Goal: Task Accomplishment & Management: Use online tool/utility

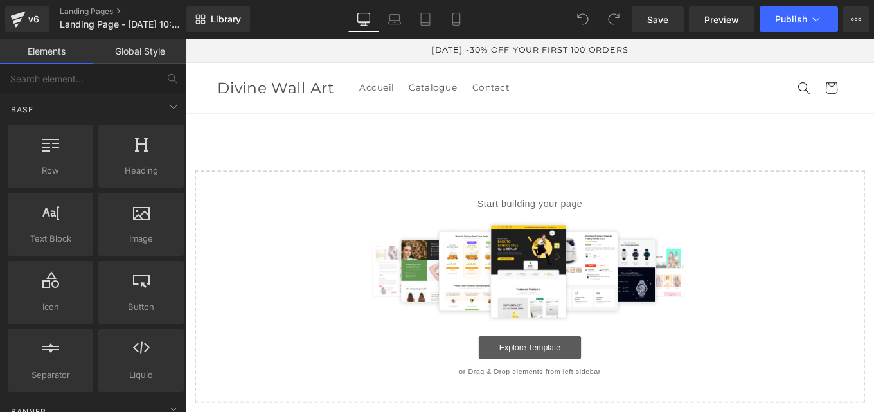
click at [615, 397] on link "Explore Template" at bounding box center [575, 388] width 116 height 26
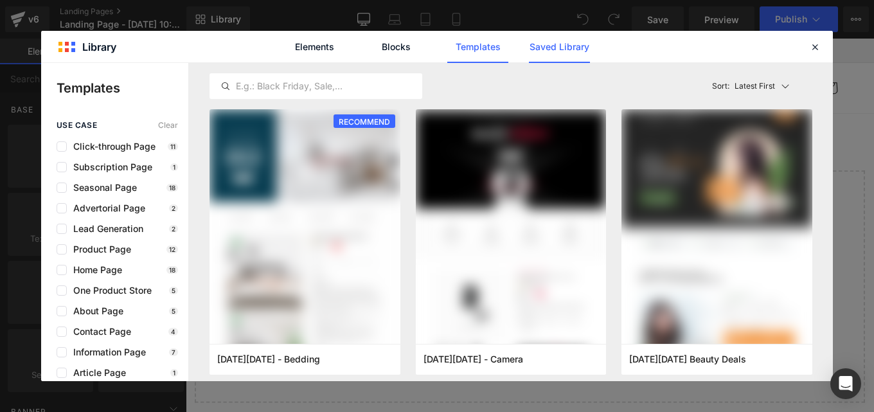
click at [557, 48] on link "Saved Library" at bounding box center [559, 47] width 61 height 32
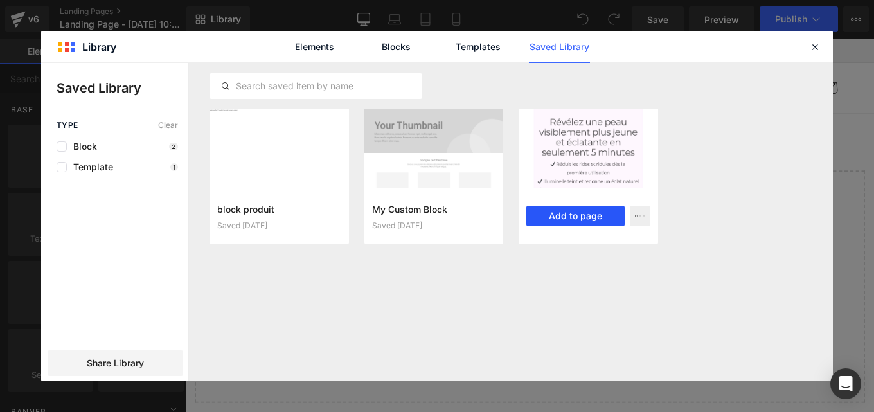
click at [576, 212] on button "Add to page" at bounding box center [575, 216] width 98 height 21
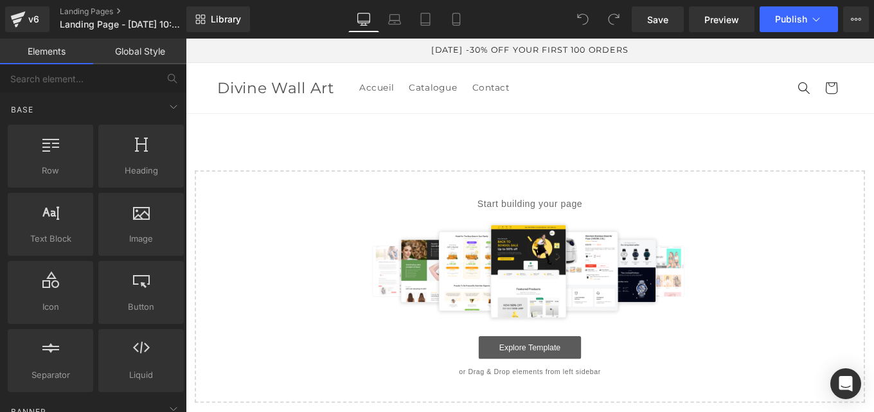
click at [559, 391] on link "Explore Template" at bounding box center [575, 388] width 116 height 26
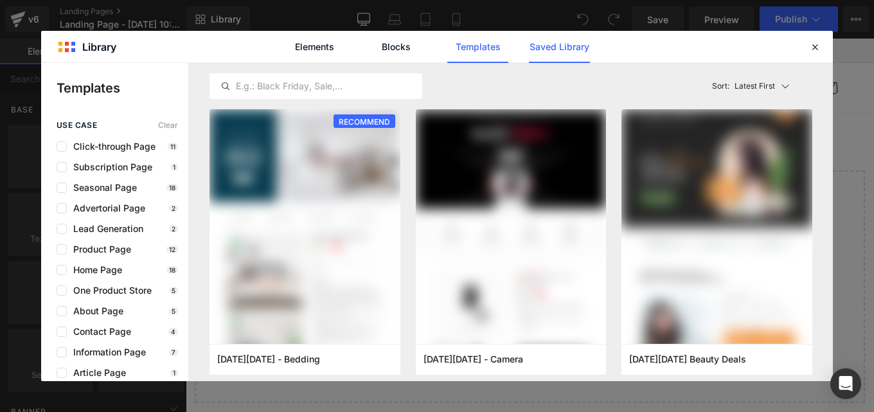
click at [563, 48] on link "Saved Library" at bounding box center [559, 47] width 61 height 32
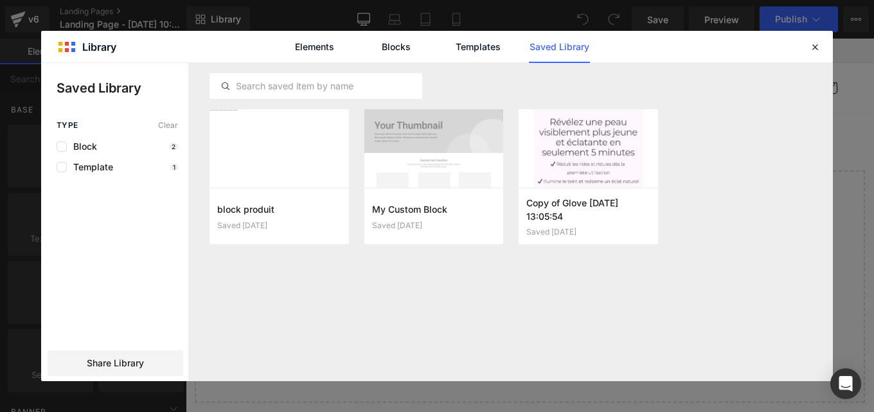
click at [0, 0] on button "Add to page" at bounding box center [0, 0] width 0 height 0
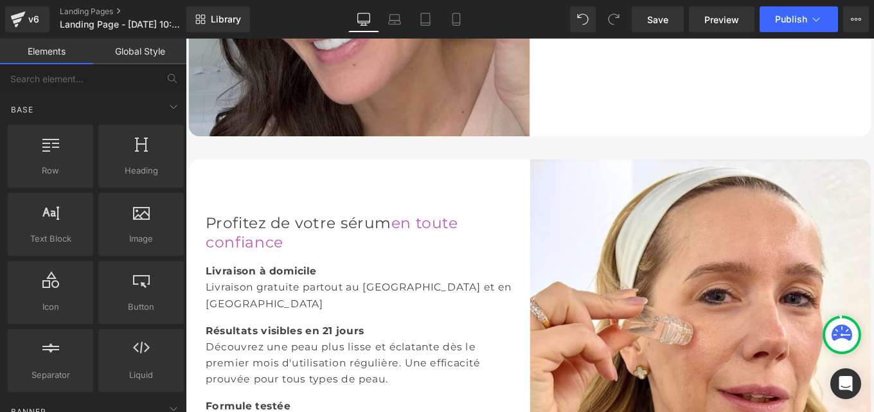
scroll to position [1839, 0]
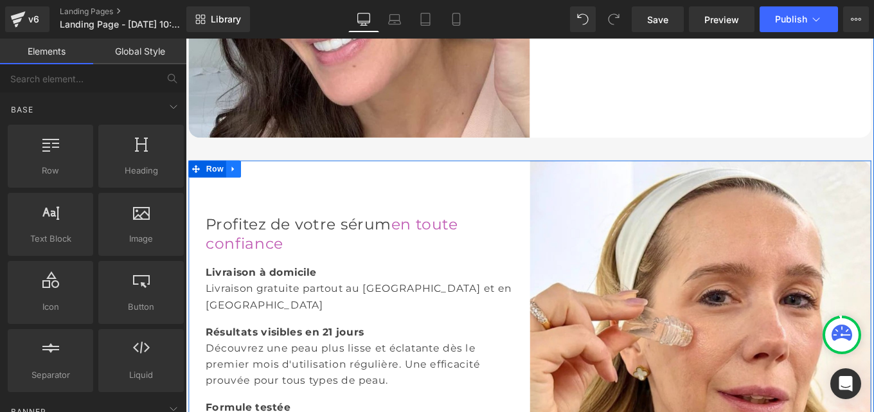
click at [239, 183] on icon at bounding box center [239, 186] width 9 height 10
click at [258, 186] on link at bounding box center [256, 185] width 17 height 19
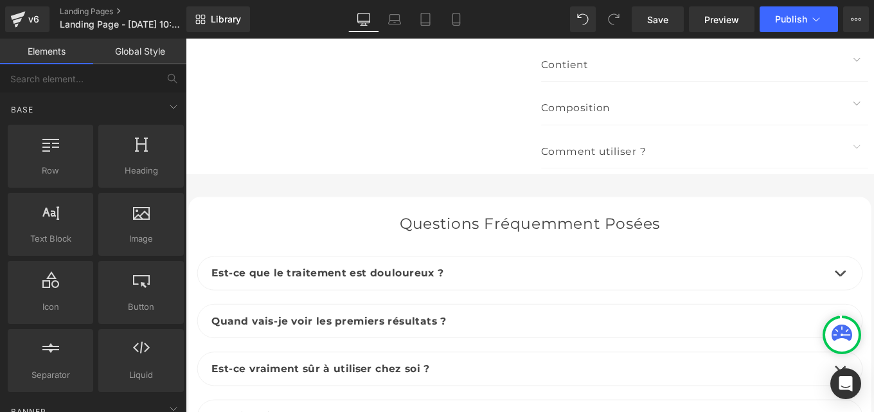
scroll to position [6091, 0]
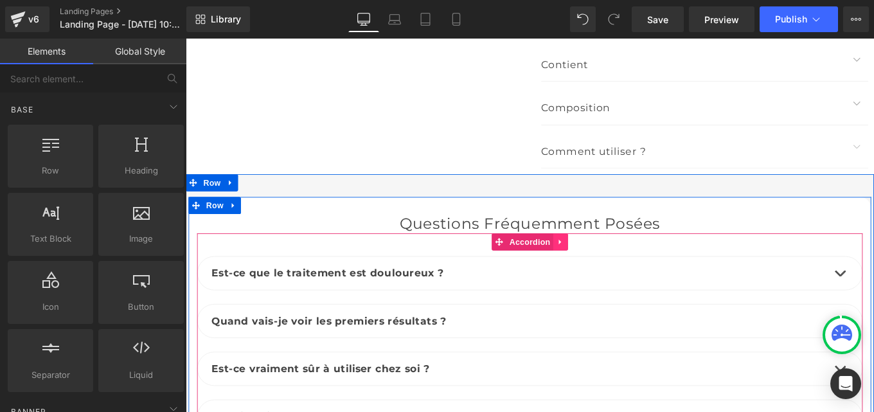
click at [607, 265] on icon at bounding box center [608, 268] width 3 height 6
click at [597, 264] on icon at bounding box center [601, 268] width 9 height 9
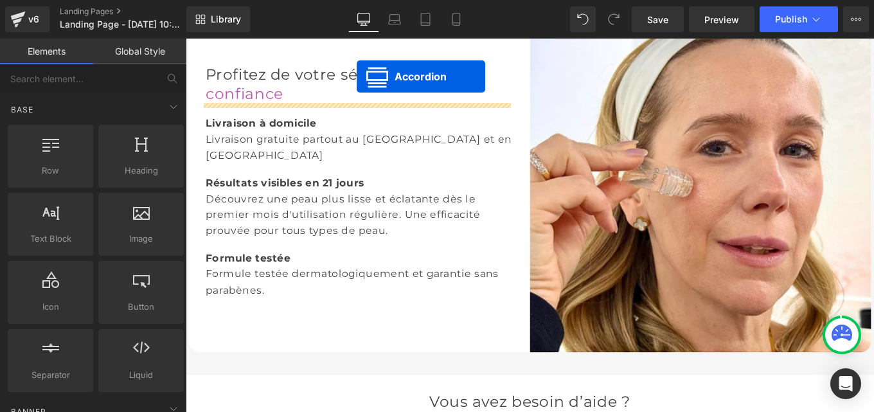
scroll to position [2393, 0]
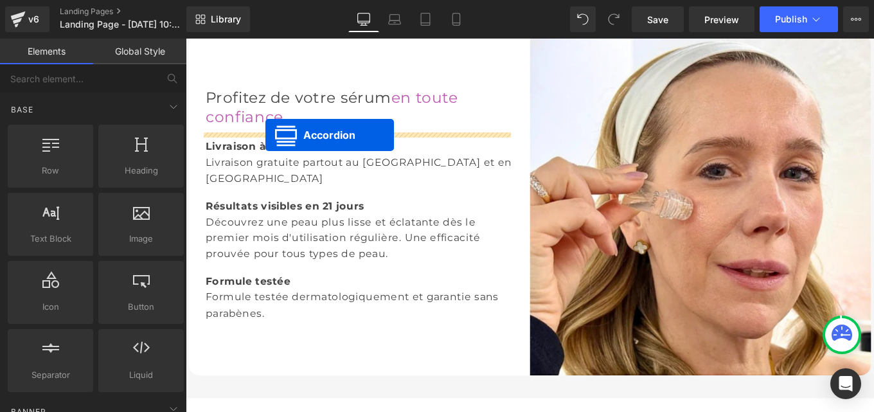
drag, startPoint x: 533, startPoint y: 153, endPoint x: 276, endPoint y: 147, distance: 257.2
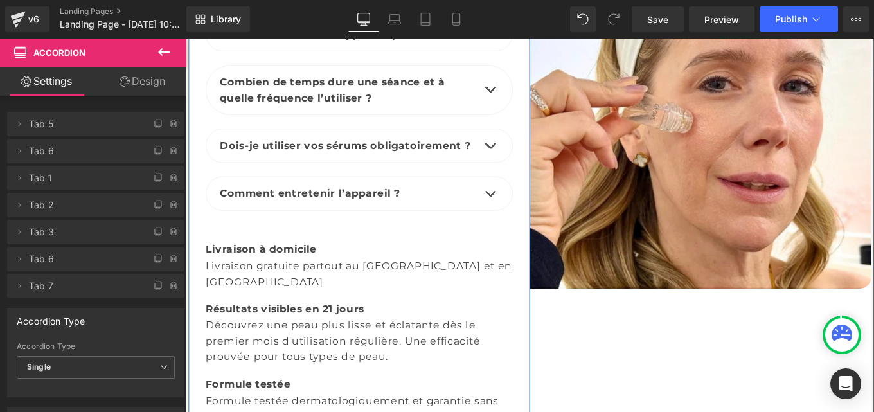
scroll to position [2645, 0]
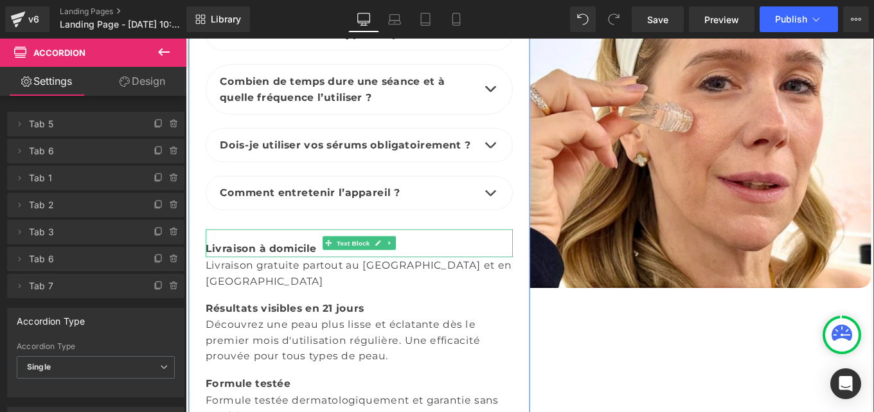
click at [305, 278] on font "Livraison à domicile" at bounding box center [270, 275] width 125 height 13
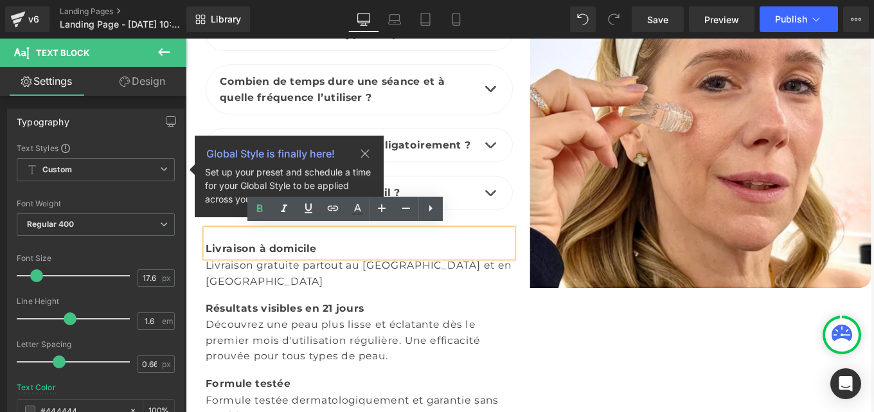
click at [541, 321] on div "Résultats visibles en 21 jours" at bounding box center [381, 336] width 347 height 31
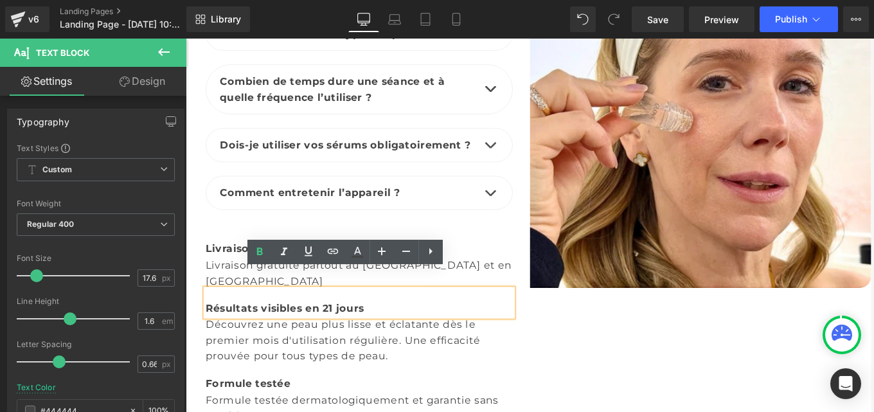
click at [200, 260] on div "Profitez de votre sérum en toute confiance Heading Est-ce que le traitement est…" at bounding box center [382, 127] width 386 height 692
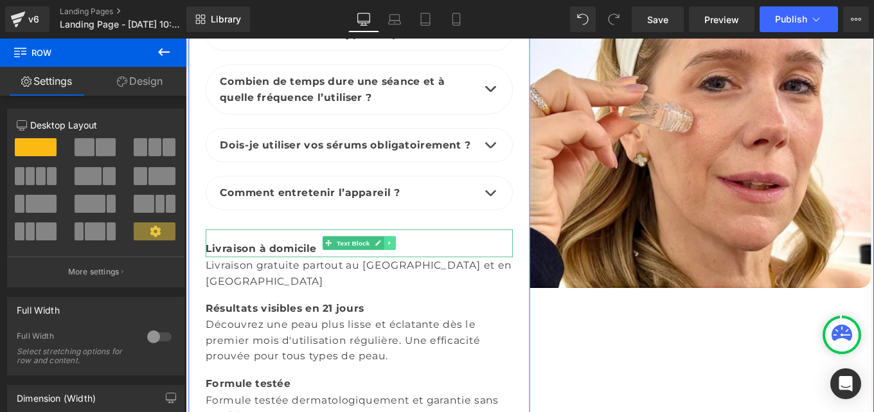
click at [415, 265] on icon at bounding box center [416, 269] width 7 height 8
click at [420, 267] on icon at bounding box center [423, 269] width 7 height 7
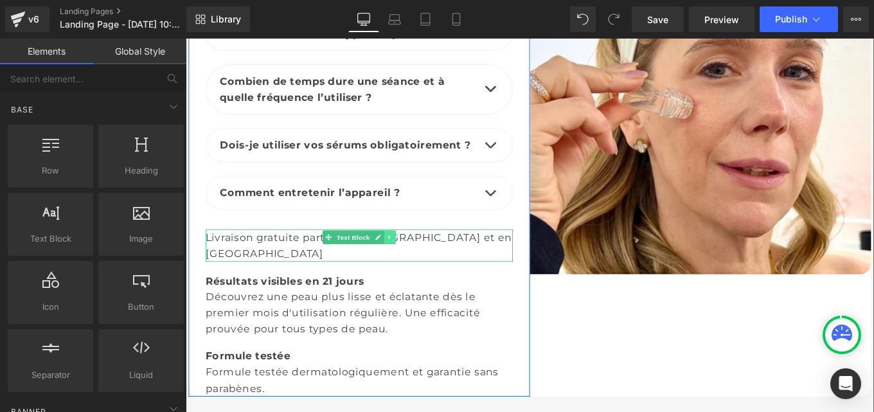
click at [413, 259] on icon at bounding box center [416, 263] width 7 height 8
click at [420, 261] on icon at bounding box center [423, 263] width 7 height 8
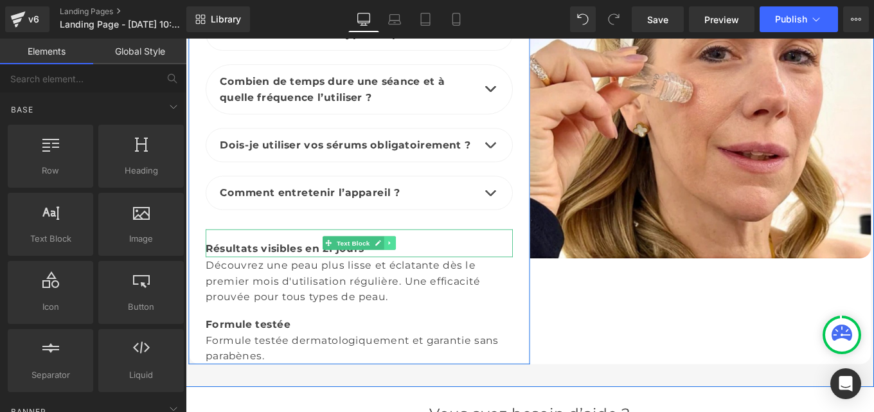
click at [416, 264] on link at bounding box center [416, 269] width 13 height 15
click at [420, 265] on icon at bounding box center [423, 269] width 7 height 8
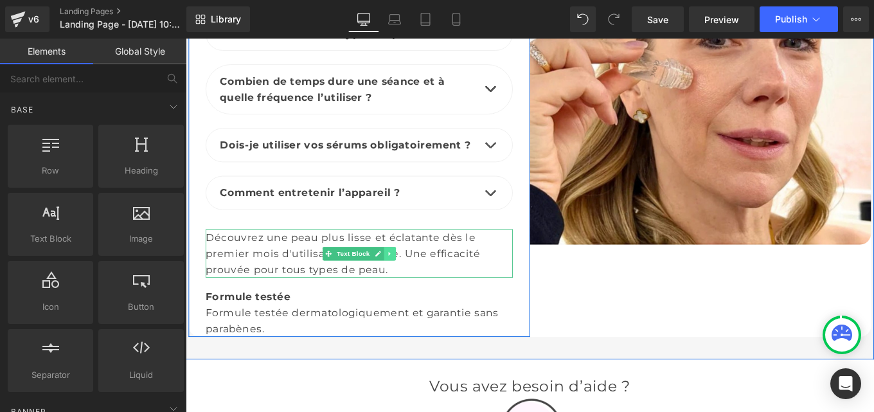
click at [413, 274] on link at bounding box center [416, 281] width 13 height 15
click at [420, 278] on icon at bounding box center [423, 282] width 7 height 8
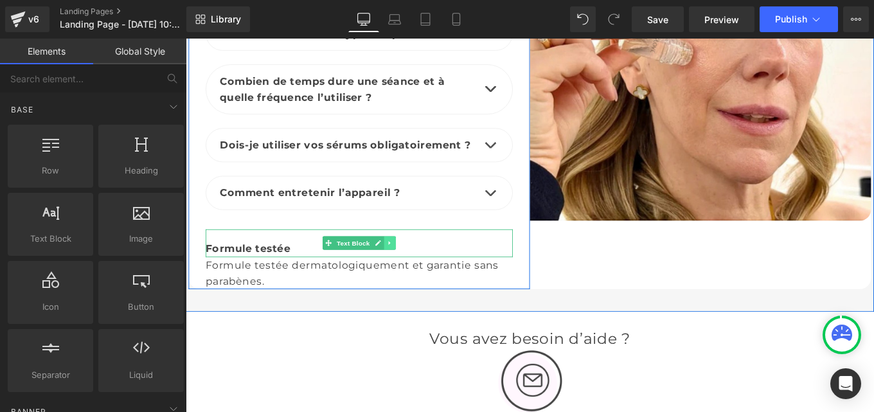
click at [415, 271] on icon at bounding box center [416, 269] width 7 height 8
click at [420, 271] on icon at bounding box center [423, 269] width 7 height 8
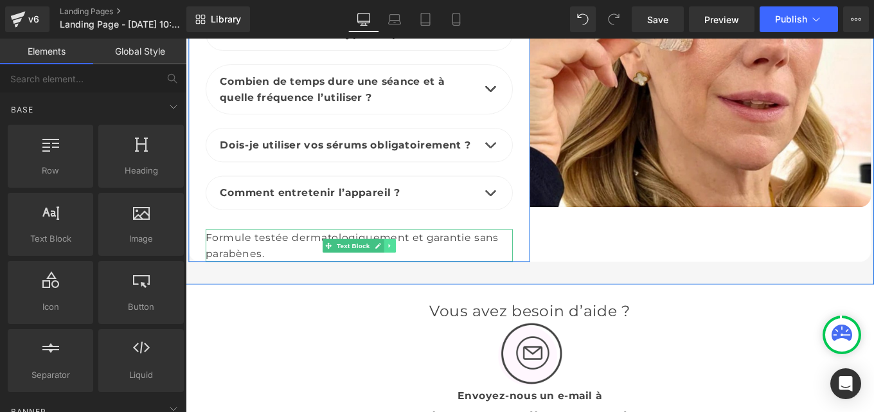
click at [414, 270] on icon at bounding box center [416, 273] width 7 height 8
click at [420, 270] on icon at bounding box center [423, 273] width 7 height 8
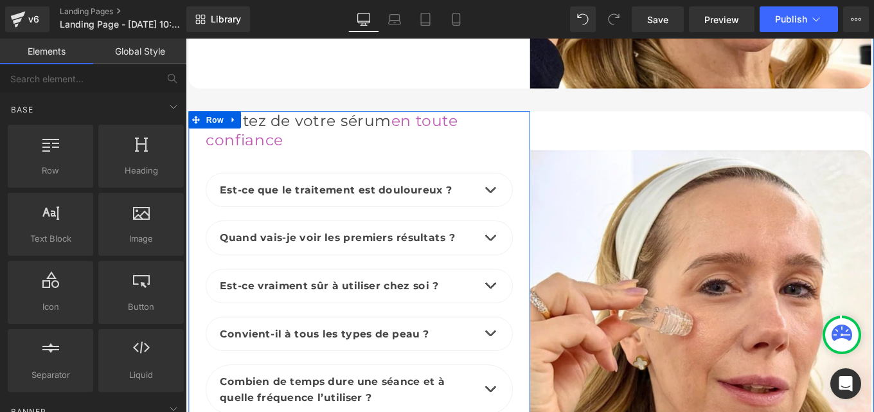
scroll to position [2304, 0]
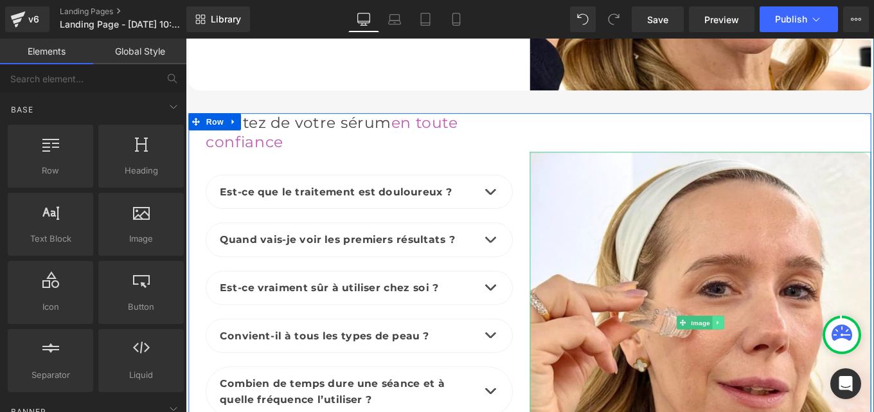
click at [784, 355] on icon at bounding box center [787, 359] width 7 height 8
click at [791, 360] on icon at bounding box center [794, 359] width 7 height 8
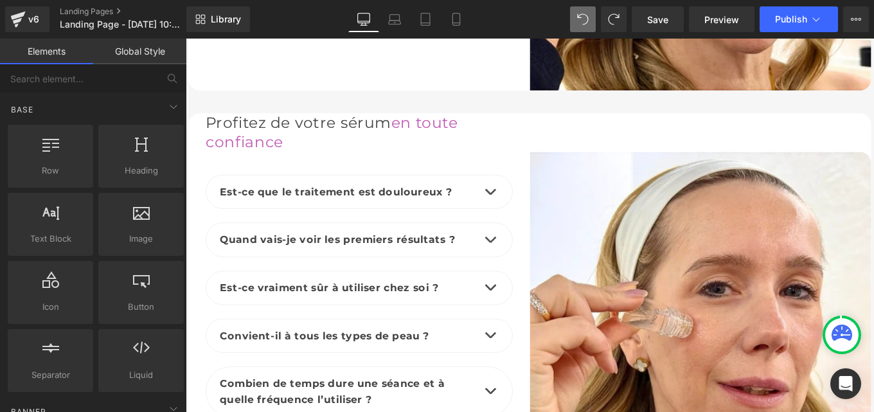
click at [295, 142] on h2 "Profitez de votre sérum en toute confiance" at bounding box center [381, 145] width 347 height 44
click at [270, 146] on font "en toute confiance" at bounding box center [350, 144] width 285 height 43
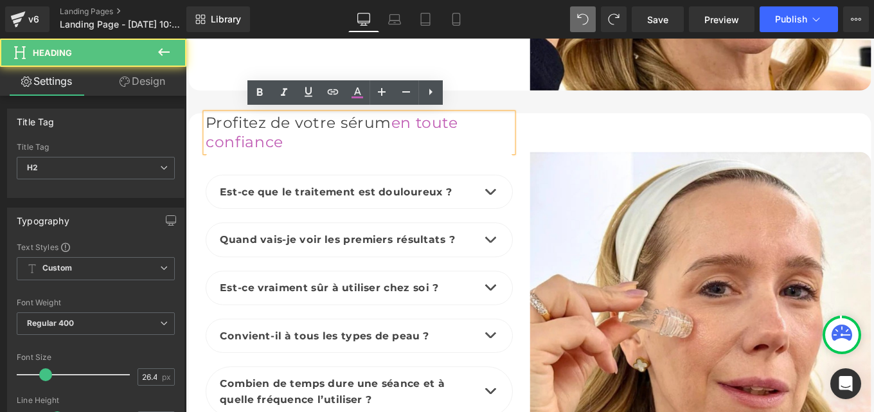
click at [296, 154] on h2 "Profitez de votre sérum en toute confiance" at bounding box center [381, 145] width 347 height 44
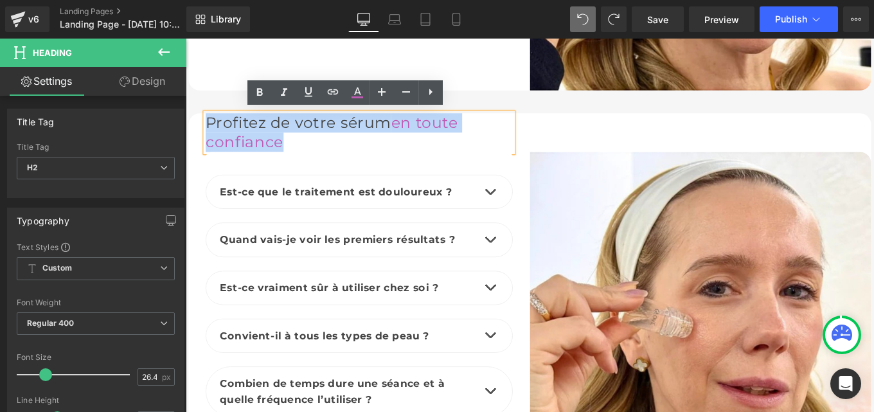
paste div
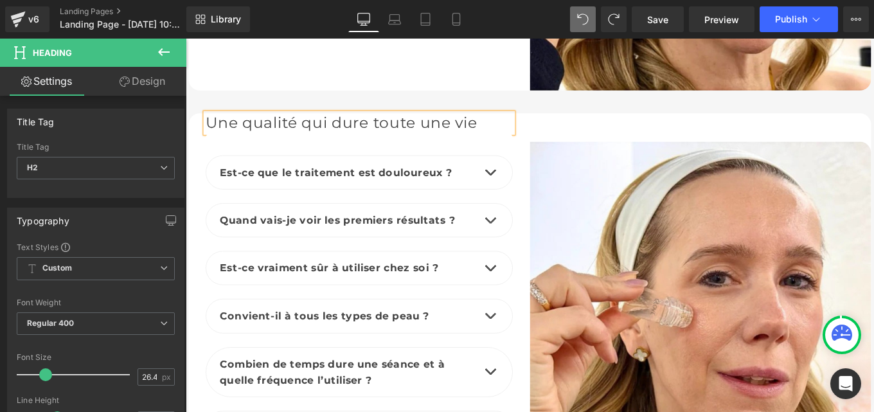
click at [578, 138] on div "Image" at bounding box center [768, 348] width 386 height 451
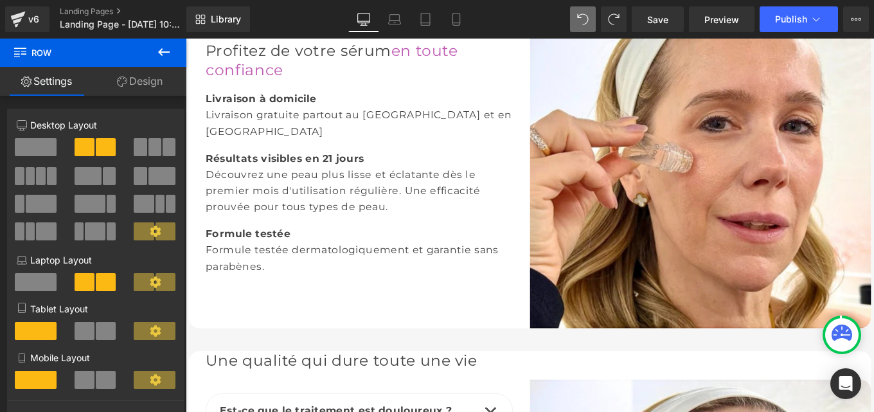
scroll to position [2034, 0]
click at [245, 278] on div "Formule testée dermatologiquement et garantie sans parabènes." at bounding box center [381, 287] width 347 height 36
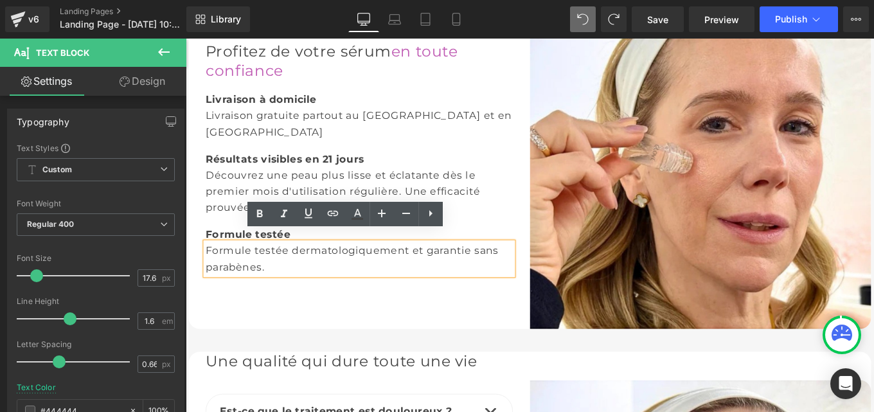
click at [460, 328] on div "Profitez de votre sérum en toute confiance Heading Livraison à domicile Text Bl…" at bounding box center [382, 174] width 386 height 386
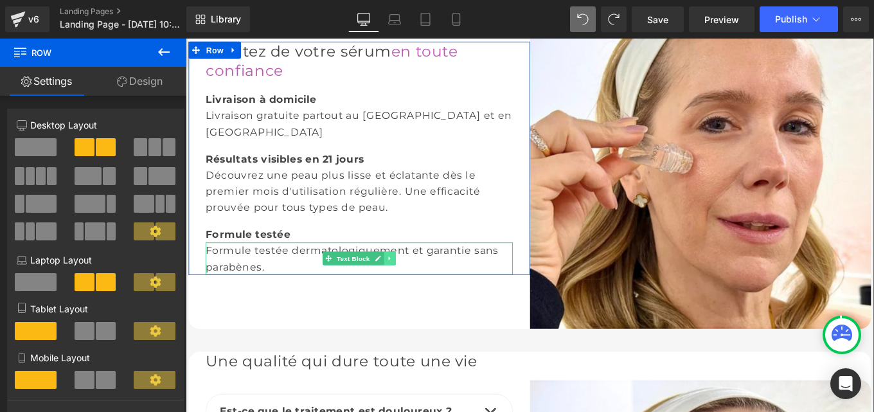
click at [413, 283] on icon at bounding box center [416, 287] width 7 height 8
click at [406, 283] on icon at bounding box center [409, 286] width 7 height 7
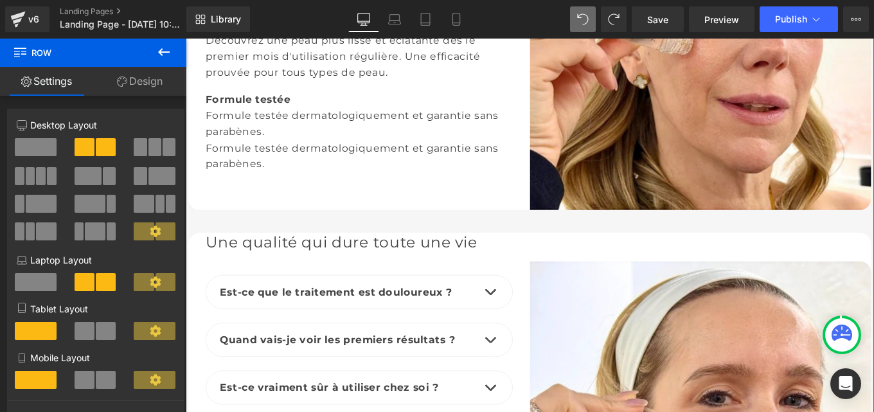
scroll to position [2167, 0]
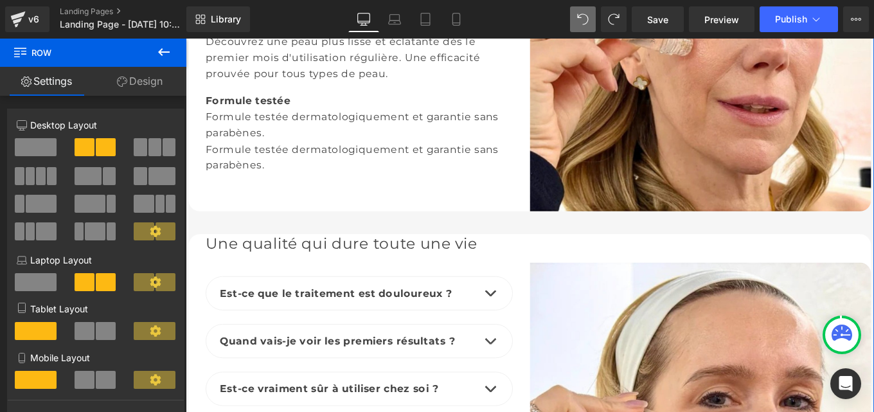
click at [316, 163] on div "Formule testée dermatologiquement et garantie sans parabènes." at bounding box center [381, 173] width 347 height 36
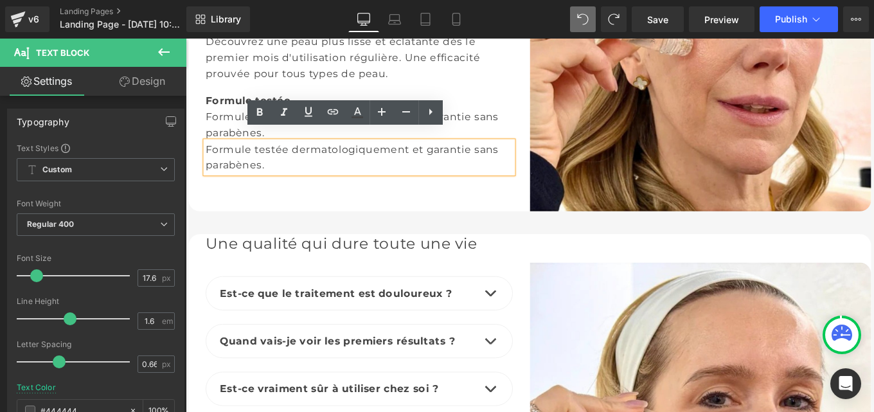
click at [375, 208] on div "Profitez de votre sérum en toute confiance Heading Livraison à domicile Text Bl…" at bounding box center [382, 41] width 386 height 386
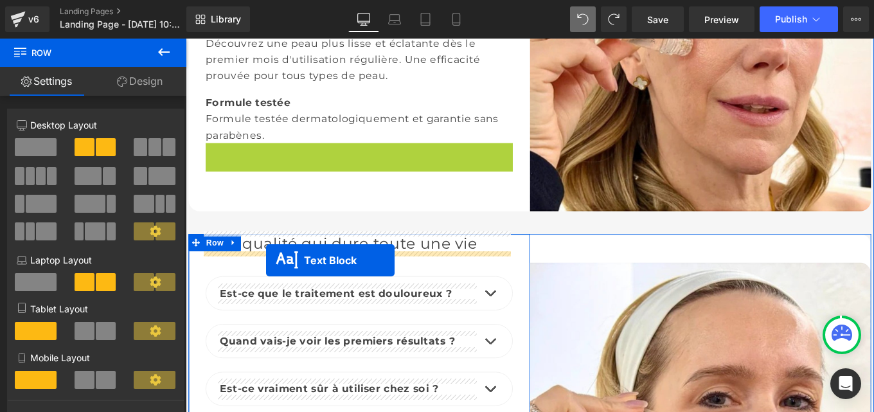
drag, startPoint x: 341, startPoint y: 161, endPoint x: 276, endPoint y: 289, distance: 144.0
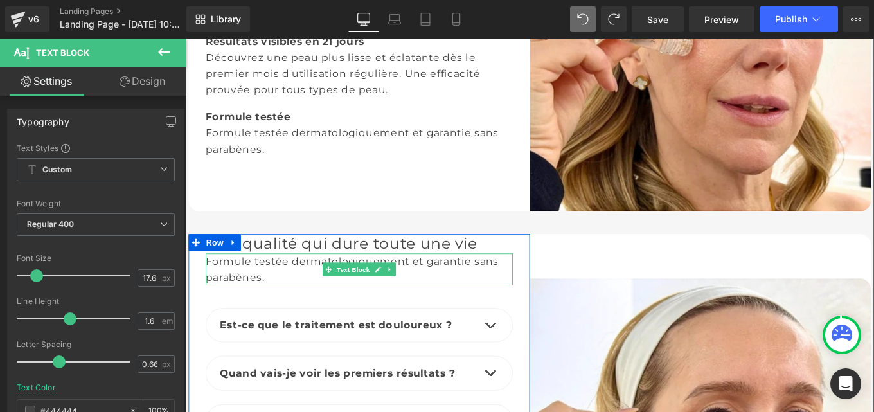
click at [265, 292] on div "Formule testée dermatologiquement et garantie sans parabènes." at bounding box center [381, 300] width 347 height 36
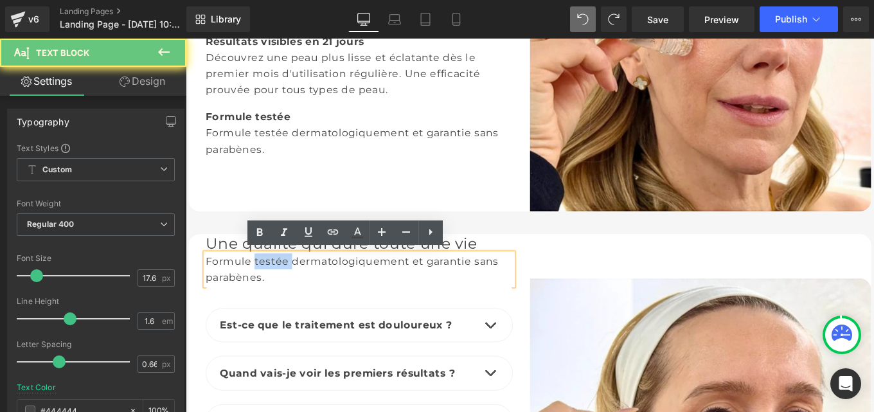
click at [265, 292] on div "Formule testée dermatologiquement et garantie sans parabènes." at bounding box center [381, 300] width 347 height 36
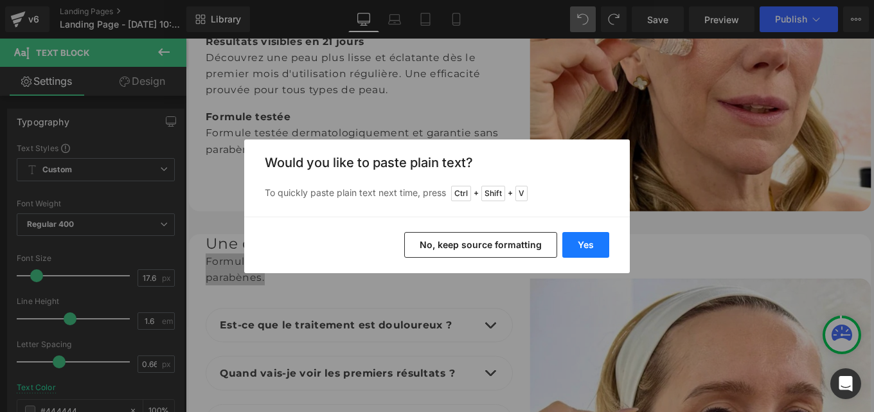
click at [593, 249] on button "Yes" at bounding box center [585, 245] width 47 height 26
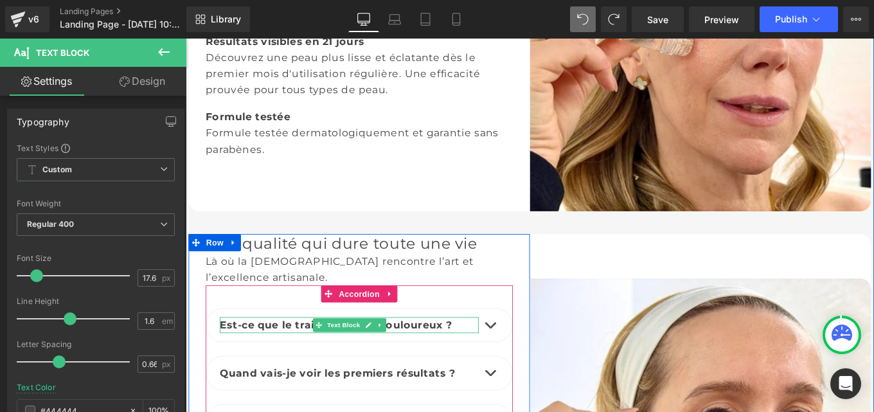
click at [308, 355] on b "Est-ce que le traitement est douloureux ?" at bounding box center [355, 361] width 262 height 13
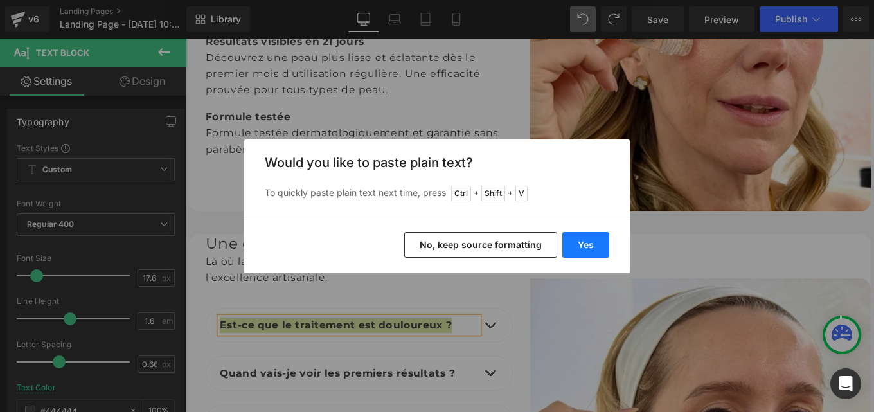
click at [588, 246] on button "Yes" at bounding box center [585, 245] width 47 height 26
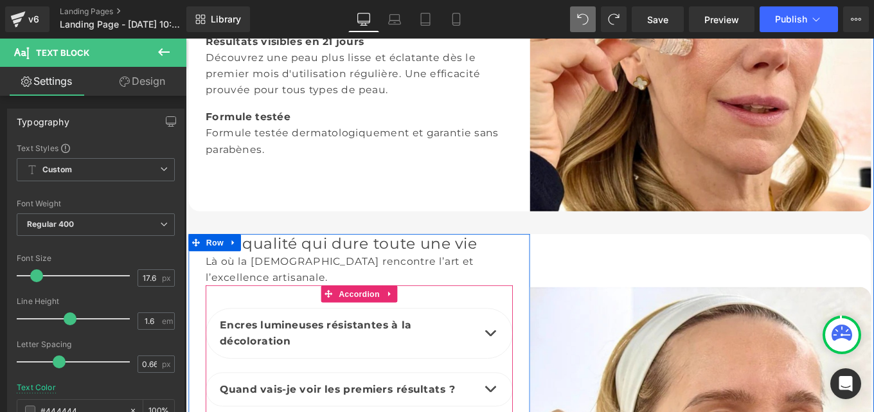
click at [530, 375] on span "button" at bounding box center [530, 375] width 0 height 0
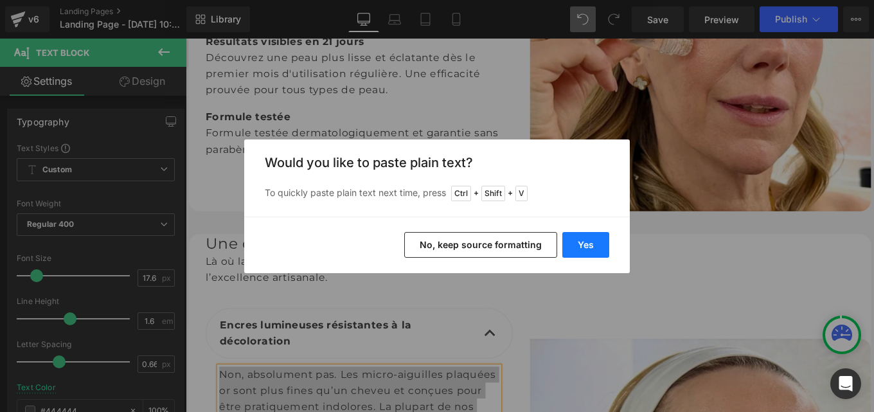
click at [595, 250] on button "Yes" at bounding box center [585, 245] width 47 height 26
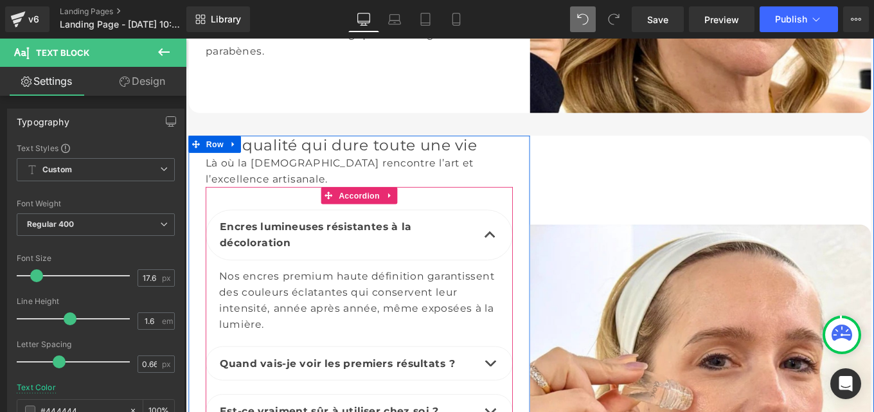
scroll to position [2279, 0]
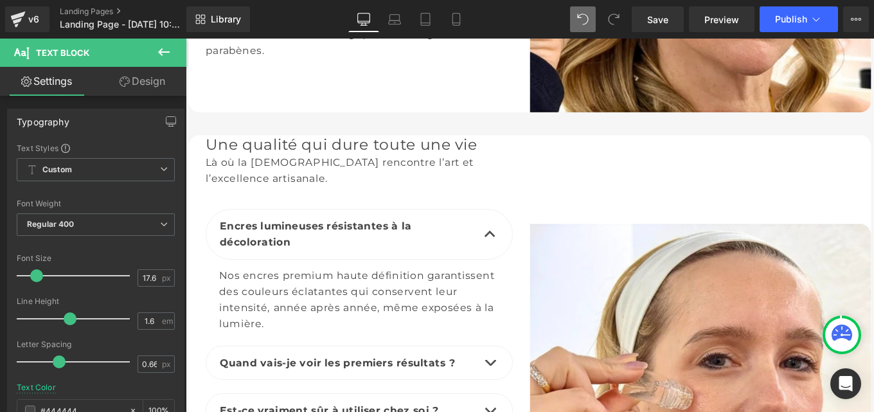
click at [292, 398] on b "Quand vais-je voir les premiers résultats ?" at bounding box center [356, 404] width 265 height 13
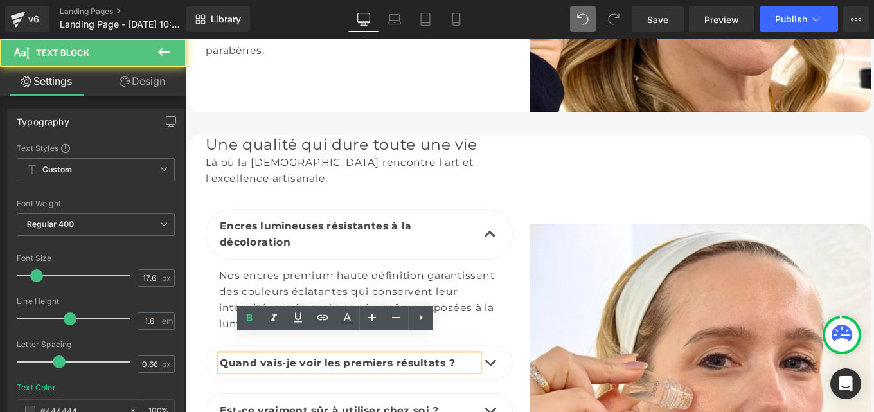
click at [292, 398] on b "Quand vais-je voir les premiers résultats ?" at bounding box center [356, 404] width 265 height 13
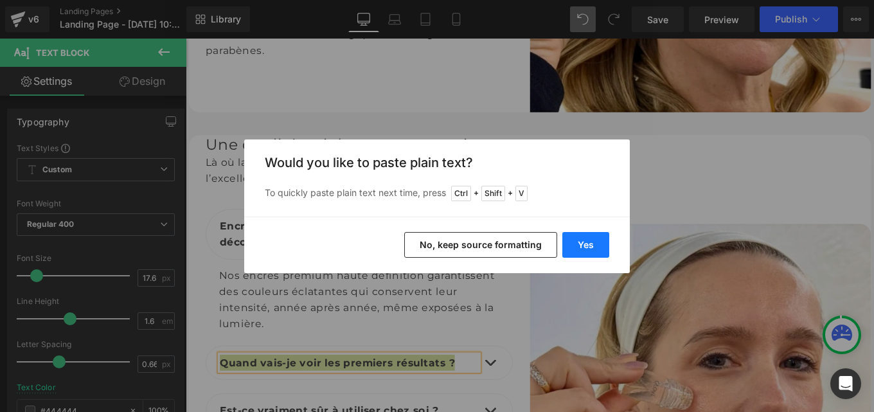
click at [589, 240] on button "Yes" at bounding box center [585, 245] width 47 height 26
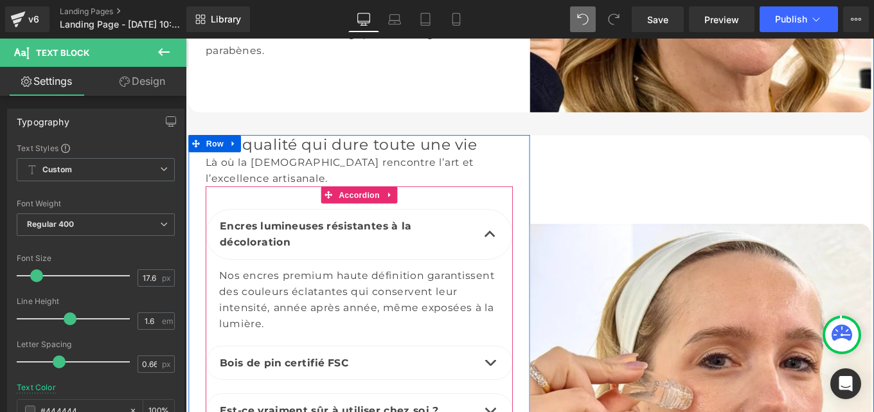
click at [528, 386] on button "button" at bounding box center [530, 404] width 26 height 37
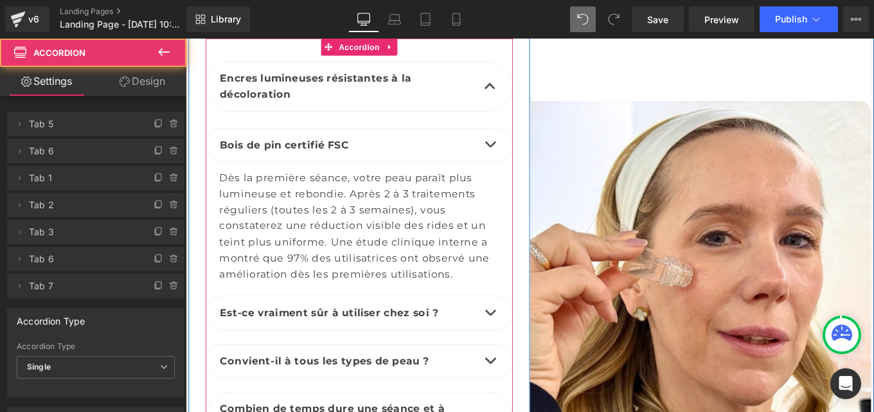
scroll to position [2444, 0]
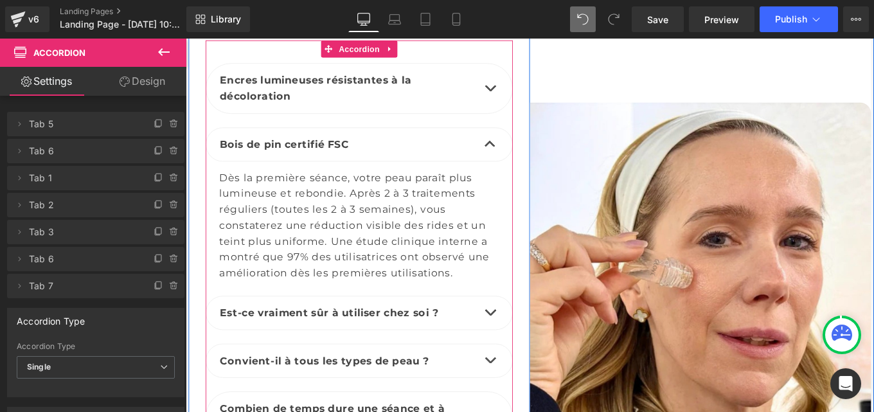
click at [298, 244] on div "Dès la première séance, votre peau paraît plus lumineuse et rebondie. Après 2 à…" at bounding box center [382, 249] width 316 height 127
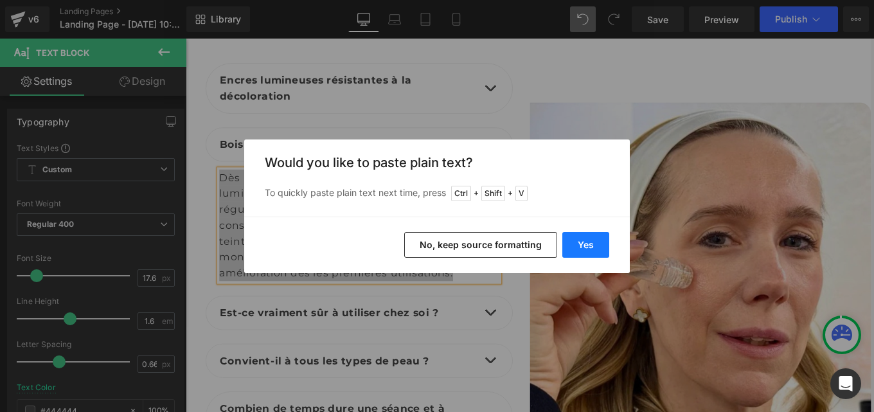
click at [584, 242] on button "Yes" at bounding box center [585, 245] width 47 height 26
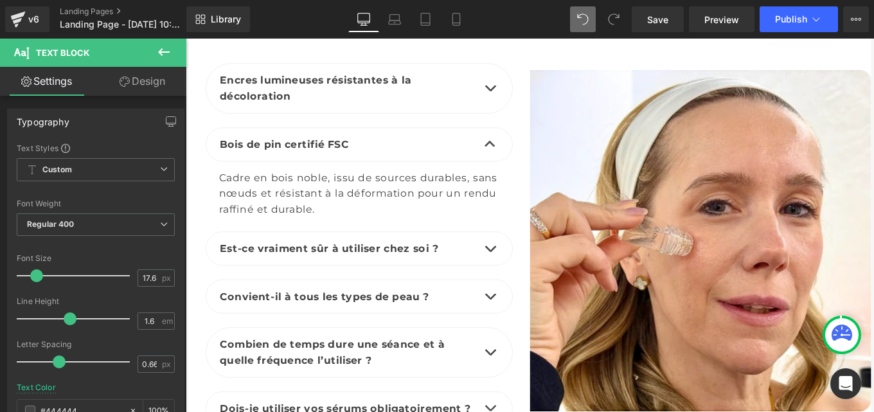
scroll to position [2407, 0]
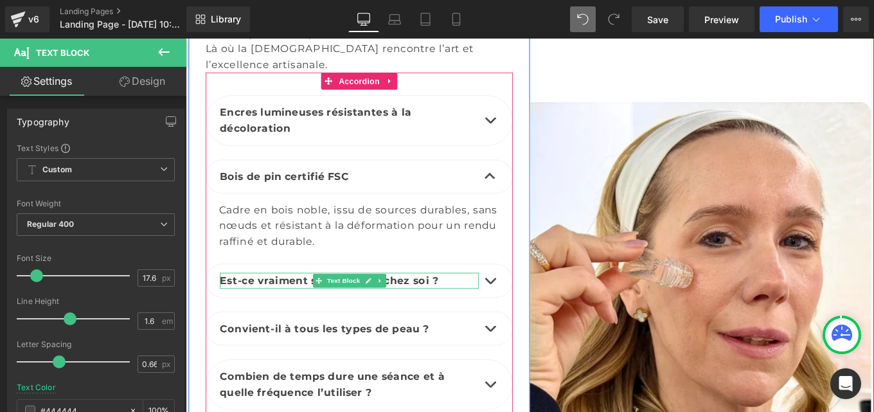
click at [265, 305] on b "Est-ce vraiment sûr à utiliser chez soi ?" at bounding box center [347, 311] width 247 height 13
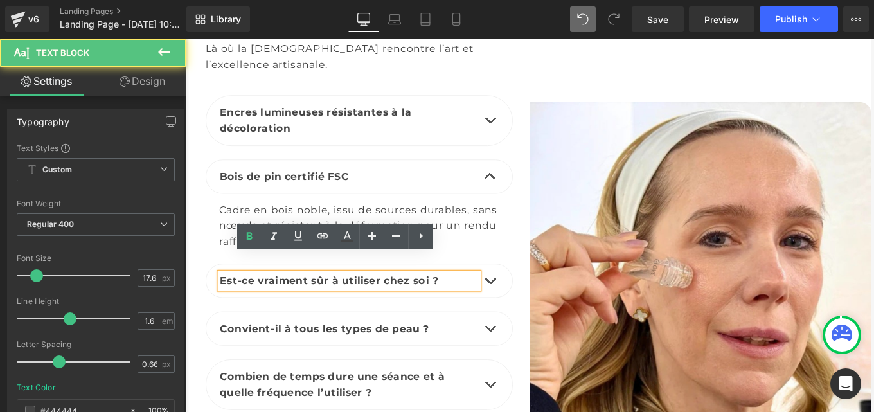
click at [265, 305] on b "Est-ce vraiment sûr à utiliser chez soi ?" at bounding box center [347, 311] width 247 height 13
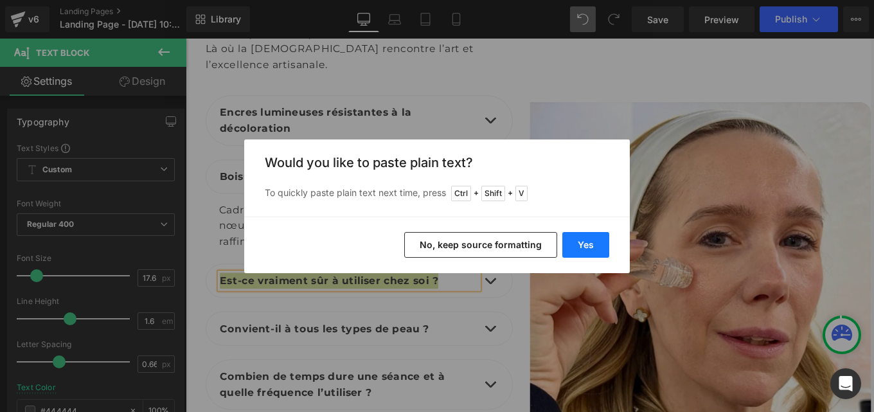
click at [587, 252] on button "Yes" at bounding box center [585, 245] width 47 height 26
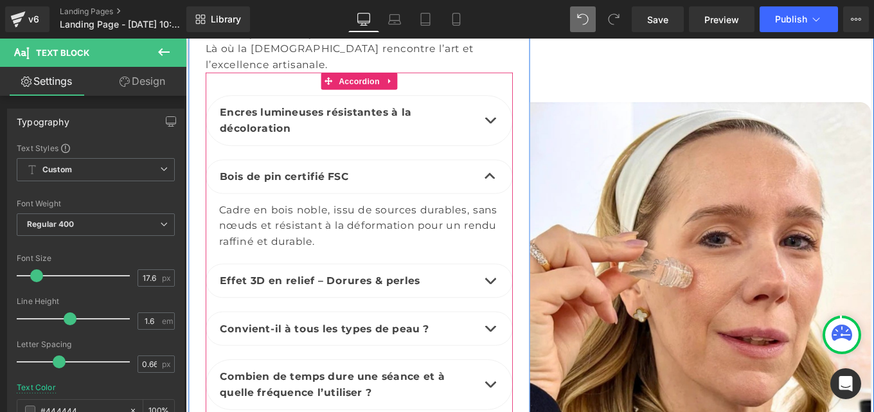
click at [530, 316] on span "button" at bounding box center [530, 316] width 0 height 0
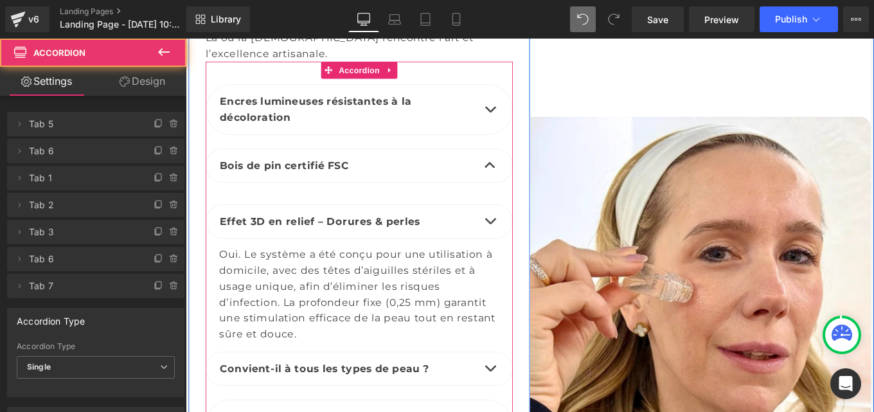
scroll to position [2434, 0]
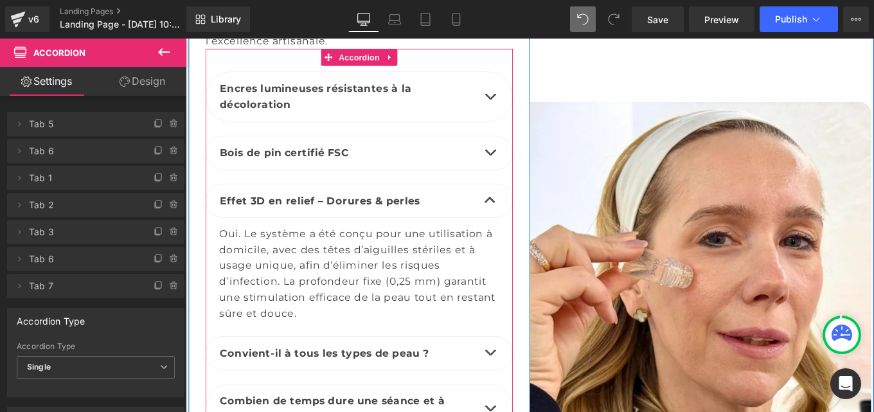
click at [262, 262] on div "Oui. Le système a été conçu pour une utilisation à domicile, avec des têtes d’a…" at bounding box center [382, 304] width 316 height 109
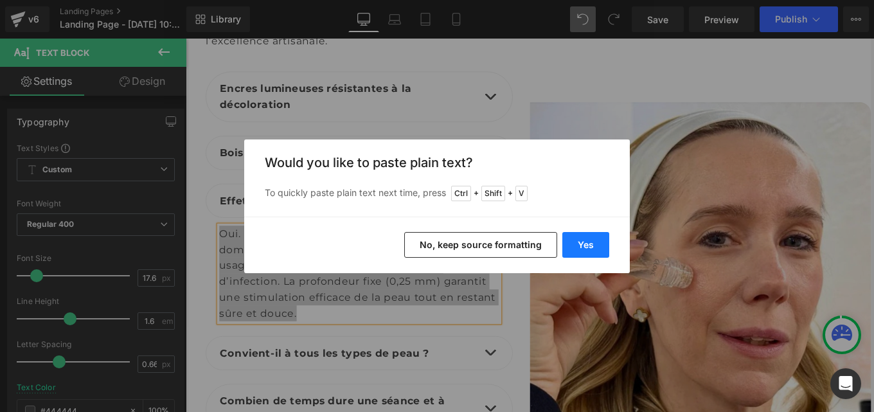
click at [581, 239] on button "Yes" at bounding box center [585, 245] width 47 height 26
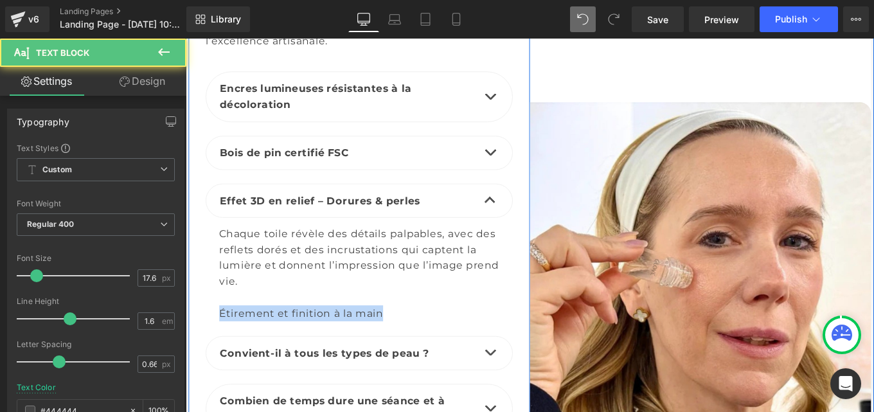
drag, startPoint x: 401, startPoint y: 327, endPoint x: 189, endPoint y: 328, distance: 212.1
click at [189, 328] on div "Une qualité qui dure toute une vie Heading Là où la foi rencontre l’art et l’ex…" at bounding box center [382, 304] width 386 height 624
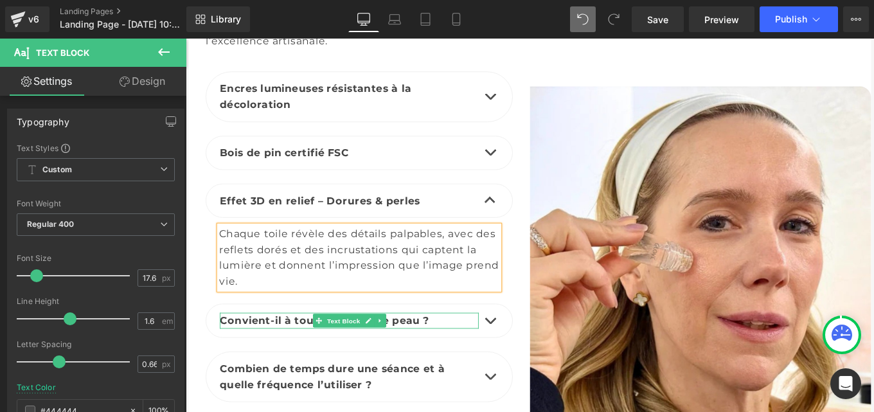
click at [271, 350] on b "Convient-il à tous les types de peau ?" at bounding box center [342, 356] width 237 height 13
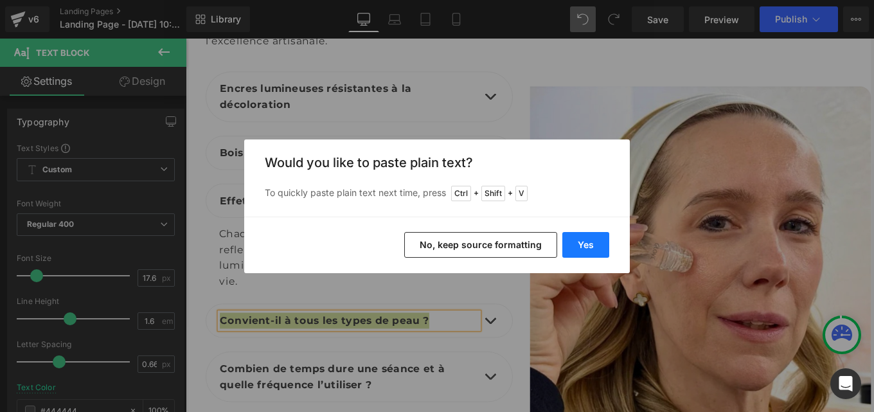
click at [582, 246] on button "Yes" at bounding box center [585, 245] width 47 height 26
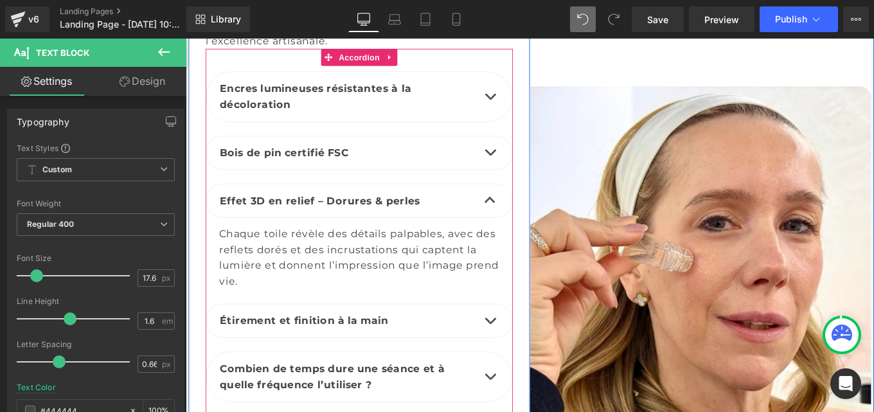
click at [525, 339] on button "button" at bounding box center [530, 357] width 26 height 37
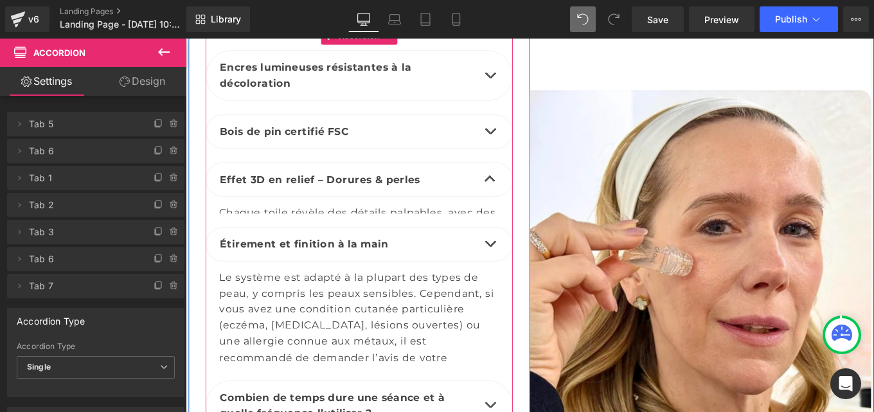
scroll to position [2462, 0]
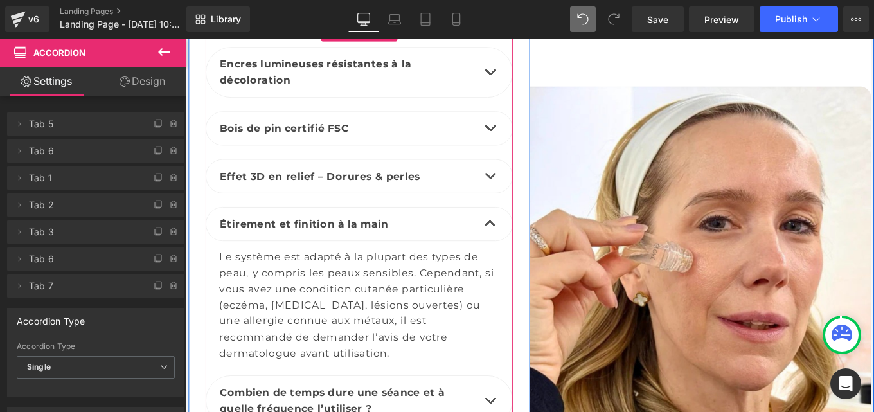
click at [265, 316] on div "Le système est adapté à la plupart des types de peau, y compris les peaux sensi…" at bounding box center [382, 339] width 316 height 127
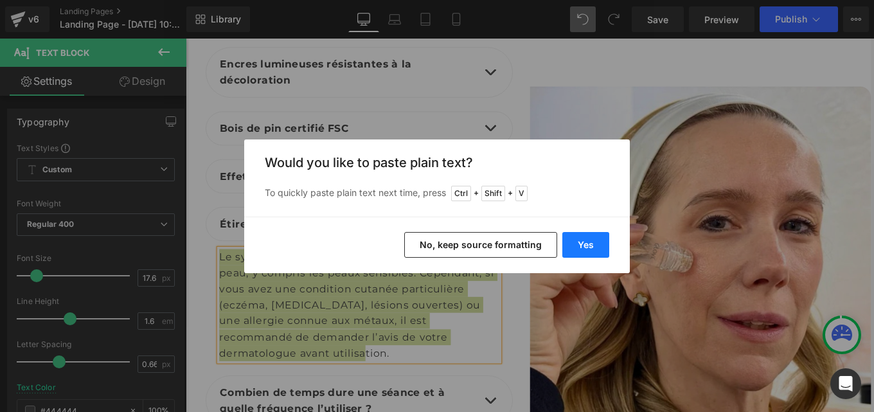
click at [582, 238] on button "Yes" at bounding box center [585, 245] width 47 height 26
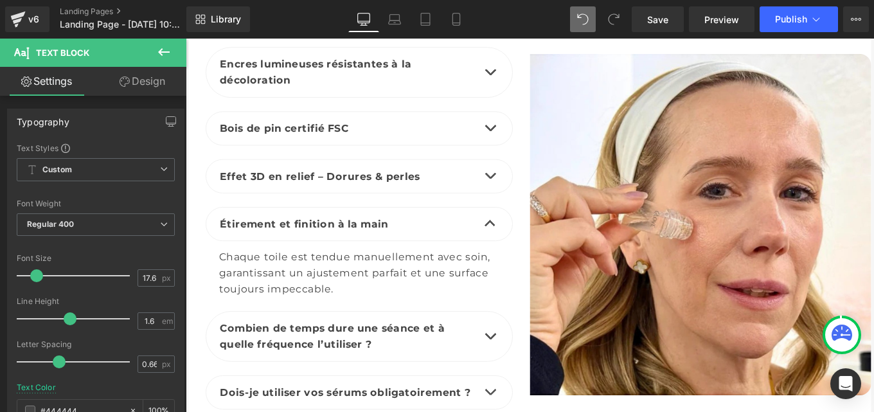
scroll to position [2425, 0]
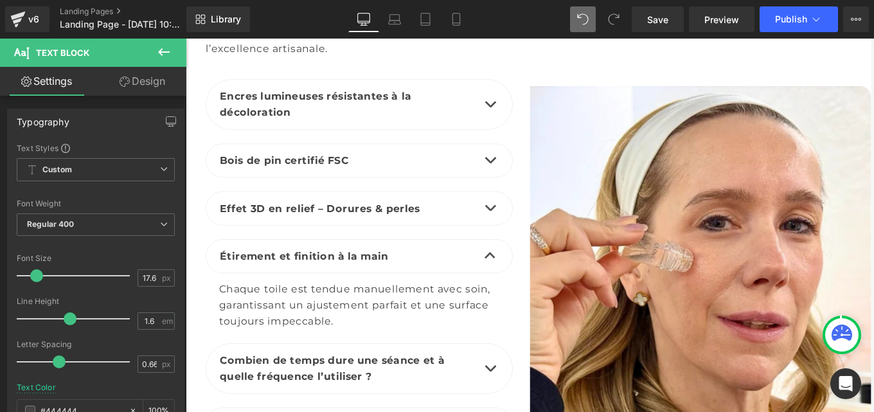
click at [310, 395] on b "Combien de temps dure une séance et à quelle fréquence l’utiliser ?" at bounding box center [351, 410] width 254 height 31
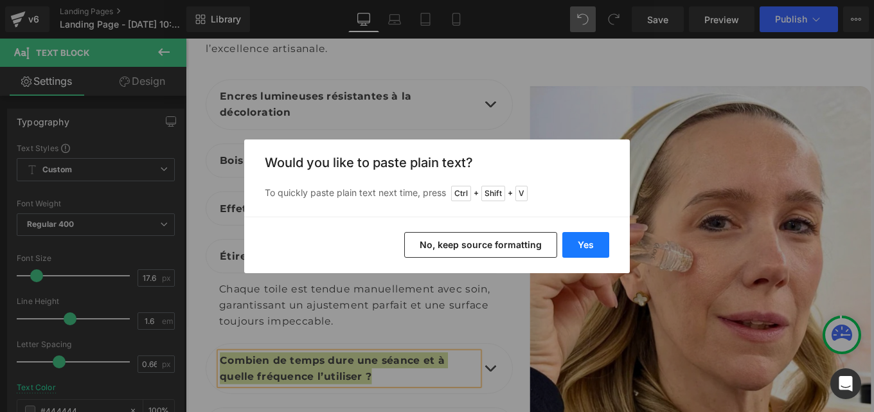
click at [576, 242] on button "Yes" at bounding box center [585, 245] width 47 height 26
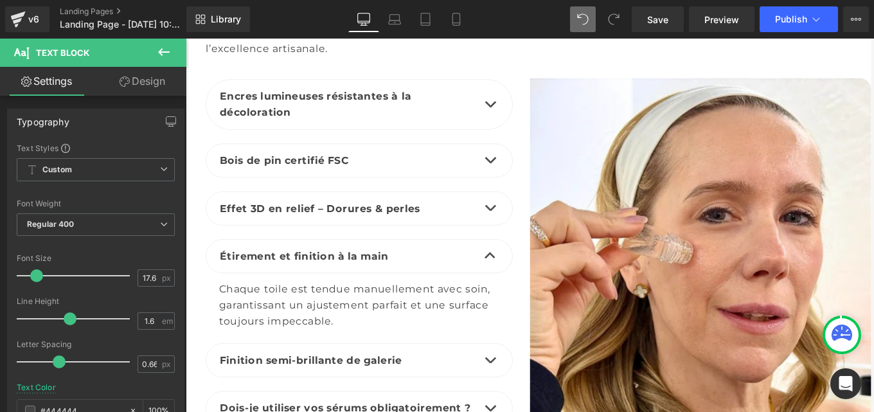
scroll to position [2416, 0]
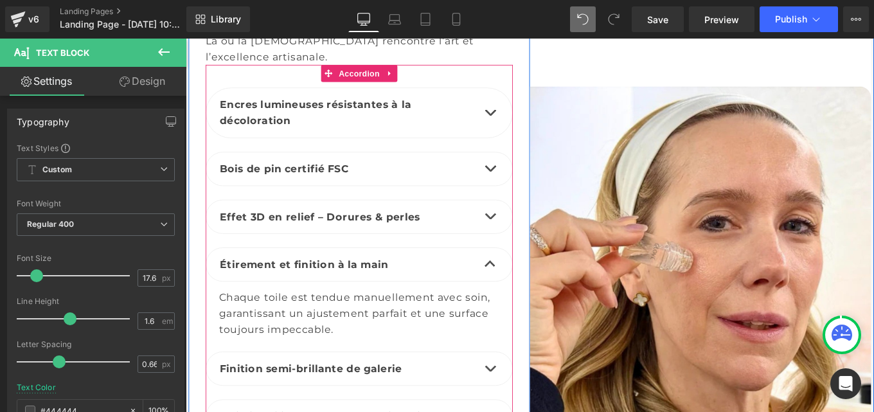
drag, startPoint x: 524, startPoint y: 389, endPoint x: 680, endPoint y: 69, distance: 356.2
click at [524, 393] on button "button" at bounding box center [530, 411] width 26 height 37
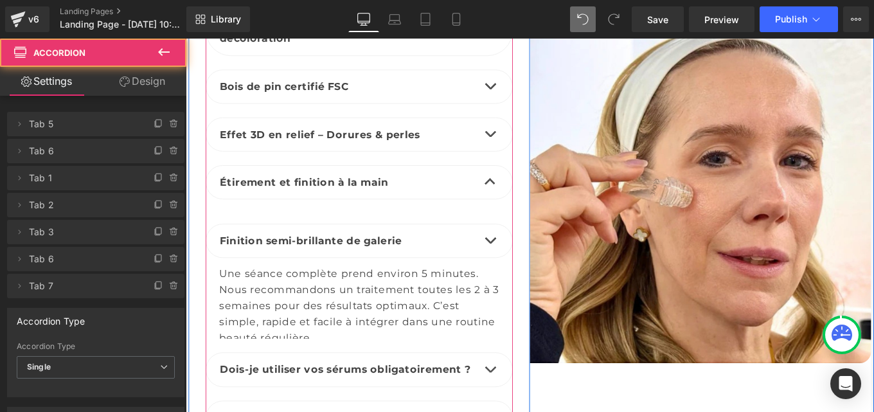
scroll to position [2539, 0]
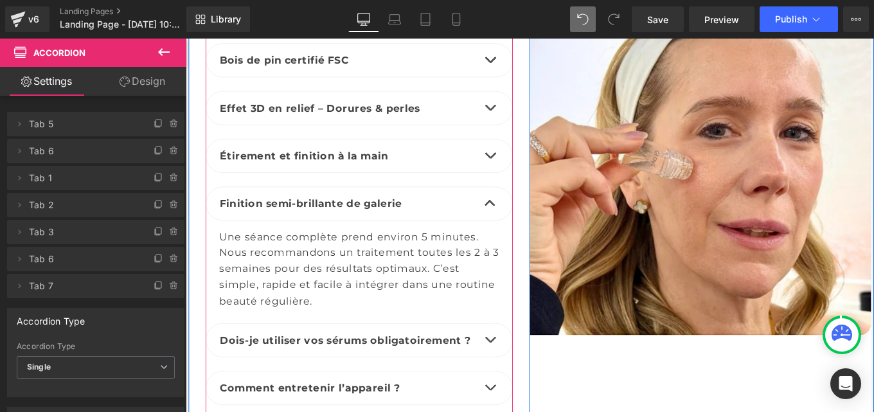
click at [298, 277] on div "Une séance complète prend environ 5 minutes. Nous recommandons un traitement to…" at bounding box center [382, 298] width 316 height 91
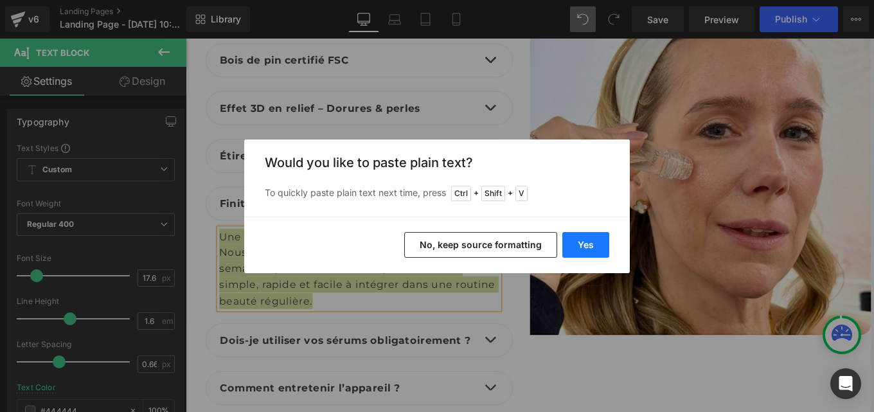
click at [588, 240] on button "Yes" at bounding box center [585, 245] width 47 height 26
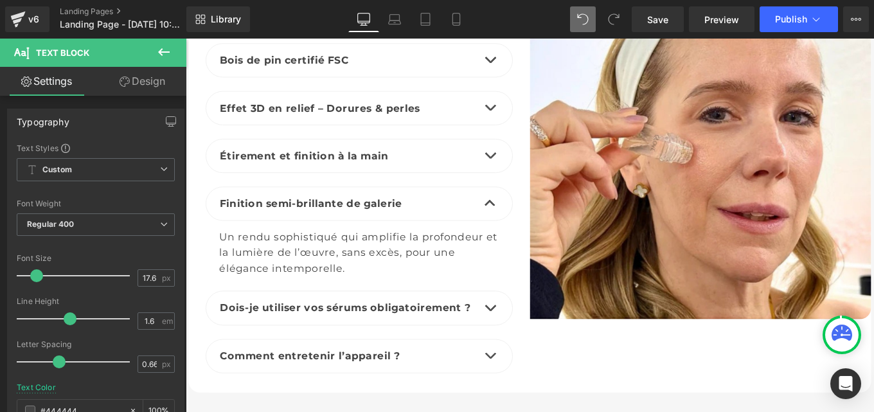
scroll to position [2521, 0]
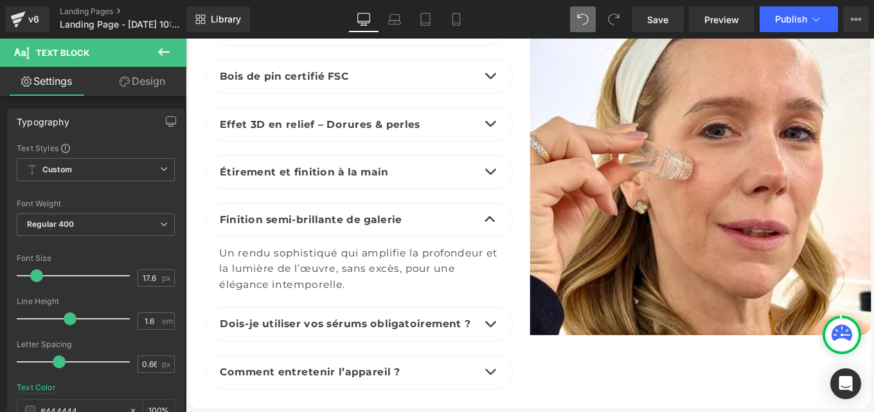
drag, startPoint x: 370, startPoint y: 294, endPoint x: 374, endPoint y: 302, distance: 9.5
click at [374, 302] on div "Un rendu sophistiqué qui amplifie la profondeur et la lumière de l’œuvre, sans …" at bounding box center [382, 298] width 316 height 54
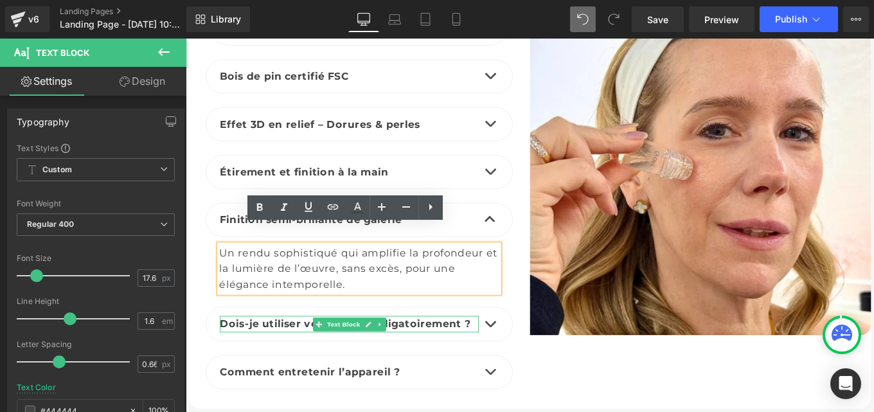
click at [306, 354] on b "Dois-je utiliser vos sérums obligatoirement ?" at bounding box center [365, 360] width 283 height 13
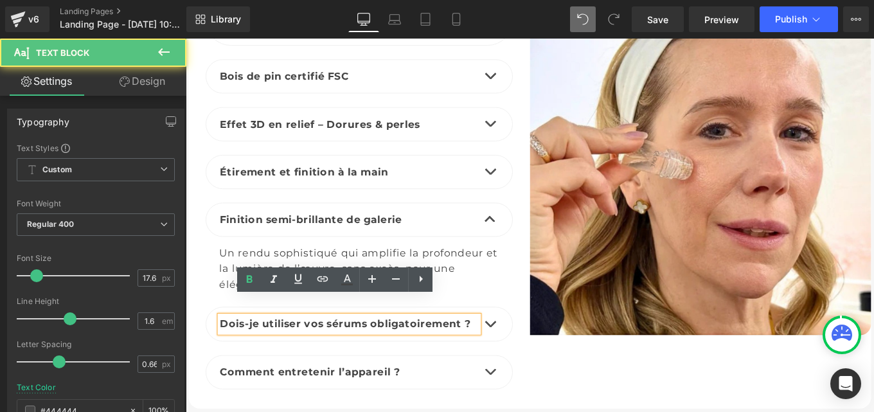
click at [306, 354] on b "Dois-je utiliser vos sérums obligatoirement ?" at bounding box center [365, 360] width 283 height 13
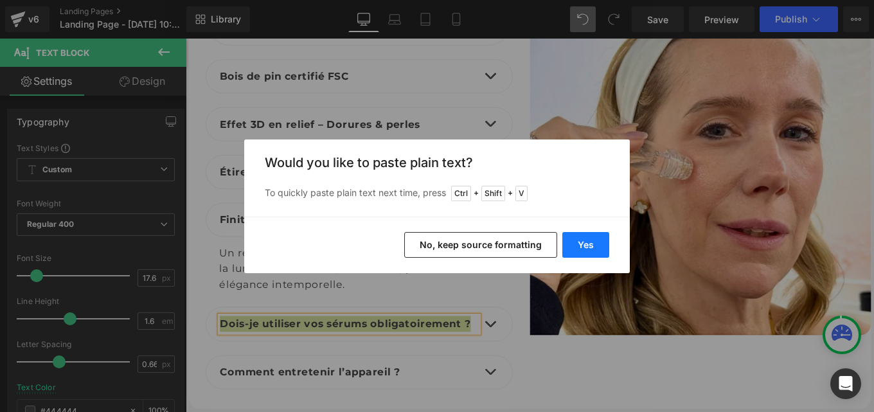
drag, startPoint x: 585, startPoint y: 244, endPoint x: 445, endPoint y: 228, distance: 141.0
click at [585, 244] on button "Yes" at bounding box center [585, 245] width 47 height 26
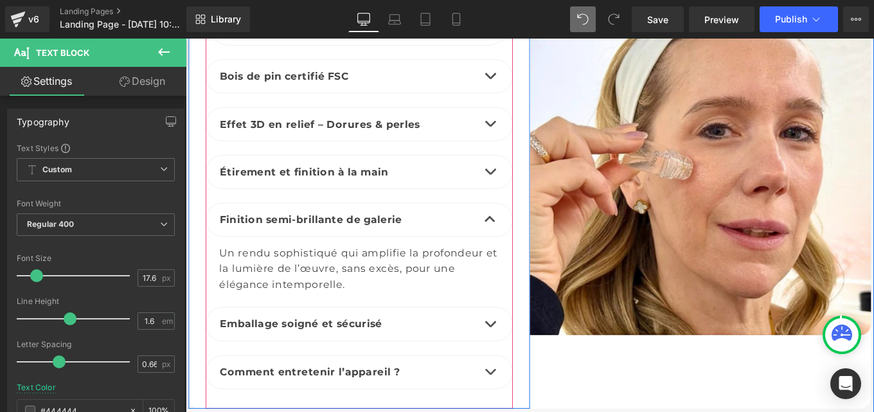
click at [525, 344] on button "button" at bounding box center [530, 360] width 26 height 37
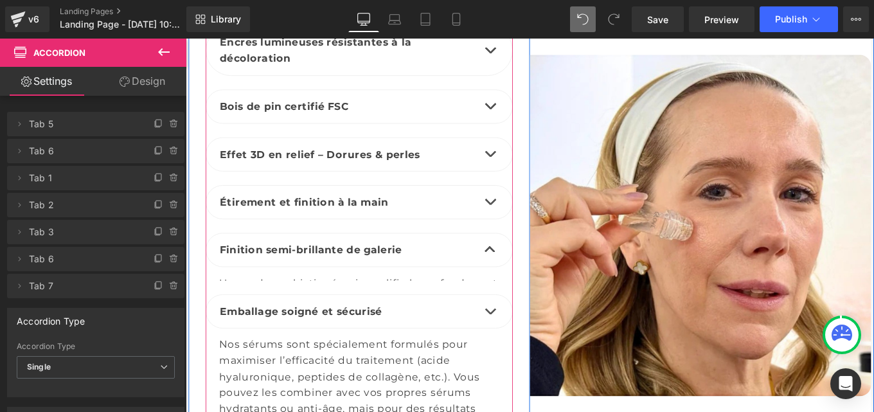
scroll to position [2455, 0]
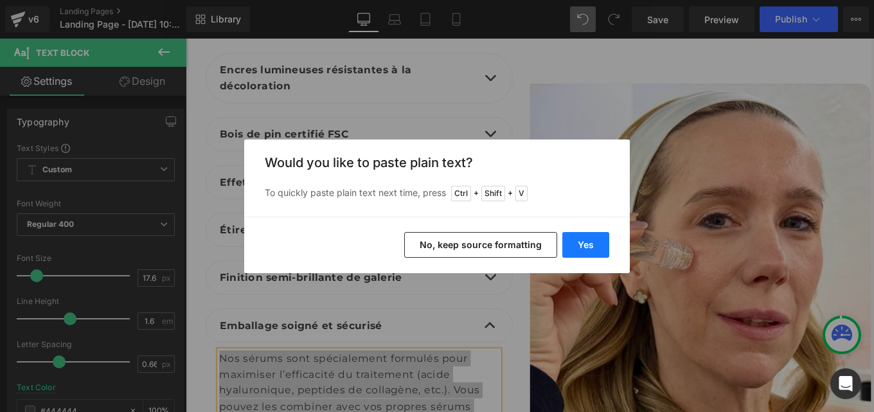
click at [579, 240] on button "Yes" at bounding box center [585, 245] width 47 height 26
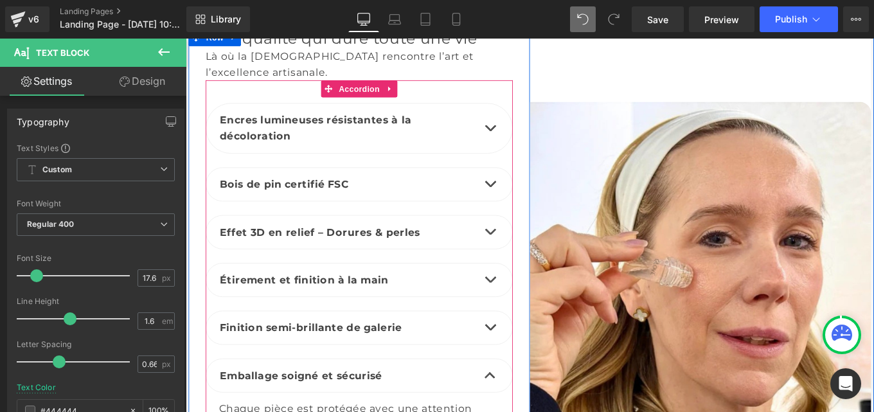
scroll to position [2398, 0]
click at [372, 86] on span "Accordion" at bounding box center [381, 95] width 53 height 19
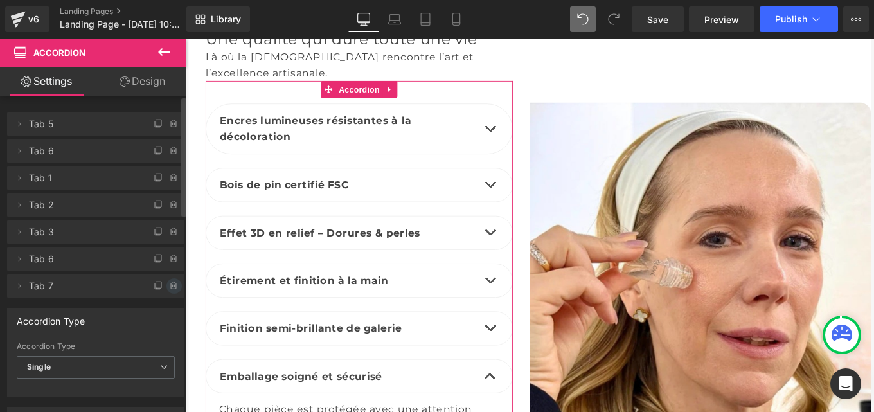
click at [172, 283] on icon at bounding box center [173, 282] width 3 height 1
click at [152, 285] on button "Delete" at bounding box center [160, 286] width 40 height 17
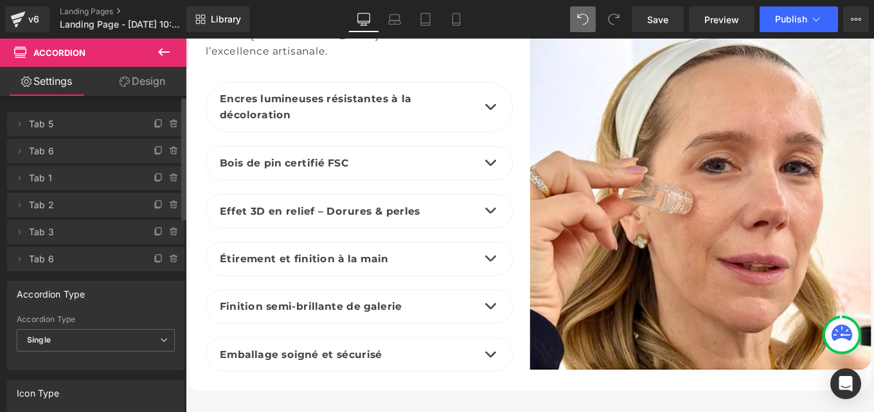
scroll to position [2425, 0]
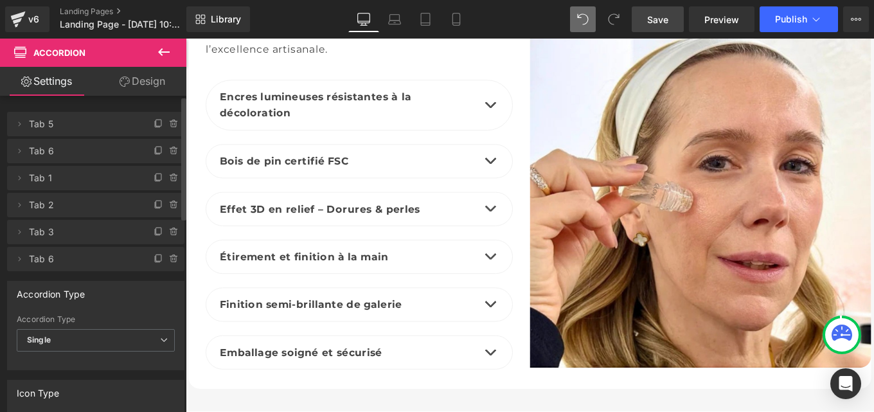
click at [663, 22] on span "Save" at bounding box center [657, 19] width 21 height 13
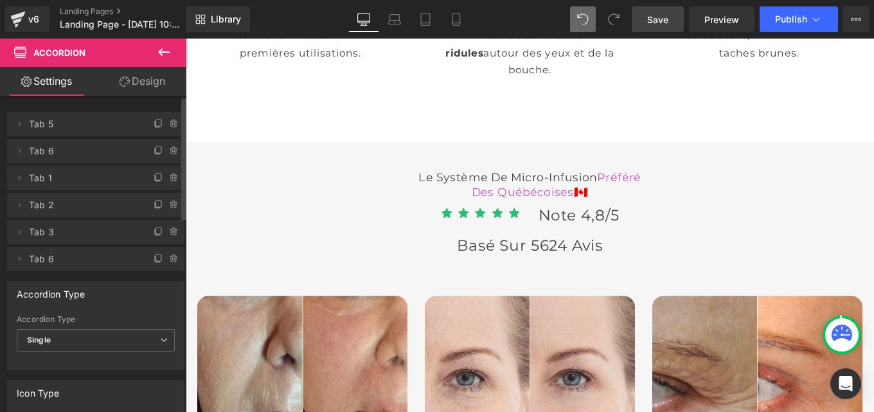
scroll to position [3795, 0]
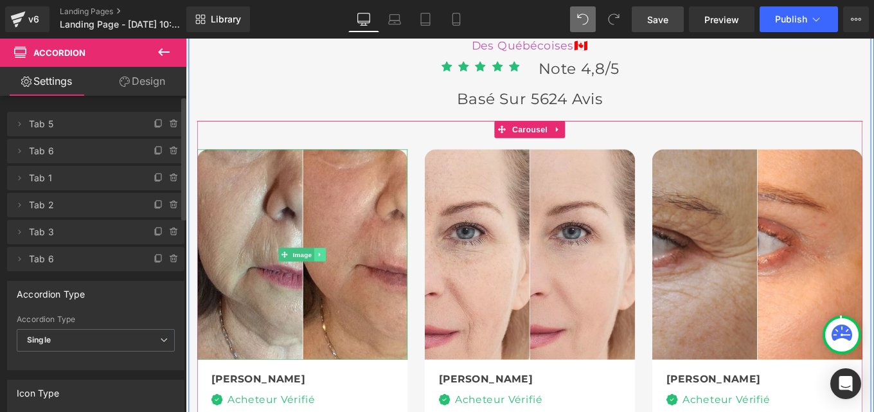
click at [336, 280] on icon at bounding box center [337, 282] width 2 height 4
click at [341, 279] on icon at bounding box center [344, 282] width 7 height 7
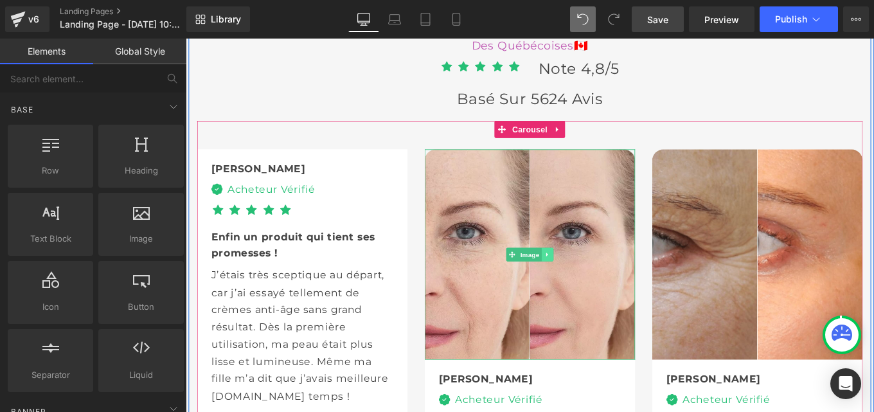
click at [593, 280] on icon at bounding box center [594, 282] width 2 height 4
click at [597, 275] on link at bounding box center [601, 282] width 13 height 15
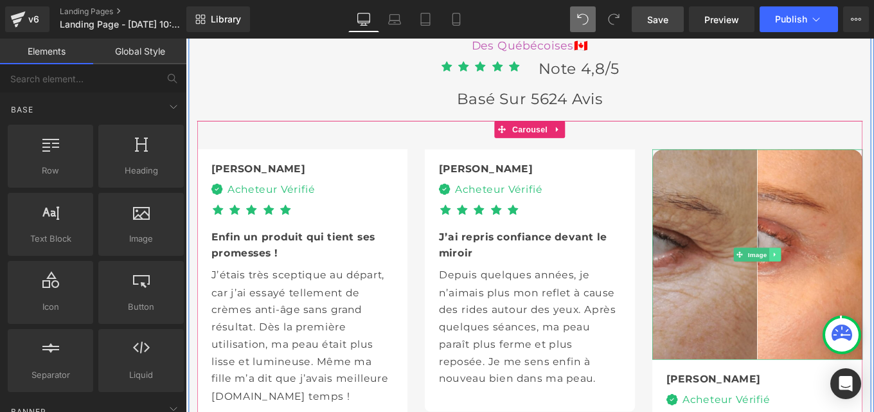
click at [850, 279] on icon at bounding box center [851, 283] width 7 height 8
click at [859, 275] on link at bounding box center [858, 282] width 13 height 15
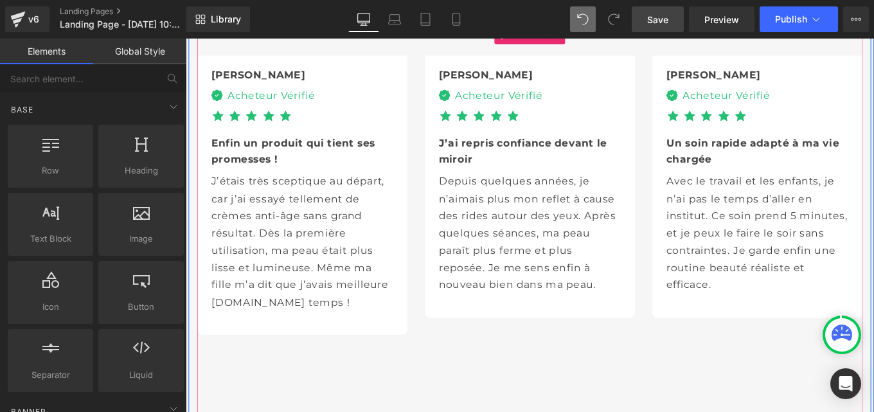
scroll to position [4072, 0]
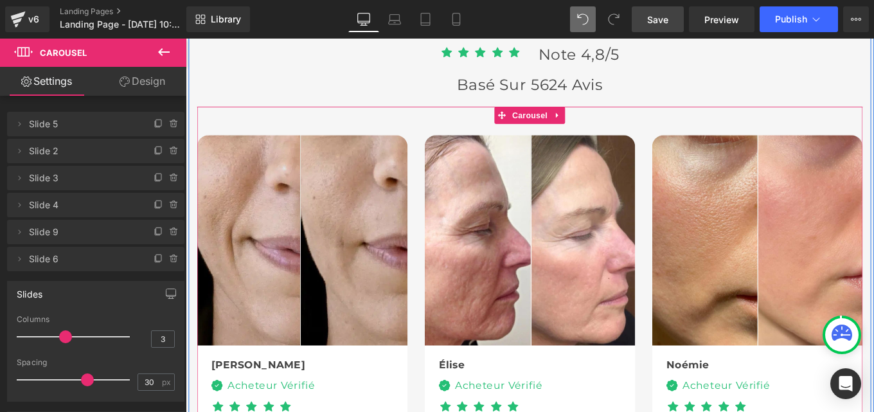
scroll to position [3810, 0]
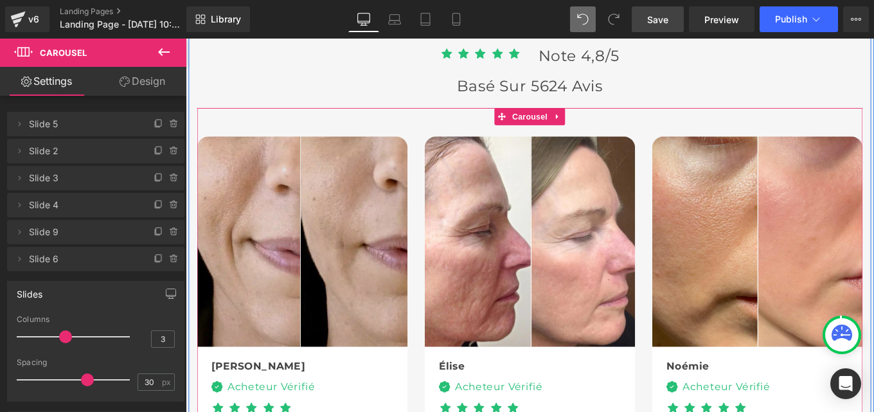
click at [339, 218] on img at bounding box center [318, 268] width 238 height 238
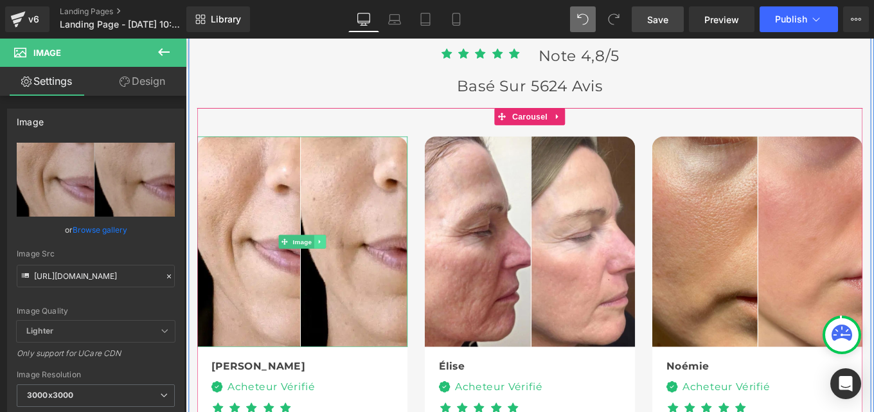
click at [335, 264] on icon at bounding box center [337, 268] width 7 height 8
click at [341, 264] on icon at bounding box center [344, 267] width 7 height 7
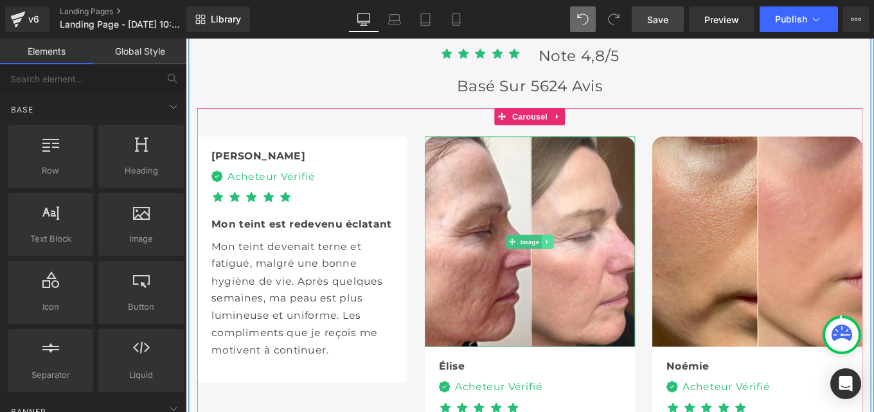
click at [591, 264] on icon at bounding box center [594, 268] width 7 height 8
click at [598, 264] on icon at bounding box center [601, 267] width 7 height 7
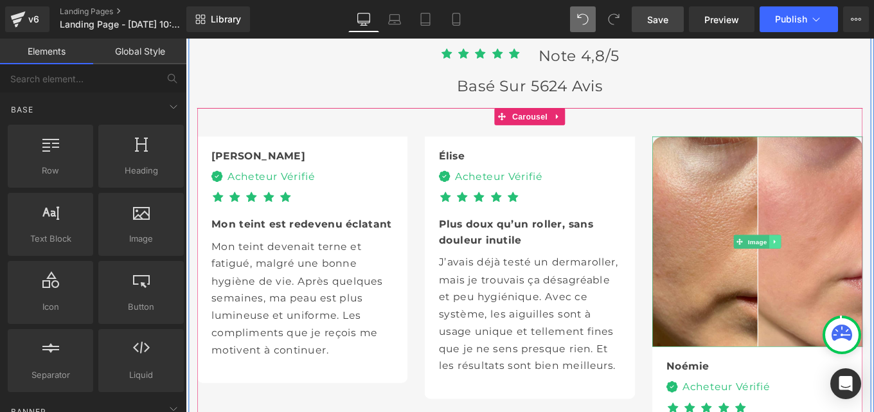
click at [849, 264] on icon at bounding box center [851, 268] width 7 height 8
click at [855, 264] on icon at bounding box center [858, 267] width 7 height 7
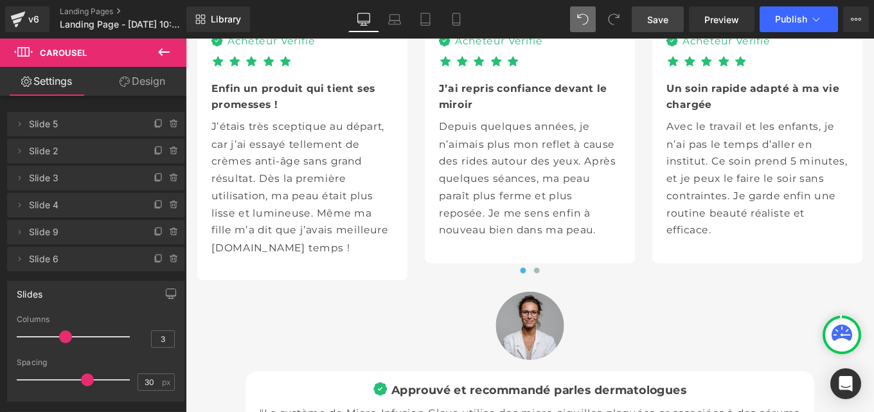
scroll to position [3964, 0]
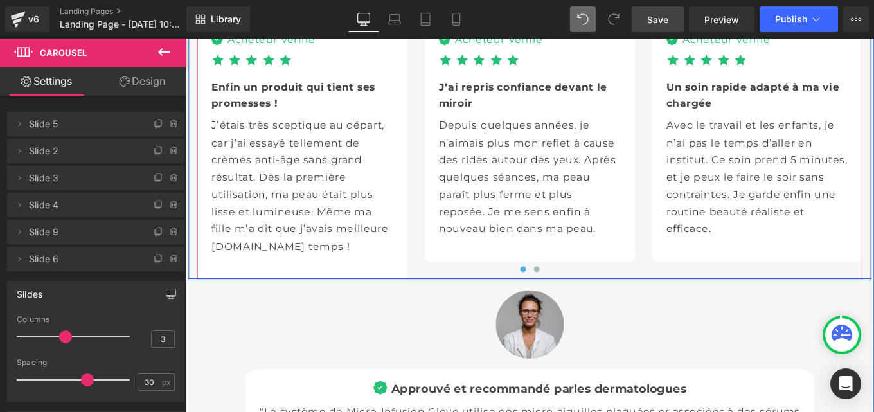
click at [494, 292] on div at bounding box center [575, 301] width 752 height 19
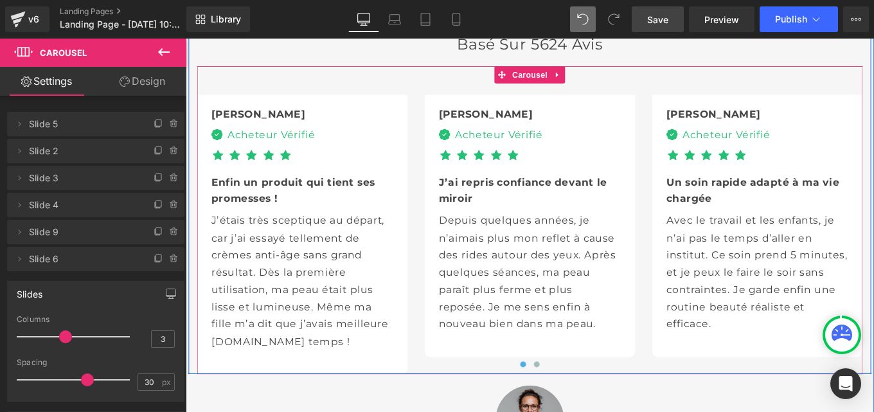
scroll to position [3862, 0]
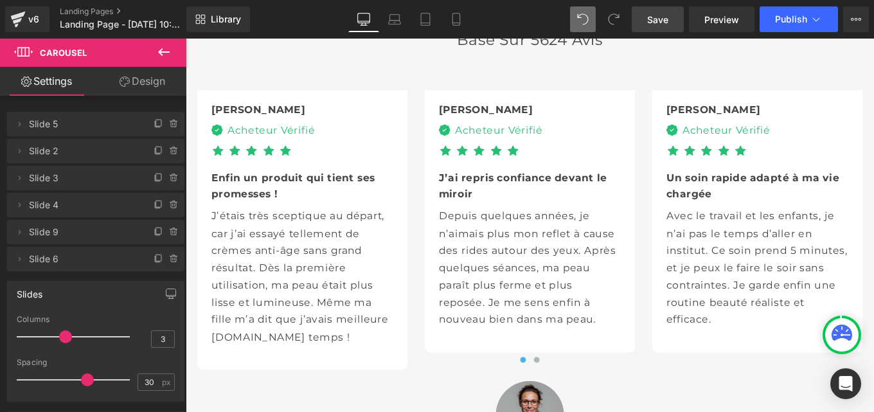
click at [163, 58] on icon at bounding box center [163, 51] width 15 height 15
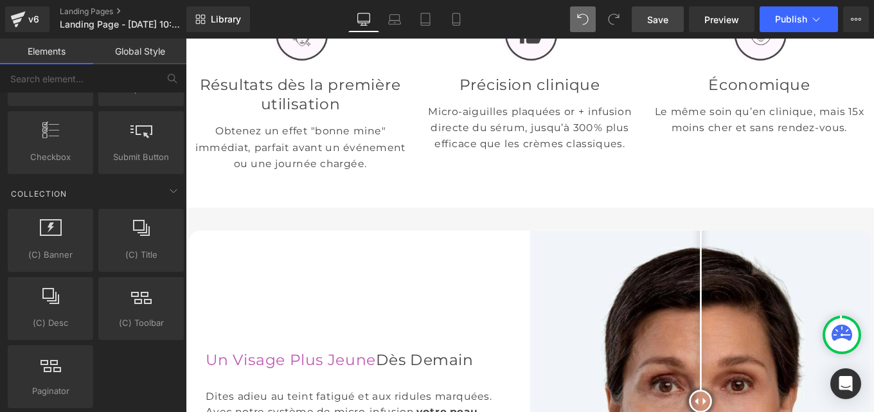
scroll to position [0, 0]
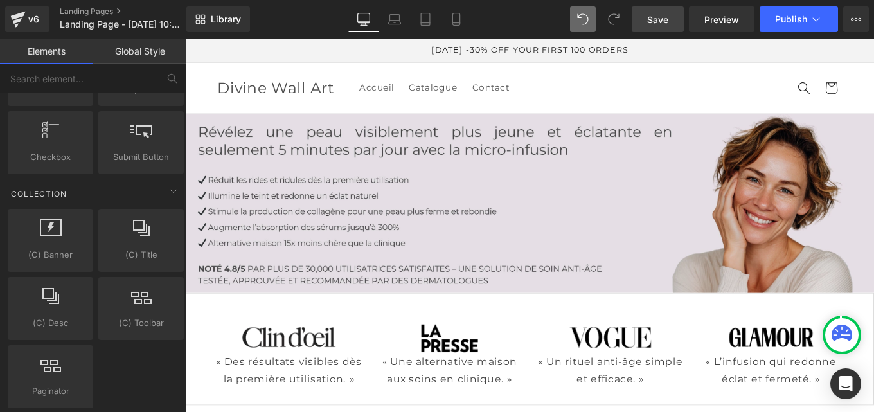
click at [595, 214] on img at bounding box center [575, 224] width 778 height 202
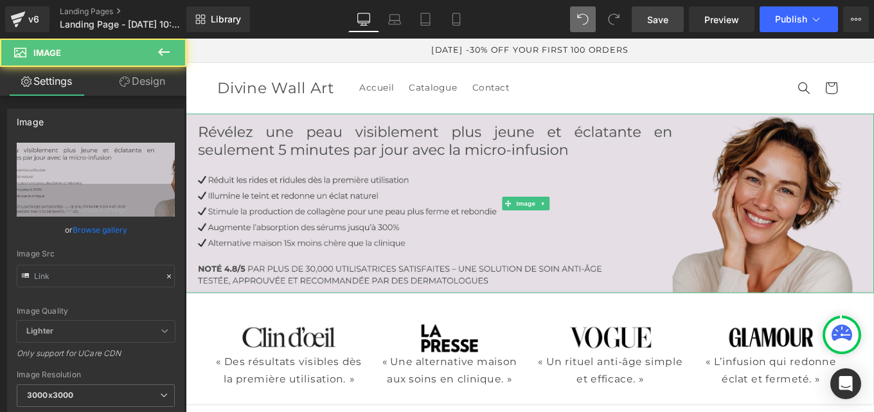
type input "https://cdn.shopify.com/s/files/1/0914/4336/4213/files/Ovaia_1_7f8fb37e-d005-4b…"
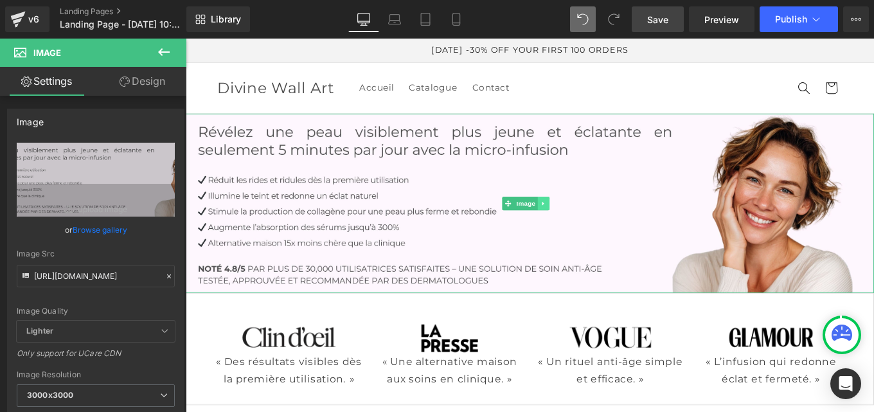
click at [589, 226] on icon at bounding box center [589, 225] width 7 height 8
click at [582, 226] on icon at bounding box center [583, 225] width 7 height 8
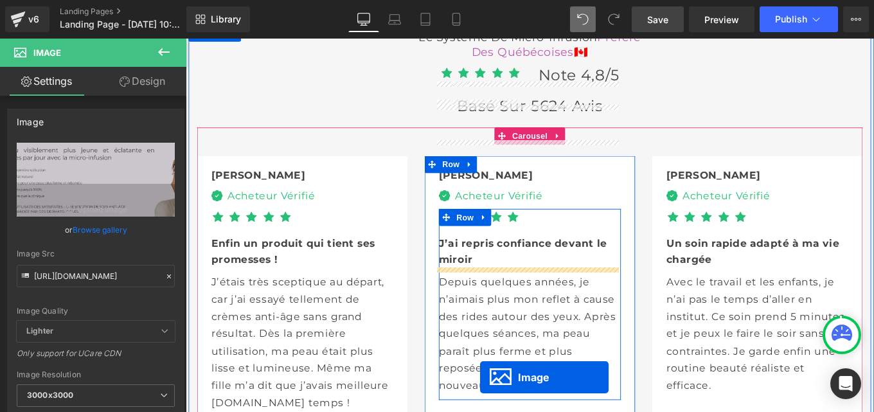
scroll to position [3936, 0]
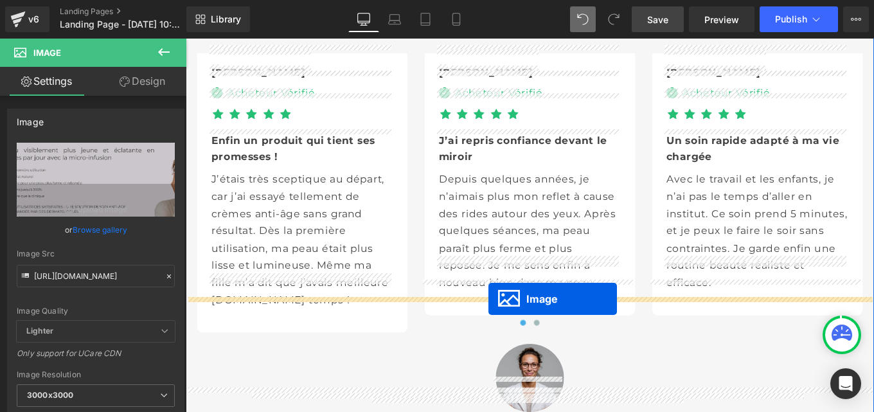
drag, startPoint x: 548, startPoint y: 192, endPoint x: 528, endPoint y: 332, distance: 141.5
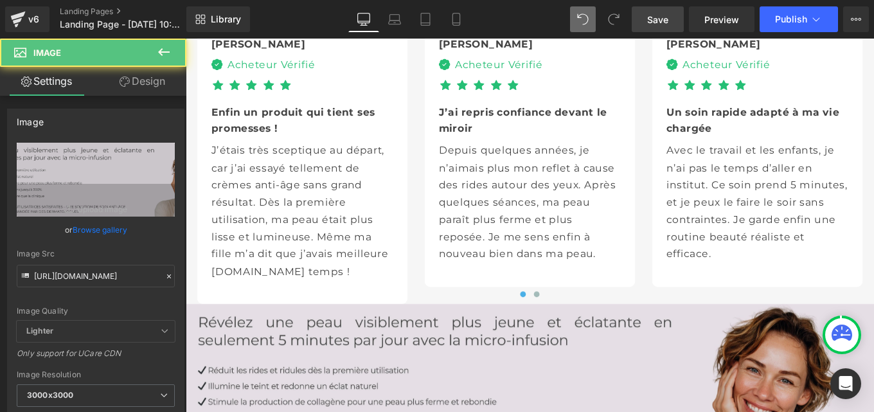
scroll to position [3904, 0]
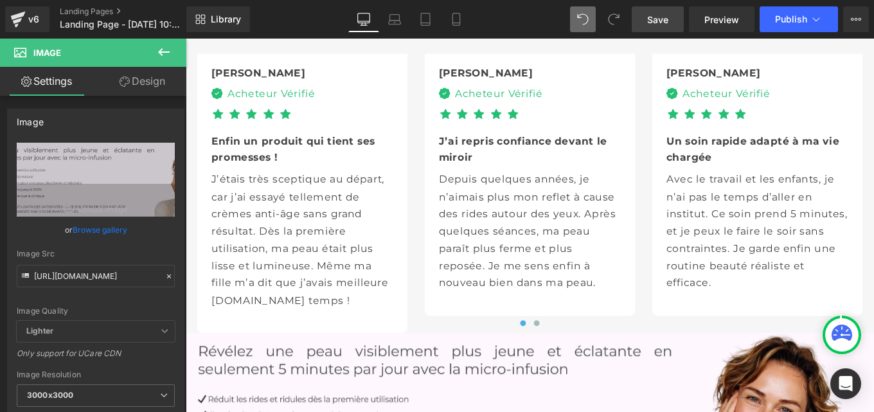
click at [658, 9] on link "Save" at bounding box center [658, 19] width 52 height 26
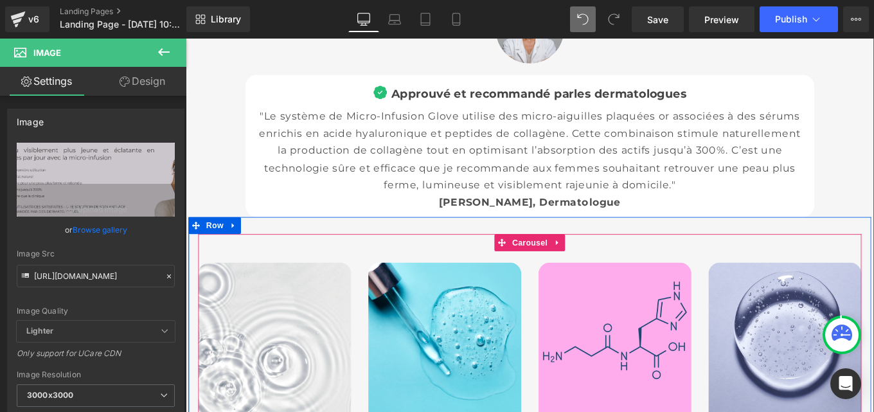
scroll to position [4481, 0]
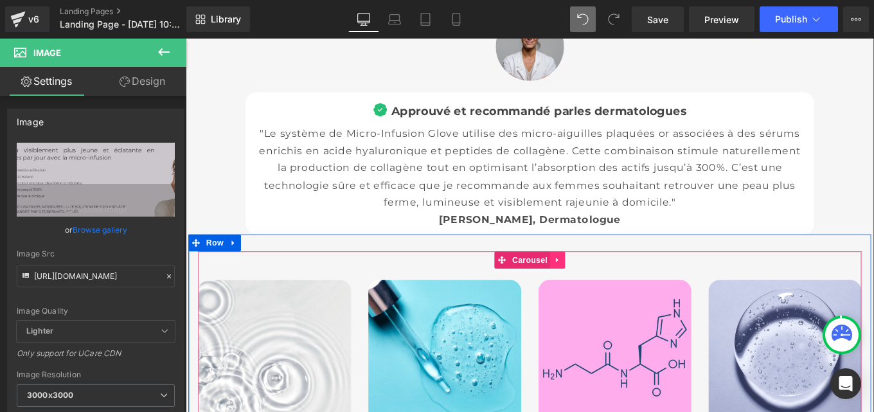
click at [606, 279] on link at bounding box center [606, 288] width 17 height 19
click at [593, 283] on icon at bounding box center [597, 288] width 9 height 10
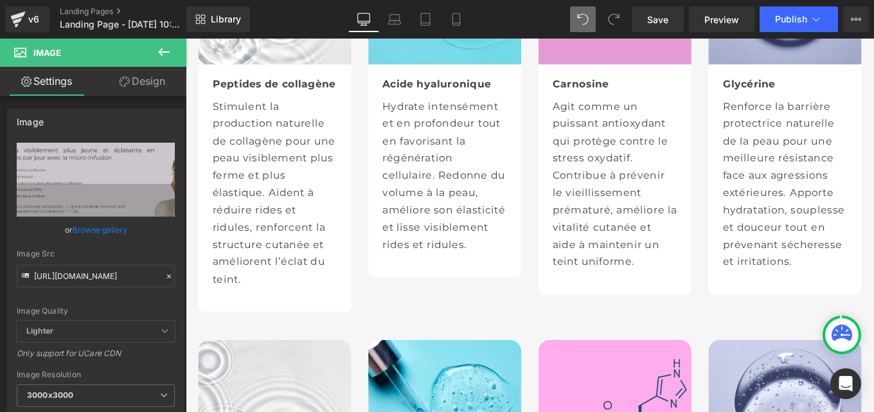
scroll to position [4899, 0]
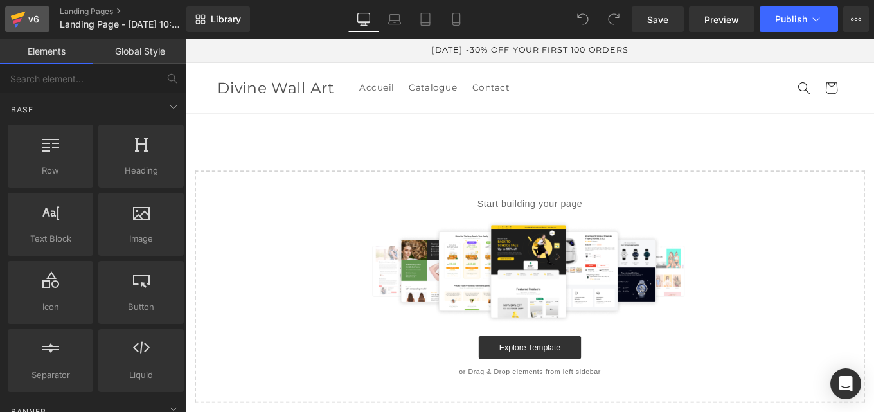
click at [36, 16] on div "v6" at bounding box center [34, 19] width 16 height 17
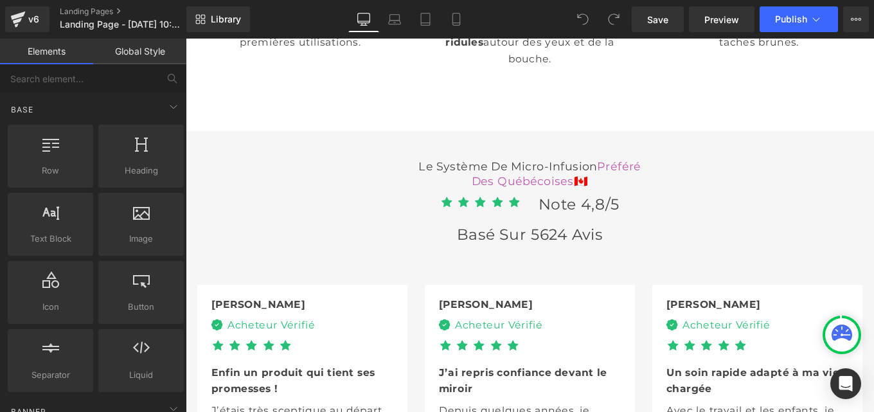
scroll to position [3639, 0]
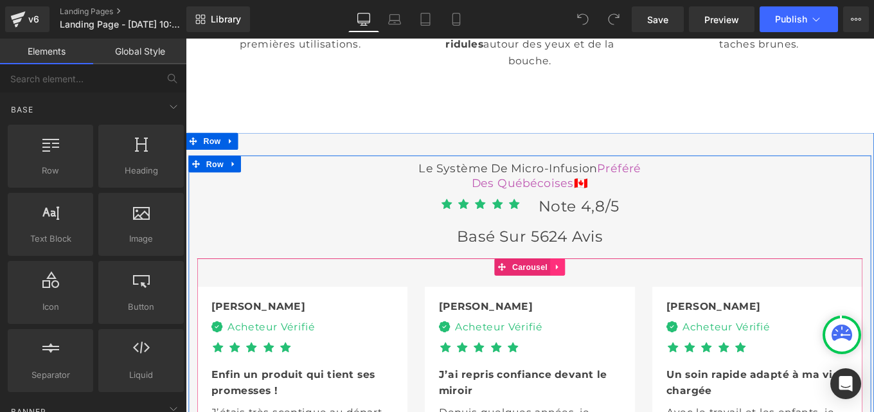
click at [604, 294] on icon at bounding box center [605, 297] width 3 height 6
click at [593, 292] on icon at bounding box center [597, 297] width 9 height 10
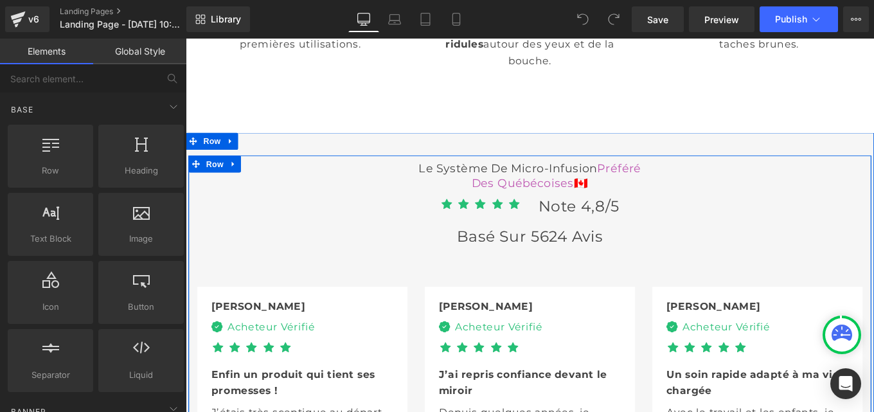
scroll to position [4162, 0]
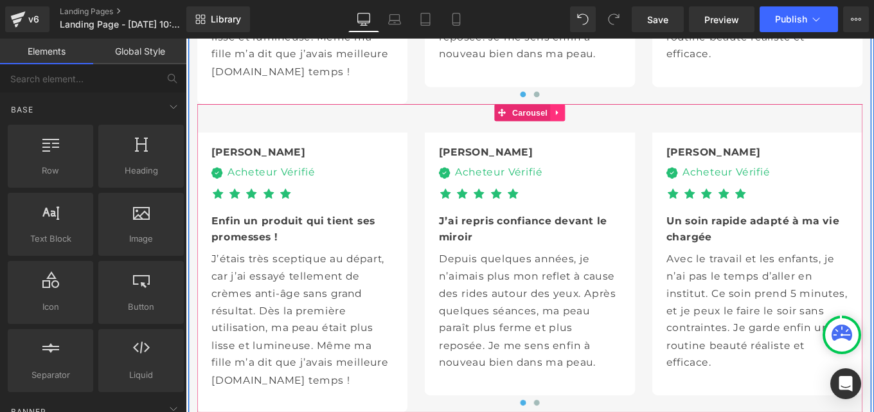
click at [606, 118] on icon at bounding box center [606, 123] width 9 height 10
click at [610, 118] on icon at bounding box center [614, 122] width 9 height 9
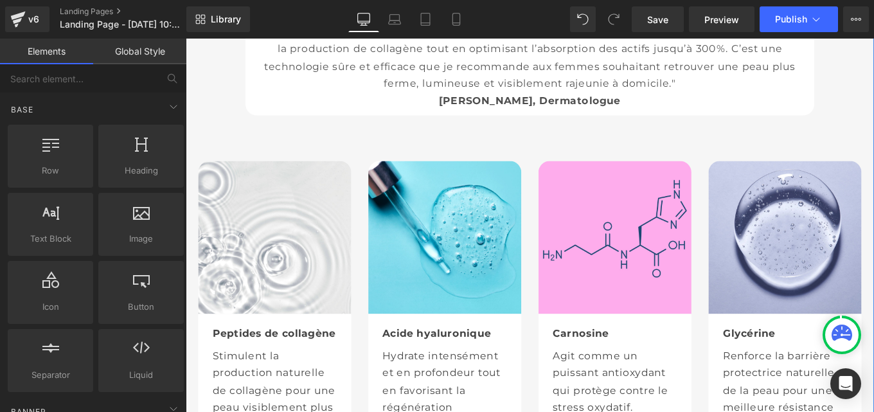
scroll to position [4614, 0]
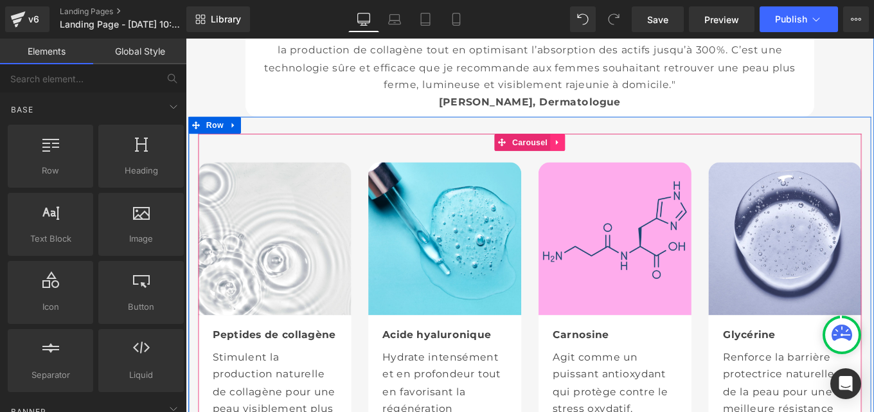
click at [602, 150] on icon at bounding box center [606, 155] width 9 height 10
click at [593, 151] on icon at bounding box center [597, 155] width 9 height 9
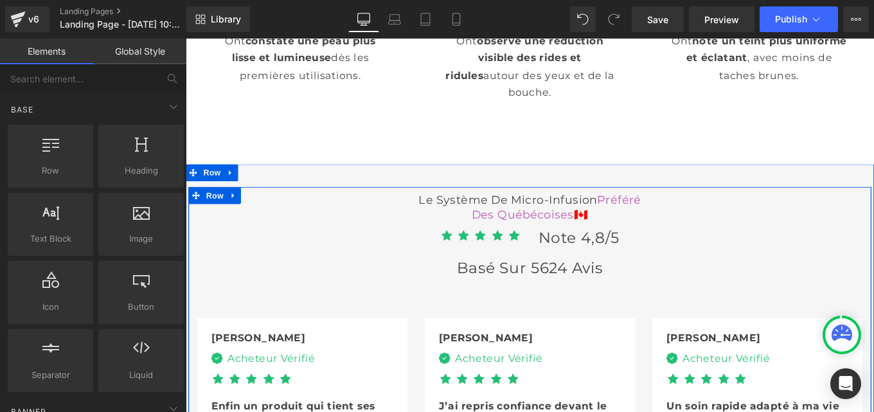
scroll to position [3603, 0]
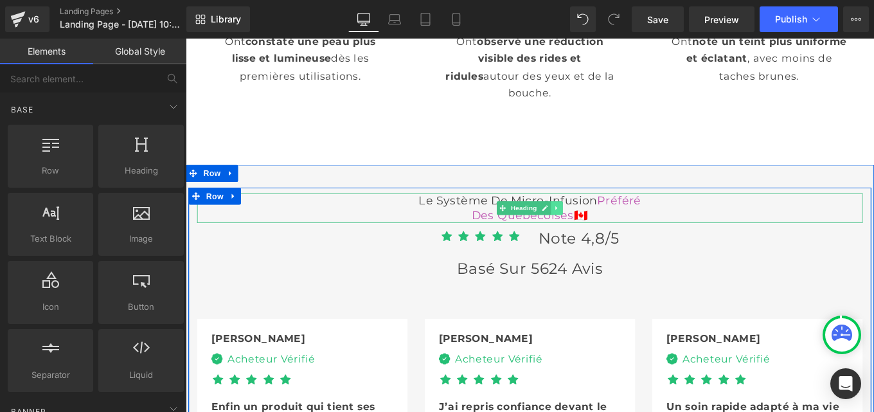
click at [602, 226] on icon at bounding box center [605, 230] width 7 height 8
click at [595, 227] on icon at bounding box center [598, 230] width 7 height 7
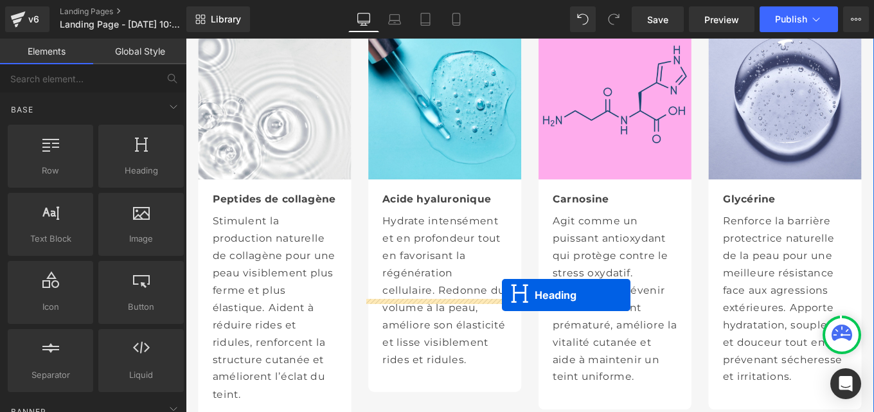
scroll to position [4876, 0]
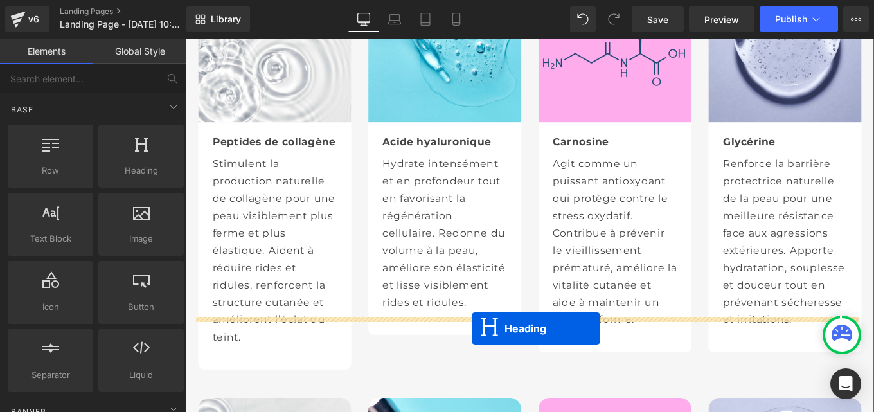
drag, startPoint x: 541, startPoint y: 235, endPoint x: 509, endPoint y: 366, distance: 134.9
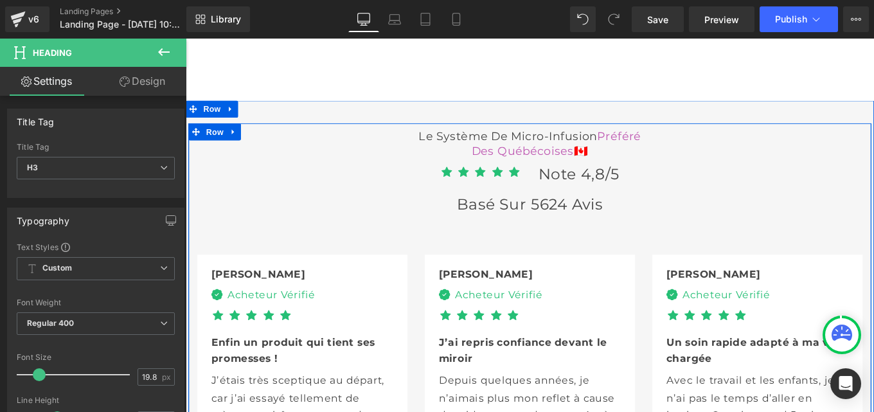
scroll to position [3675, 0]
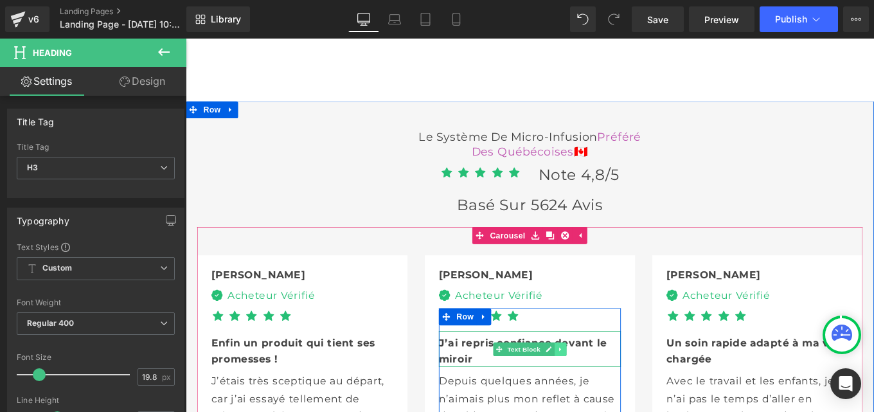
click at [606, 386] on icon at bounding box center [609, 390] width 7 height 8
click at [599, 386] on icon at bounding box center [602, 389] width 7 height 7
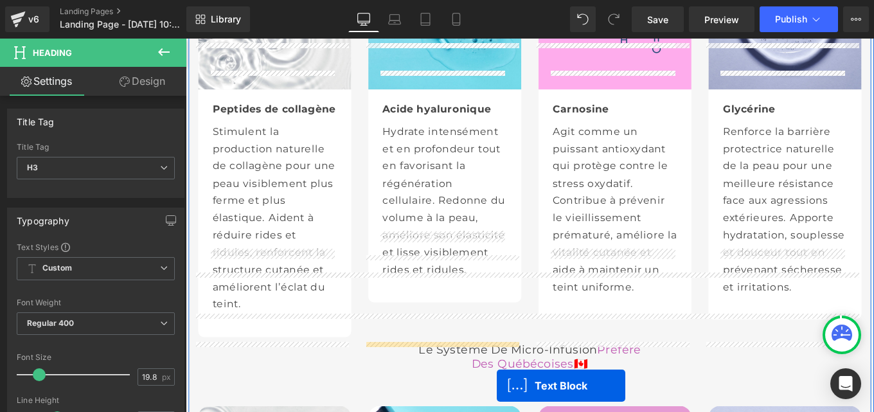
scroll to position [4932, 0]
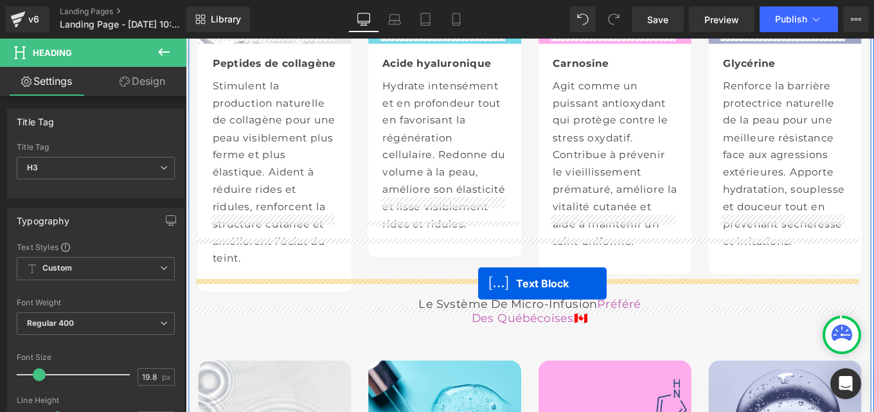
drag, startPoint x: 535, startPoint y: 114, endPoint x: 516, endPoint y: 316, distance: 202.1
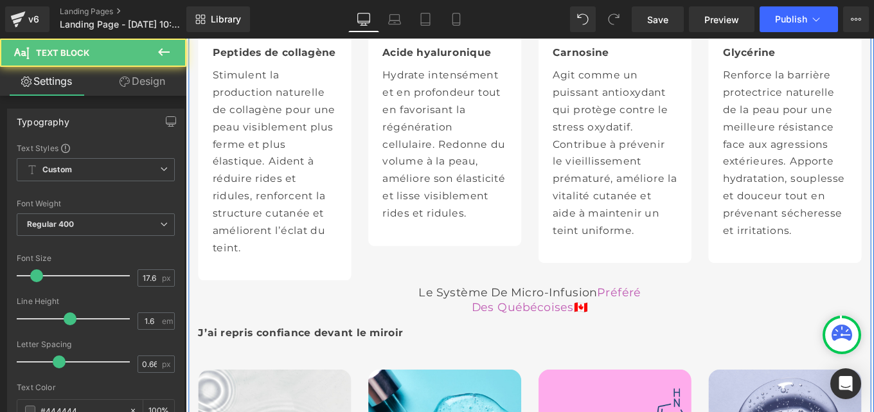
scroll to position [4920, 0]
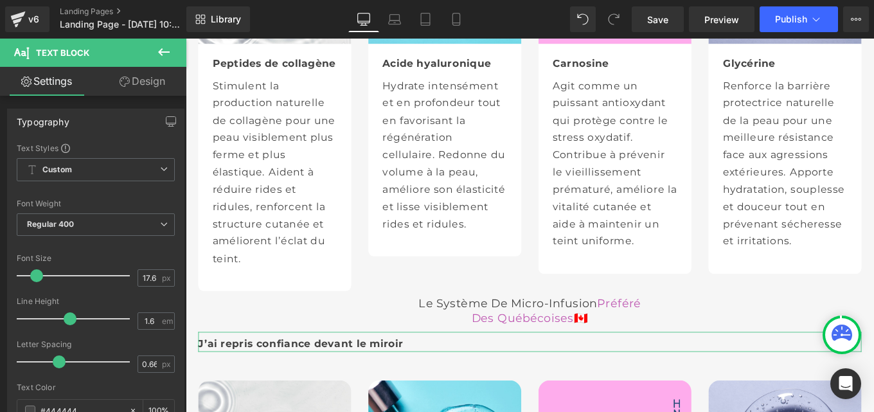
click at [150, 84] on link "Design" at bounding box center [142, 81] width 93 height 29
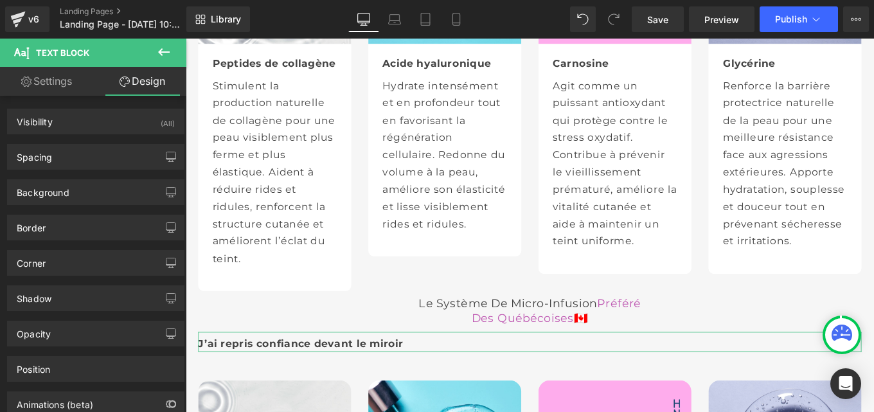
click at [46, 84] on link "Settings" at bounding box center [46, 81] width 93 height 29
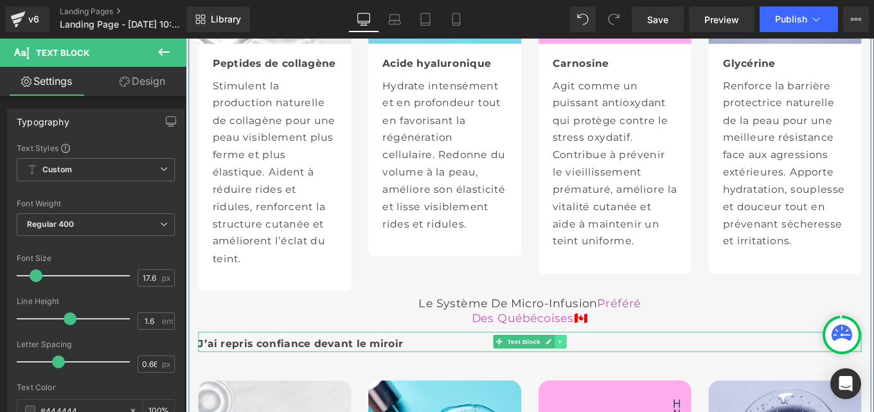
click at [608, 373] on link at bounding box center [609, 380] width 13 height 15
click at [613, 378] on icon at bounding box center [616, 381] width 7 height 7
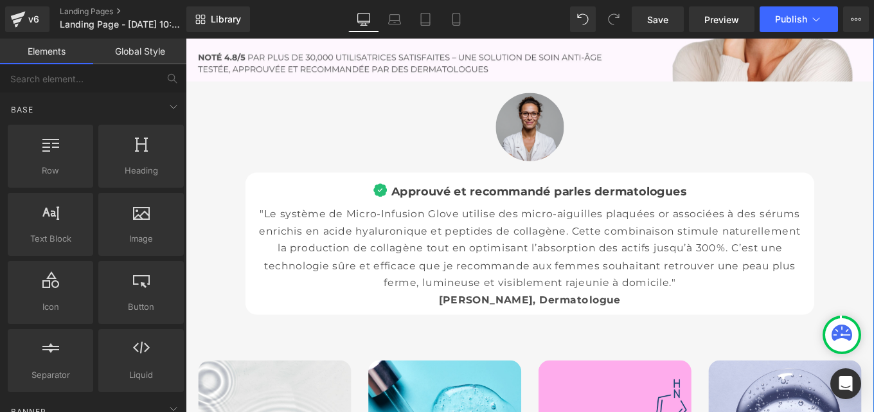
scroll to position [4221, 0]
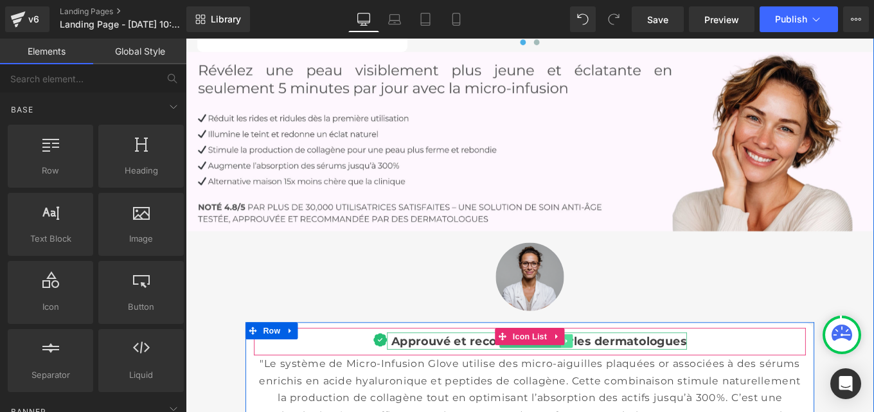
click at [615, 379] on icon at bounding box center [616, 381] width 2 height 4
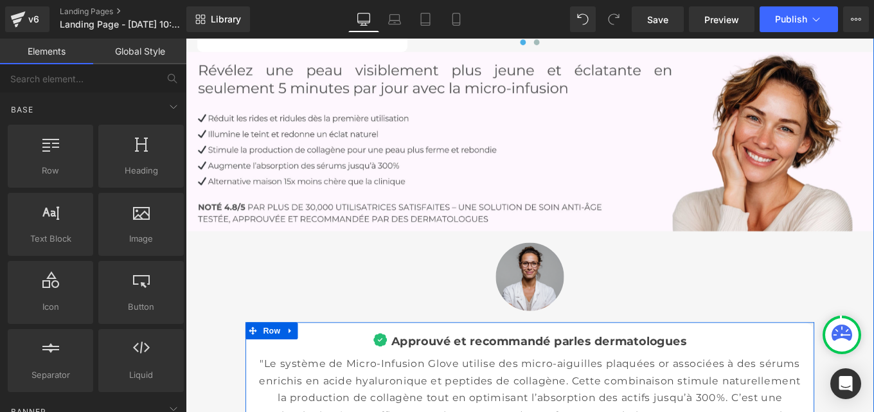
scroll to position [4318, 0]
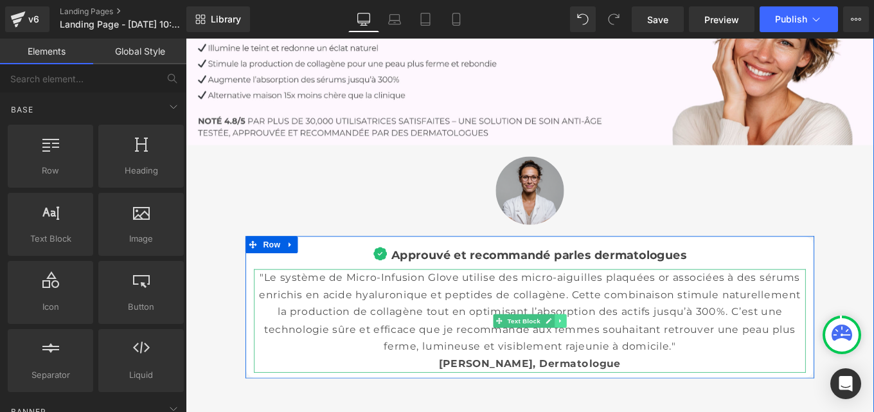
click at [609, 350] on link at bounding box center [609, 357] width 13 height 15
click at [613, 354] on icon at bounding box center [616, 357] width 7 height 7
click at [607, 354] on icon at bounding box center [609, 358] width 7 height 8
click at [599, 354] on icon at bounding box center [602, 357] width 7 height 7
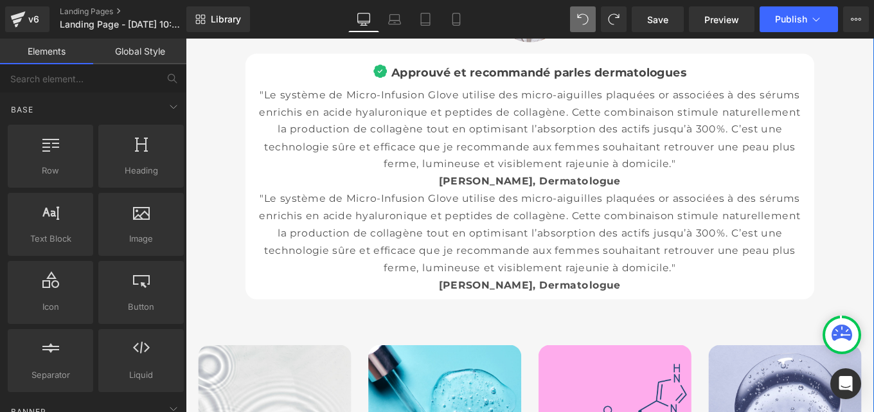
scroll to position [4519, 0]
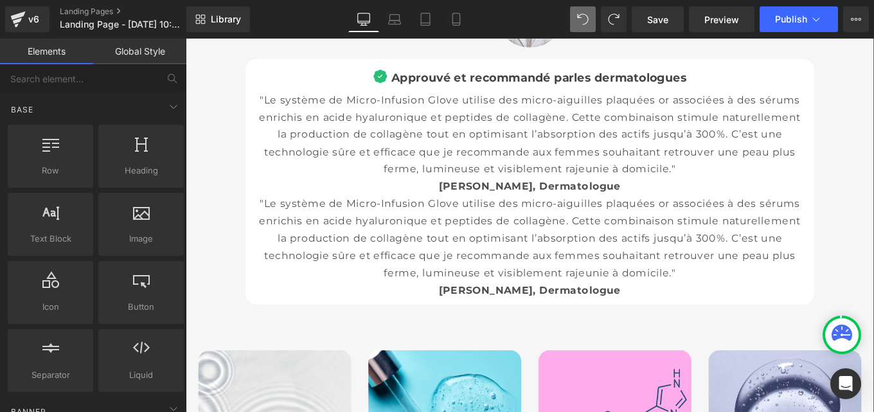
click at [496, 215] on p ""Le système de Micro-Infusion Glove utilise des micro-aiguilles plaquées or ass…" at bounding box center [575, 273] width 624 height 117
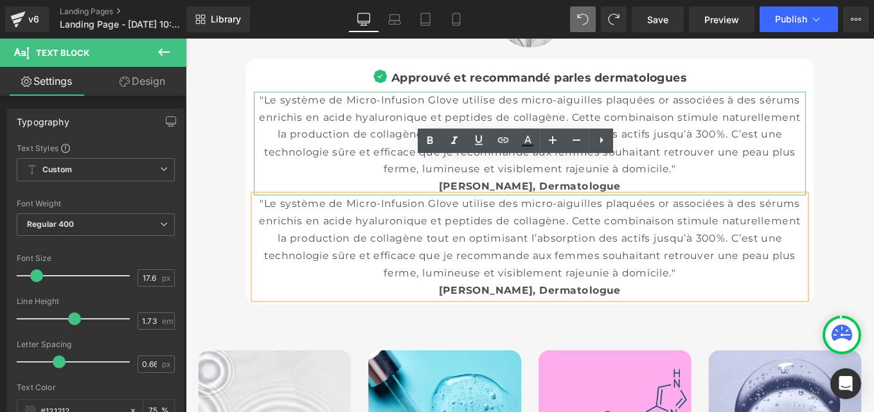
click at [774, 138] on p ""Le système de Micro-Infusion Glove utilise des micro-aiguilles plaquées or ass…" at bounding box center [575, 156] width 624 height 117
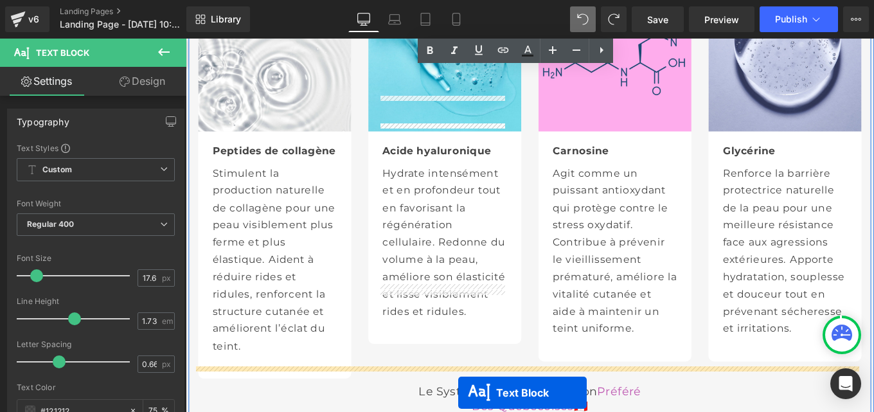
scroll to position [4904, 0]
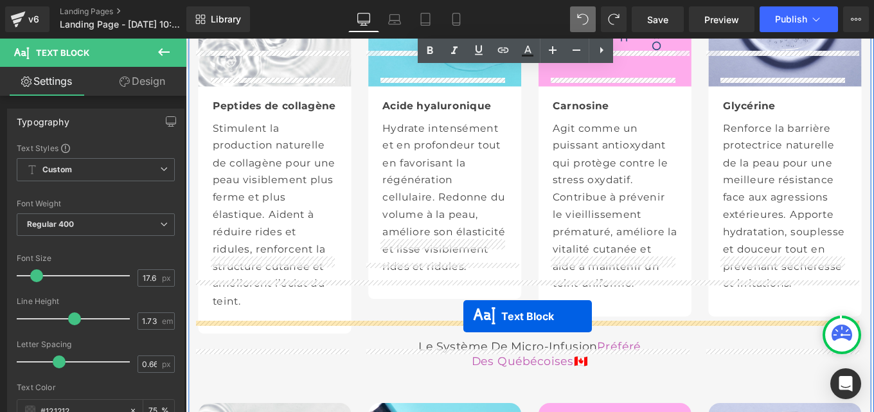
drag, startPoint x: 535, startPoint y: 235, endPoint x: 499, endPoint y: 352, distance: 122.8
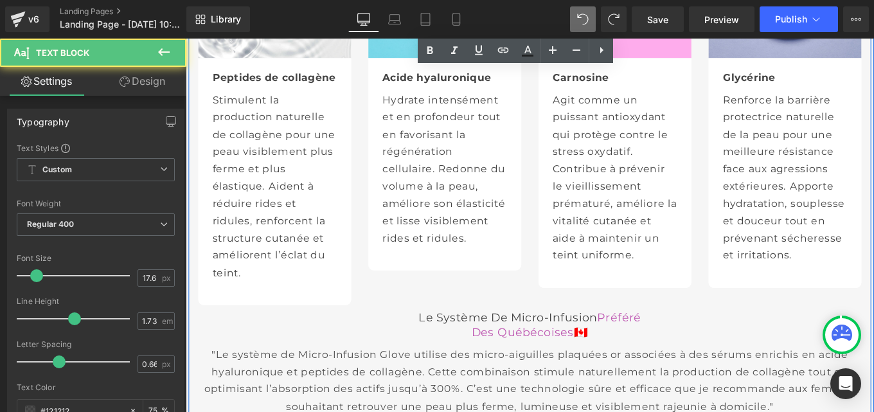
scroll to position [4872, 0]
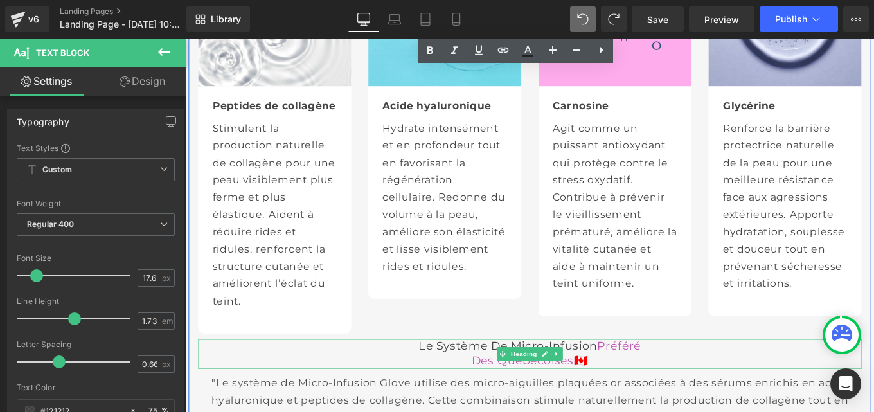
click at [508, 395] on font "Des québécoises" at bounding box center [566, 402] width 116 height 15
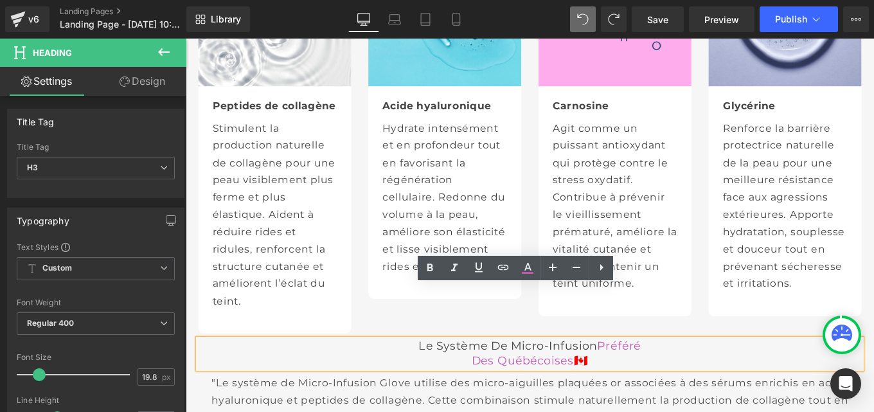
paste div
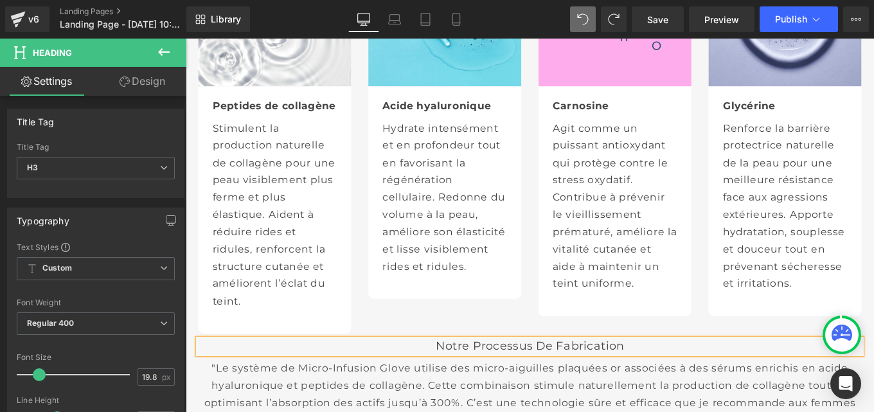
click at [543, 378] on h3 "Notre Processus de Fabrication" at bounding box center [574, 386] width 749 height 17
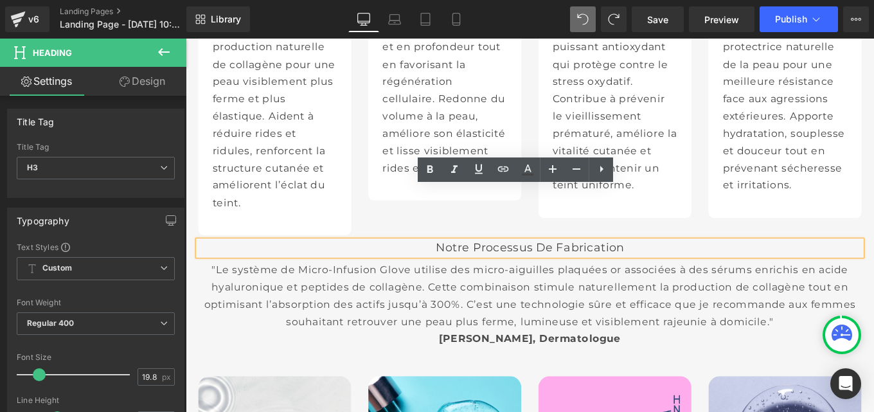
scroll to position [4982, 0]
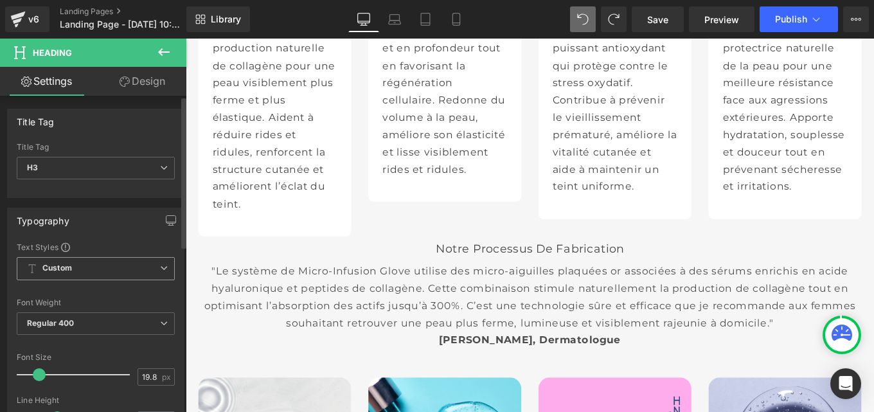
click at [66, 262] on span "Custom Setup Global Style" at bounding box center [96, 268] width 158 height 23
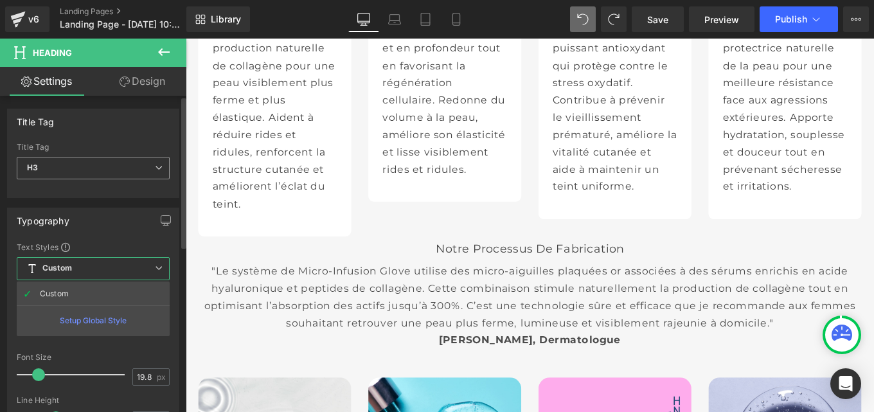
click at [63, 168] on span "H3" at bounding box center [93, 168] width 153 height 22
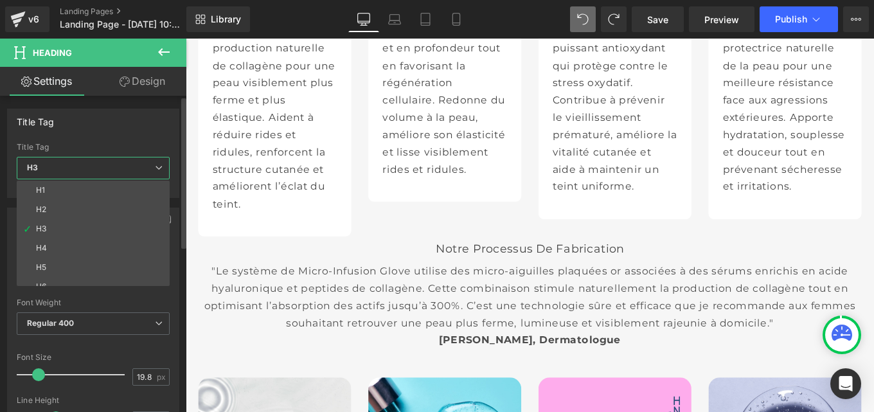
click at [63, 168] on span "H3" at bounding box center [93, 168] width 153 height 22
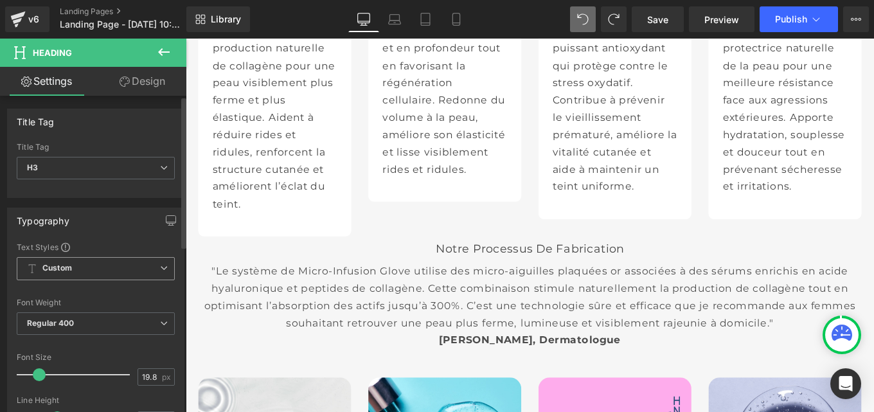
click at [150, 272] on span "Custom Setup Global Style" at bounding box center [96, 268] width 158 height 23
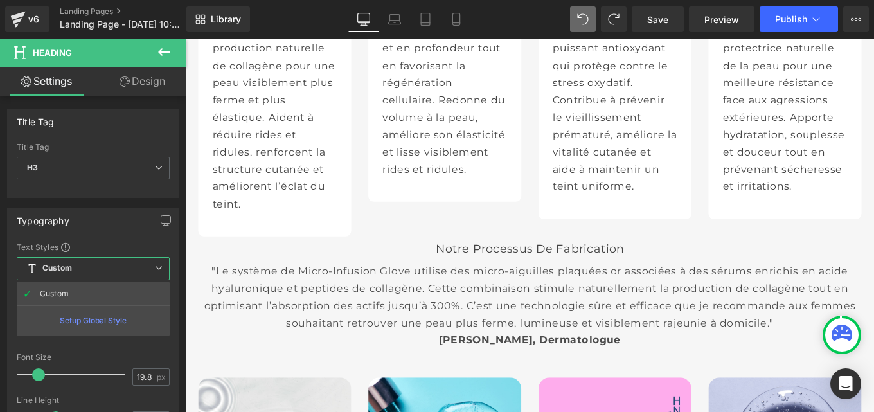
click at [478, 272] on div at bounding box center [575, 250] width 778 height 422
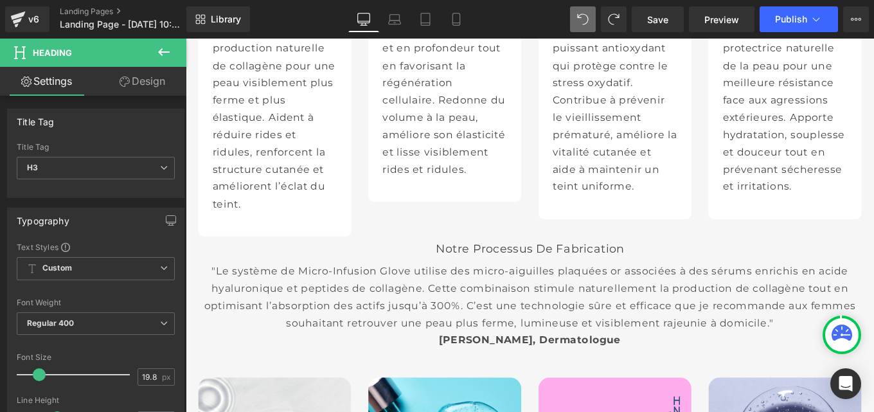
click at [478, 292] on p ""Le système de Micro-Infusion Glove utilise des micro-aiguilles plaquées or ass…" at bounding box center [574, 341] width 749 height 98
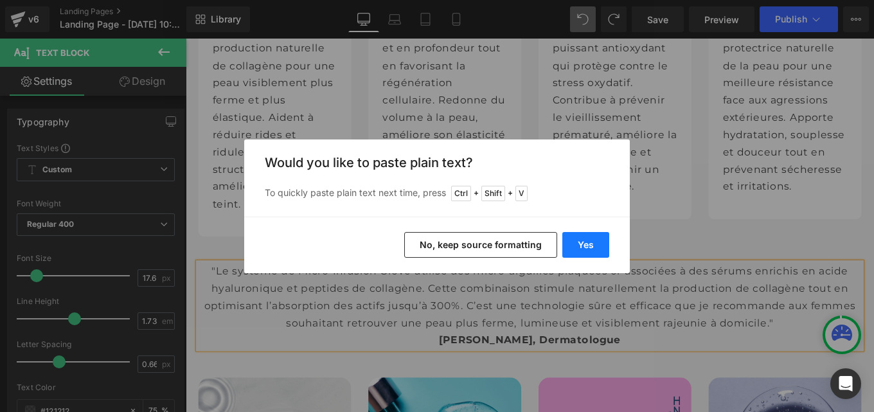
click at [593, 236] on button "Yes" at bounding box center [585, 245] width 47 height 26
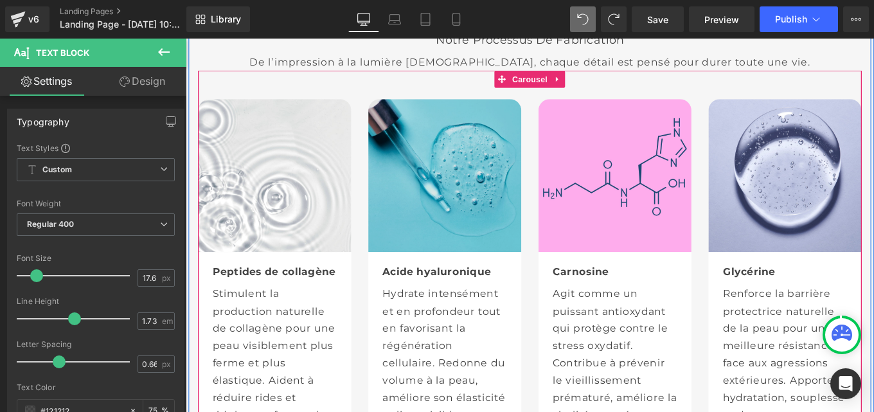
scroll to position [5219, 0]
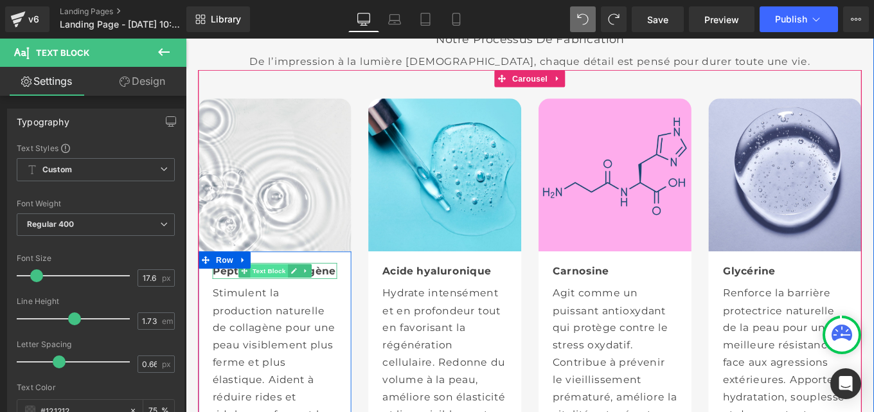
click at [258, 293] on span "Text Block" at bounding box center [279, 300] width 42 height 15
click at [346, 294] on b "Peptides de collagène" at bounding box center [285, 300] width 139 height 13
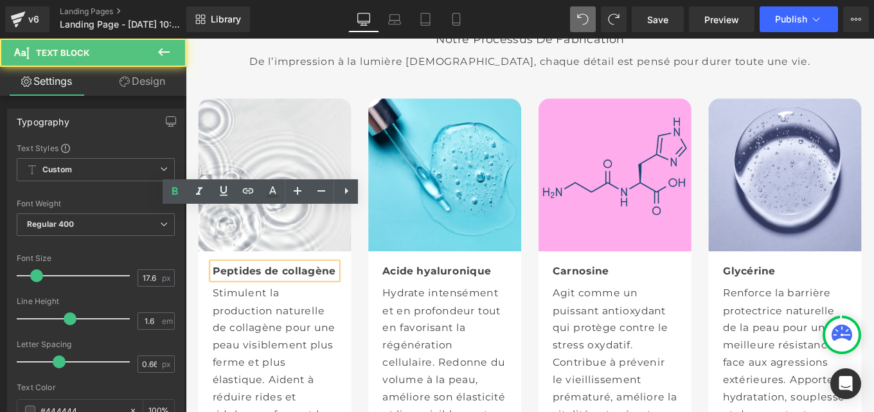
click at [341, 294] on b "Peptides de collagène" at bounding box center [285, 300] width 139 height 13
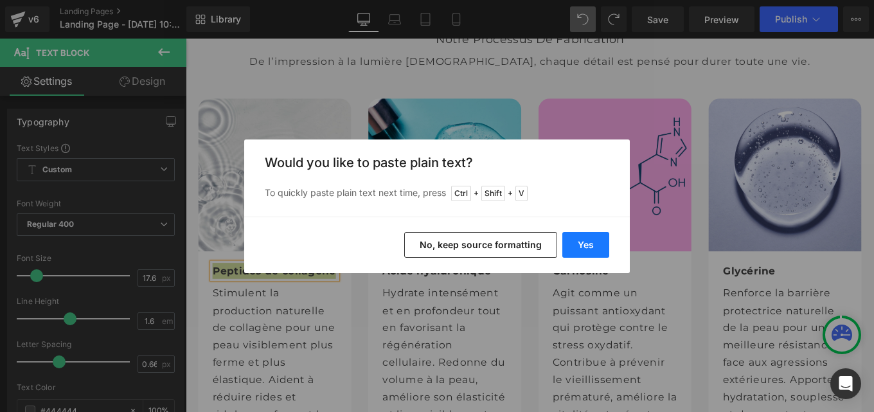
click at [585, 240] on button "Yes" at bounding box center [585, 245] width 47 height 26
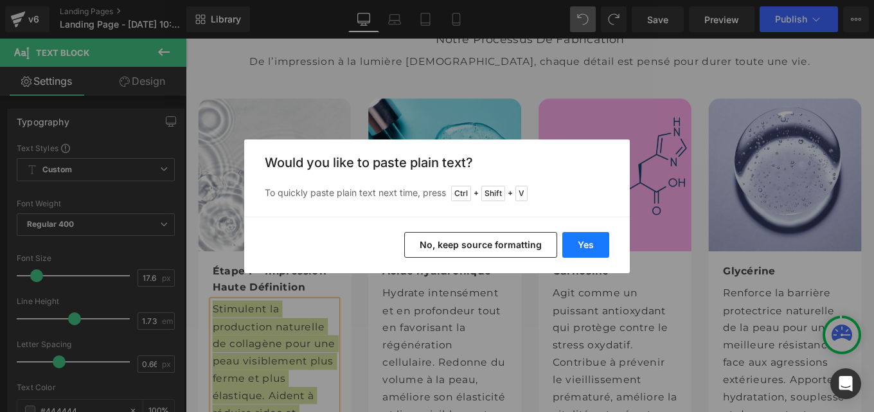
click at [584, 244] on button "Yes" at bounding box center [585, 245] width 47 height 26
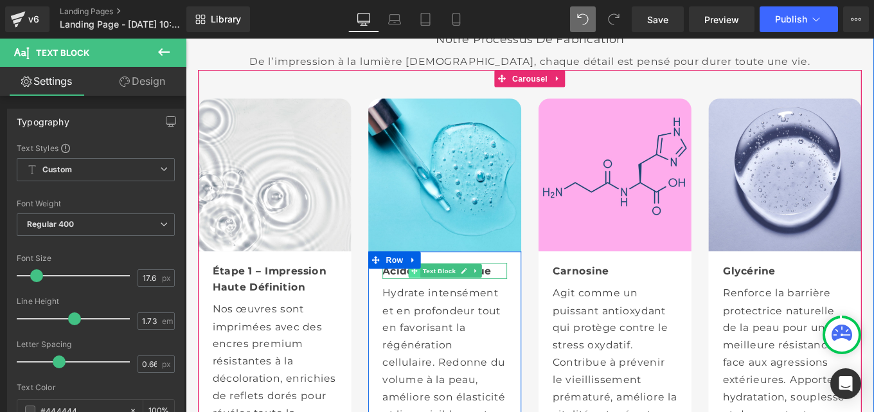
click at [440, 298] on icon at bounding box center [443, 301] width 7 height 7
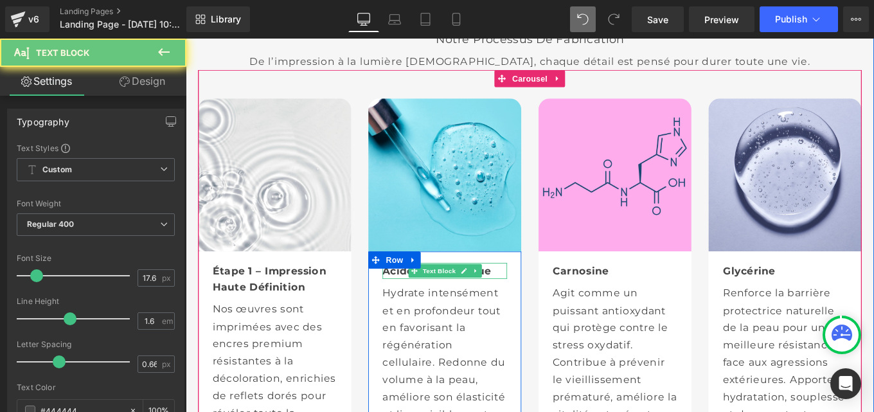
click at [429, 294] on b "Acide hyaluronique" at bounding box center [469, 300] width 123 height 13
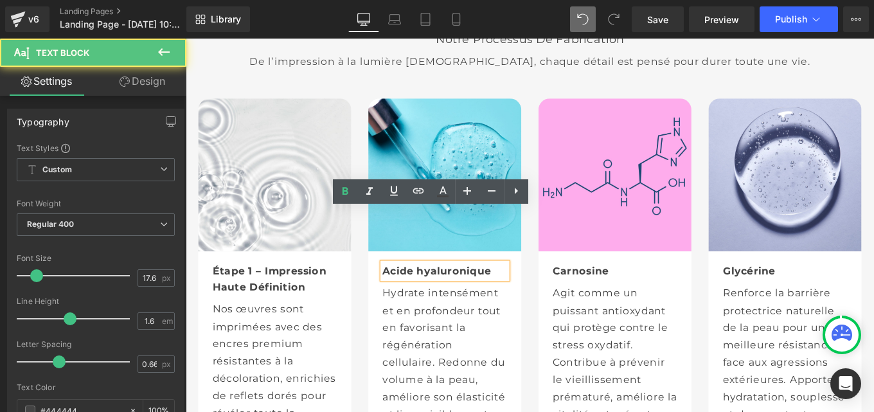
click at [429, 294] on b "Acide hyaluronique" at bounding box center [469, 300] width 123 height 13
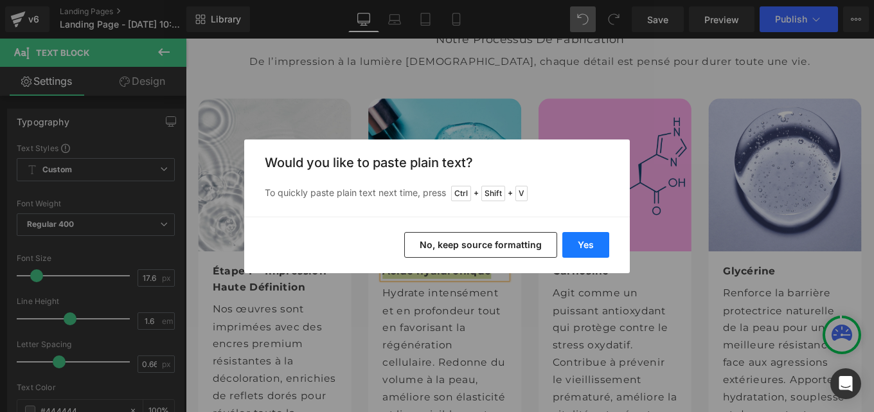
click at [600, 246] on button "Yes" at bounding box center [585, 245] width 47 height 26
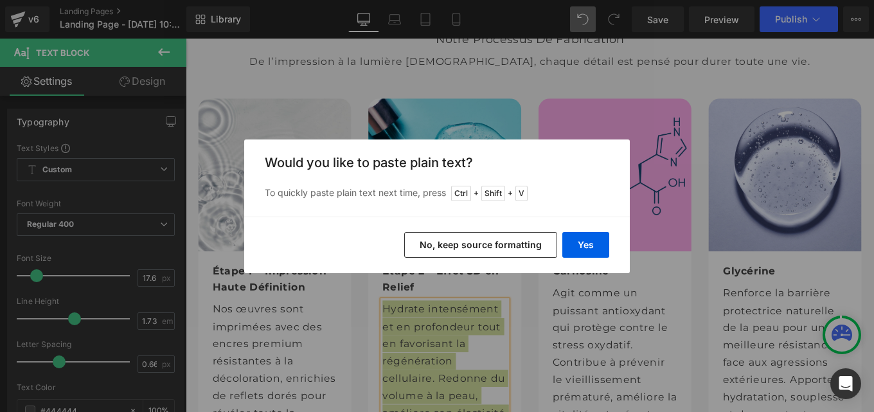
click at [588, 231] on div "Yes No, keep source formatting" at bounding box center [437, 245] width 386 height 57
click at [588, 247] on button "Yes" at bounding box center [585, 245] width 47 height 26
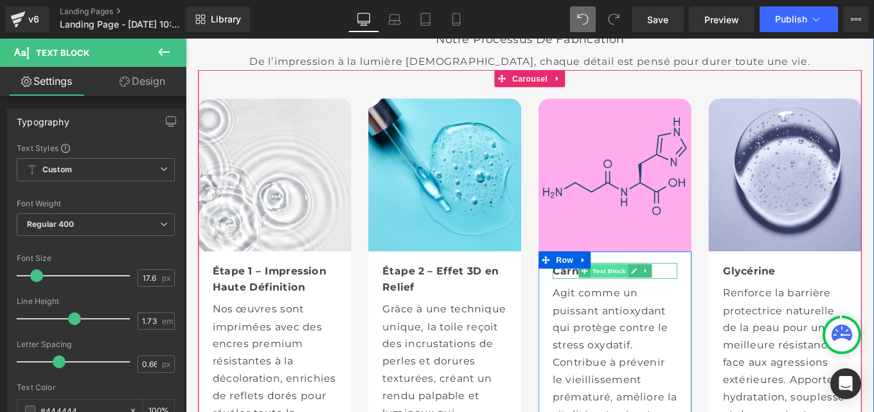
click at [657, 293] on span "Text Block" at bounding box center [664, 300] width 42 height 15
click at [729, 292] on div "Carnosine" at bounding box center [670, 301] width 141 height 18
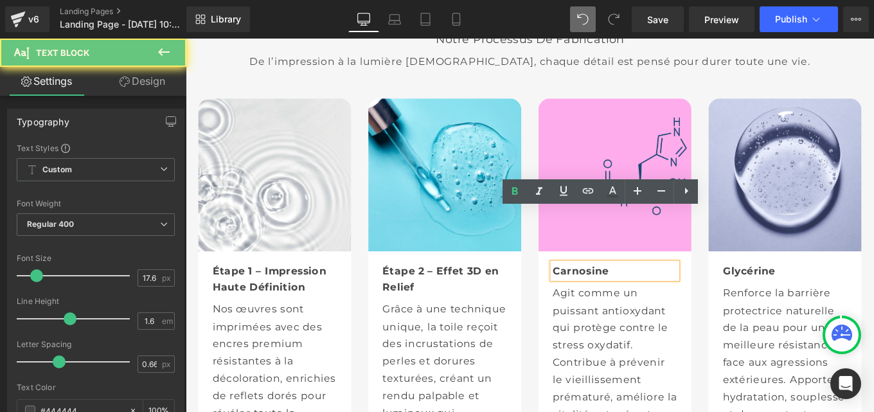
click at [729, 292] on div "Carnosine" at bounding box center [670, 301] width 141 height 18
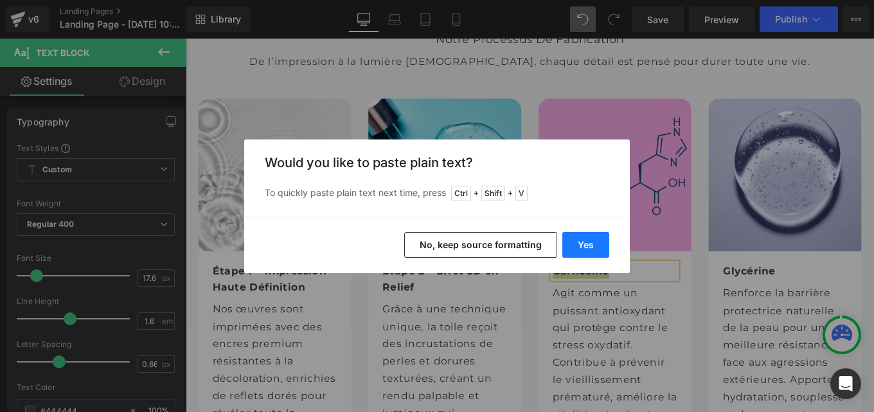
click at [588, 237] on button "Yes" at bounding box center [585, 245] width 47 height 26
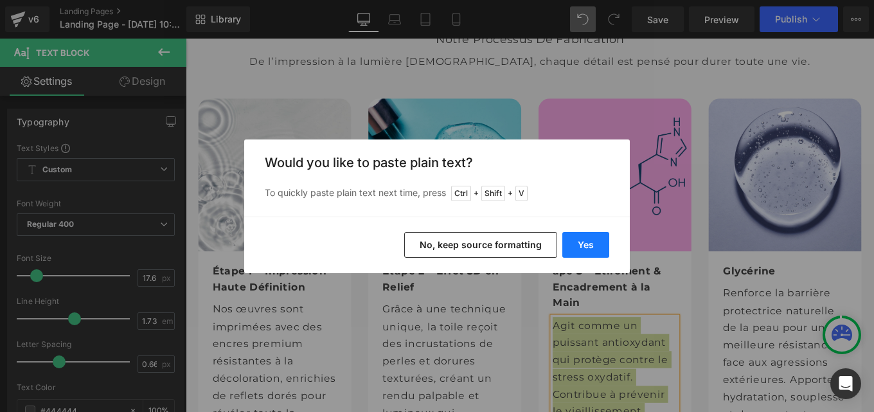
click at [586, 240] on button "Yes" at bounding box center [585, 245] width 47 height 26
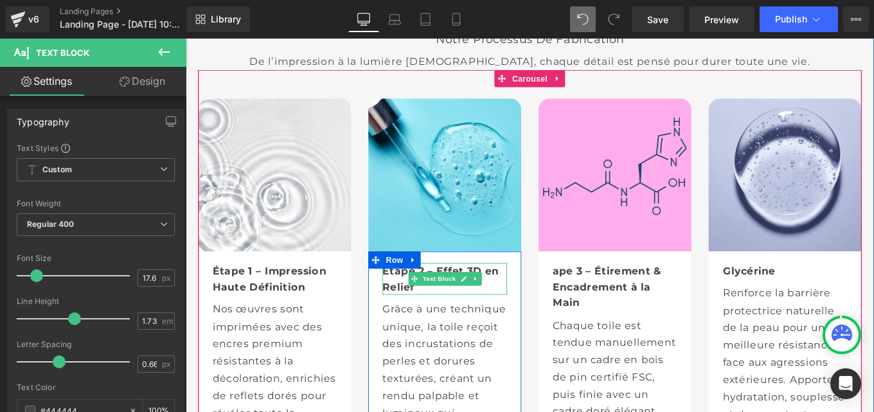
click at [424, 294] on b "Étape 2 – Effet 3D en Relief" at bounding box center [474, 309] width 132 height 31
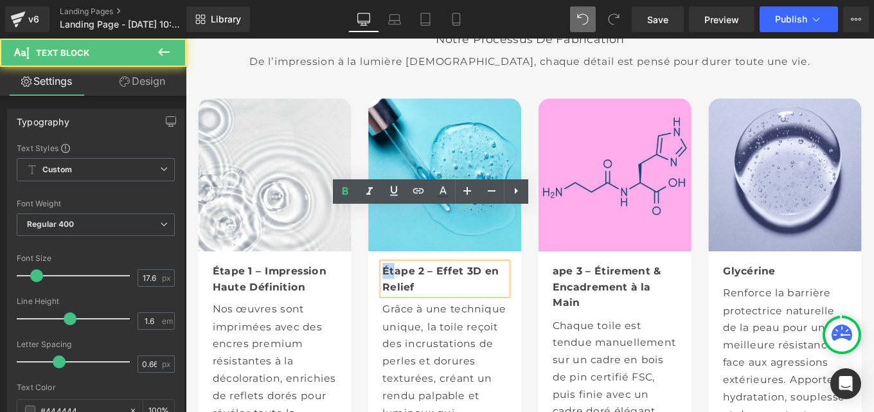
drag, startPoint x: 417, startPoint y: 241, endPoint x: 404, endPoint y: 240, distance: 12.2
click at [408, 294] on b "Étape 2 – Effet 3D en Relief" at bounding box center [474, 309] width 132 height 31
copy b "Ét"
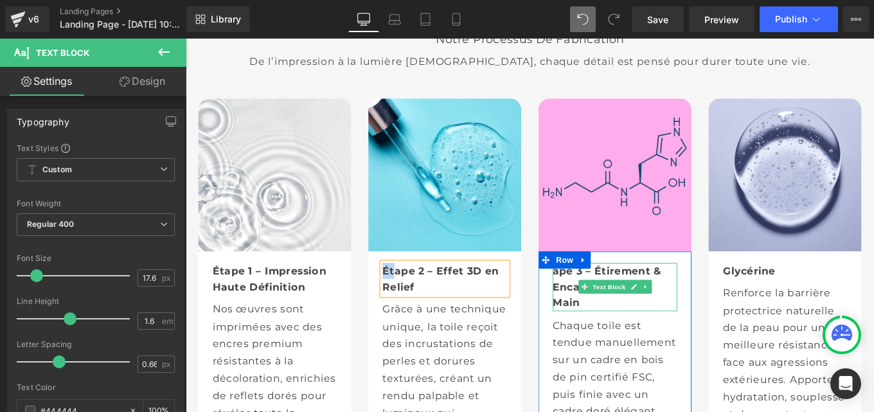
click at [600, 294] on b "ape 3 – Étirement & Encadrement à la Main" at bounding box center [661, 318] width 123 height 49
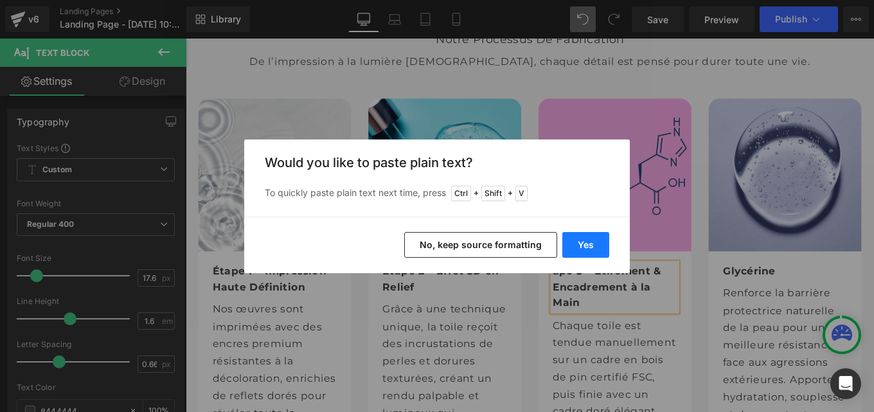
click at [593, 243] on button "Yes" at bounding box center [585, 245] width 47 height 26
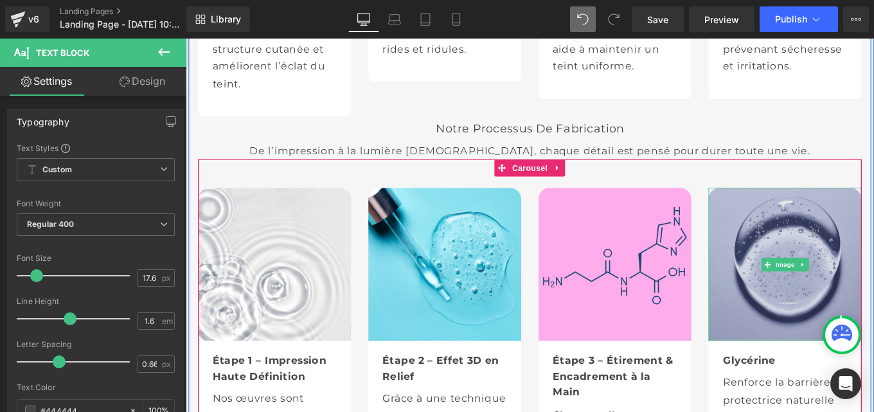
scroll to position [5112, 0]
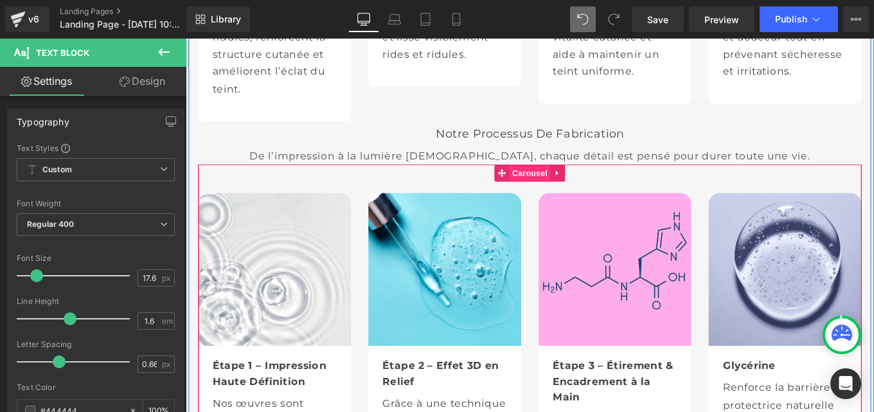
click at [561, 181] on span "Carousel" at bounding box center [575, 190] width 46 height 19
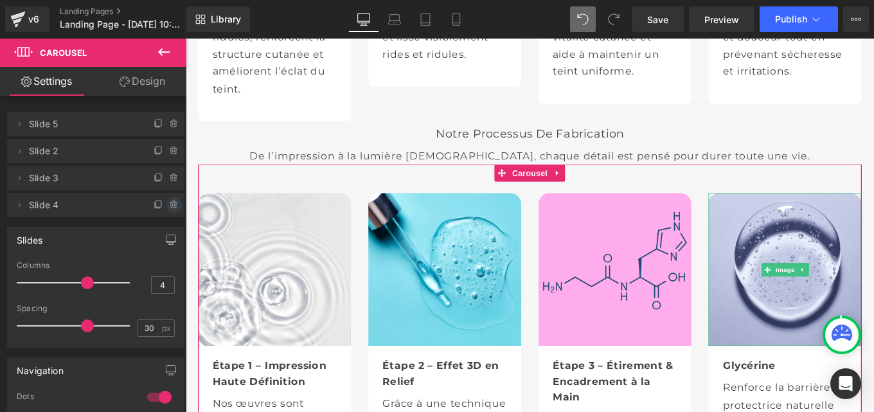
click at [173, 204] on icon at bounding box center [173, 205] width 0 height 3
click at [157, 204] on button "Delete" at bounding box center [160, 205] width 40 height 17
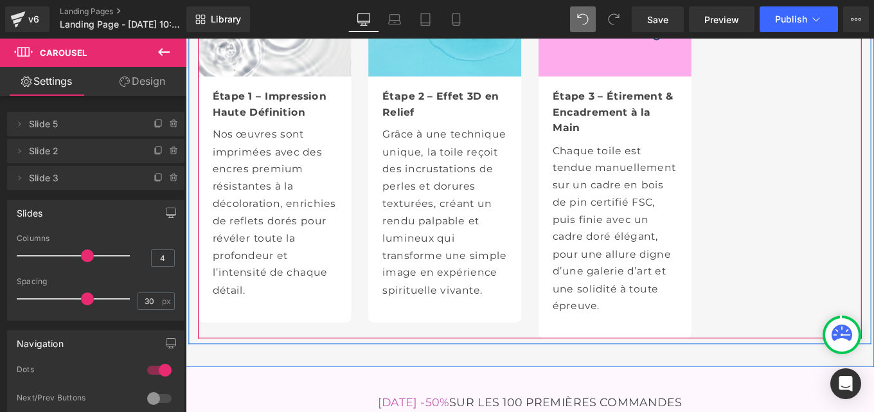
scroll to position [5233, 0]
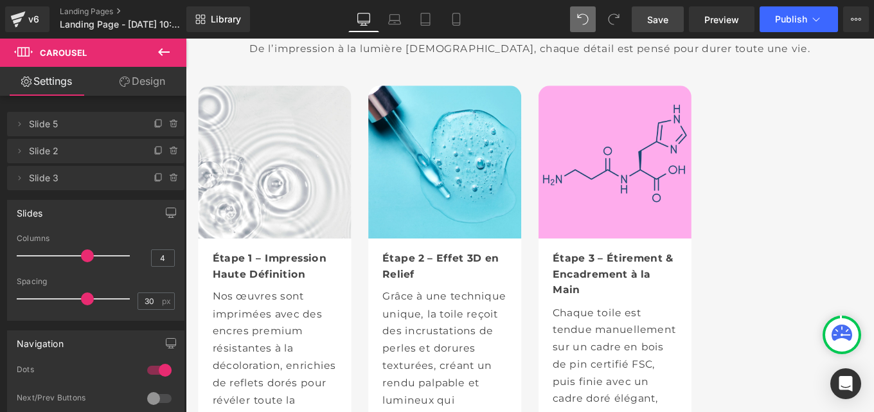
click at [657, 22] on span "Save" at bounding box center [657, 19] width 21 height 13
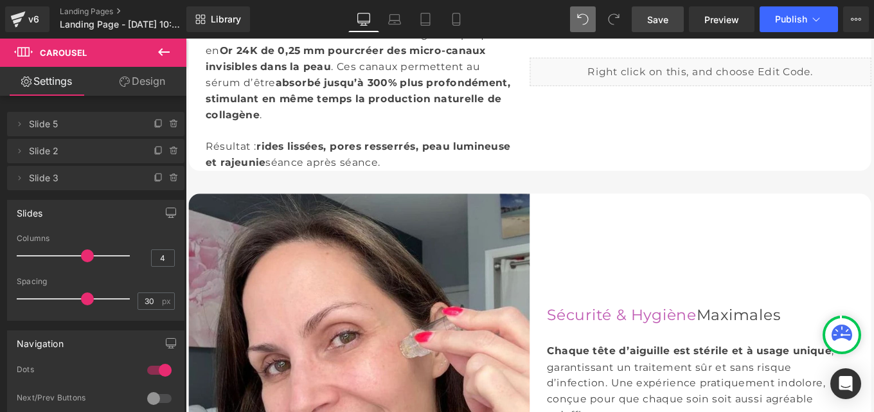
scroll to position [1345, 0]
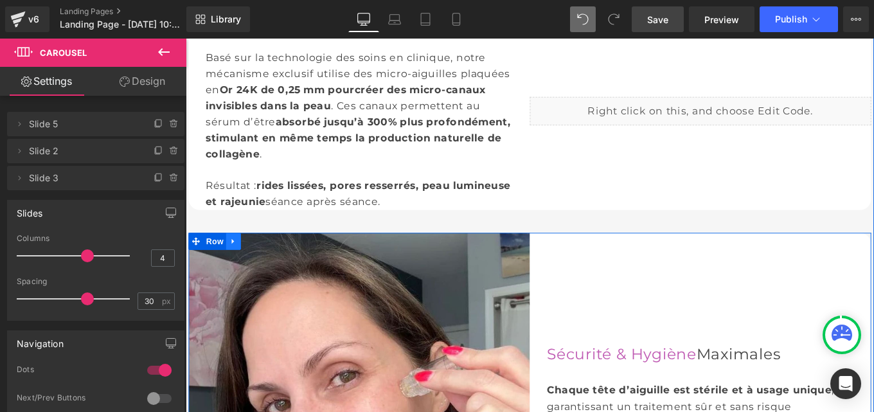
click at [238, 265] on icon at bounding box center [239, 268] width 3 height 6
click at [253, 267] on icon at bounding box center [256, 268] width 9 height 9
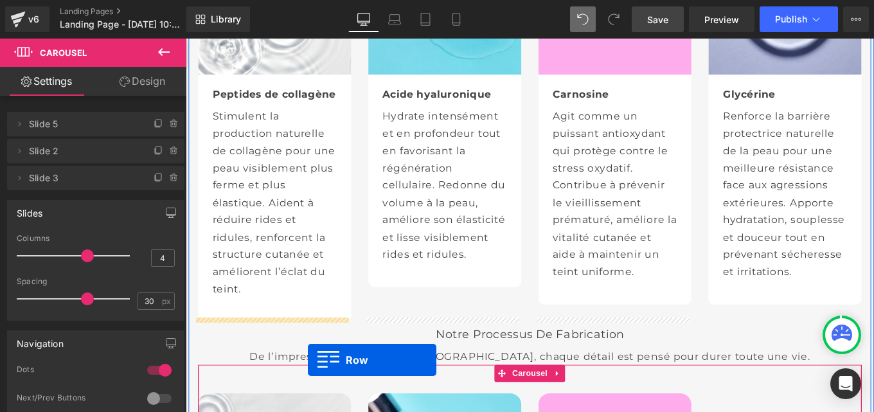
scroll to position [4969, 0]
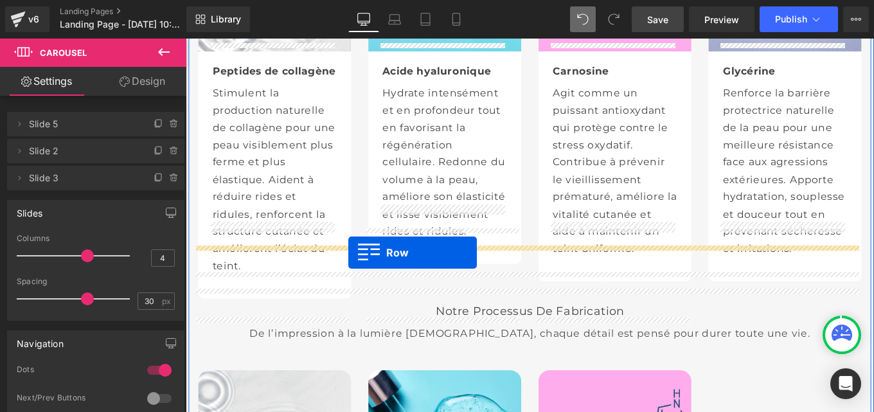
drag, startPoint x: 226, startPoint y: 390, endPoint x: 370, endPoint y: 280, distance: 180.6
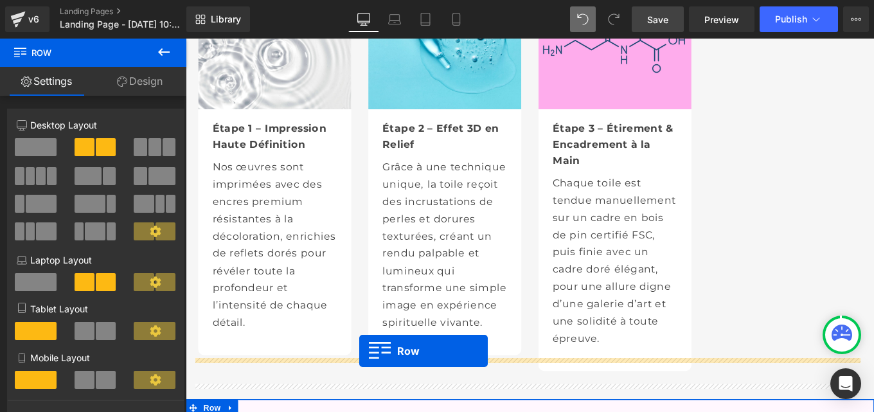
scroll to position [5450, 0]
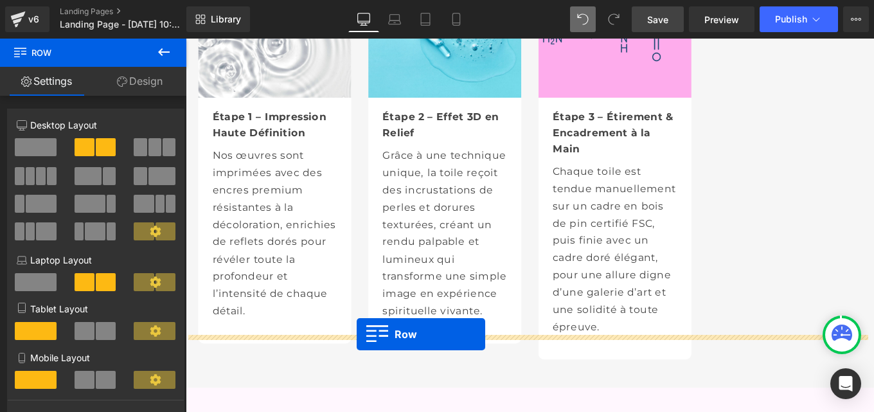
drag, startPoint x: 202, startPoint y: 168, endPoint x: 379, endPoint y: 373, distance: 271.1
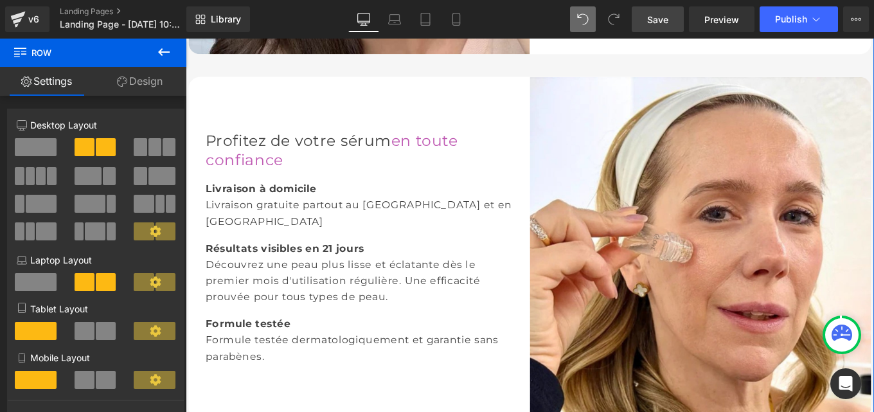
scroll to position [1932, 0]
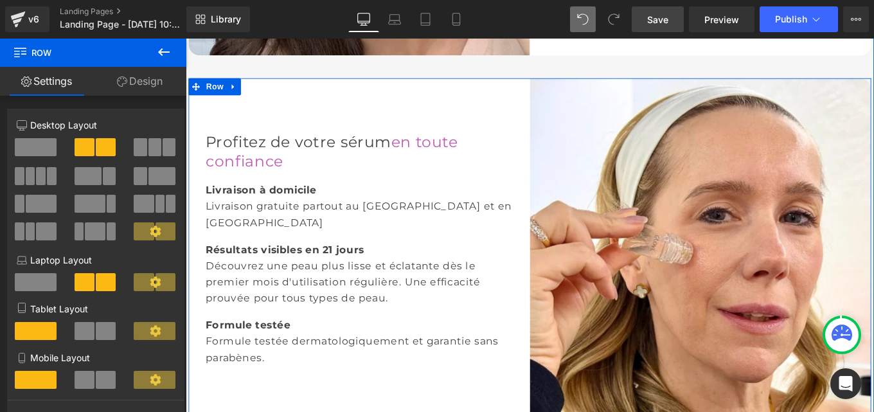
click at [235, 93] on icon at bounding box center [239, 93] width 9 height 10
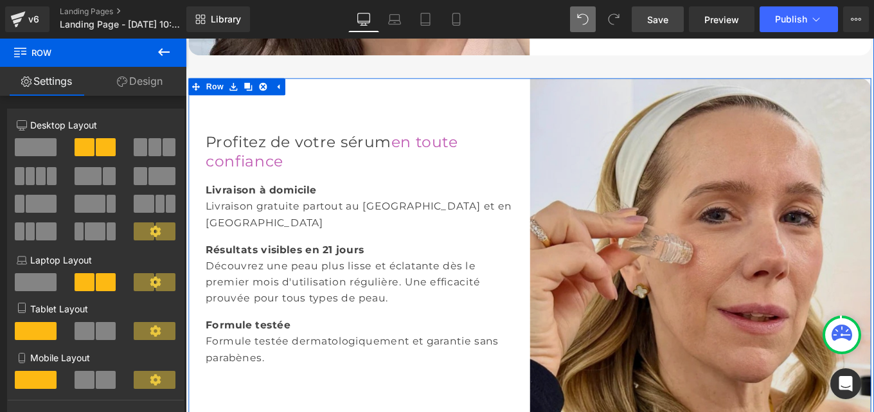
click at [252, 94] on icon at bounding box center [256, 93] width 9 height 9
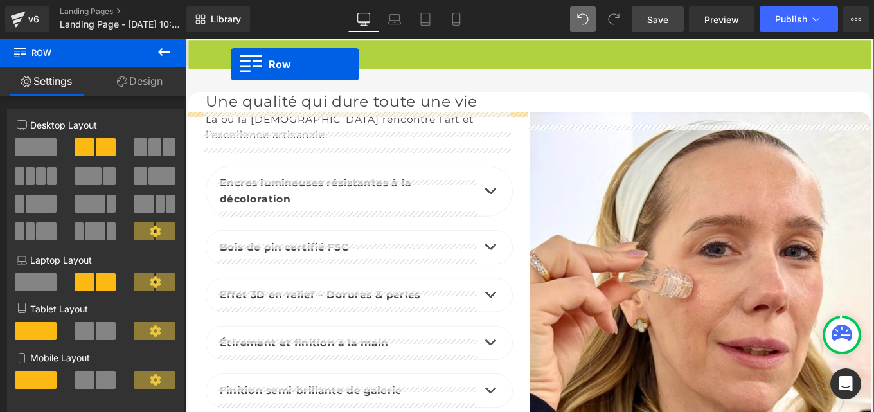
scroll to position [2321, 0]
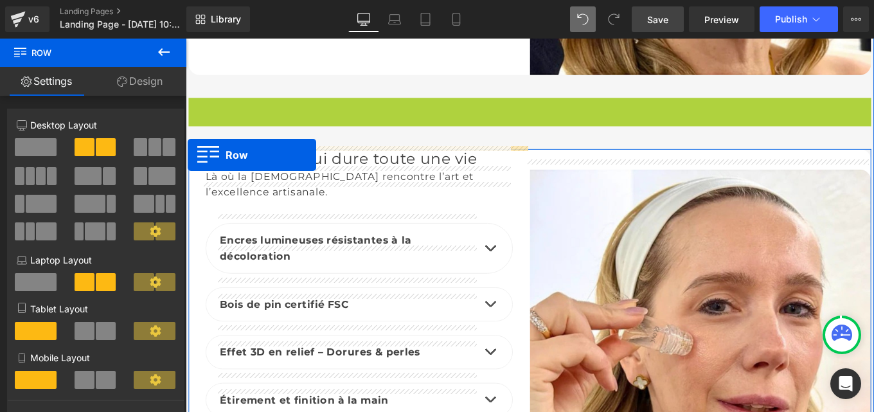
drag, startPoint x: 198, startPoint y: 102, endPoint x: 188, endPoint y: 170, distance: 68.9
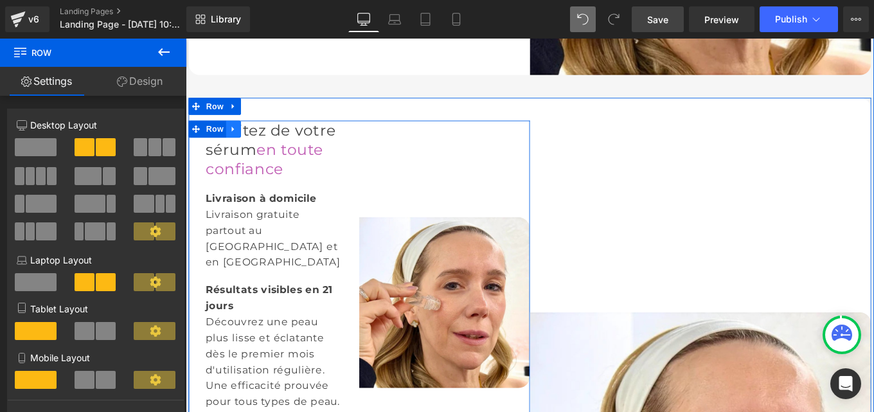
click at [237, 141] on icon at bounding box center [239, 141] width 9 height 10
click at [269, 139] on icon at bounding box center [273, 140] width 9 height 9
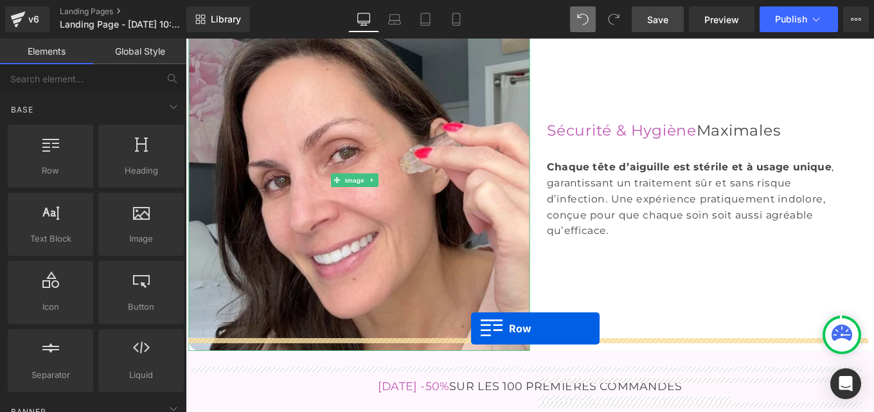
scroll to position [5496, 0]
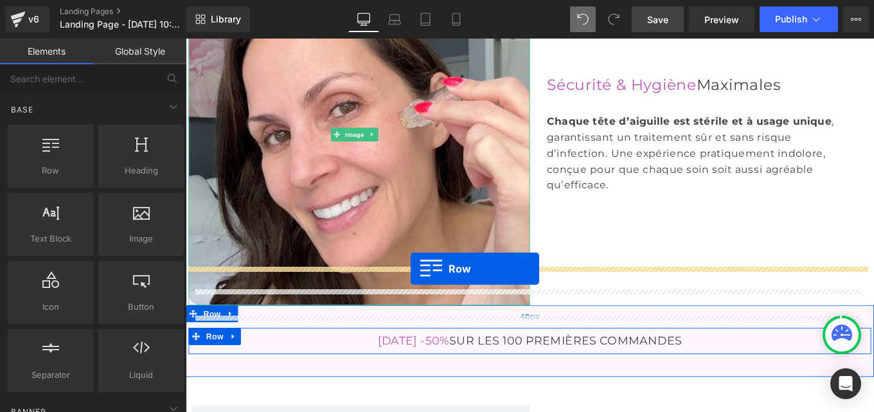
drag, startPoint x: 192, startPoint y: 109, endPoint x: 440, endPoint y: 298, distance: 311.9
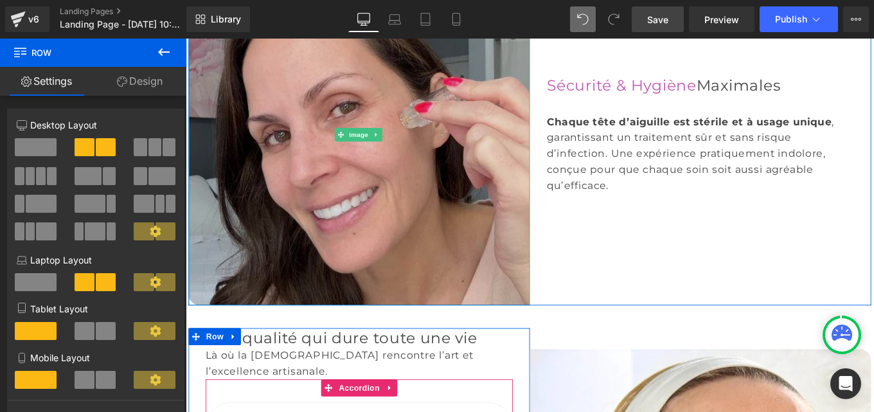
scroll to position [5240, 0]
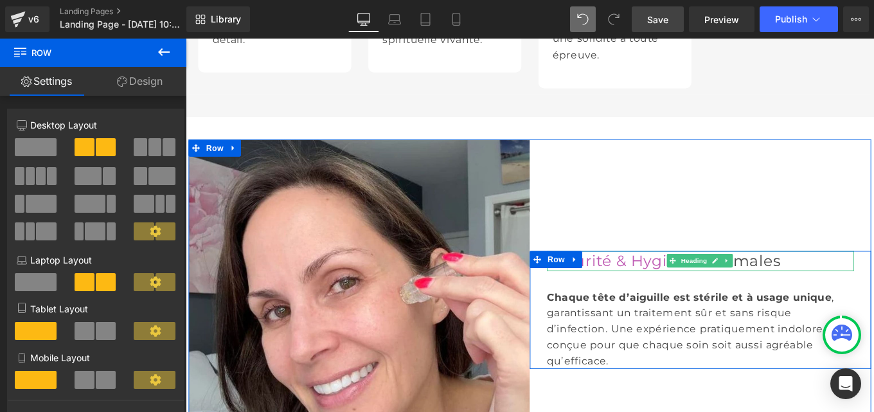
click at [643, 279] on font "Sécurité & Hygiène" at bounding box center [678, 289] width 169 height 21
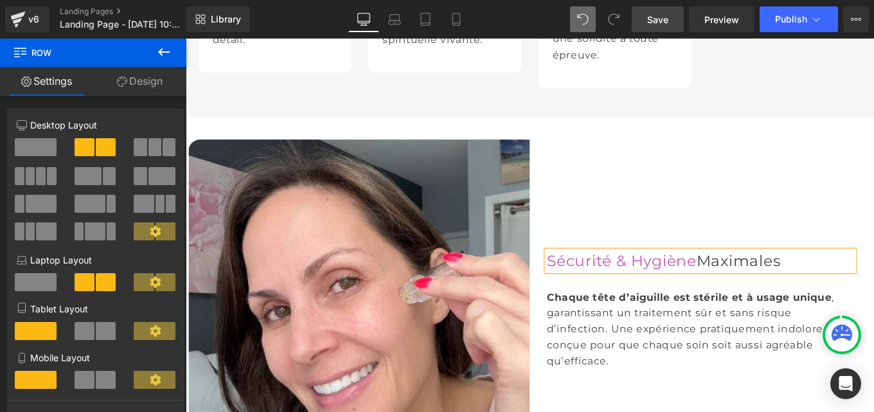
click at [643, 279] on font "Sécurité & Hygiène" at bounding box center [678, 289] width 169 height 21
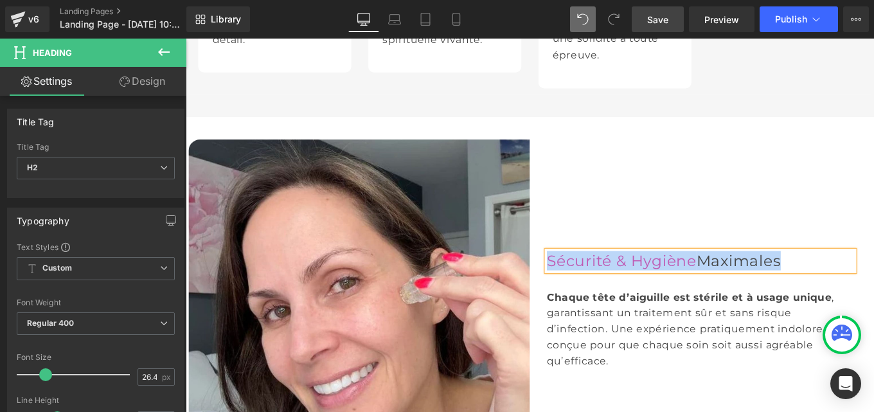
paste div
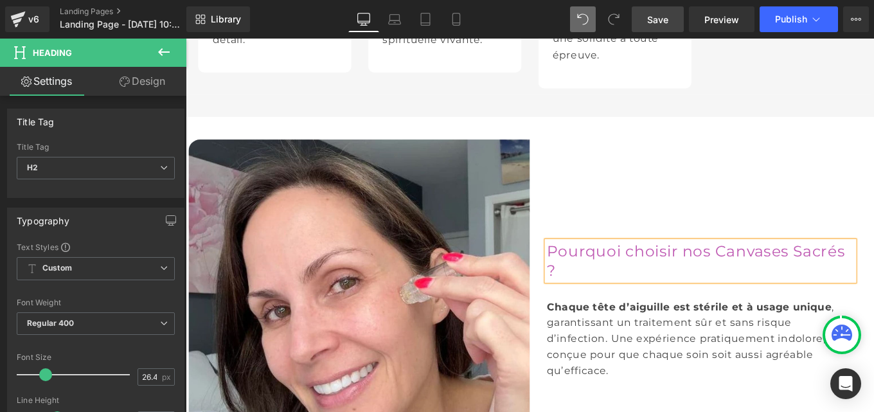
scroll to position [5229, 0]
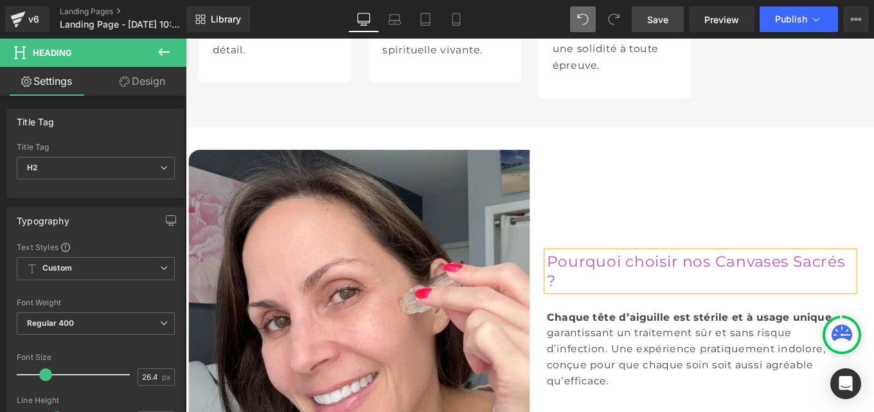
click at [624, 344] on div "Chaque tête d’aiguille est stérile et à usage unique , garantissant un traiteme…" at bounding box center [767, 389] width 347 height 91
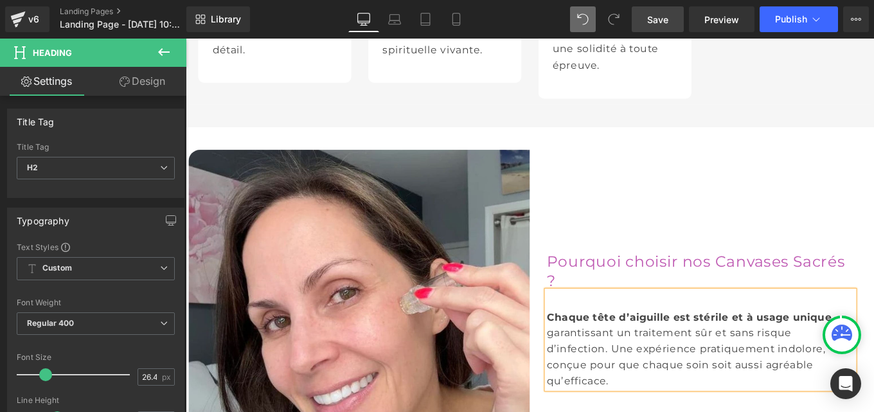
click at [624, 344] on div "Chaque tête d’aiguille est stérile et à usage unique , garantissant un traiteme…" at bounding box center [767, 389] width 347 height 91
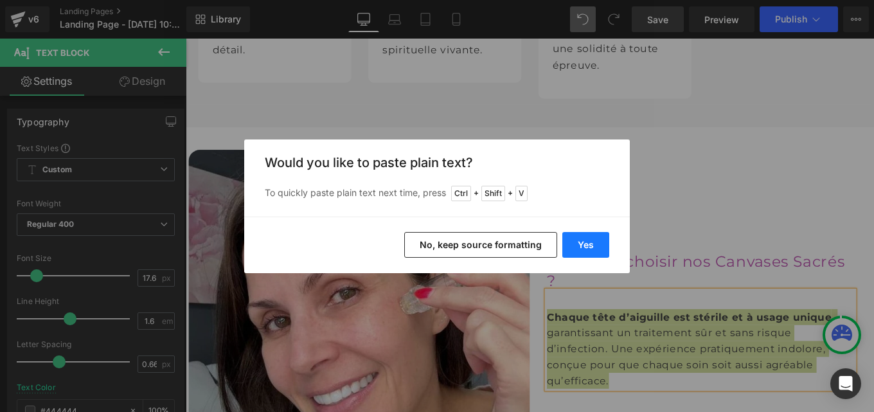
click at [576, 241] on button "Yes" at bounding box center [585, 245] width 47 height 26
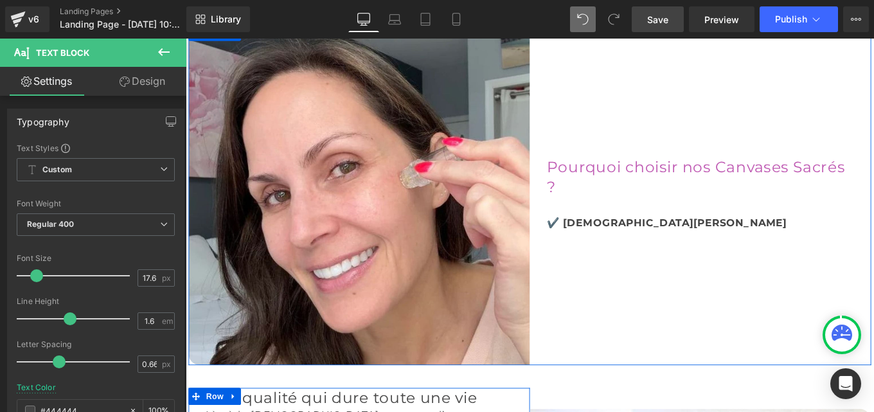
scroll to position [5372, 0]
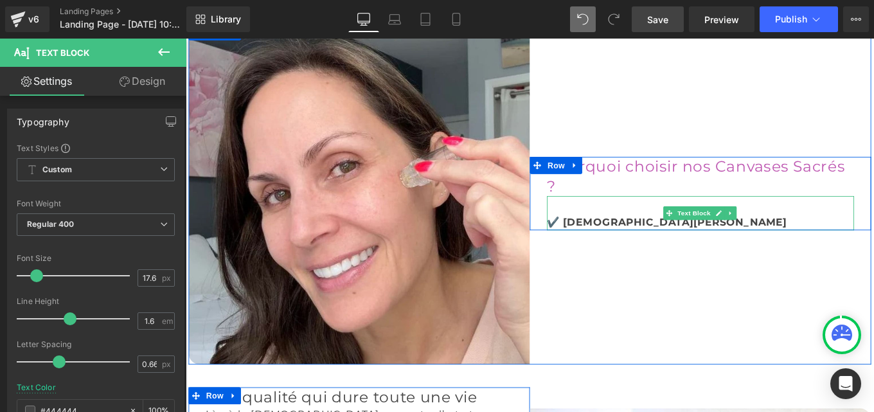
click at [737, 237] on div "✔️ Canvas Sacré Jésus" at bounding box center [767, 246] width 347 height 18
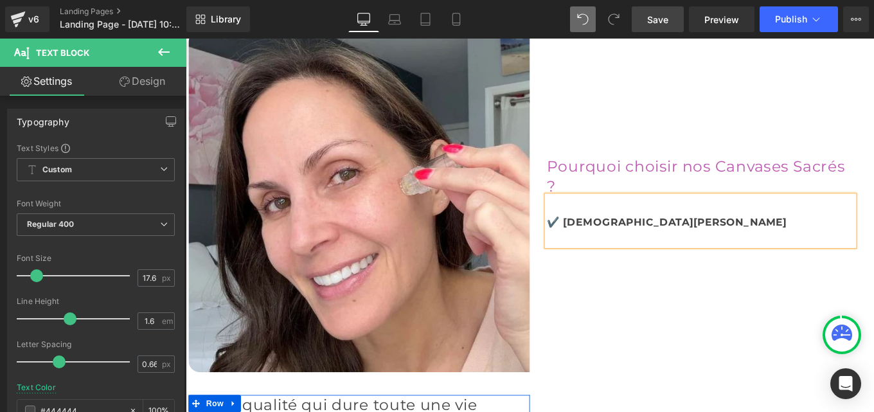
scroll to position [5354, 0]
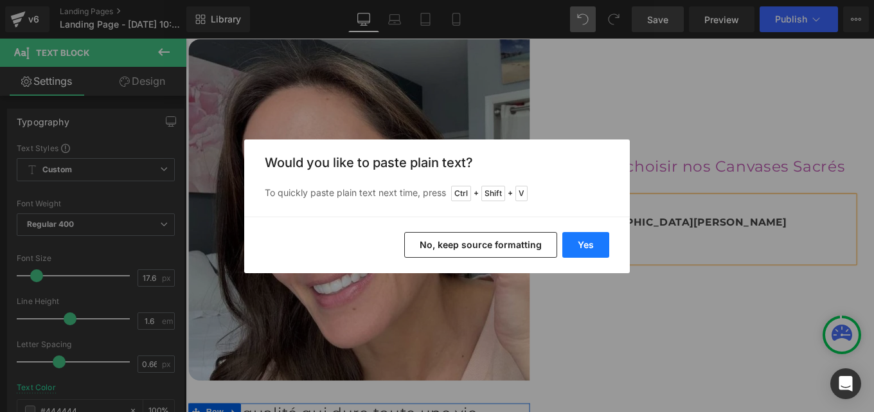
click at [589, 244] on button "Yes" at bounding box center [585, 245] width 47 height 26
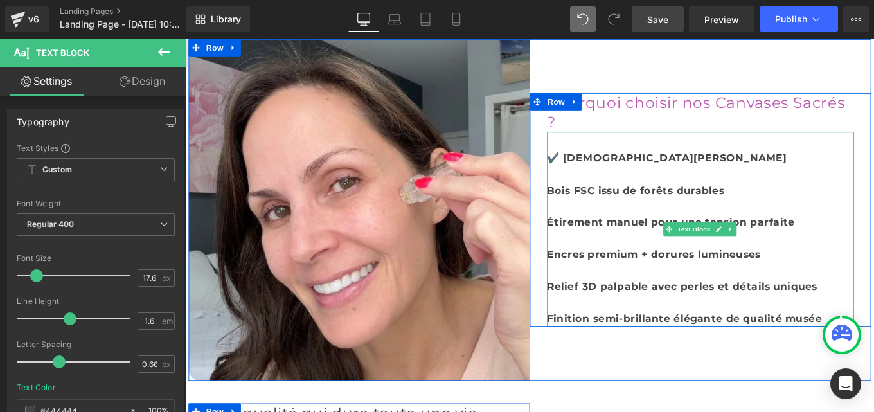
click at [595, 203] on b "Bois FSC issu de forêts durables" at bounding box center [694, 209] width 201 height 13
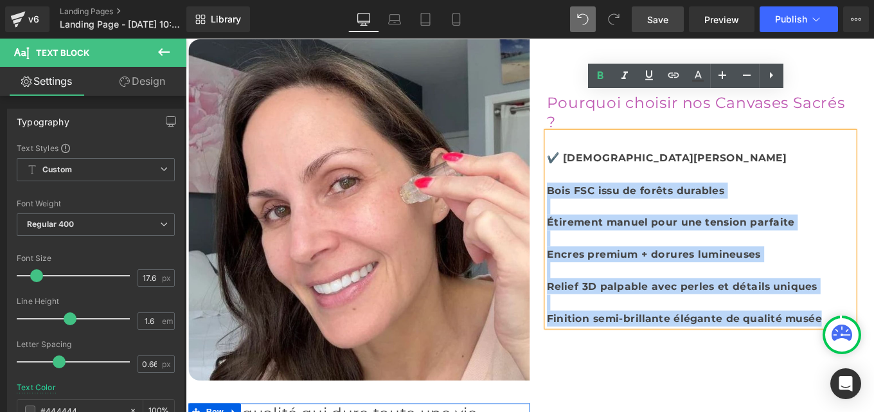
drag, startPoint x: 590, startPoint y: 166, endPoint x: 915, endPoint y: 314, distance: 357.0
click at [874, 314] on div "✔️ Canvas Sacré Jésus Bois FSC issu de forêts durables Étirement manuel pour un…" at bounding box center [767, 254] width 347 height 220
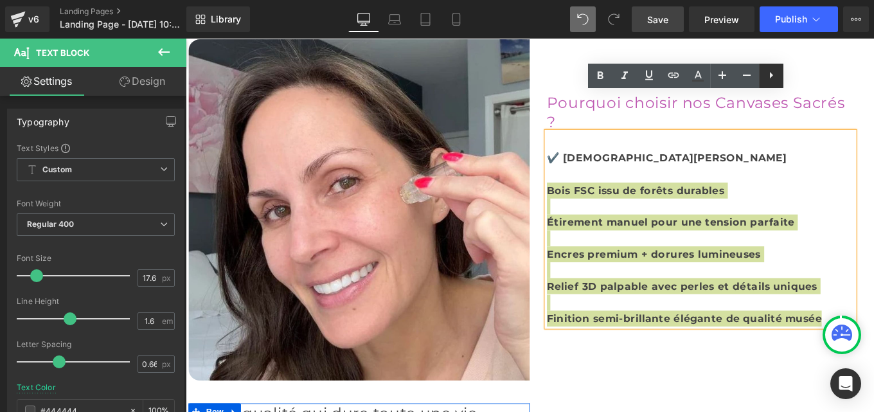
click at [773, 76] on icon at bounding box center [771, 74] width 15 height 15
click at [771, 79] on icon at bounding box center [771, 75] width 3 height 8
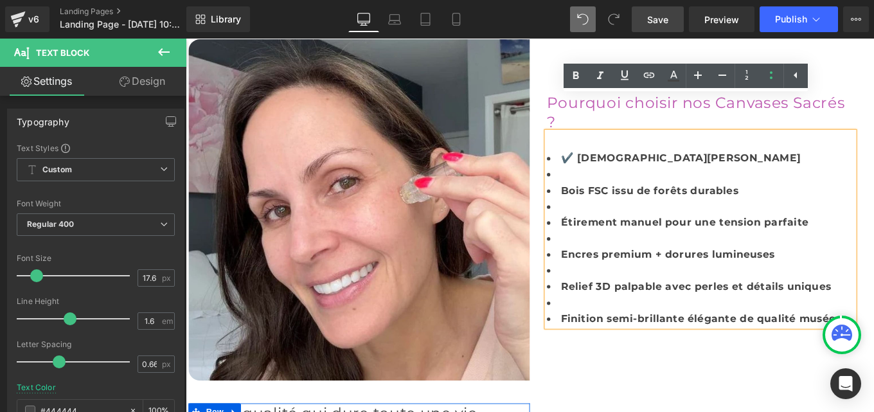
click at [610, 166] on b "✔️ Canvas Sacré Jésus" at bounding box center [745, 172] width 271 height 13
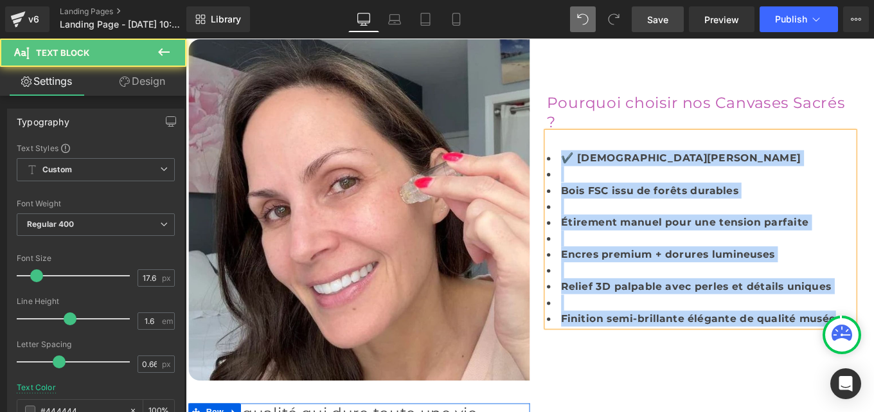
drag, startPoint x: 607, startPoint y: 135, endPoint x: 931, endPoint y: 312, distance: 369.1
click at [874, 312] on ul "✔️ Canvas Sacré Jésus Bois FSC issu de forêts durables Étirement manuel pour un…" at bounding box center [767, 264] width 347 height 199
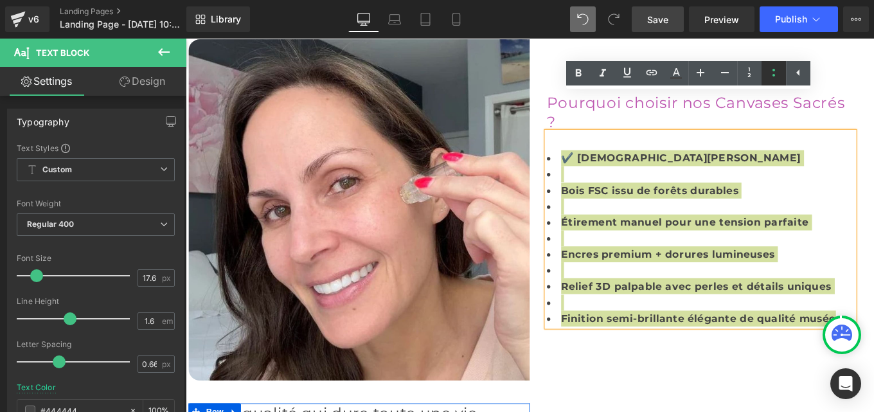
click at [772, 73] on icon at bounding box center [773, 72] width 15 height 15
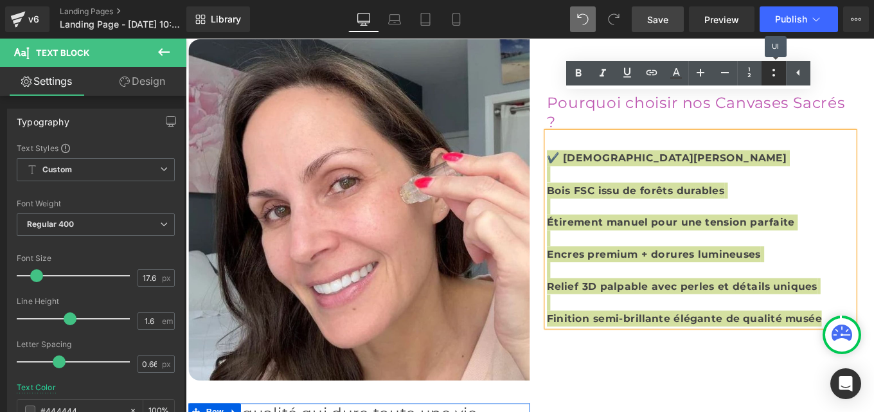
click at [772, 73] on icon at bounding box center [773, 72] width 15 height 15
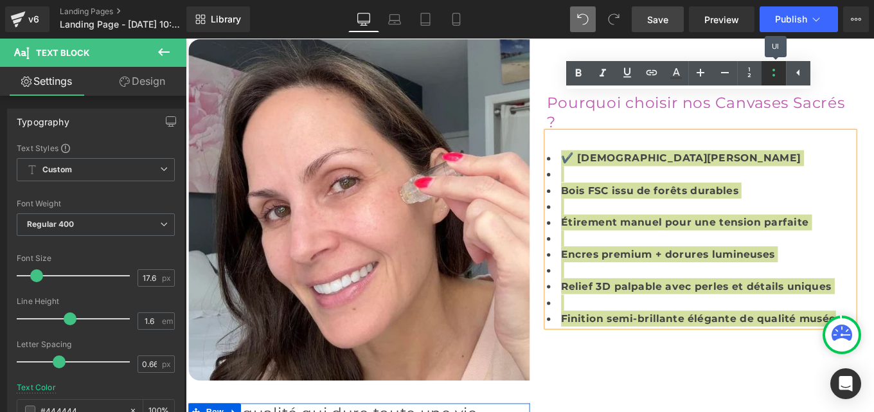
click at [772, 73] on icon at bounding box center [773, 72] width 15 height 15
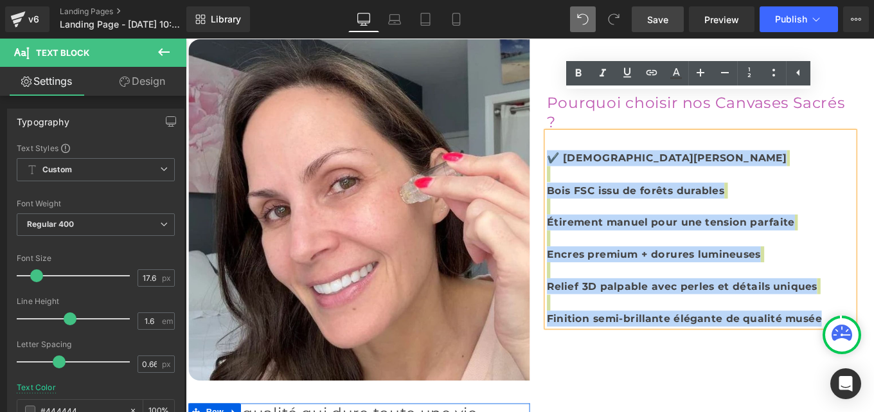
click at [594, 203] on b "Bois FSC issu de forêts durables" at bounding box center [694, 209] width 201 height 13
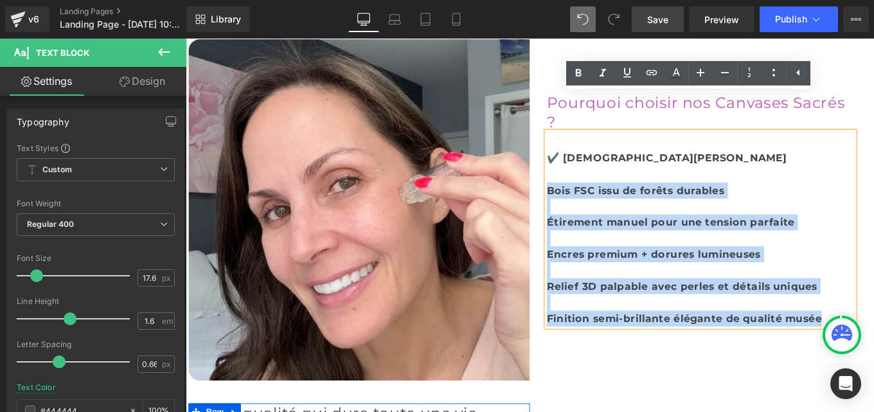
drag, startPoint x: 590, startPoint y: 165, endPoint x: 905, endPoint y: 282, distance: 336.0
click at [874, 327] on div "Pourquoi choisir nos Canvases Sacrés ? Heading ✔️ Canvas Sacré Jésus Bois FSC i…" at bounding box center [768, 232] width 386 height 386
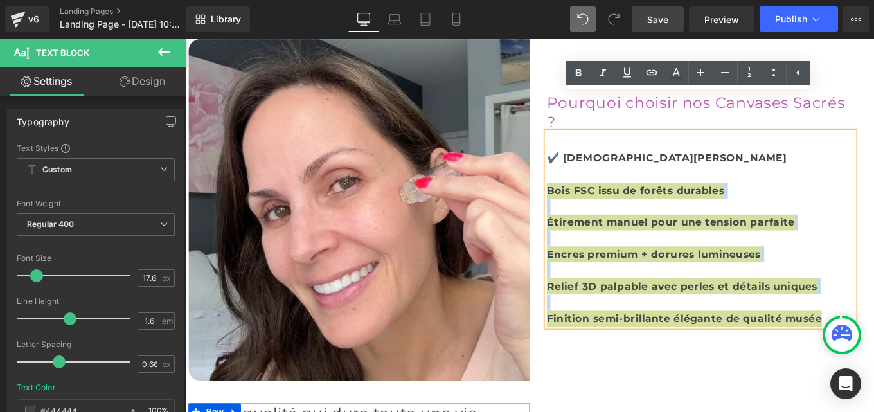
click at [786, 79] on link at bounding box center [798, 73] width 24 height 24
click at [776, 78] on icon at bounding box center [773, 72] width 15 height 15
click at [775, 78] on icon at bounding box center [773, 72] width 15 height 15
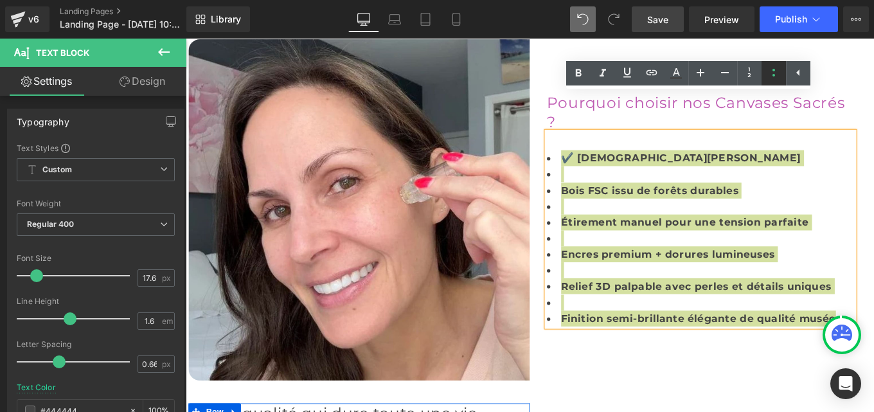
click at [775, 71] on icon at bounding box center [773, 72] width 15 height 15
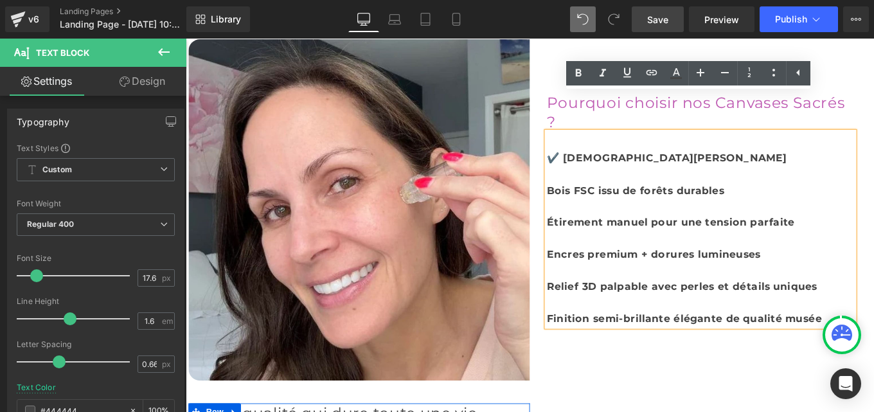
click at [584, 166] on div "Pourquoi choisir nos Canvases Sacrés ? Heading ✔️ Canvas Sacré Jésus Bois FSC i…" at bounding box center [768, 232] width 386 height 264
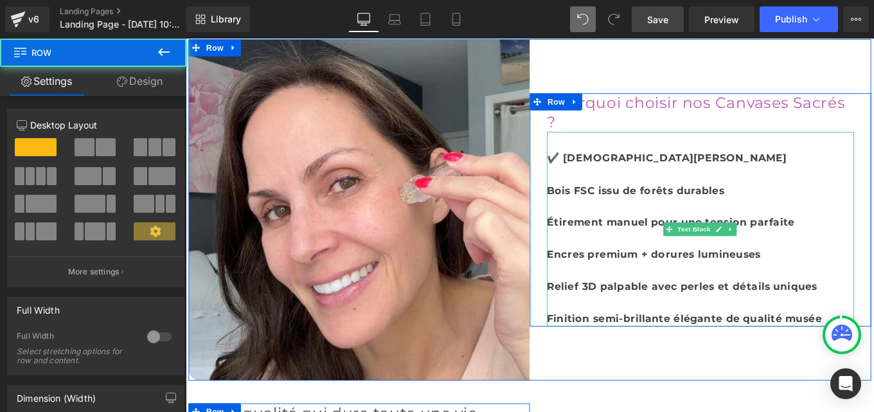
click at [594, 203] on b "Bois FSC issu de forêts durables" at bounding box center [694, 209] width 201 height 13
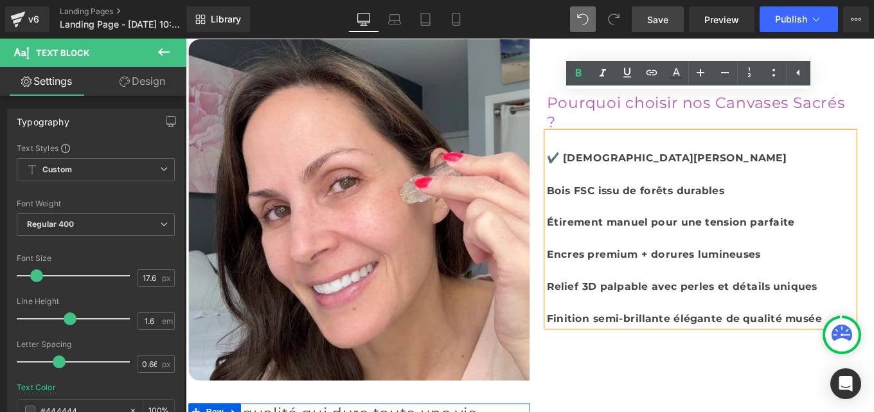
click at [594, 203] on b "Bois FSC issu de forêts durables" at bounding box center [694, 209] width 201 height 13
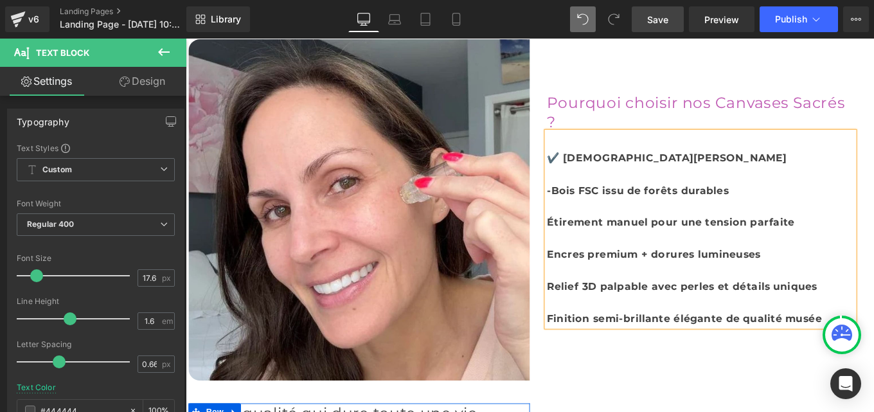
click at [685, 166] on b "✔️ Canvas Sacré Jésus" at bounding box center [729, 172] width 271 height 13
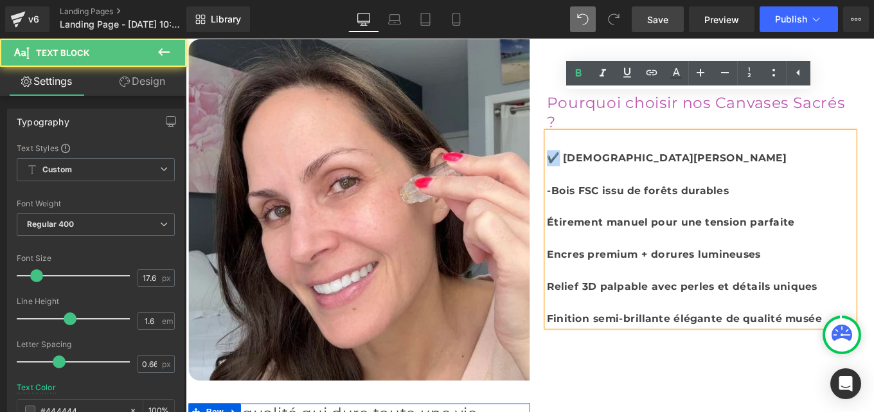
drag, startPoint x: 602, startPoint y: 132, endPoint x: 585, endPoint y: 132, distance: 16.7
click at [585, 132] on div "Pourquoi choisir nos Canvases Sacrés ? Heading ✔️ Canvas Sacré Jésus -Bois FSC …" at bounding box center [768, 232] width 386 height 264
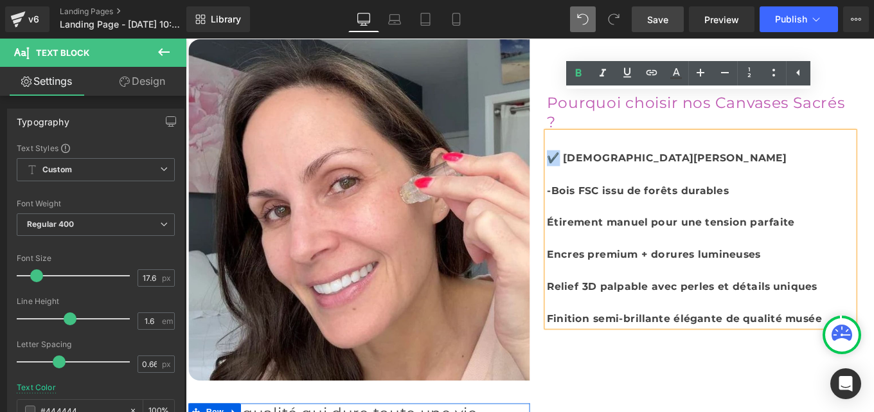
copy b "✔️"
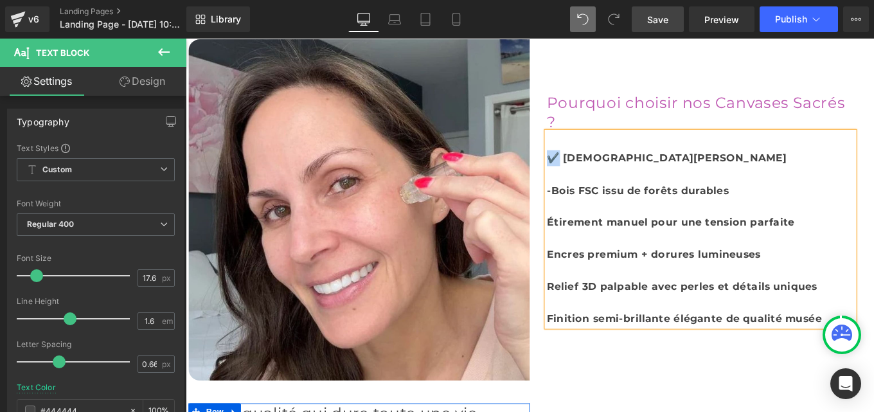
click at [594, 203] on b "-Bois FSC issu de forêts durables" at bounding box center [697, 209] width 206 height 13
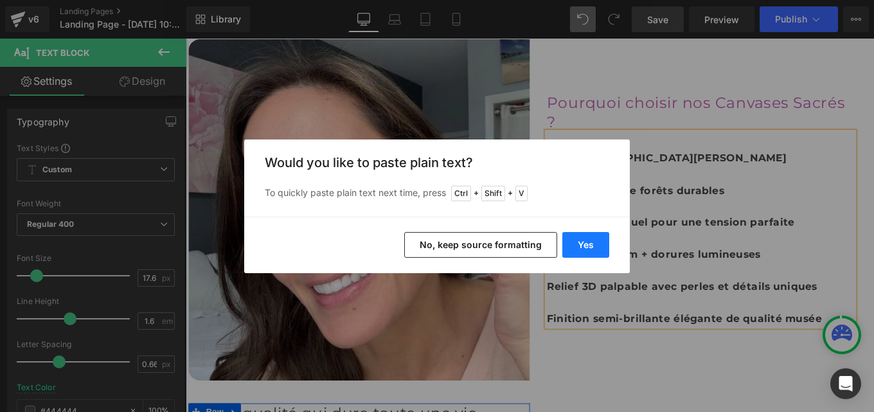
click at [577, 247] on button "Yes" at bounding box center [585, 245] width 47 height 26
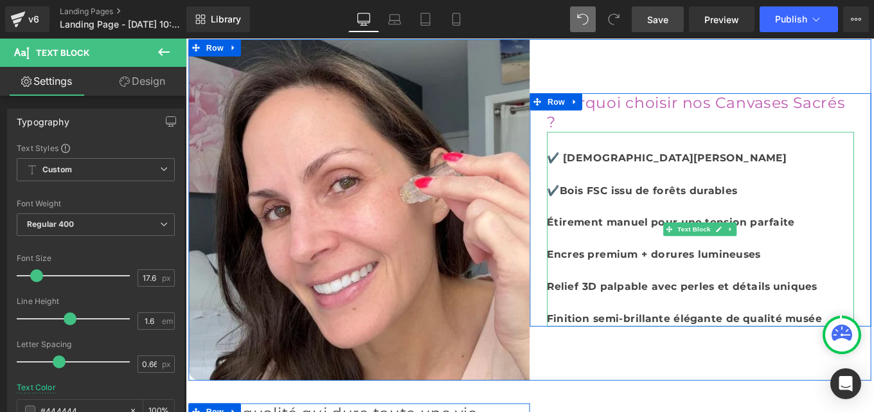
click at [594, 239] on b "Étirement manuel pour une tension parfaite" at bounding box center [734, 245] width 280 height 13
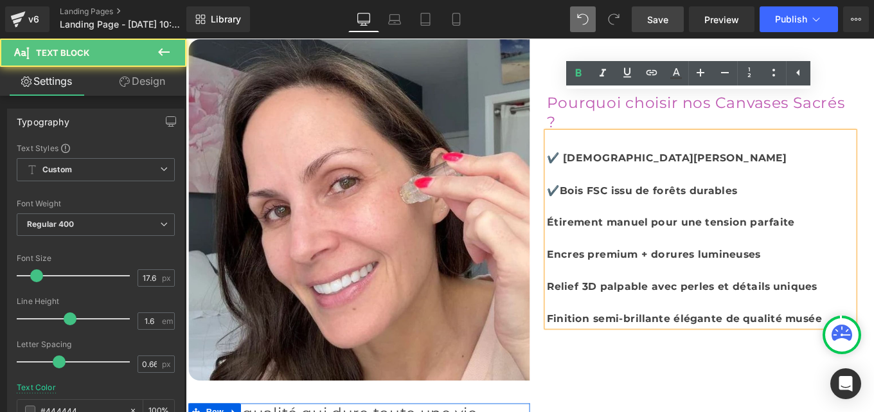
click at [594, 239] on b "Étirement manuel pour une tension parfaite" at bounding box center [734, 245] width 280 height 13
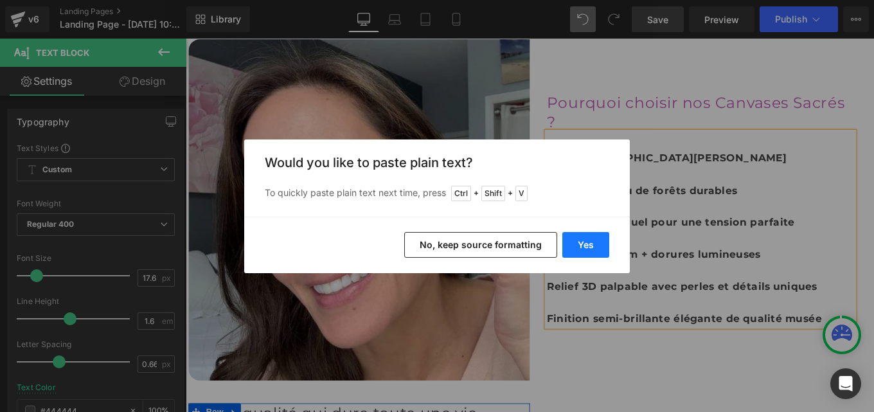
click at [587, 242] on button "Yes" at bounding box center [585, 245] width 47 height 26
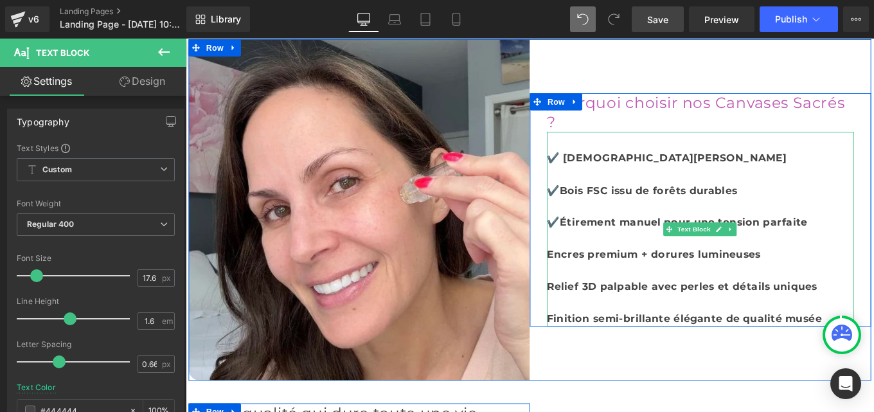
click at [594, 275] on b "Encres premium + dorures lumineuses" at bounding box center [715, 281] width 242 height 13
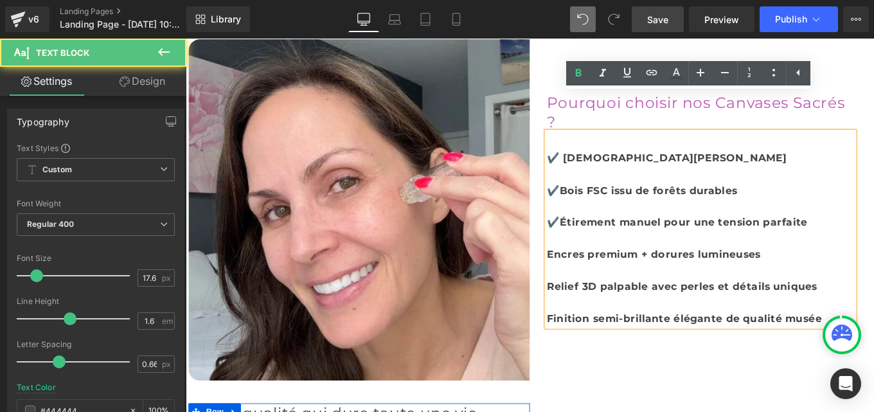
click at [594, 275] on b "Encres premium + dorures lumineuses" at bounding box center [715, 281] width 242 height 13
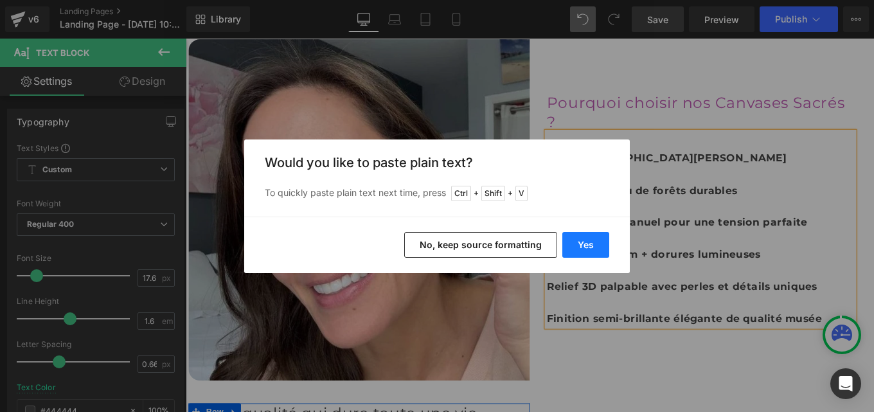
click at [584, 242] on button "Yes" at bounding box center [585, 245] width 47 height 26
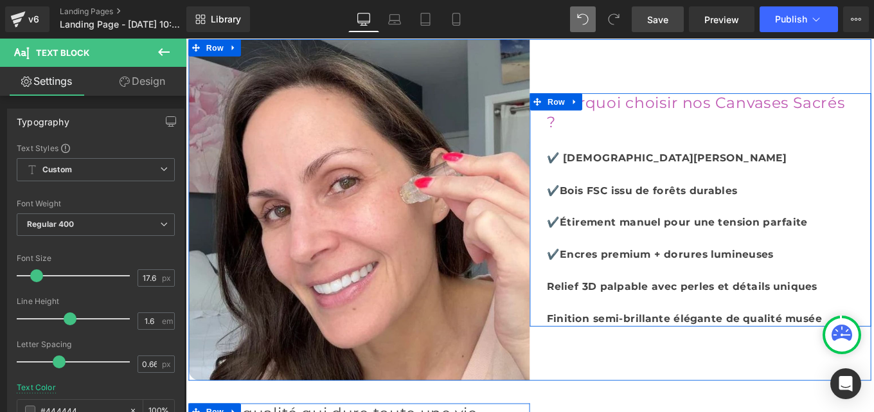
click at [585, 276] on div "Pourquoi choisir nos Canvases Sacrés ? Heading ✔️ Canvas Sacré Jésus ✔️Bois FSC…" at bounding box center [768, 232] width 386 height 264
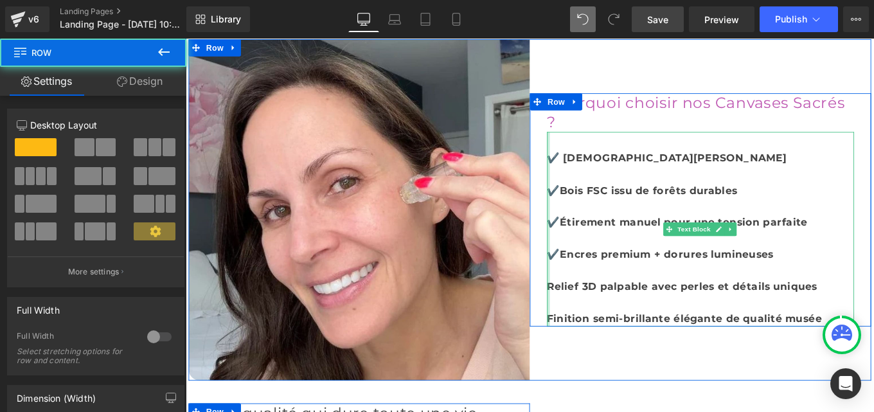
click at [594, 276] on div at bounding box center [595, 254] width 3 height 220
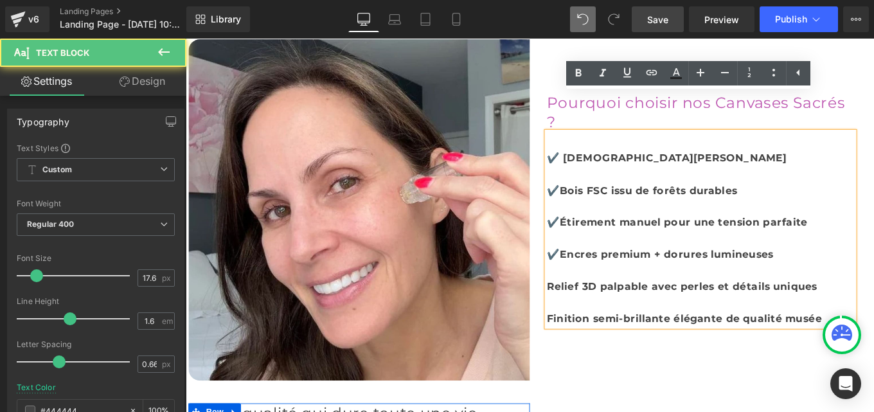
click at [595, 311] on b "Relief 3D palpable avec perles et détails uniques" at bounding box center [746, 317] width 305 height 13
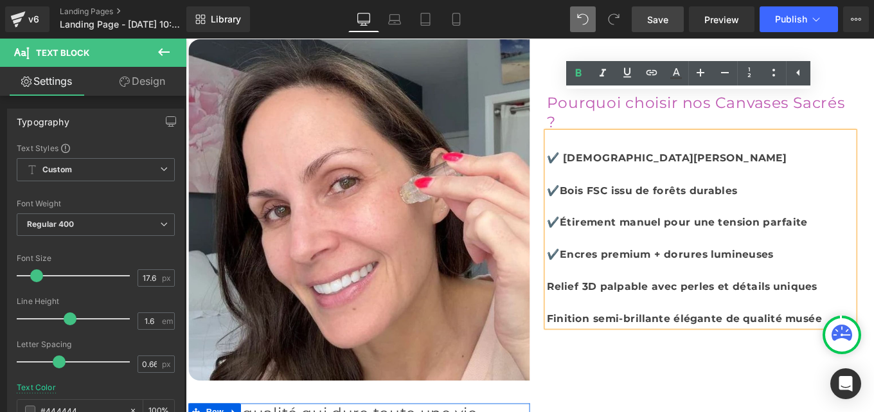
click at [594, 311] on b "Relief 3D palpable avec perles et détails uniques" at bounding box center [746, 317] width 305 height 13
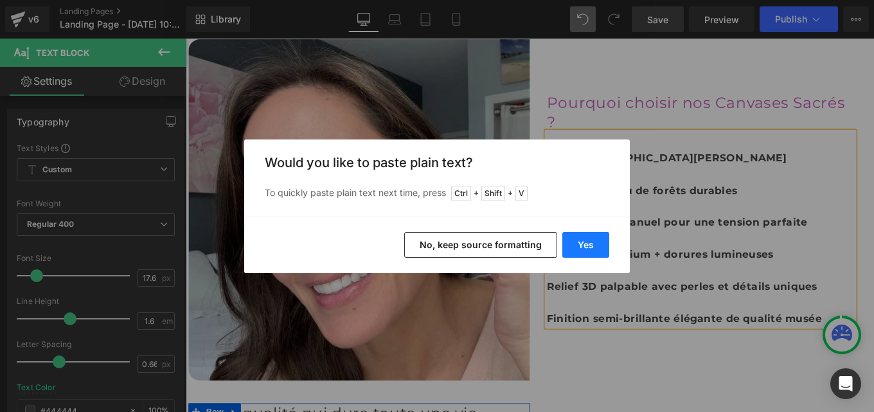
click at [589, 243] on button "Yes" at bounding box center [585, 245] width 47 height 26
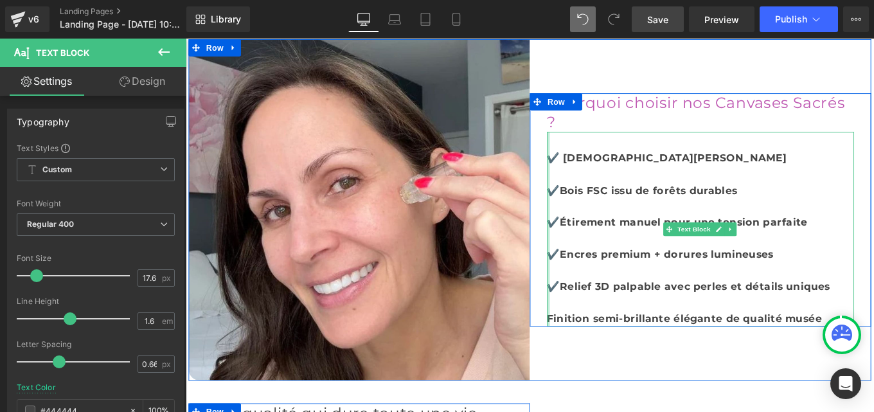
click at [594, 314] on div at bounding box center [595, 254] width 3 height 220
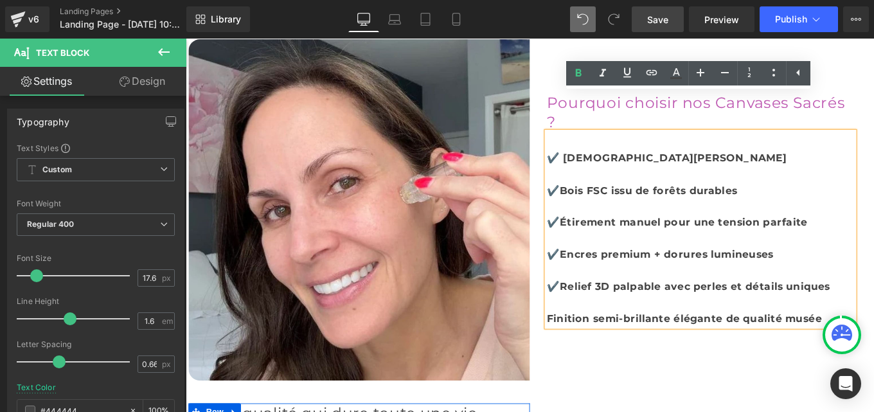
click at [594, 348] on b "Finition semi-brillante élégante de qualité musée" at bounding box center [749, 354] width 310 height 13
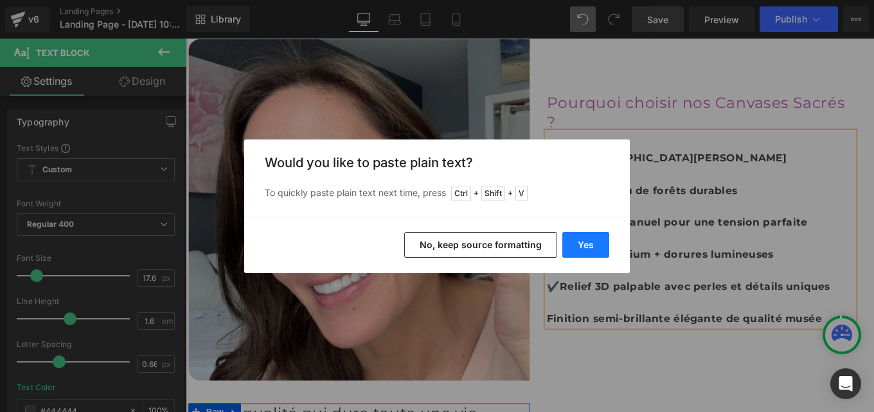
click at [591, 243] on button "Yes" at bounding box center [585, 245] width 47 height 26
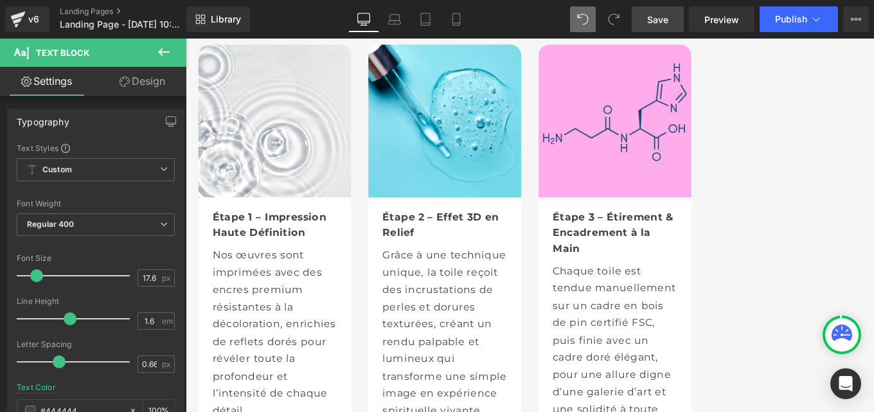
scroll to position [4821, 0]
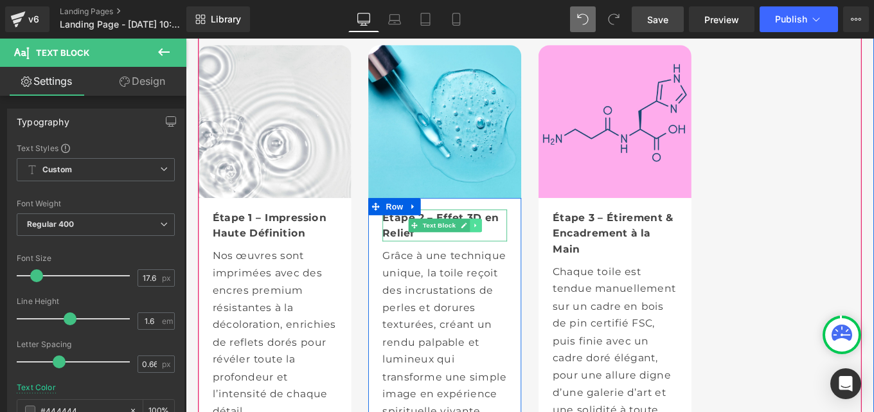
click at [510, 246] on icon at bounding box center [513, 250] width 7 height 8
click at [503, 246] on icon at bounding box center [506, 249] width 7 height 7
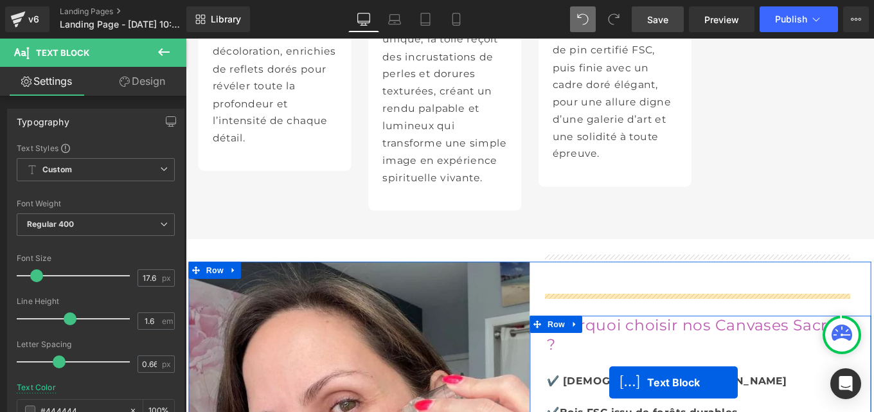
scroll to position [5194, 0]
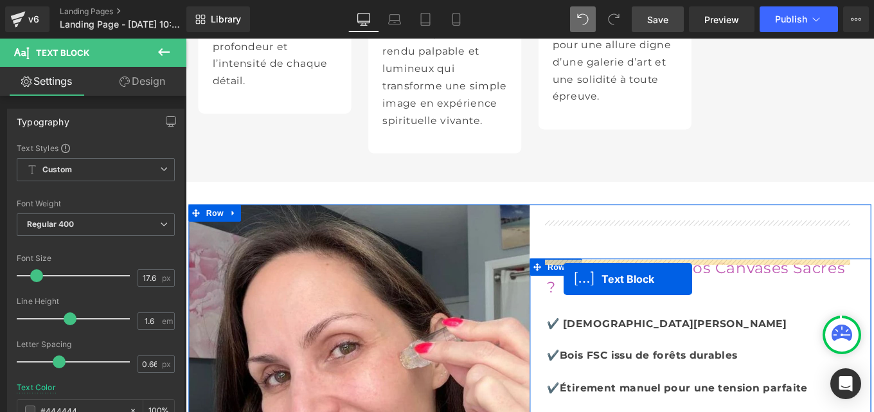
drag, startPoint x: 444, startPoint y: 259, endPoint x: 610, endPoint y: 308, distance: 172.9
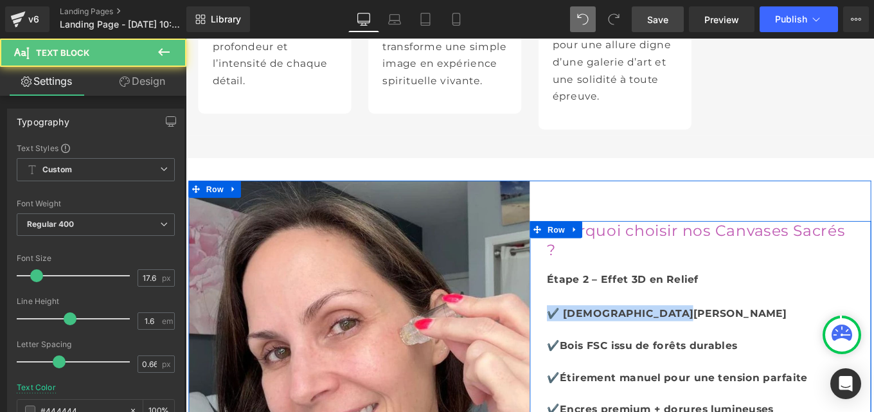
drag, startPoint x: 735, startPoint y: 304, endPoint x: 584, endPoint y: 305, distance: 151.1
click at [584, 305] on div "Pourquoi choisir nos Canvases Sacrés ? Heading Étape 2 – Effet 3D en Relief Tex…" at bounding box center [768, 392] width 386 height 294
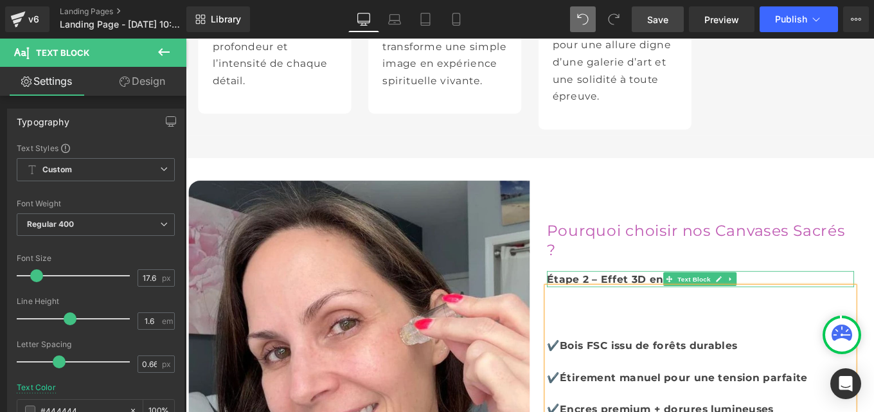
click at [662, 303] on b "Étape 2 – Effet 3D en Relief" at bounding box center [679, 309] width 171 height 13
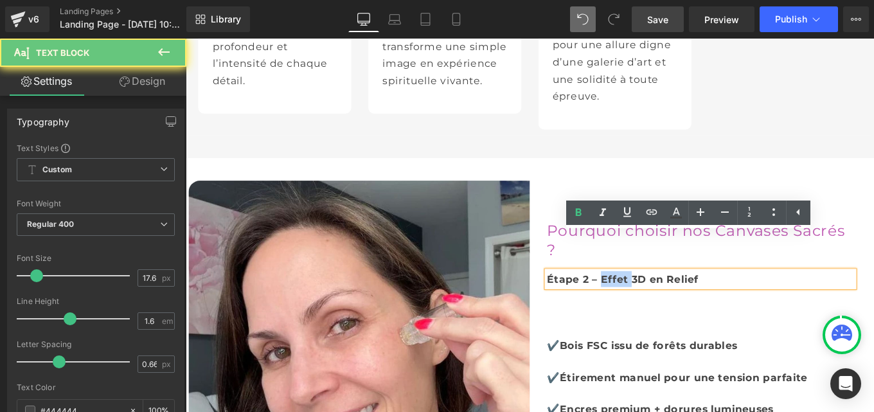
click at [662, 303] on b "Étape 2 – Effet 3D en Relief" at bounding box center [679, 309] width 171 height 13
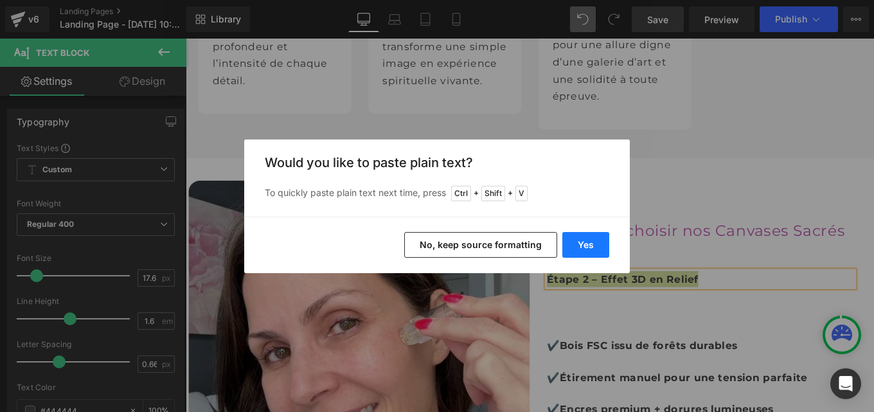
click at [589, 244] on button "Yes" at bounding box center [585, 245] width 47 height 26
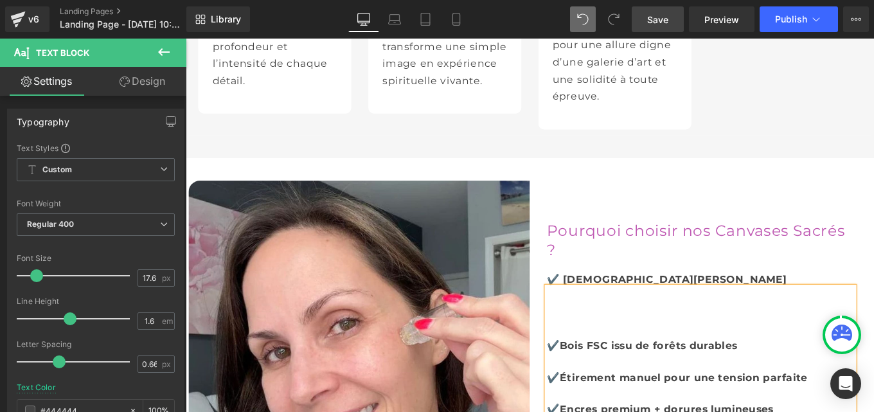
click at [596, 379] on b "✔️Bois FSC issu de forêts durables" at bounding box center [701, 385] width 215 height 13
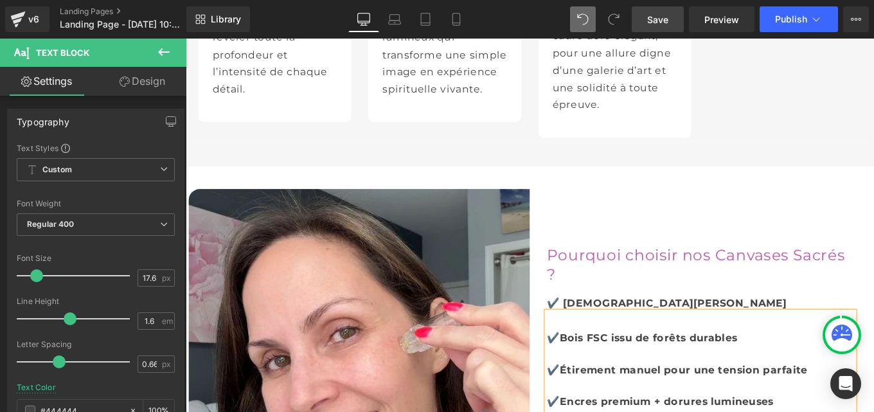
scroll to position [5176, 0]
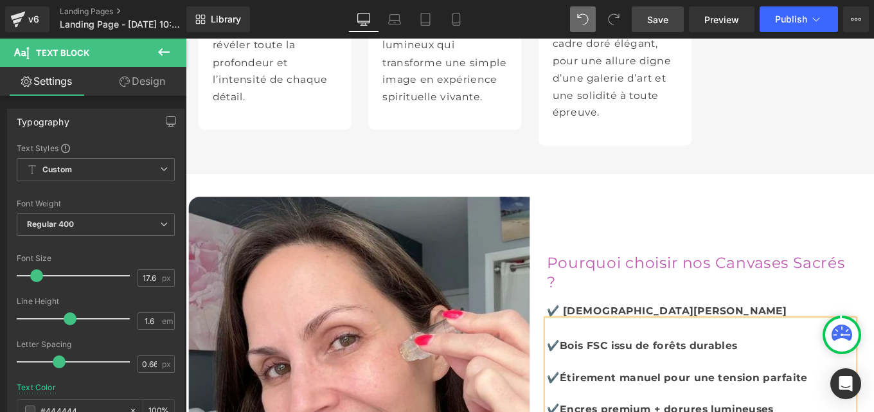
click at [607, 339] on b "✔️ Canvas Sacré Jésus" at bounding box center [729, 345] width 271 height 13
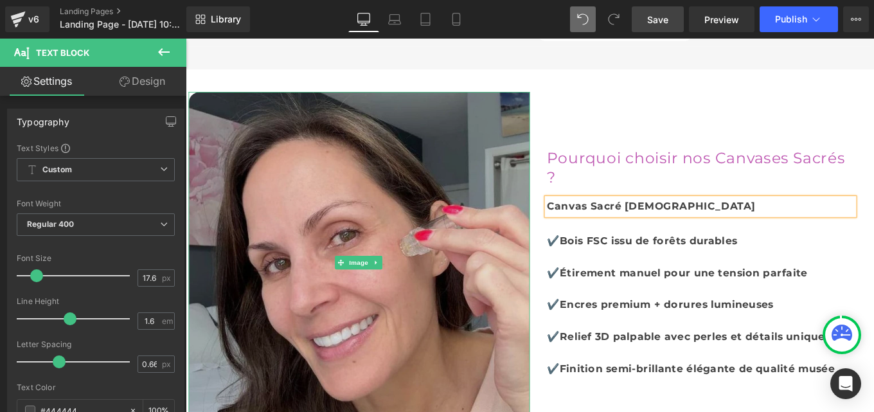
scroll to position [5561, 0]
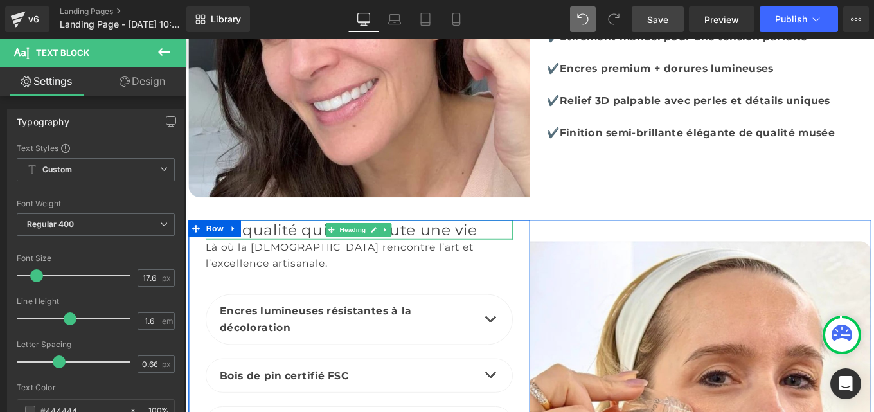
click at [316, 244] on font "Une qualité qui dure toute une vie" at bounding box center [361, 254] width 307 height 21
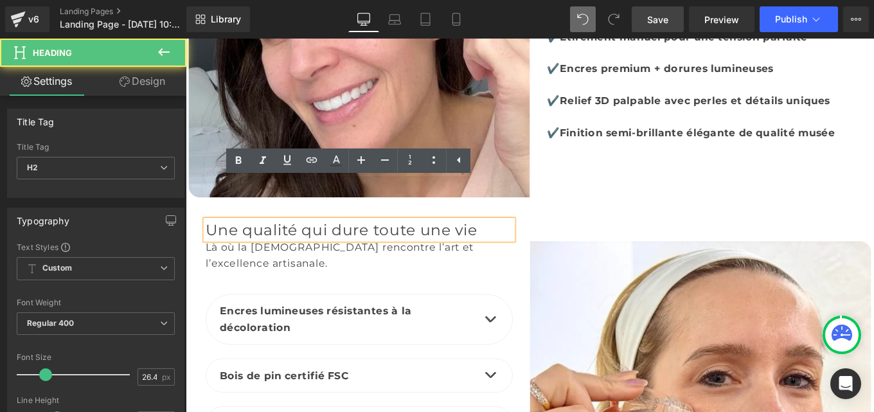
click at [316, 244] on font "Une qualité qui dure toute une vie" at bounding box center [361, 254] width 307 height 21
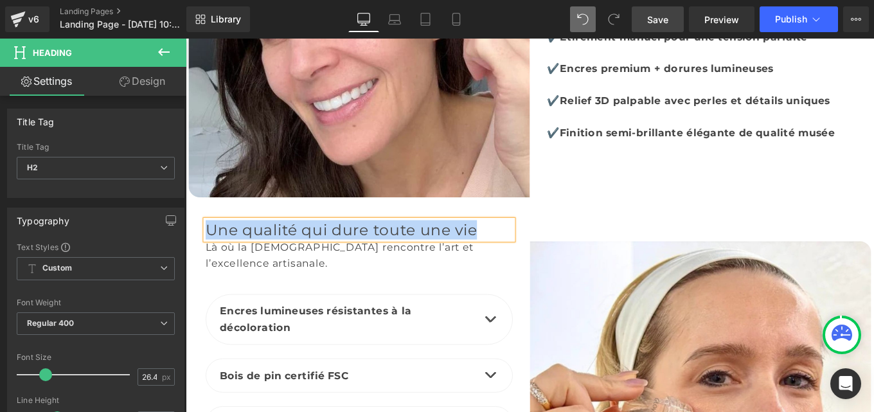
paste div
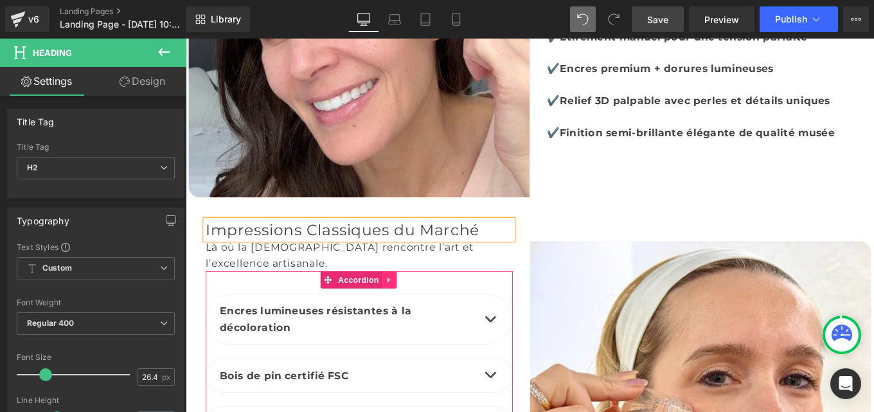
click at [413, 307] on icon at bounding box center [415, 312] width 9 height 10
click at [423, 307] on icon at bounding box center [424, 311] width 9 height 9
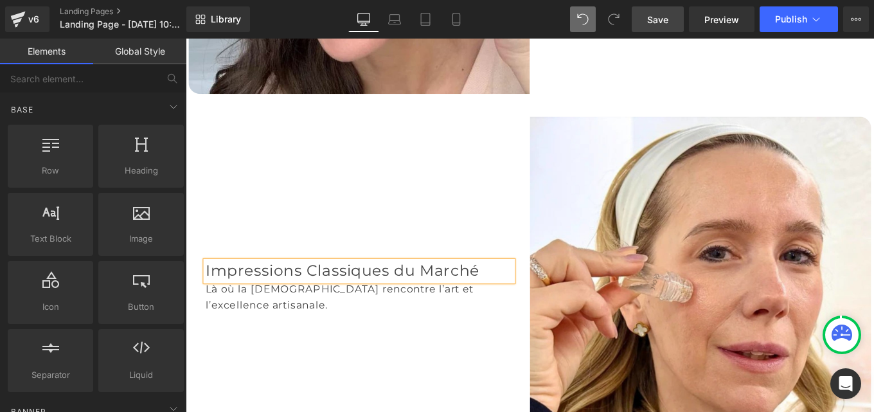
scroll to position [5681, 0]
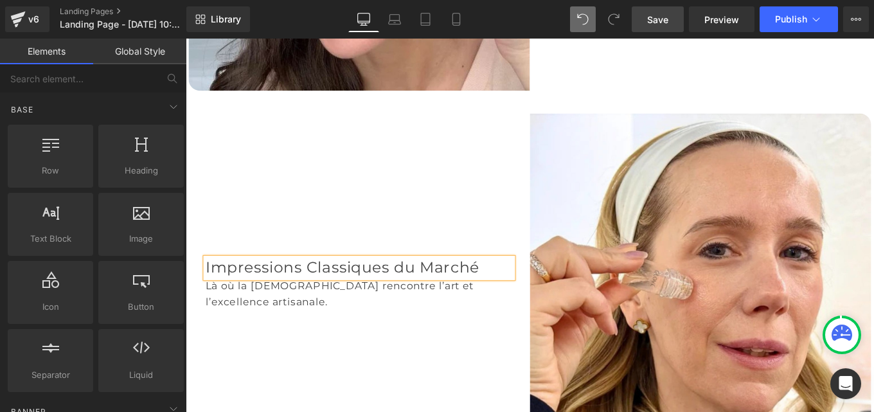
click at [325, 309] on div "Là où la foi rencontre l’art et l’excellence artisanale." at bounding box center [381, 327] width 347 height 36
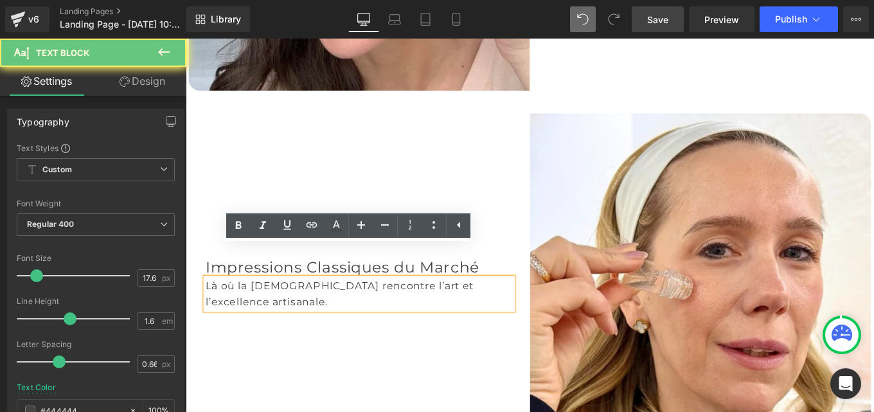
click at [325, 309] on div "Là où la foi rencontre l’art et l’excellence artisanale." at bounding box center [381, 327] width 347 height 36
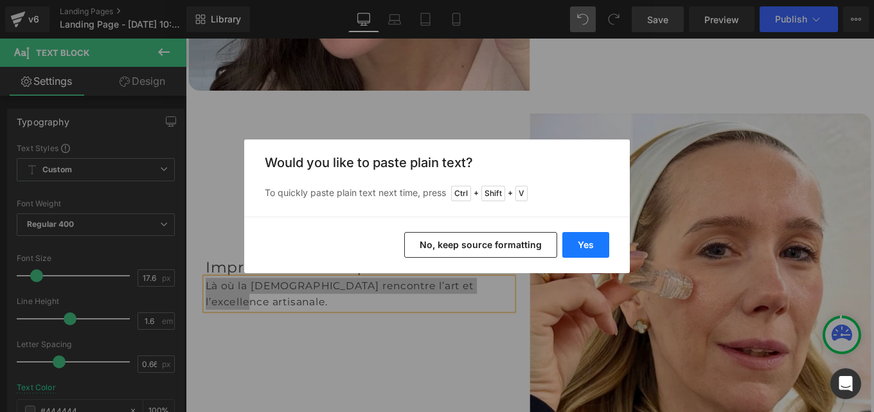
click at [573, 240] on button "Yes" at bounding box center [585, 245] width 47 height 26
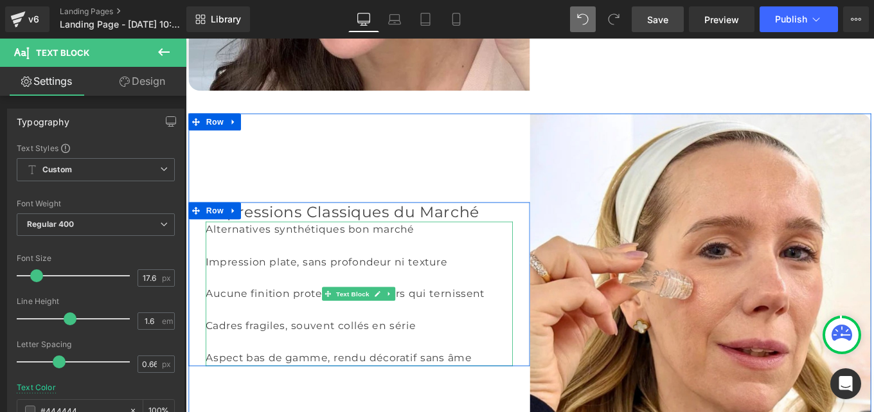
click at [211, 282] on div "Impression plate, sans profondeur ni texture" at bounding box center [381, 291] width 347 height 18
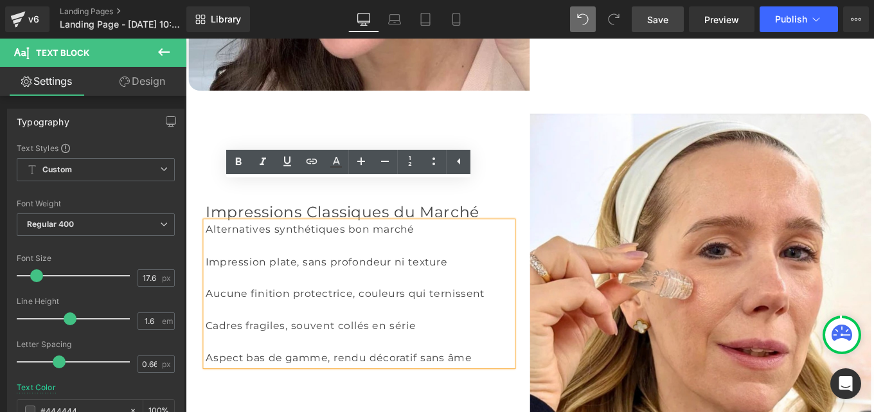
click at [208, 282] on div "Impression plate, sans profondeur ni texture" at bounding box center [381, 291] width 347 height 18
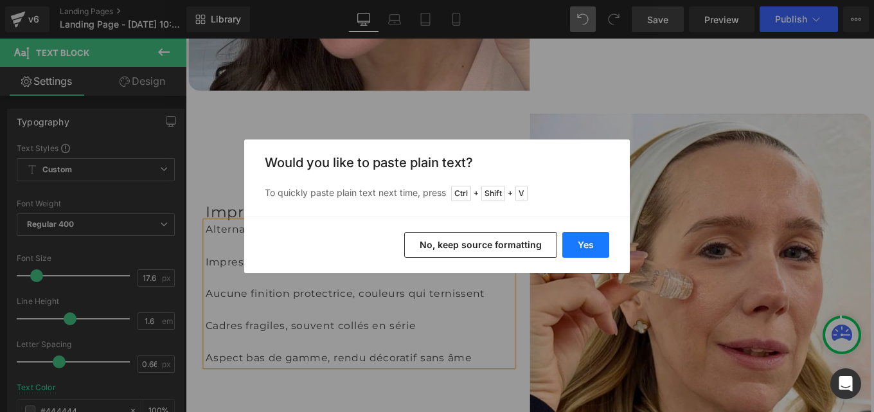
drag, startPoint x: 600, startPoint y: 238, endPoint x: 437, endPoint y: 220, distance: 163.7
click at [600, 238] on button "Yes" at bounding box center [585, 245] width 47 height 26
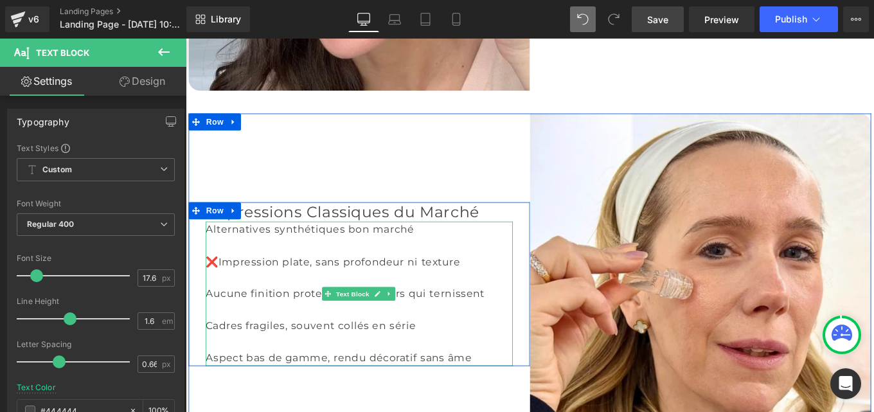
click at [215, 282] on div "❌Impression plate, sans profondeur ni texture" at bounding box center [381, 291] width 347 height 18
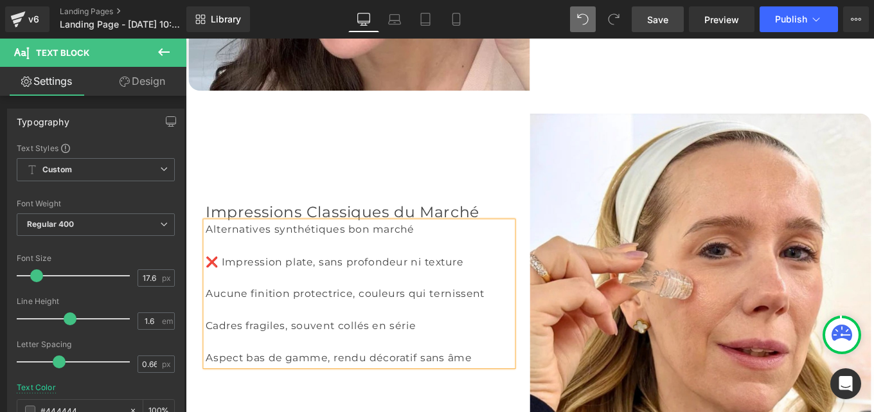
click at [208, 318] on div "Aucune finition protectrice, couleurs qui ternissent" at bounding box center [381, 327] width 347 height 18
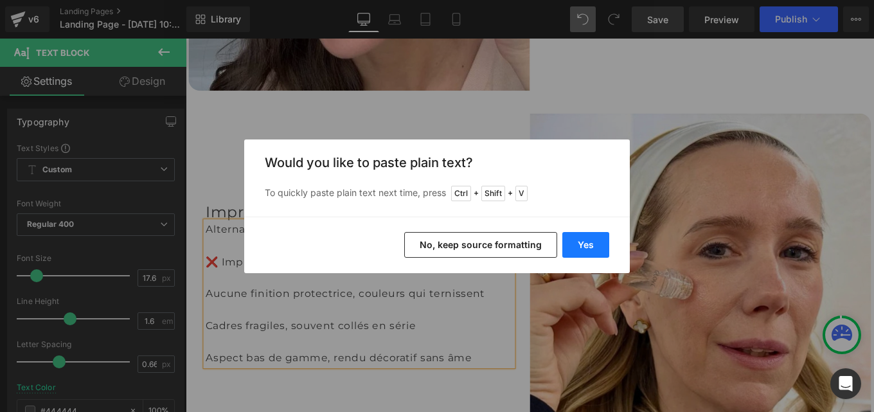
click at [598, 246] on button "Yes" at bounding box center [585, 245] width 47 height 26
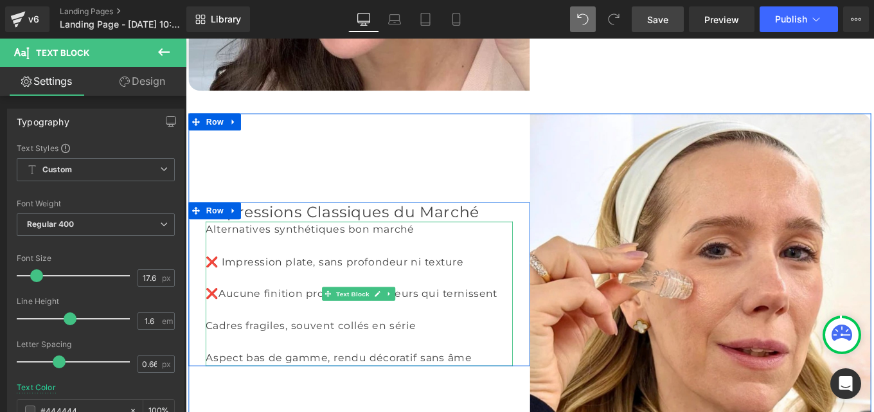
click at [211, 318] on div "❌Aucune finition protectrice, couleurs qui ternissent" at bounding box center [381, 327] width 347 height 18
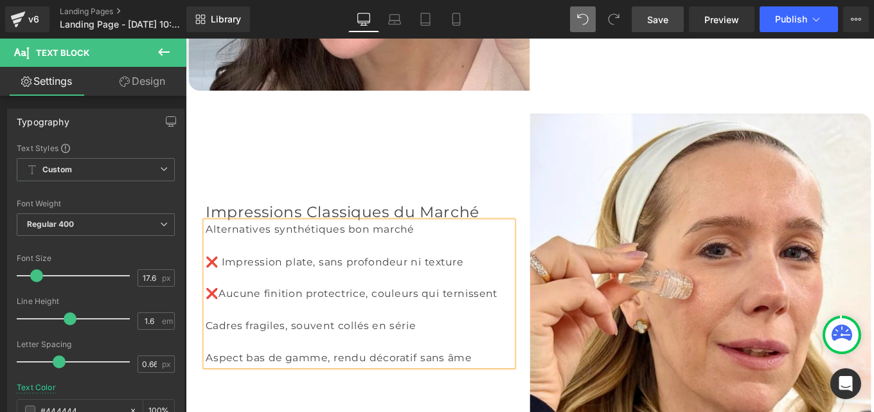
click at [208, 354] on div "Cadres fragiles, souvent collés en série" at bounding box center [381, 363] width 347 height 18
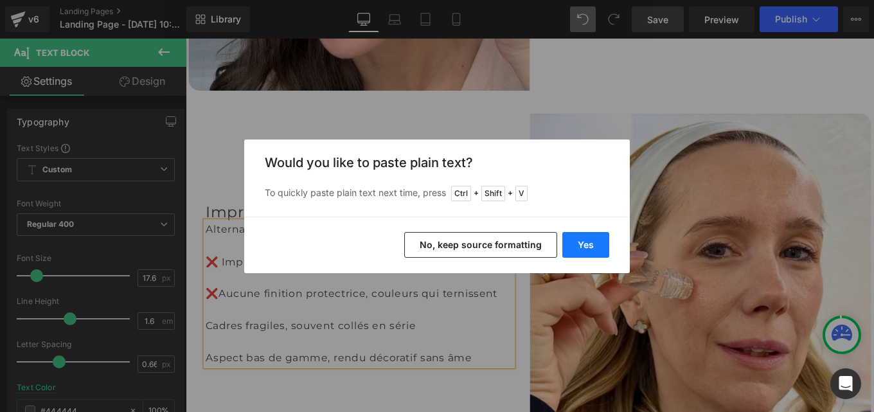
click at [587, 246] on button "Yes" at bounding box center [585, 245] width 47 height 26
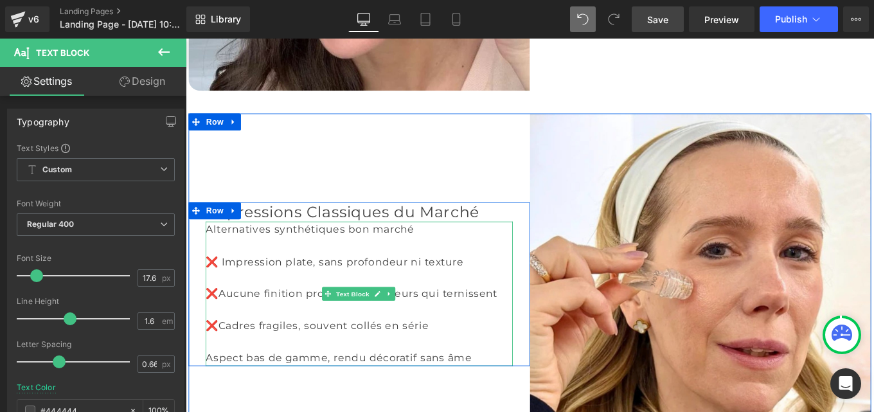
click at [222, 354] on div "❌Cadres fragiles, souvent collés en série" at bounding box center [381, 363] width 347 height 18
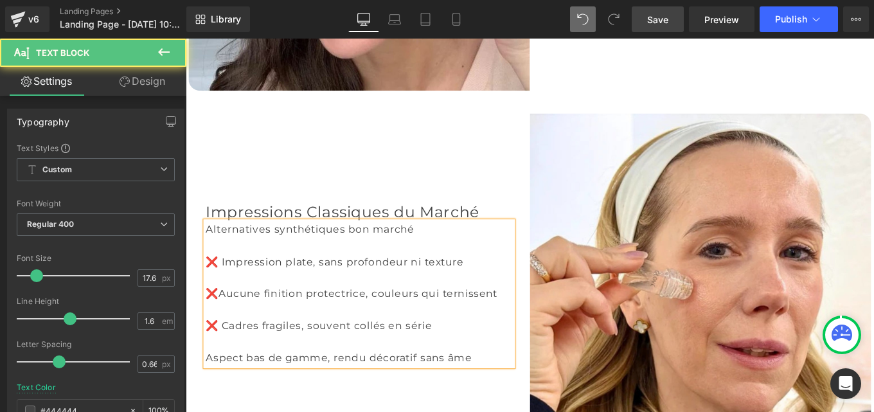
click at [225, 318] on div "❌Aucune finition protectrice, couleurs qui ternissent" at bounding box center [381, 327] width 347 height 18
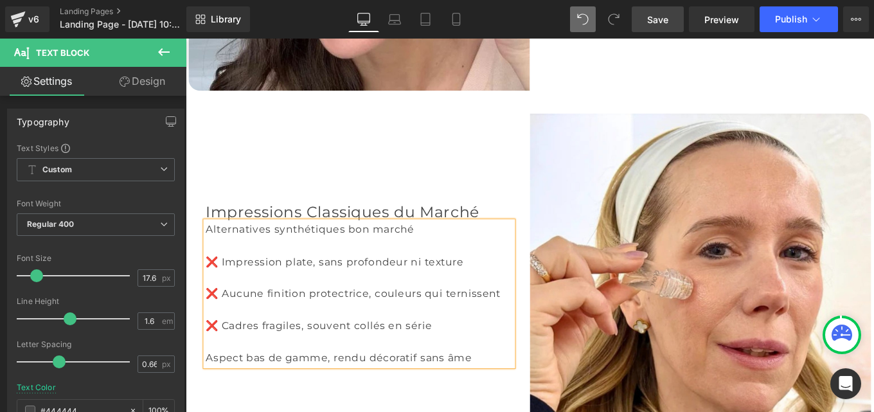
click at [208, 390] on div "Aspect bas de gamme, rendu décoratif sans âme" at bounding box center [381, 399] width 347 height 18
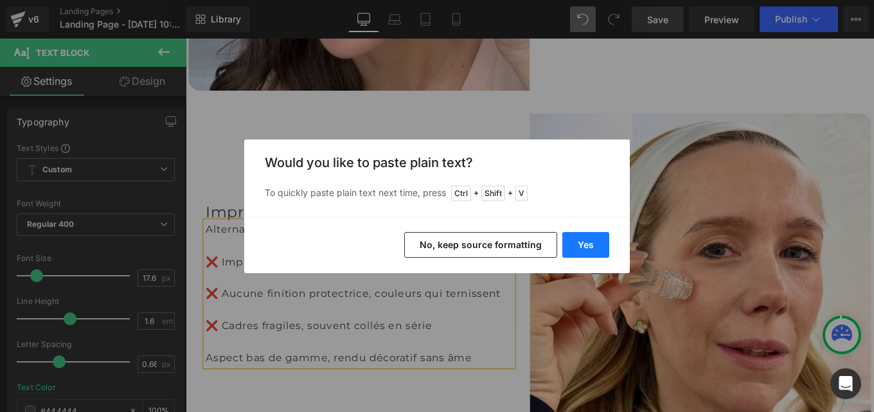
click at [593, 251] on button "Yes" at bounding box center [585, 245] width 47 height 26
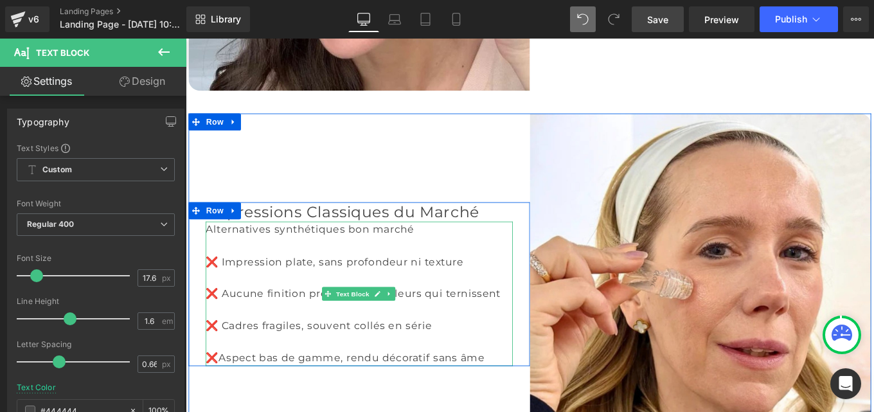
click at [224, 390] on div "❌Aspect bas de gamme, rendu décoratif sans âme" at bounding box center [381, 399] width 347 height 18
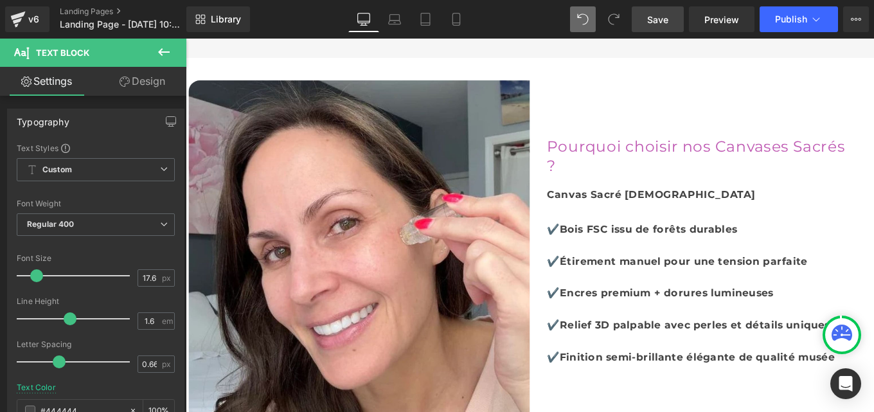
scroll to position [5363, 0]
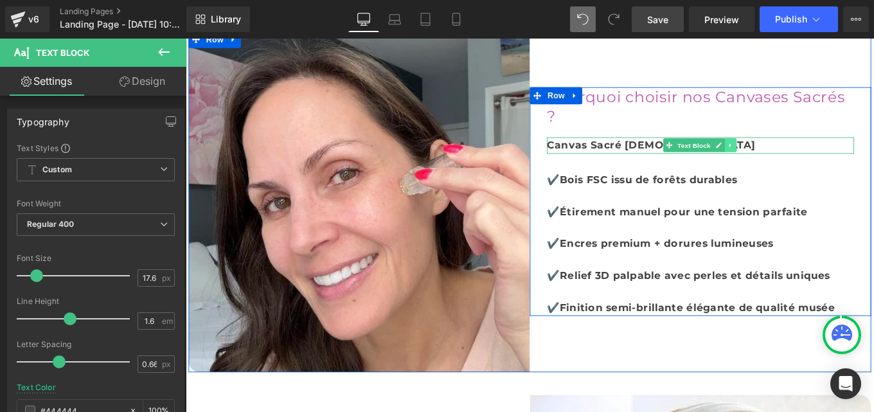
click at [798, 155] on icon at bounding box center [801, 159] width 7 height 8
click at [792, 151] on link at bounding box center [794, 158] width 13 height 15
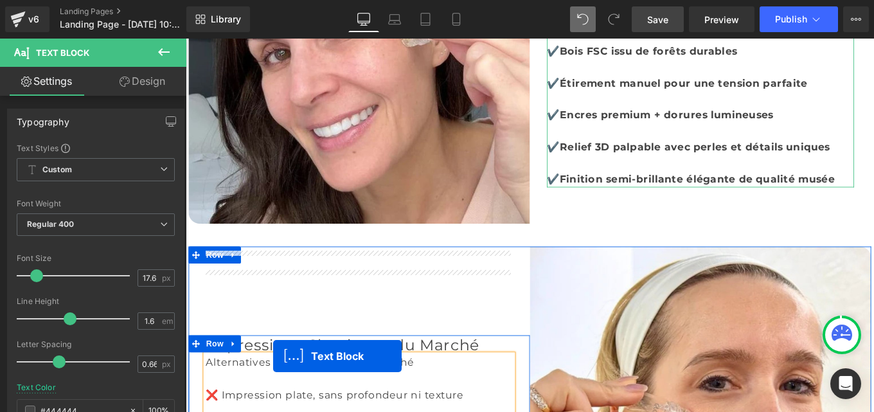
scroll to position [5582, 0]
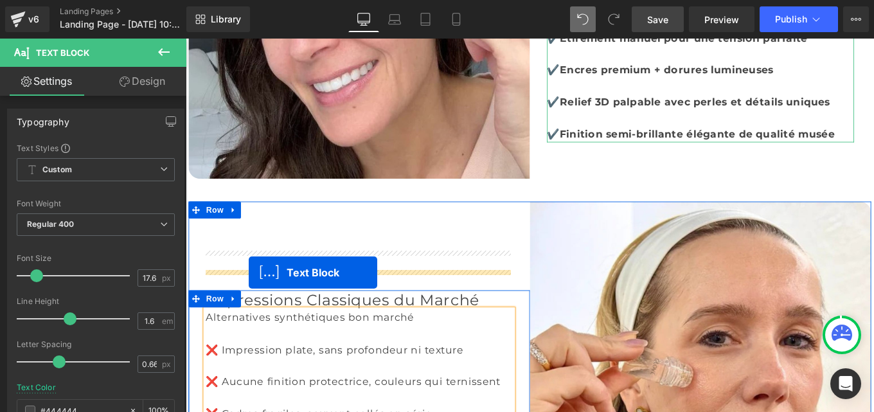
drag, startPoint x: 728, startPoint y: 136, endPoint x: 257, endPoint y: 303, distance: 499.3
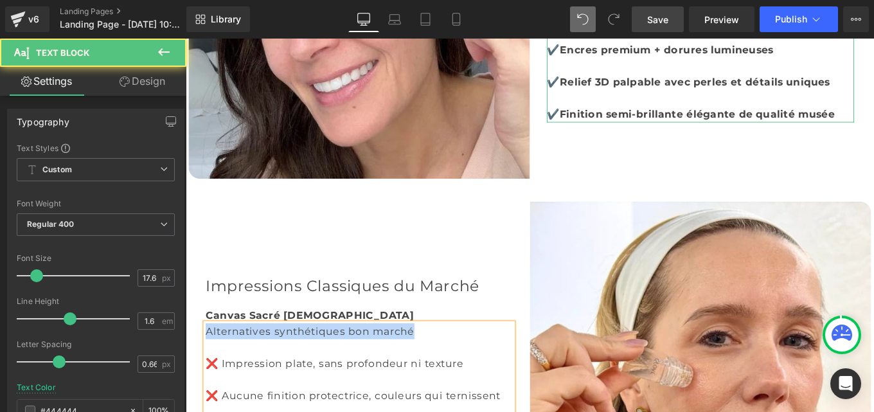
drag, startPoint x: 449, startPoint y: 332, endPoint x: 182, endPoint y: 333, distance: 267.4
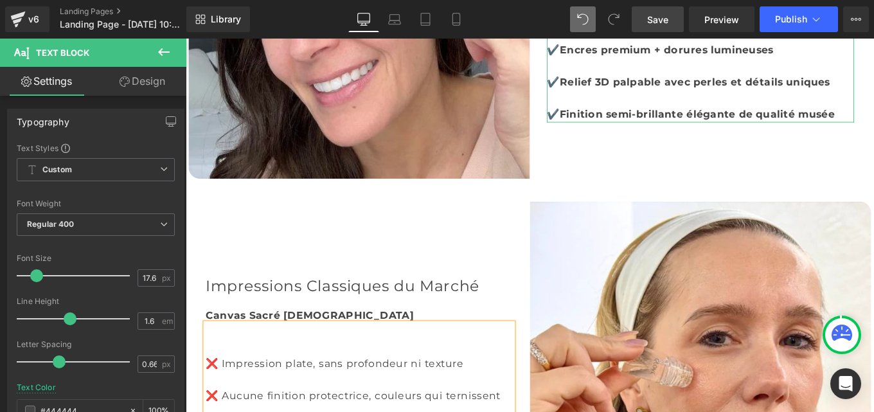
scroll to position [5598, 0]
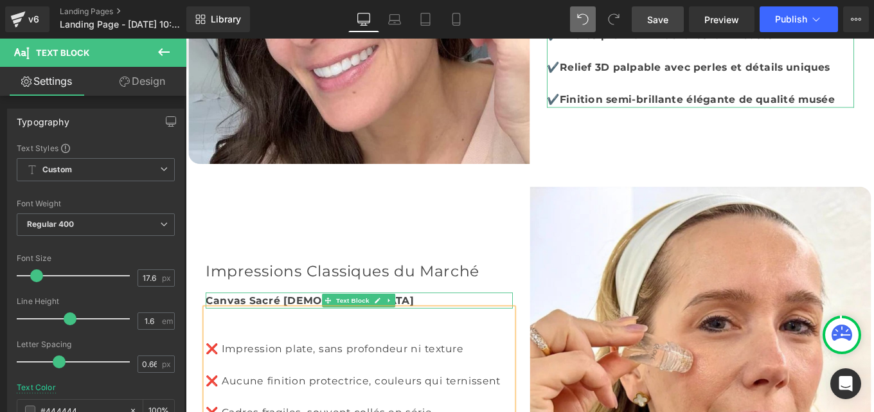
click at [280, 328] on b "Canvas Sacré Jésus" at bounding box center [325, 334] width 235 height 13
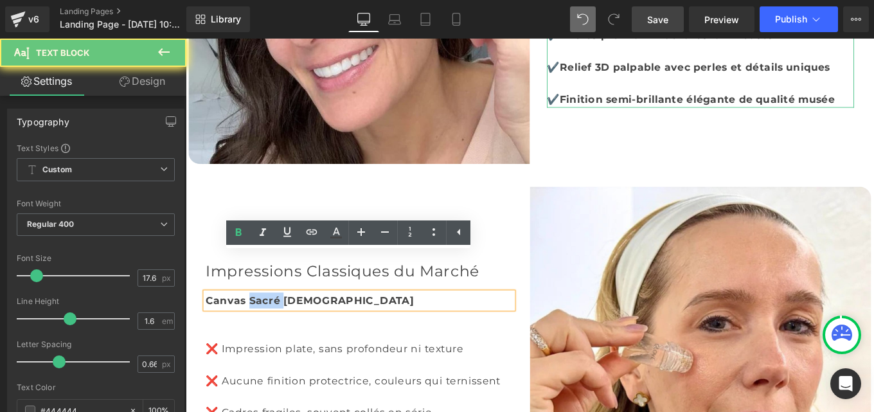
click at [280, 328] on b "Canvas Sacré Jésus" at bounding box center [325, 334] width 235 height 13
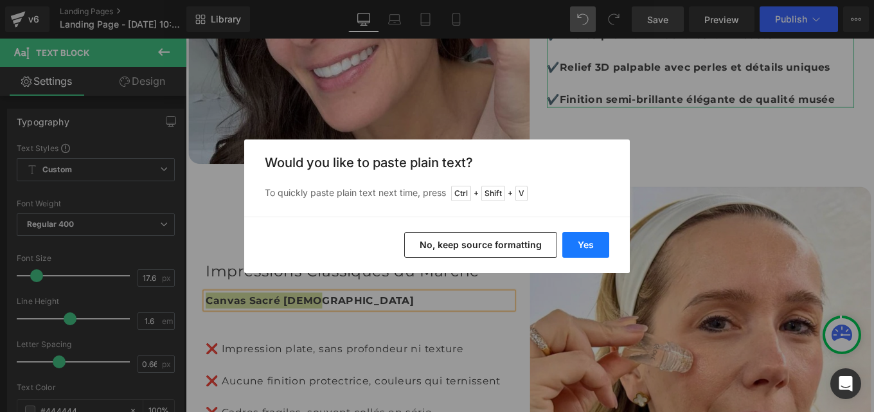
click at [583, 235] on button "Yes" at bounding box center [585, 245] width 47 height 26
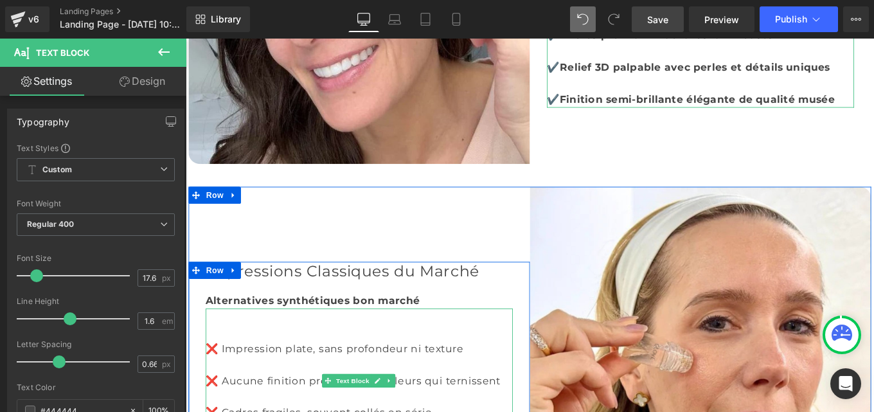
click at [221, 363] on div at bounding box center [381, 372] width 347 height 18
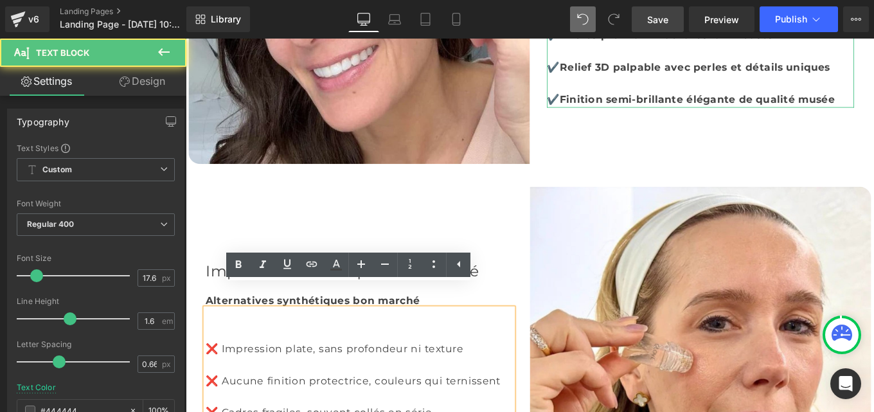
scroll to position [5589, 0]
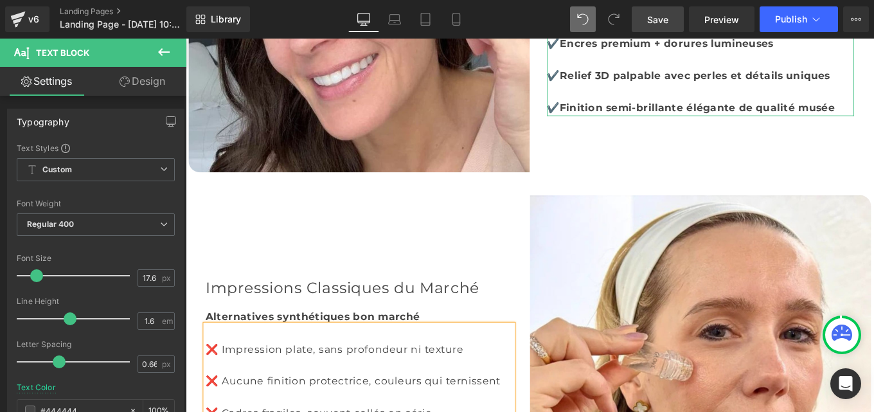
click at [208, 381] on div "❌ Impression plate, sans profondeur ni texture" at bounding box center [381, 390] width 347 height 18
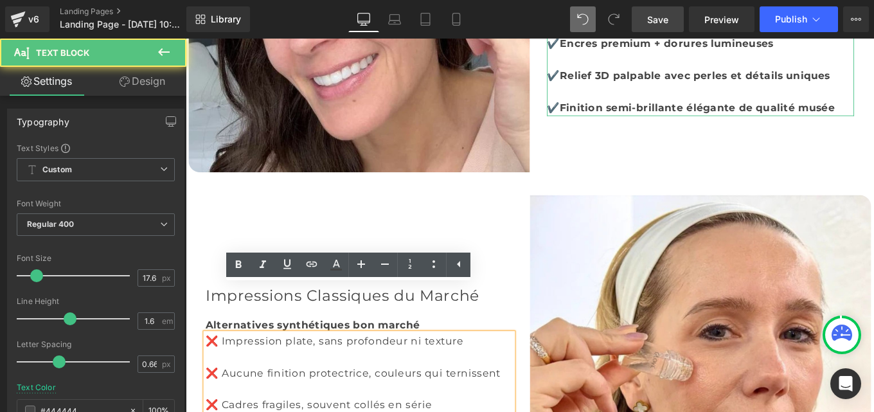
scroll to position [5580, 0]
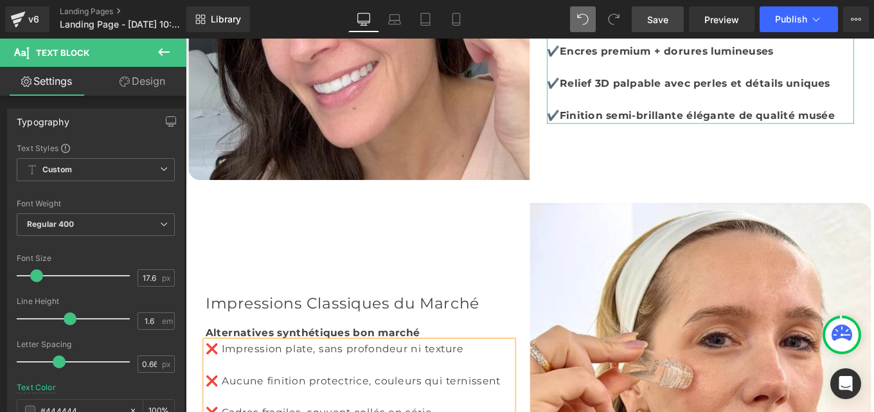
click at [654, 18] on span "Save" at bounding box center [657, 19] width 21 height 13
click at [71, 381] on div at bounding box center [96, 379] width 158 height 8
click at [81, 383] on div "Text Color #444444 100 %" at bounding box center [96, 410] width 158 height 55
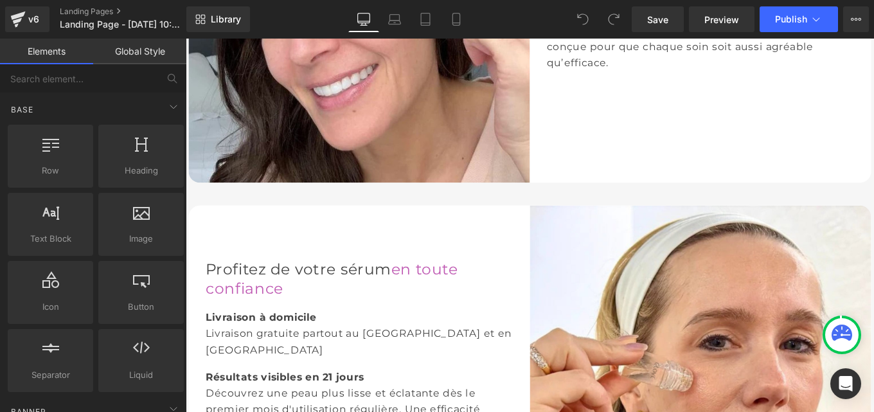
scroll to position [1779, 0]
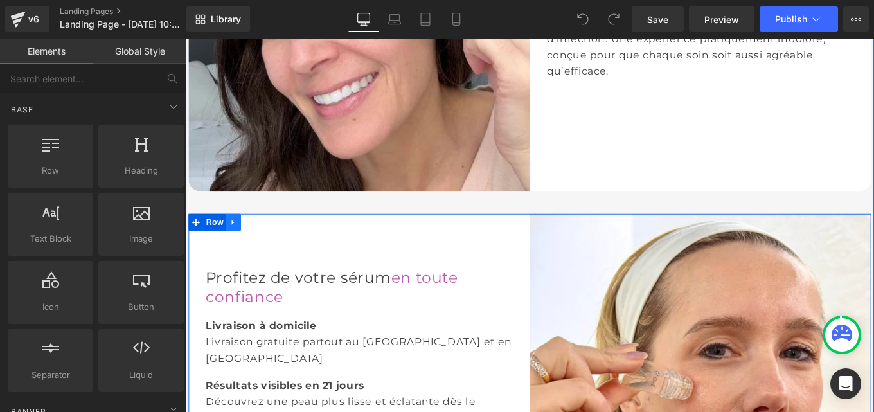
click at [243, 248] on link at bounding box center [239, 246] width 17 height 19
drag, startPoint x: 251, startPoint y: 247, endPoint x: 658, endPoint y: 400, distance: 434.5
click at [252, 247] on icon at bounding box center [256, 246] width 9 height 9
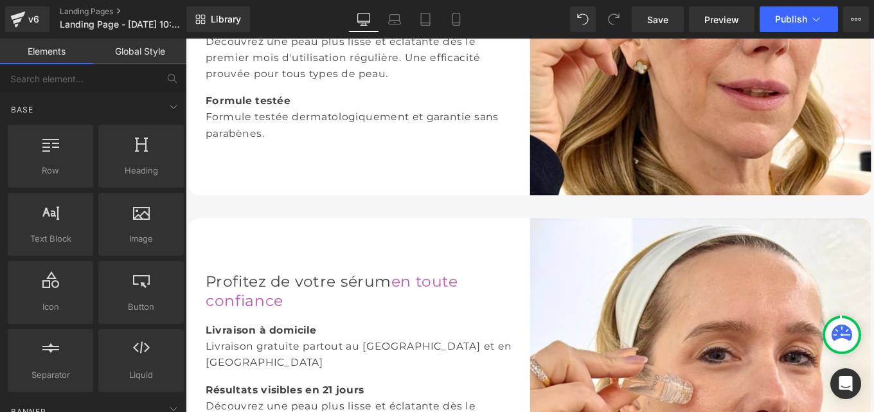
scroll to position [2199, 0]
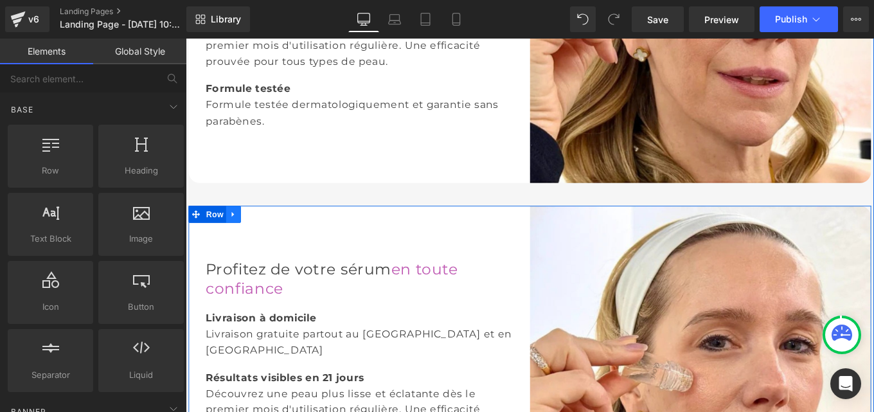
click at [237, 237] on icon at bounding box center [239, 237] width 9 height 10
click at [252, 237] on icon at bounding box center [256, 237] width 9 height 9
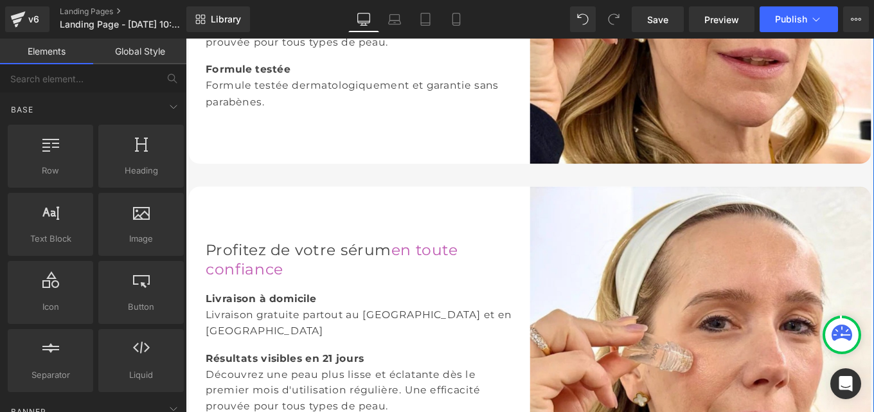
scroll to position [2220, 0]
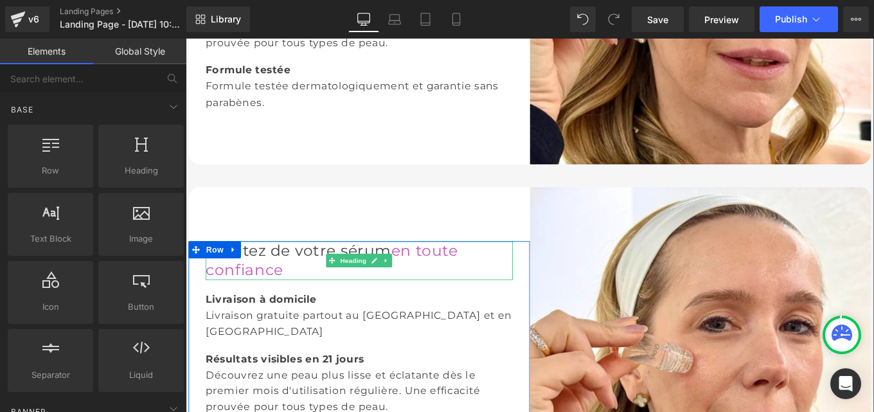
click at [267, 289] on font "Profitez de votre sérum" at bounding box center [313, 277] width 210 height 21
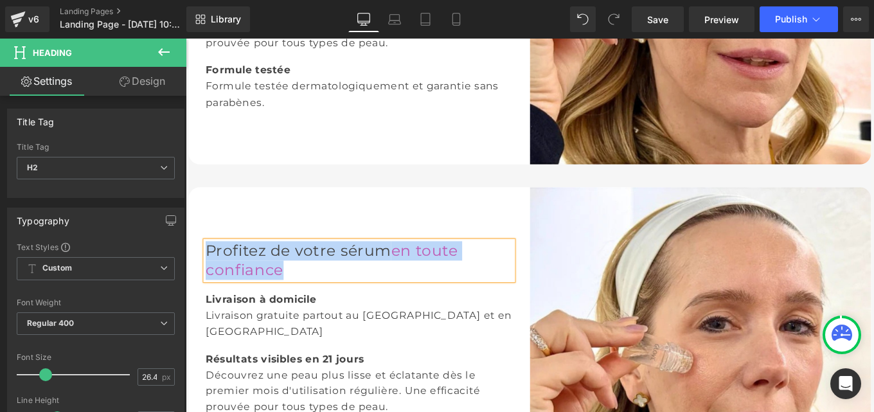
paste div
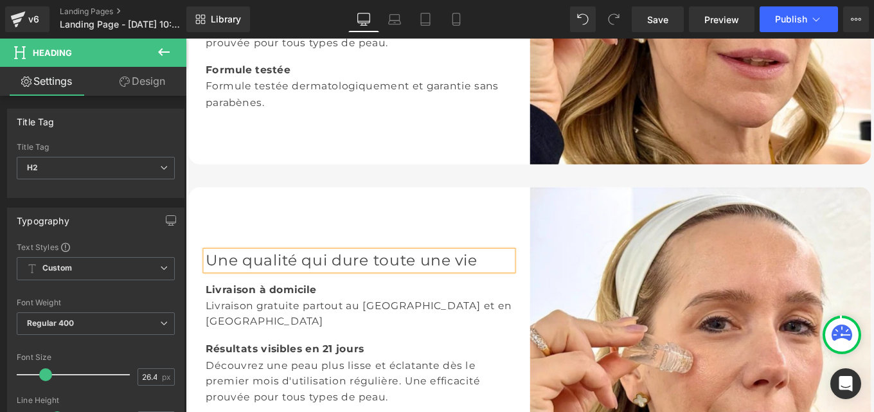
scroll to position [2231, 0]
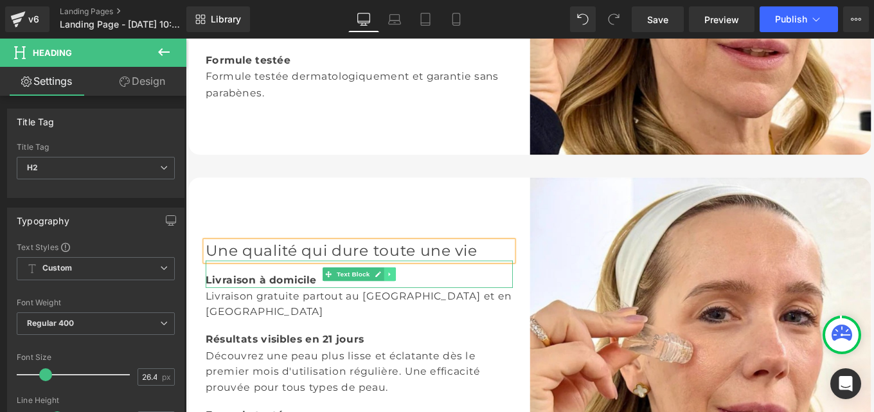
click at [415, 309] on icon at bounding box center [416, 305] width 7 height 8
click at [297, 311] on font "Livraison à domicile" at bounding box center [270, 310] width 125 height 13
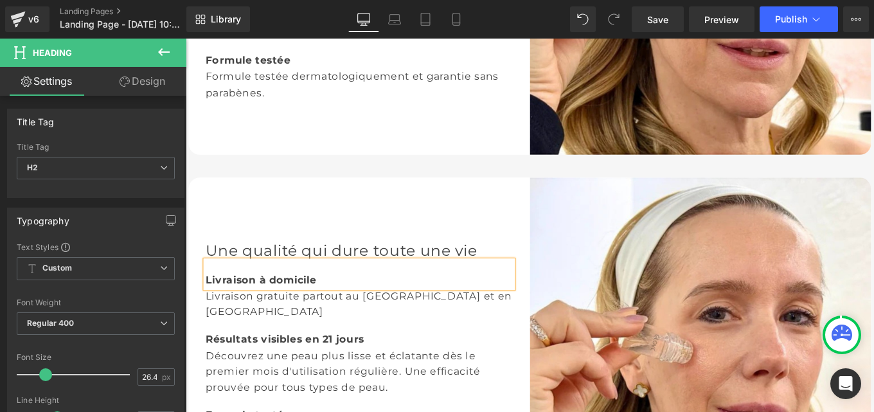
click at [297, 311] on font "Livraison à domicile" at bounding box center [270, 310] width 125 height 13
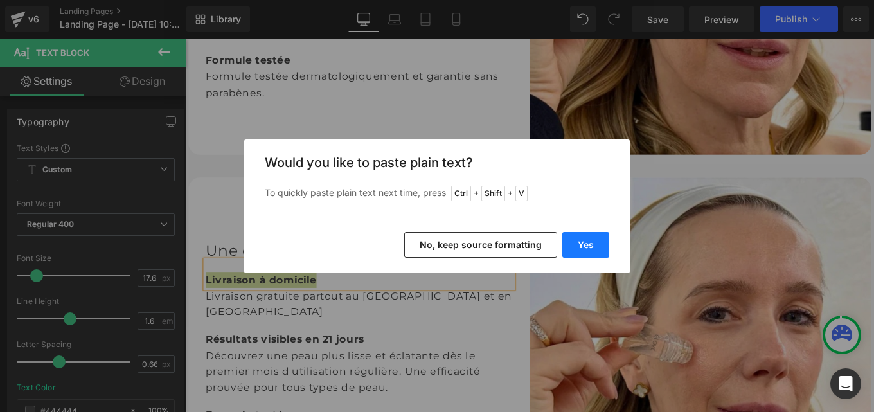
click at [590, 243] on button "Yes" at bounding box center [585, 245] width 47 height 26
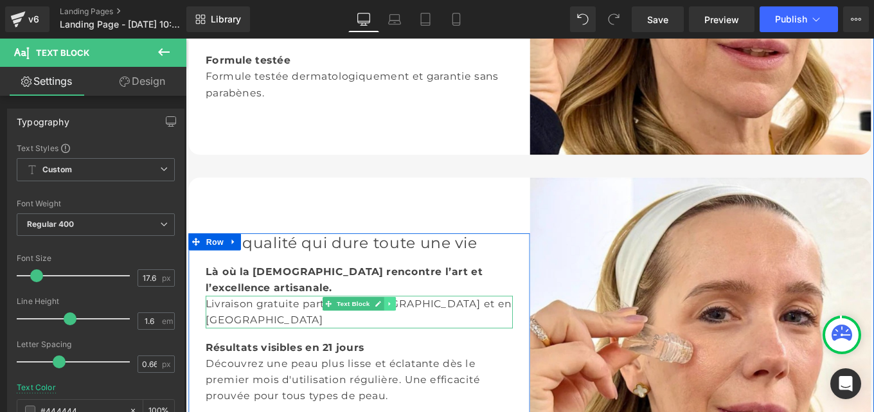
click at [411, 340] on link at bounding box center [416, 337] width 13 height 15
click at [420, 339] on icon at bounding box center [423, 338] width 7 height 8
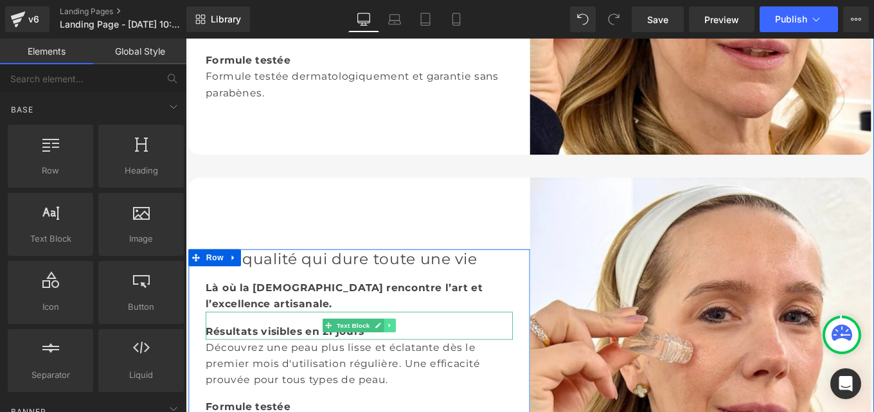
click at [415, 359] on icon at bounding box center [416, 363] width 7 height 8
click at [420, 359] on icon at bounding box center [423, 362] width 7 height 7
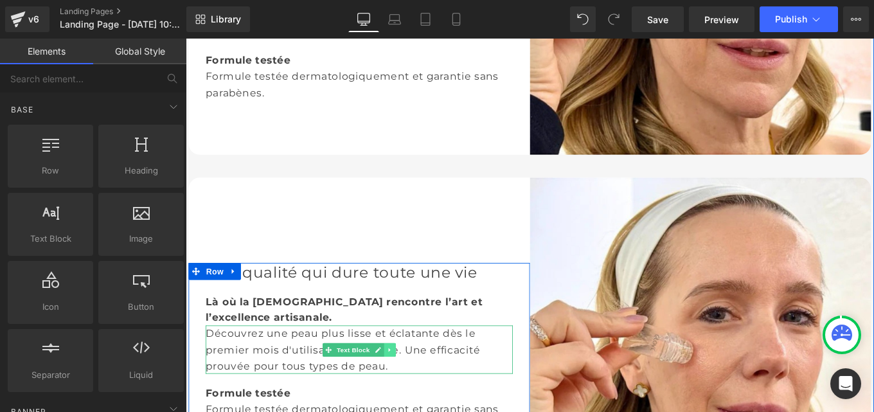
click at [413, 386] on icon at bounding box center [416, 390] width 7 height 8
click at [420, 386] on icon at bounding box center [423, 389] width 7 height 7
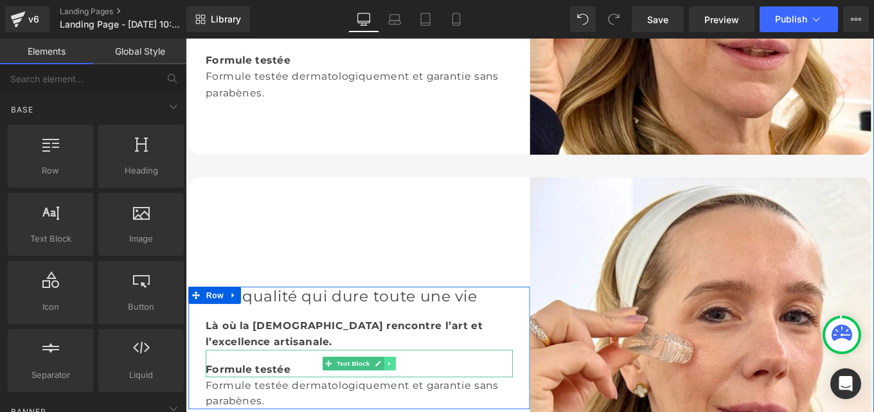
click at [415, 403] on icon at bounding box center [416, 405] width 2 height 4
click at [411, 398] on link at bounding box center [409, 405] width 13 height 15
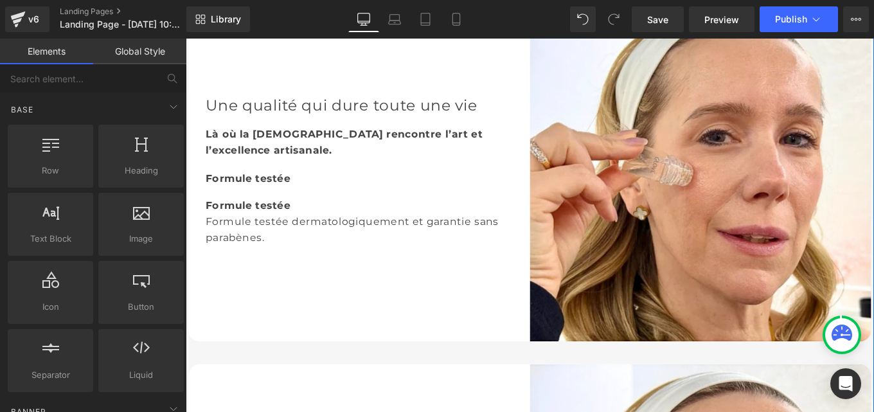
scroll to position [2430, 0]
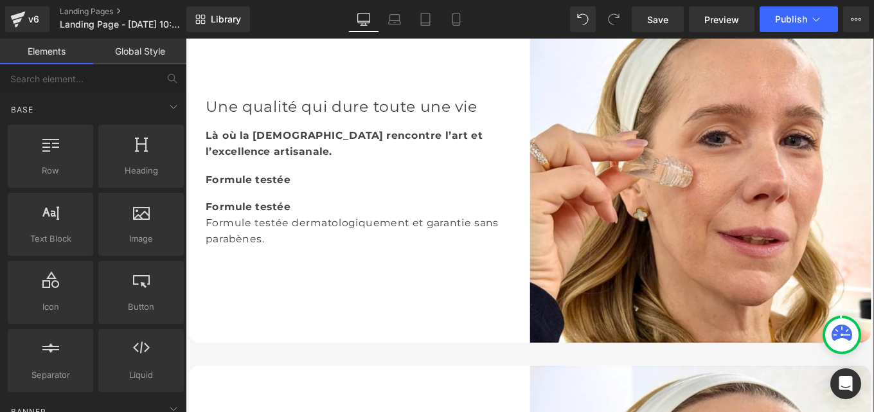
click at [291, 191] on b "Formule testée" at bounding box center [256, 197] width 96 height 13
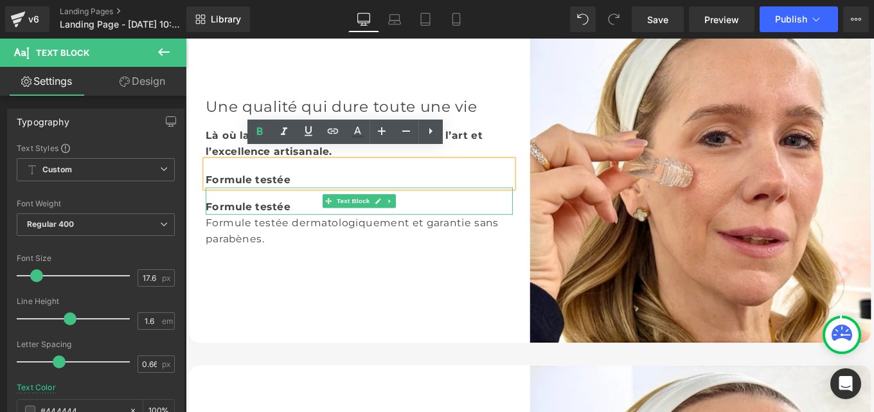
click at [418, 207] on div "Formule testée" at bounding box center [381, 222] width 347 height 31
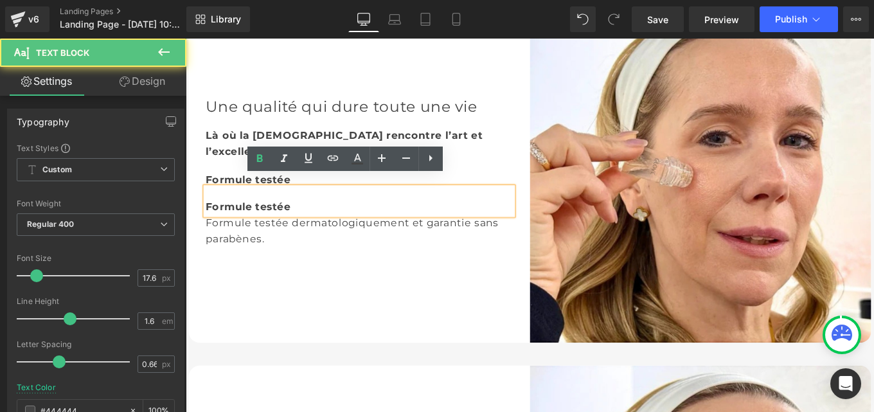
click at [413, 210] on div "Formule testée" at bounding box center [381, 222] width 347 height 31
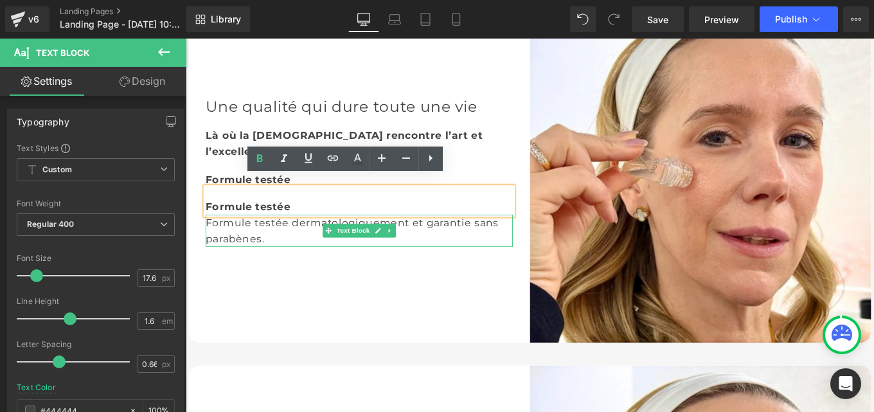
click at [422, 240] on div "Formule testée dermatologiquement et garantie sans parabènes." at bounding box center [381, 256] width 347 height 36
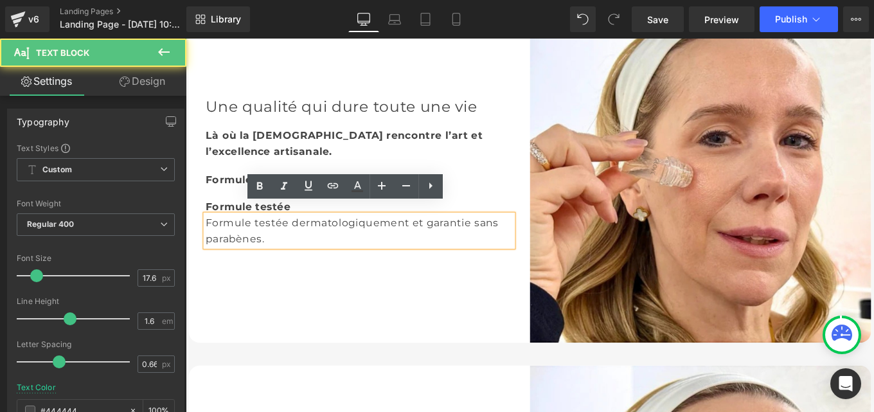
click at [411, 249] on div "Formule testée dermatologiquement et garantie sans parabènes." at bounding box center [381, 256] width 347 height 36
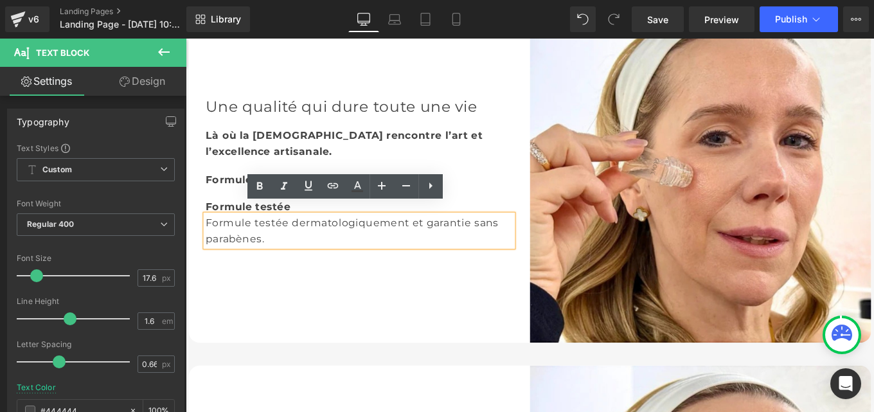
click at [381, 317] on div "Une qualité qui dure toute une vie Heading Là où la foi rencontre l’art et l’ex…" at bounding box center [382, 190] width 386 height 386
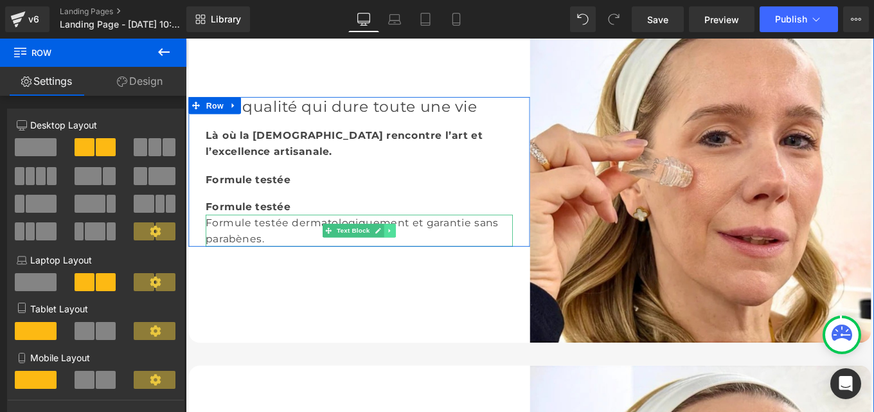
click at [415, 254] on icon at bounding box center [416, 256] width 2 height 4
click at [420, 252] on icon at bounding box center [423, 255] width 7 height 7
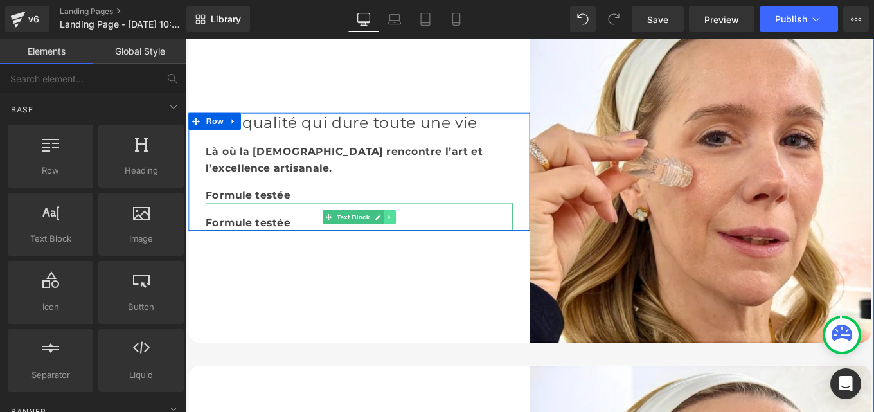
click at [416, 233] on link at bounding box center [416, 240] width 13 height 15
click at [420, 237] on icon at bounding box center [423, 240] width 7 height 7
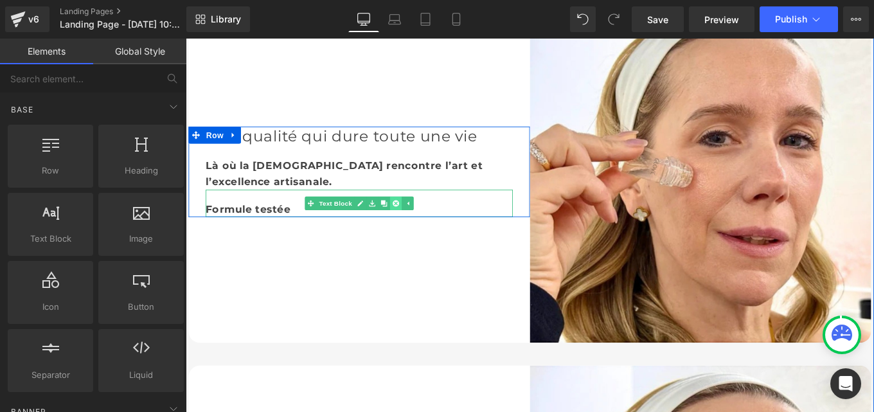
click at [420, 221] on icon at bounding box center [423, 224] width 7 height 7
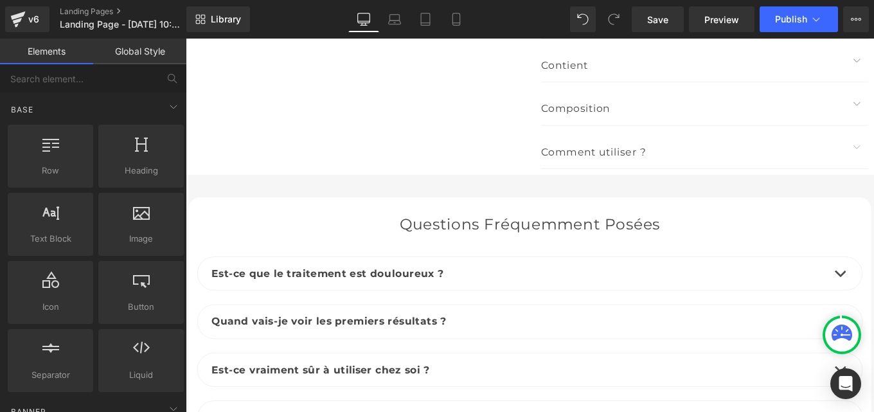
scroll to position [7843, 0]
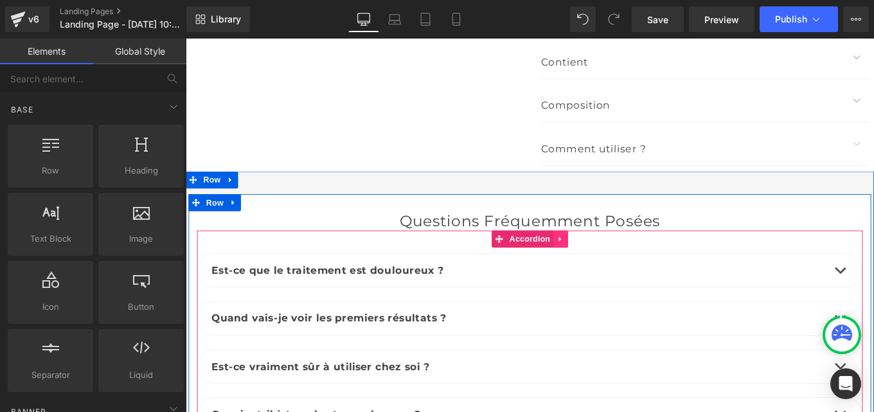
click at [607, 262] on icon at bounding box center [608, 265] width 3 height 6
click at [597, 260] on icon at bounding box center [601, 264] width 9 height 9
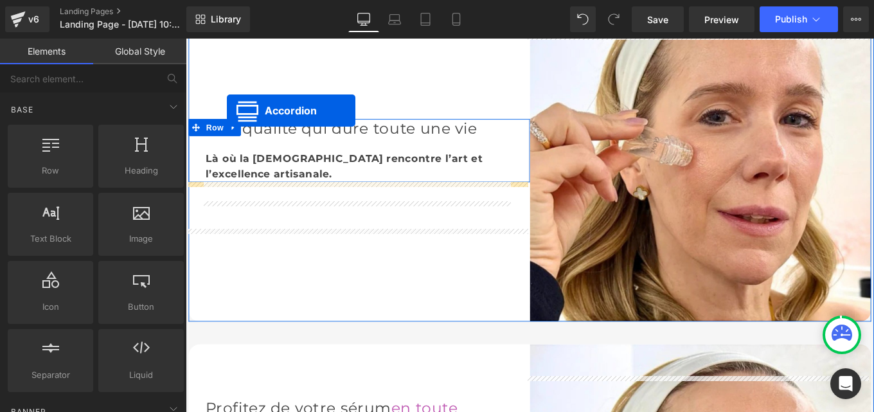
scroll to position [2389, 0]
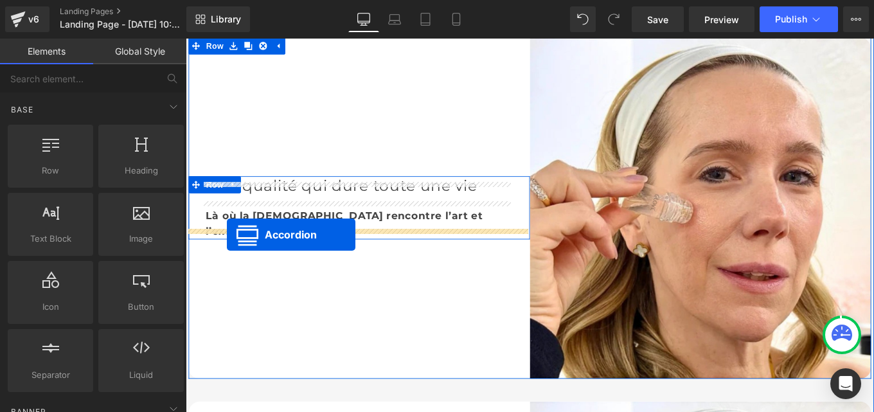
drag, startPoint x: 536, startPoint y: 257, endPoint x: 232, endPoint y: 260, distance: 304.1
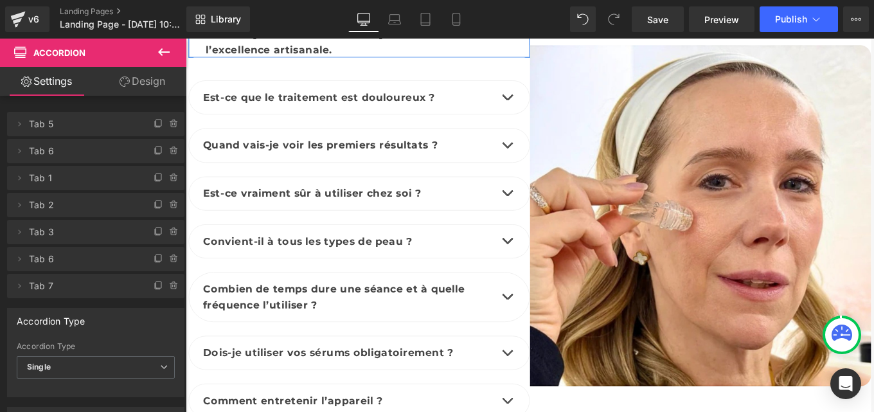
scroll to position [2319, 0]
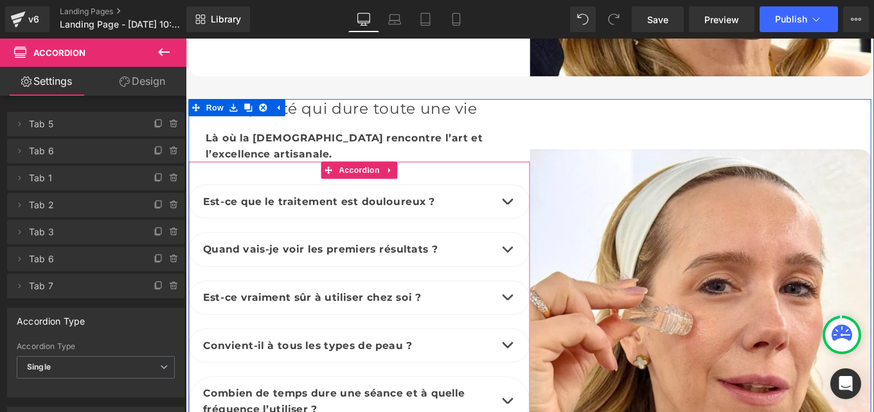
click at [186, 39] on div at bounding box center [186, 39] width 0 height 0
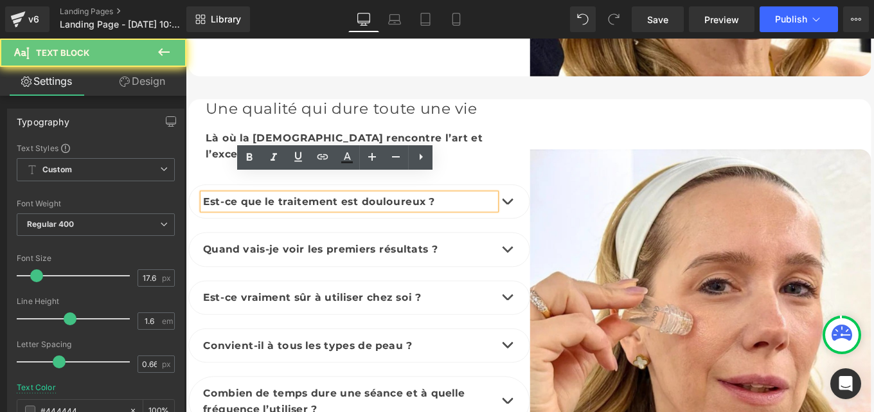
click at [298, 216] on b "Est-ce que le traitement est douloureux ?" at bounding box center [336, 222] width 262 height 13
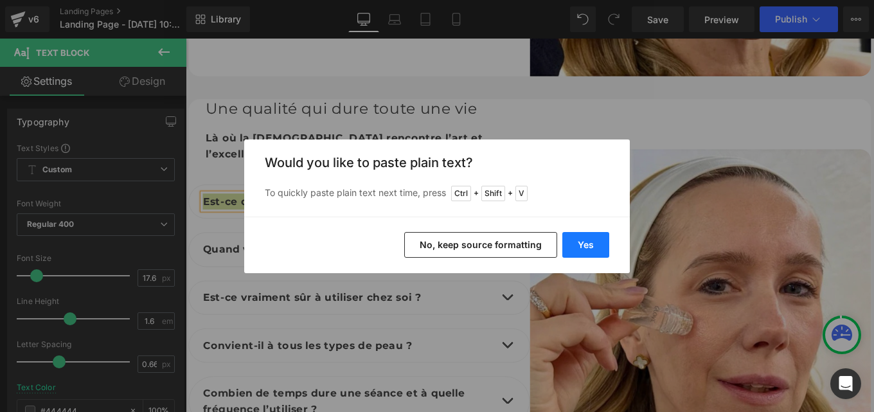
click at [593, 253] on button "Yes" at bounding box center [585, 245] width 47 height 26
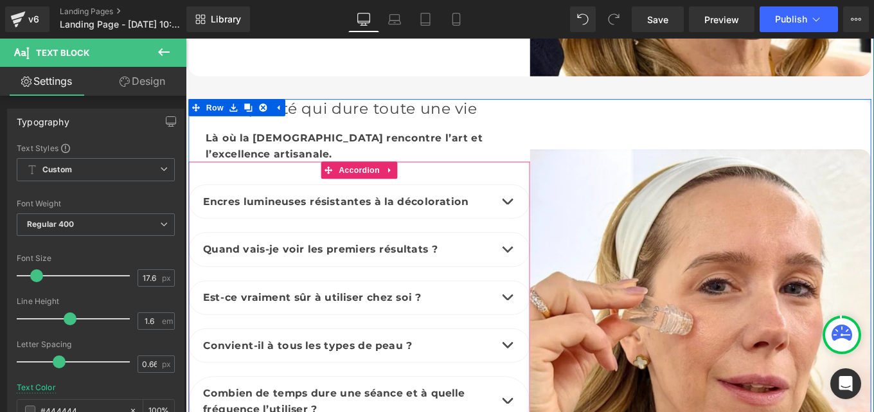
click at [549, 226] on span "button" at bounding box center [549, 226] width 0 height 0
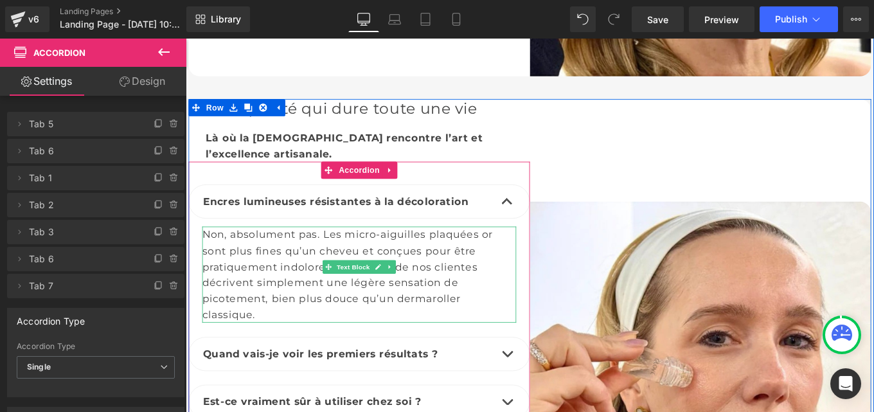
click at [282, 282] on div "Non, absolument pas. Les micro-aiguilles plaquées or sont plus fines qu’un chev…" at bounding box center [381, 305] width 355 height 109
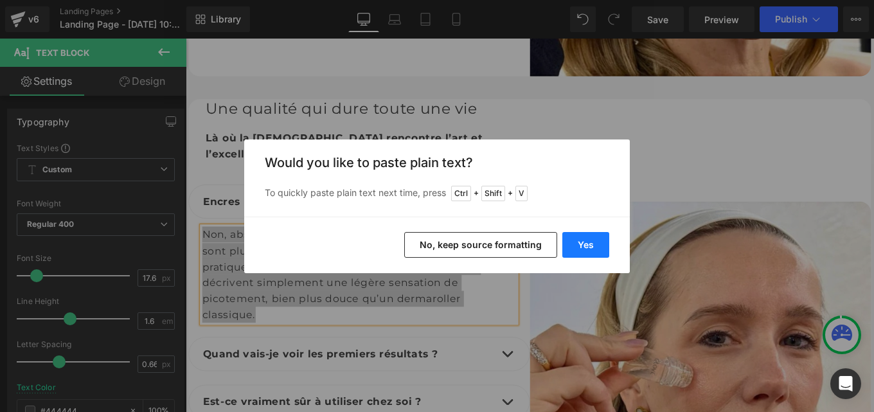
click at [586, 246] on button "Yes" at bounding box center [585, 245] width 47 height 26
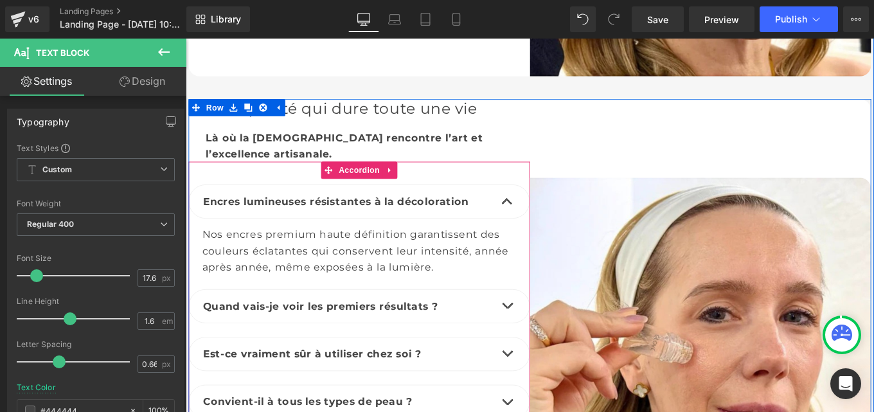
click at [310, 334] on b "Quand vais-je voir les premiers résultats ?" at bounding box center [337, 340] width 265 height 13
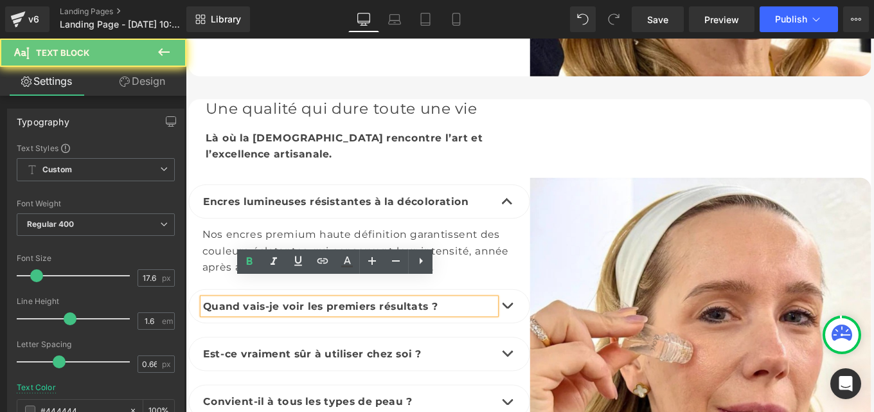
click at [310, 334] on b "Quand vais-je voir les premiers résultats ?" at bounding box center [337, 340] width 265 height 13
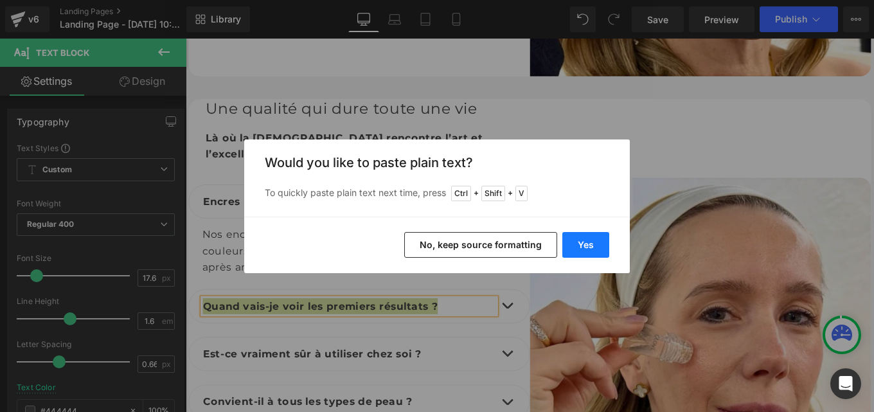
click at [586, 239] on button "Yes" at bounding box center [585, 245] width 47 height 26
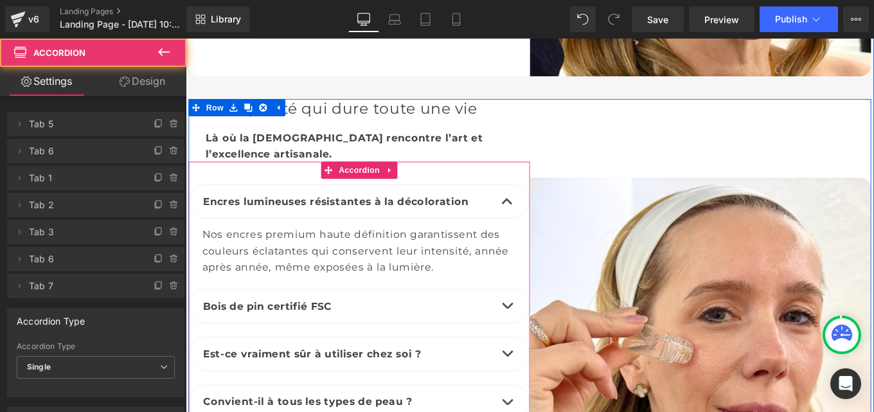
click at [543, 323] on button "button" at bounding box center [549, 341] width 26 height 37
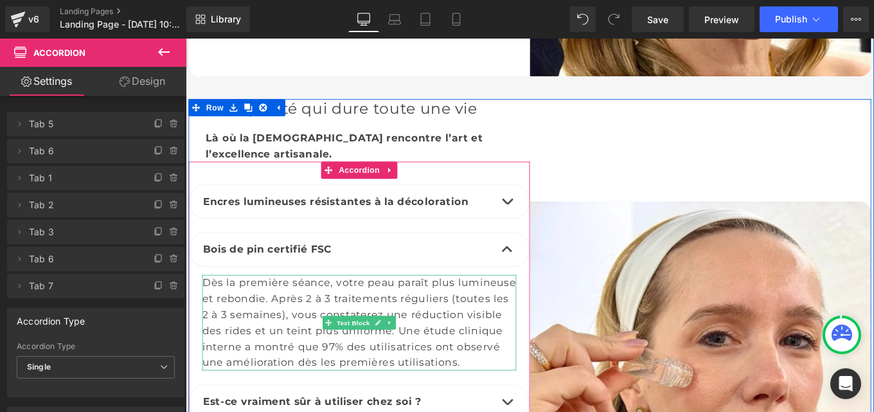
click at [258, 338] on div "Dès la première séance, votre peau paraît plus lumineuse et rebondie. Après 2 à…" at bounding box center [381, 360] width 355 height 109
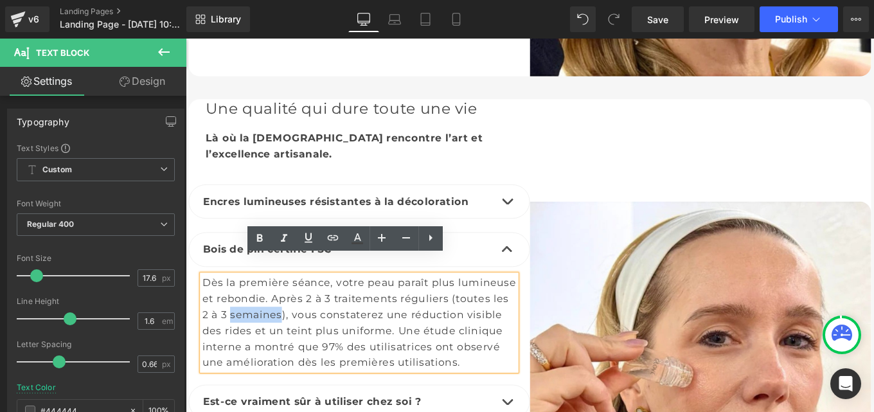
click at [258, 338] on div "Dès la première séance, votre peau paraît plus lumineuse et rebondie. Après 2 à…" at bounding box center [381, 360] width 355 height 109
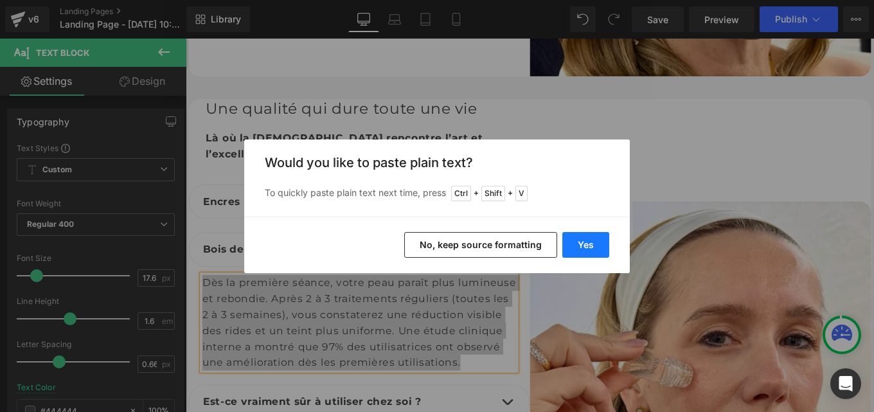
click at [600, 244] on button "Yes" at bounding box center [585, 245] width 47 height 26
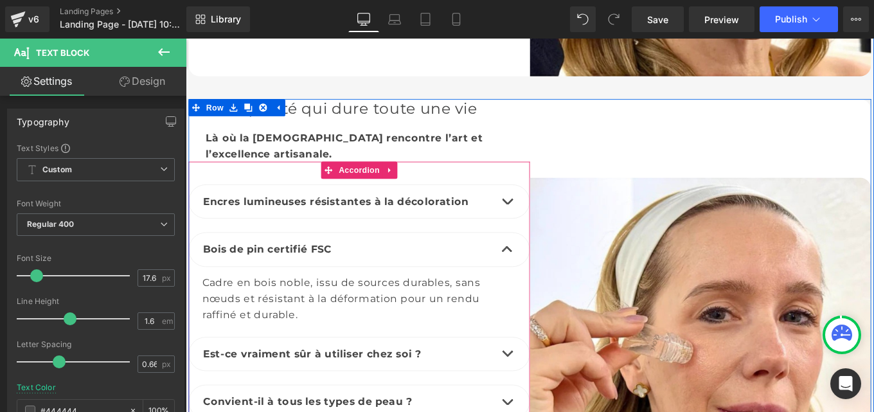
click at [252, 388] on b "Est-ce vraiment sûr à utiliser chez soi ?" at bounding box center [328, 394] width 247 height 13
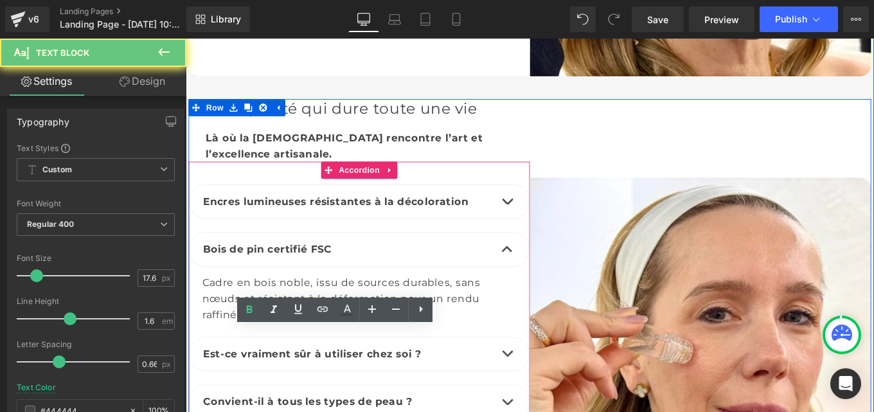
click at [252, 388] on b "Est-ce vraiment sûr à utiliser chez soi ?" at bounding box center [328, 394] width 247 height 13
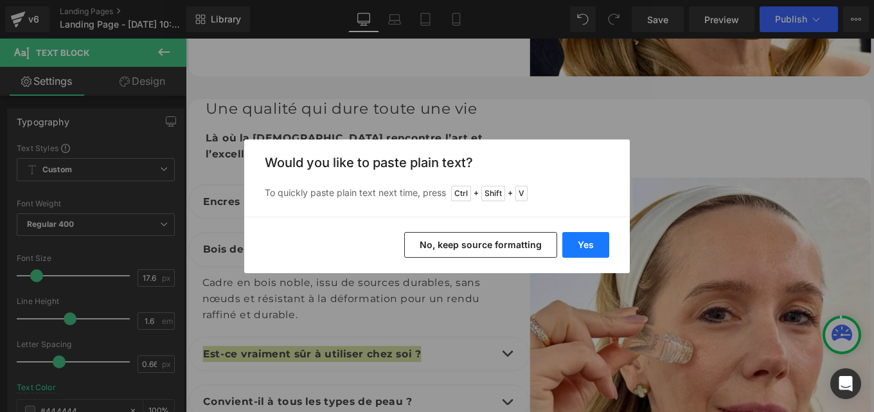
click at [582, 244] on button "Yes" at bounding box center [585, 245] width 47 height 26
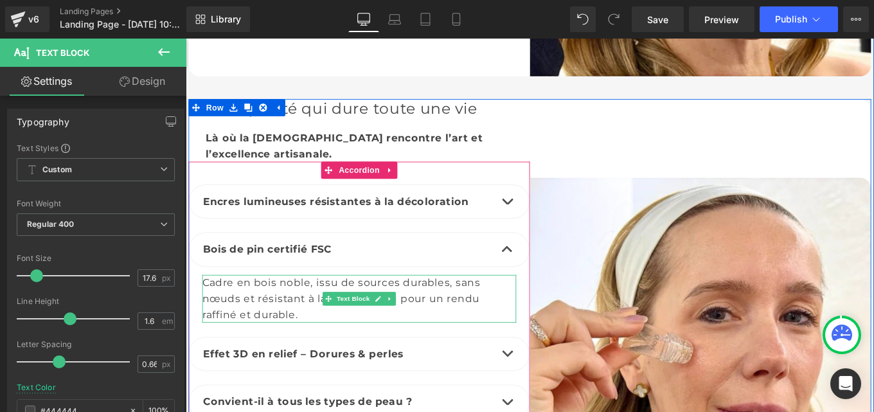
click at [294, 308] on div "Cadre en bois noble, issu de sources durables, sans nœuds et résistant à la déf…" at bounding box center [381, 333] width 355 height 54
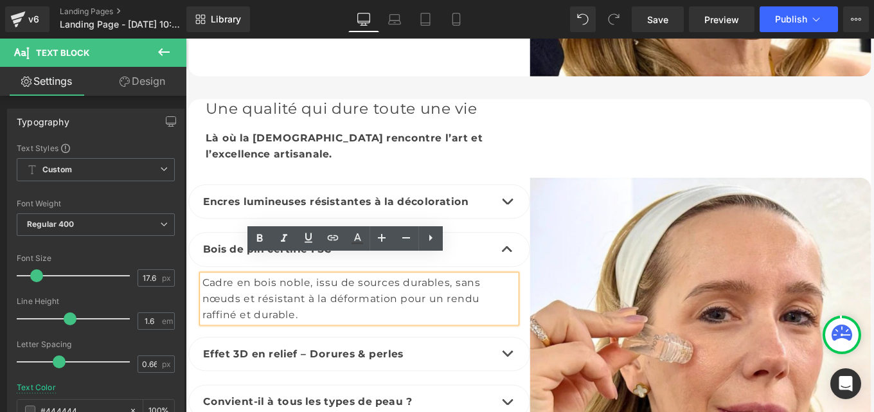
click at [549, 398] on span "button" at bounding box center [549, 398] width 0 height 0
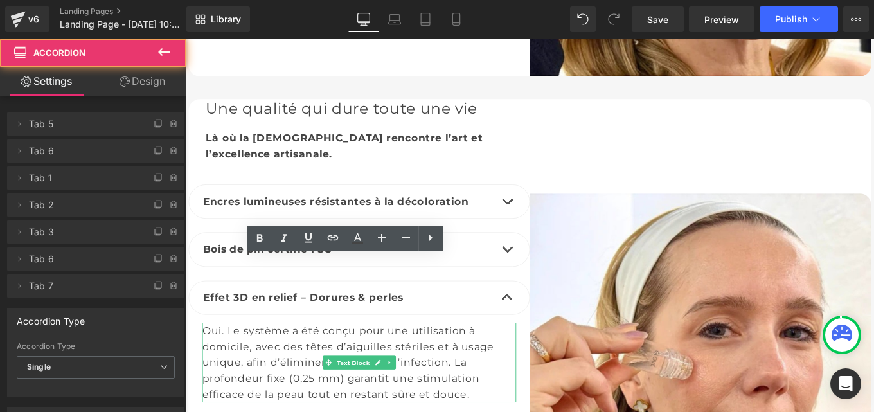
click at [294, 375] on div "Oui. Le système a été conçu pour une utilisation à domicile, avec des têtes d’a…" at bounding box center [381, 405] width 355 height 91
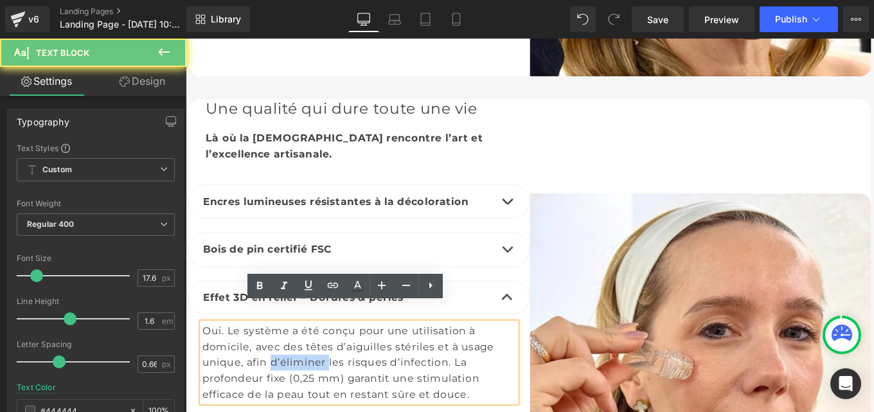
click at [294, 375] on div "Oui. Le système a été conçu pour une utilisation à domicile, avec des têtes d’a…" at bounding box center [381, 405] width 355 height 91
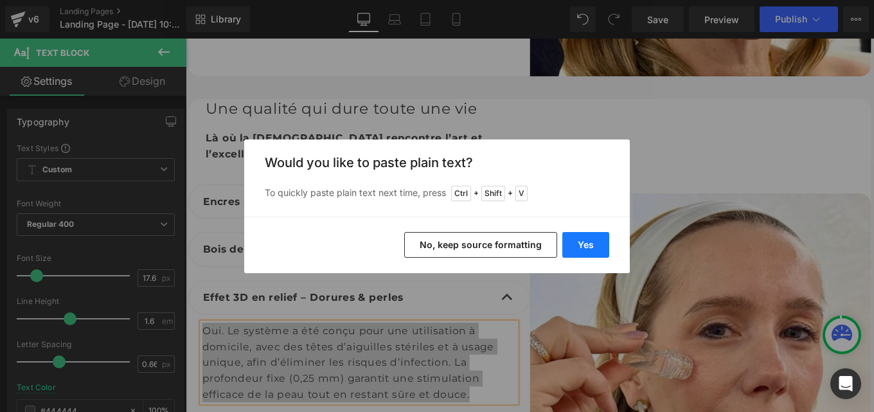
click at [588, 237] on button "Yes" at bounding box center [585, 245] width 47 height 26
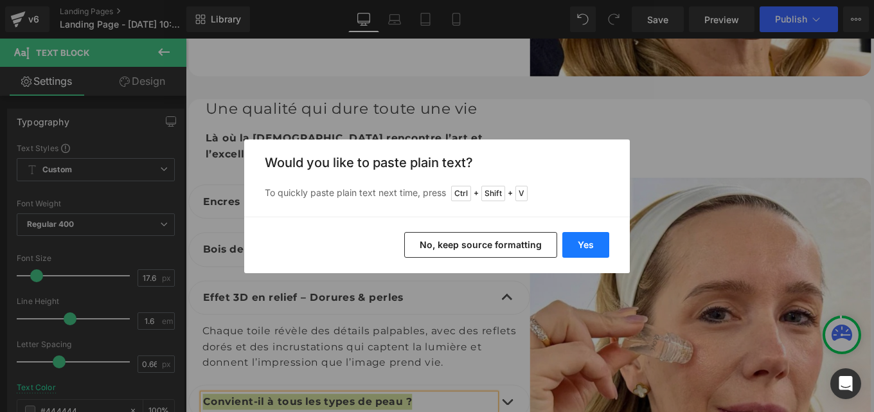
click at [598, 235] on button "Yes" at bounding box center [585, 245] width 47 height 26
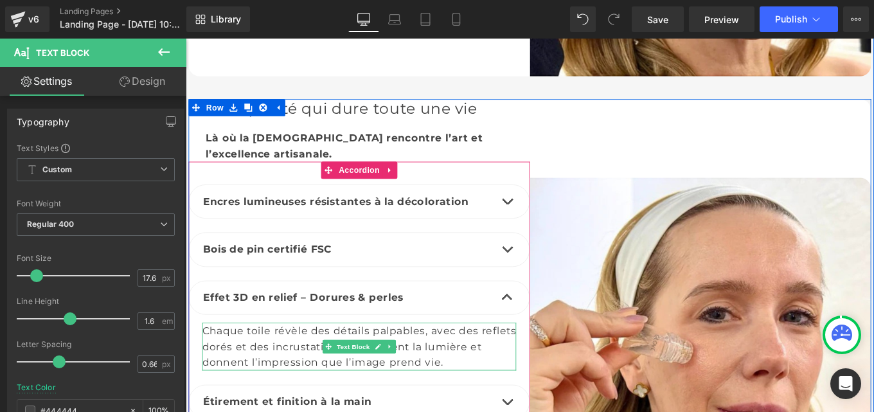
scroll to position [2488, 0]
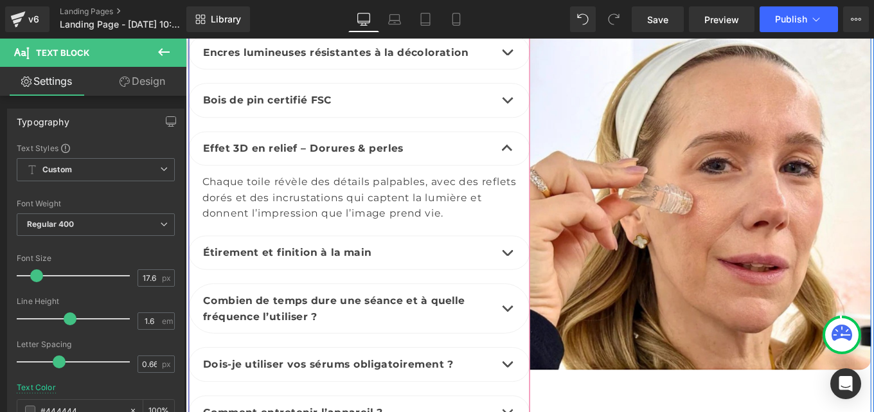
click at [545, 262] on button "button" at bounding box center [549, 280] width 26 height 37
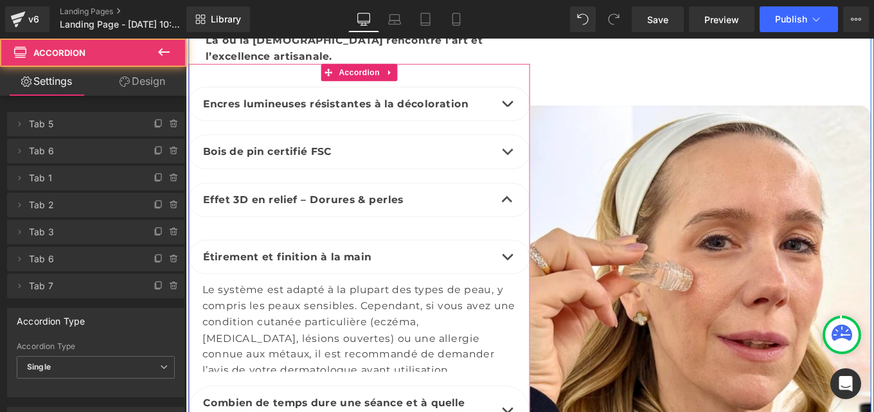
scroll to position [2423, 0]
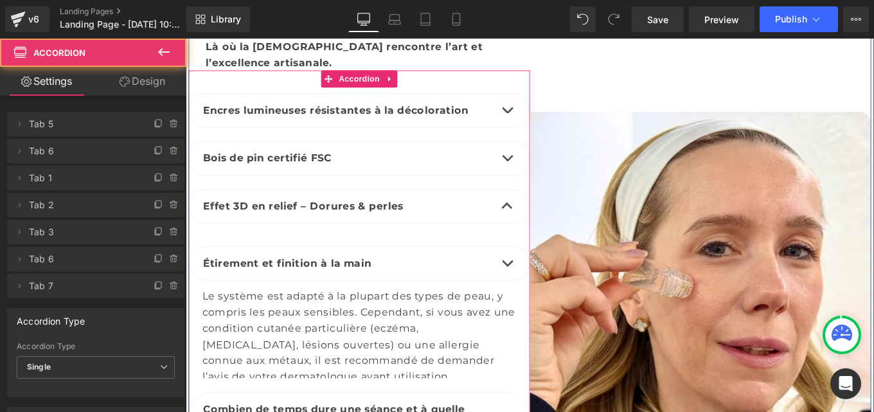
click at [281, 321] on div "Le système est adapté à la plupart des types de peau, y compris les peaux sensi…" at bounding box center [381, 375] width 355 height 109
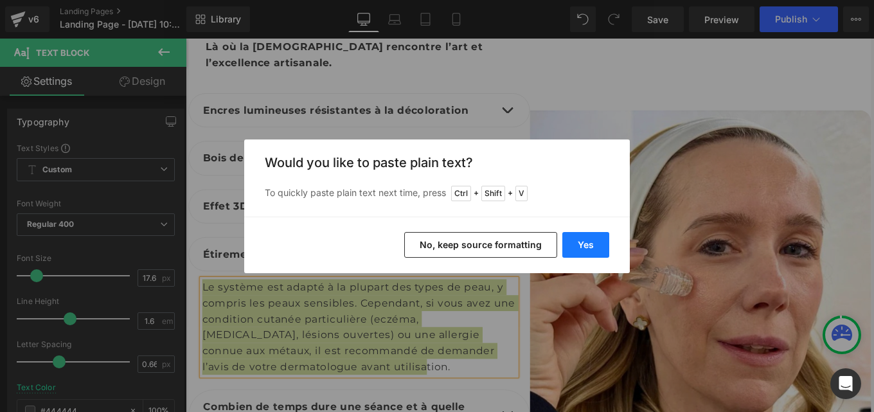
click at [580, 239] on button "Yes" at bounding box center [585, 245] width 47 height 26
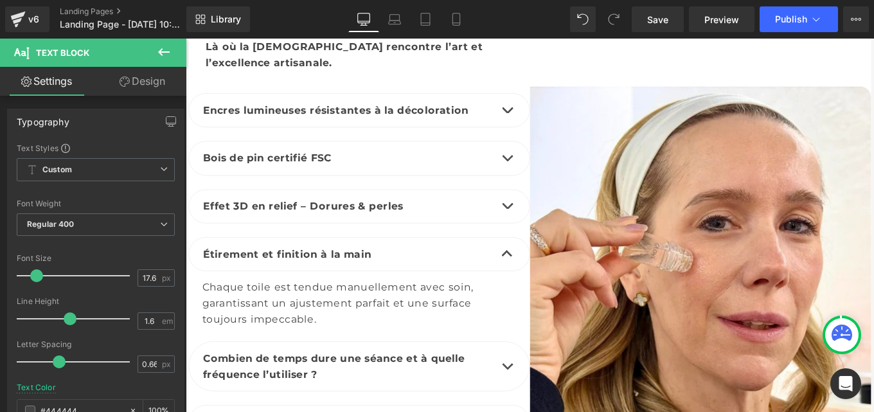
scroll to position [2396, 0]
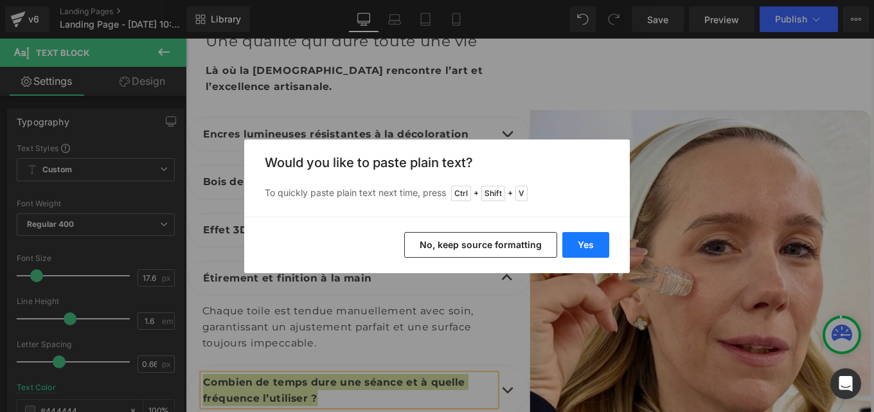
click at [584, 246] on button "Yes" at bounding box center [585, 245] width 47 height 26
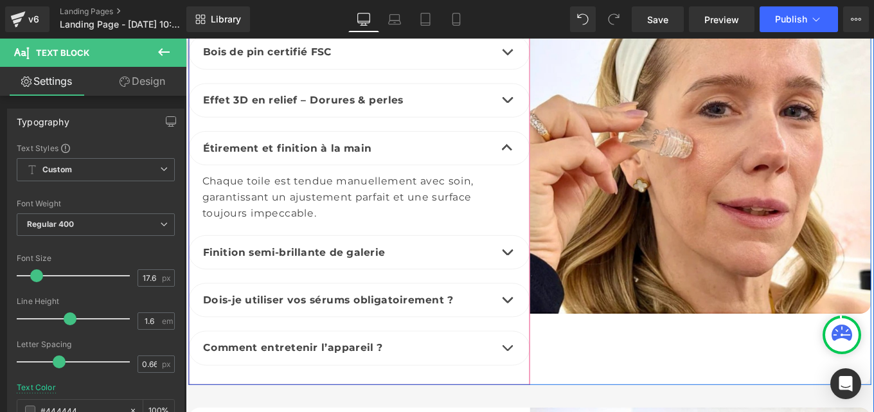
scroll to position [2545, 0]
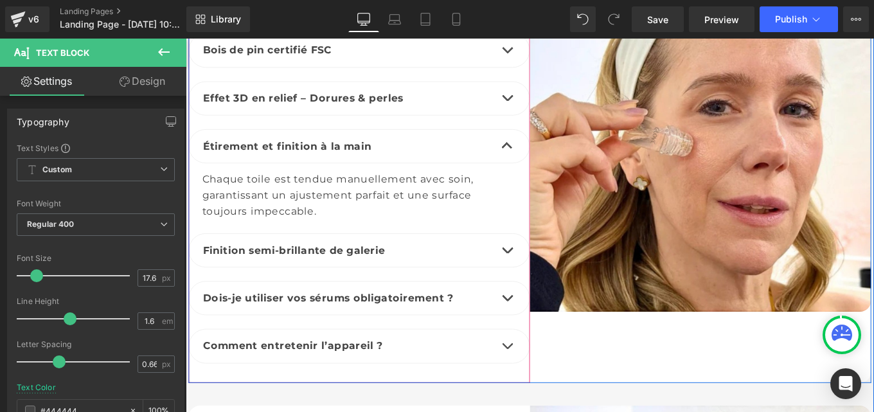
click at [549, 281] on span "button" at bounding box center [549, 281] width 0 height 0
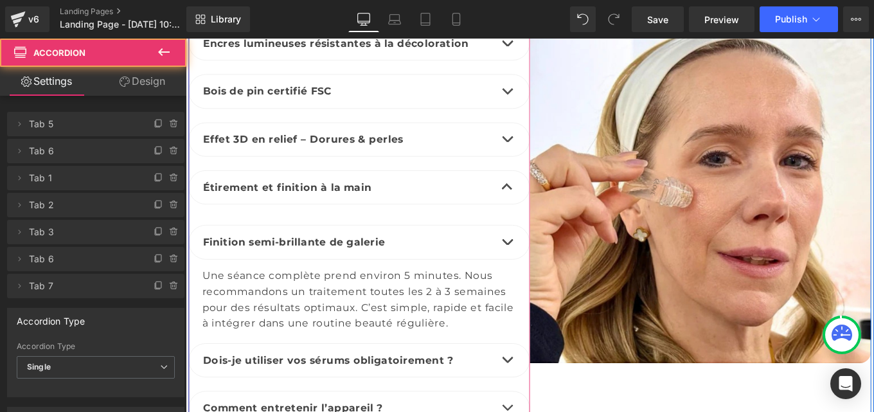
scroll to position [2480, 0]
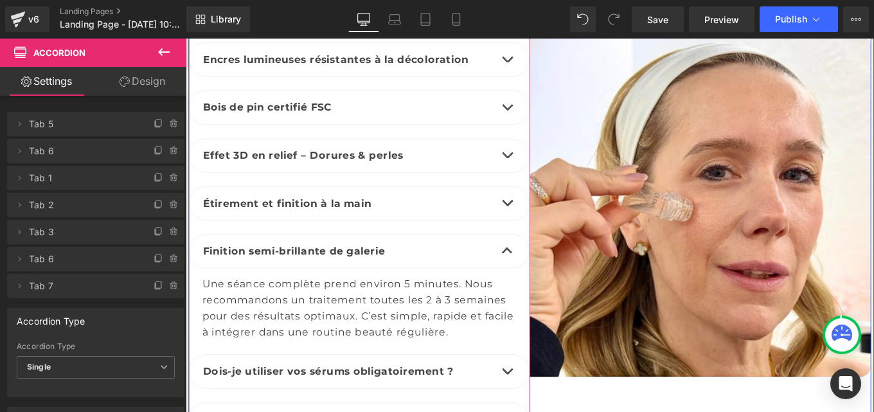
click at [270, 309] on div "Une séance complète prend environ 5 minutes. Nous recommandons un traitement to…" at bounding box center [381, 343] width 355 height 73
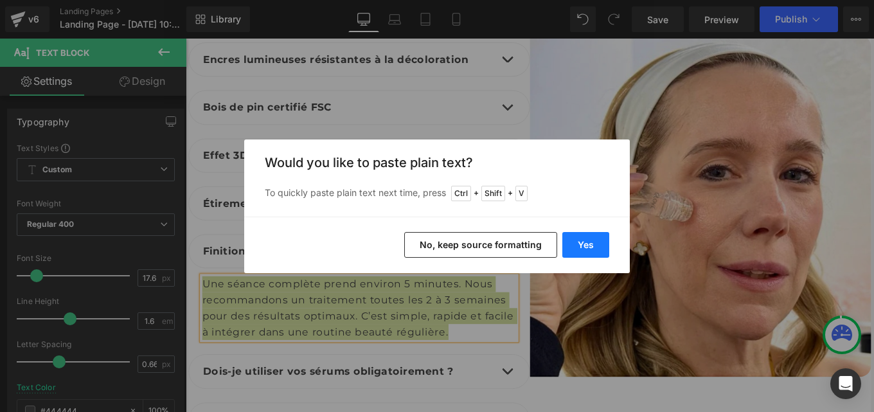
click at [584, 247] on button "Yes" at bounding box center [585, 245] width 47 height 26
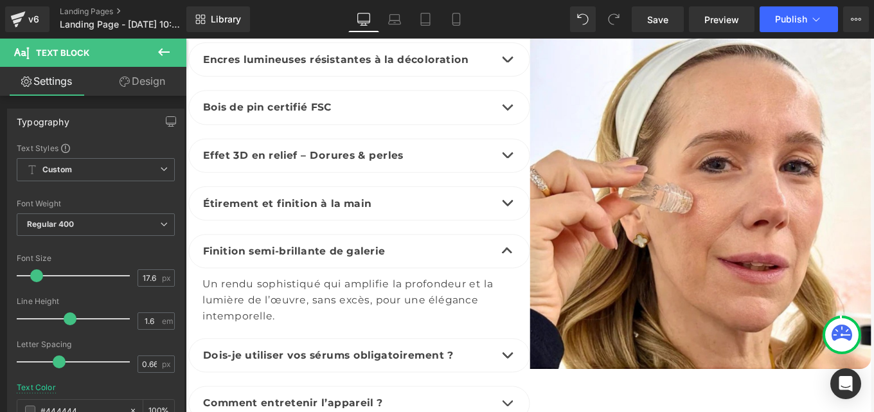
scroll to position [2471, 0]
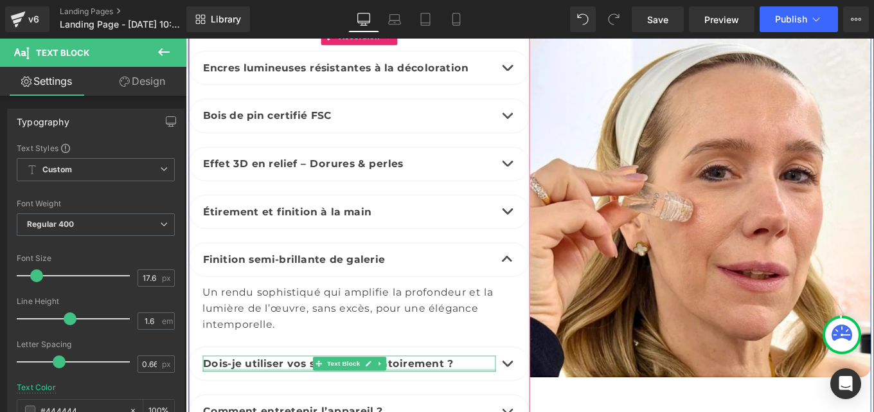
click at [248, 411] on div at bounding box center [370, 412] width 331 height 3
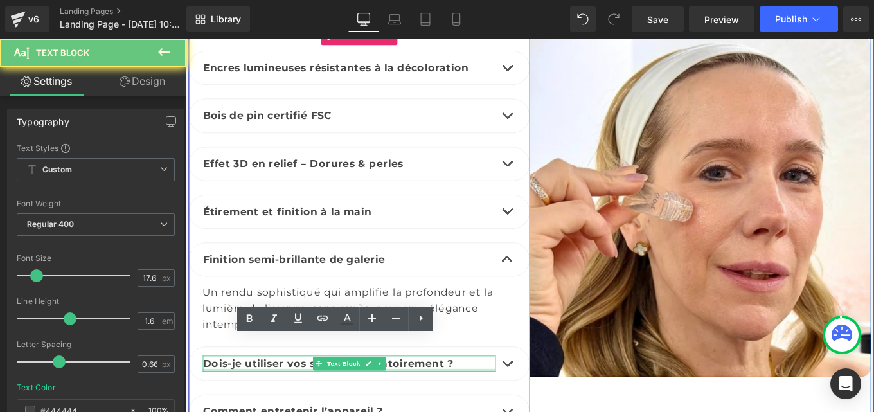
click at [248, 397] on p "Dois-je utiliser vos sérums obligatoirement ?" at bounding box center [370, 406] width 331 height 18
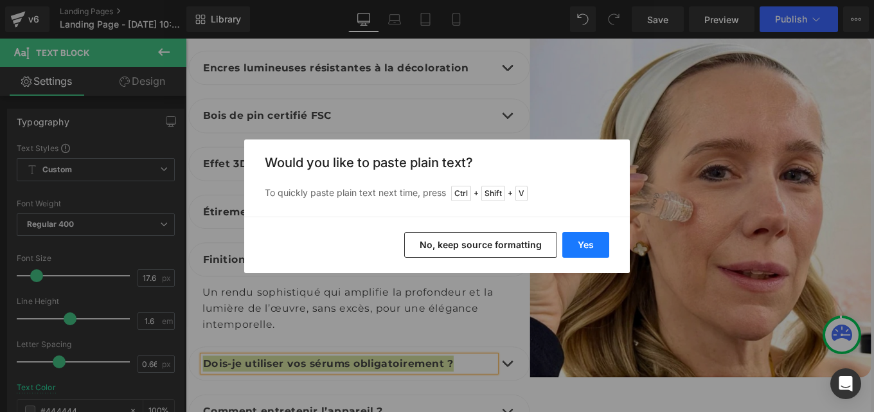
click at [584, 238] on button "Yes" at bounding box center [585, 245] width 47 height 26
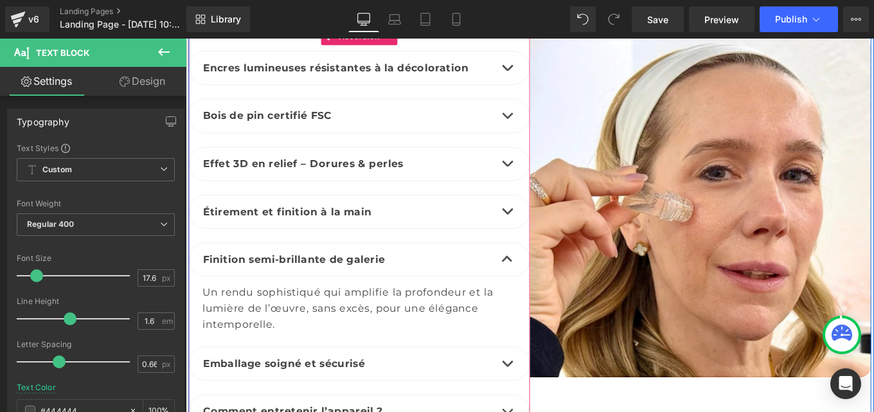
click at [543, 387] on button "button" at bounding box center [549, 405] width 26 height 37
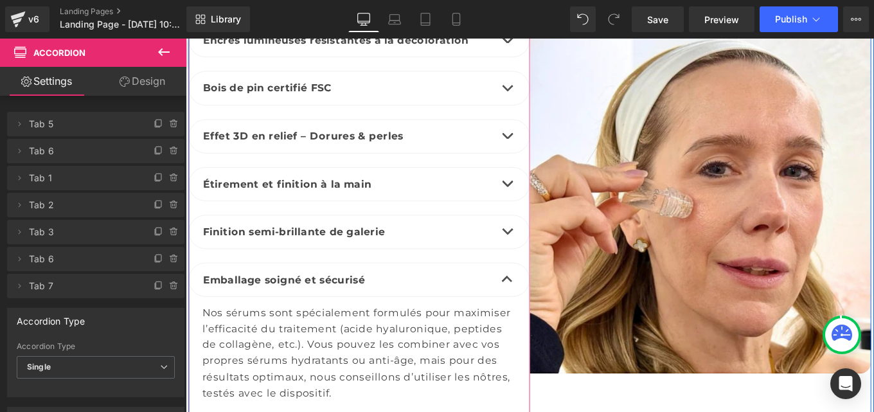
scroll to position [2508, 0]
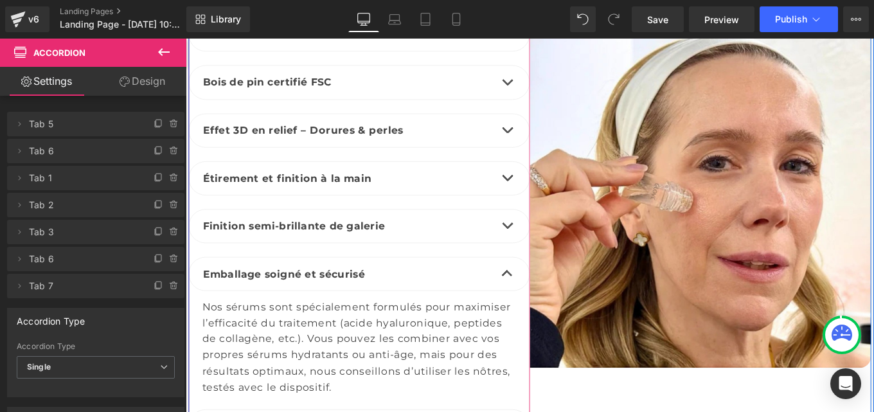
click at [262, 355] on div "Nos sérums sont spécialement formulés pour maximiser l’efficacité du traitement…" at bounding box center [381, 387] width 355 height 109
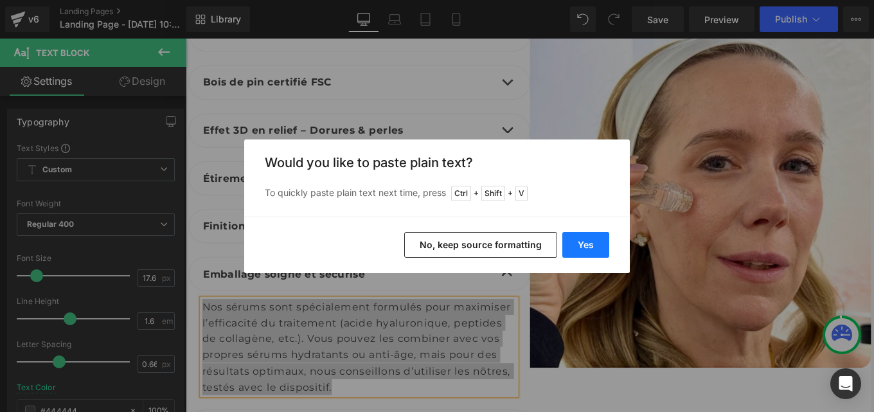
click at [580, 242] on button "Yes" at bounding box center [585, 245] width 47 height 26
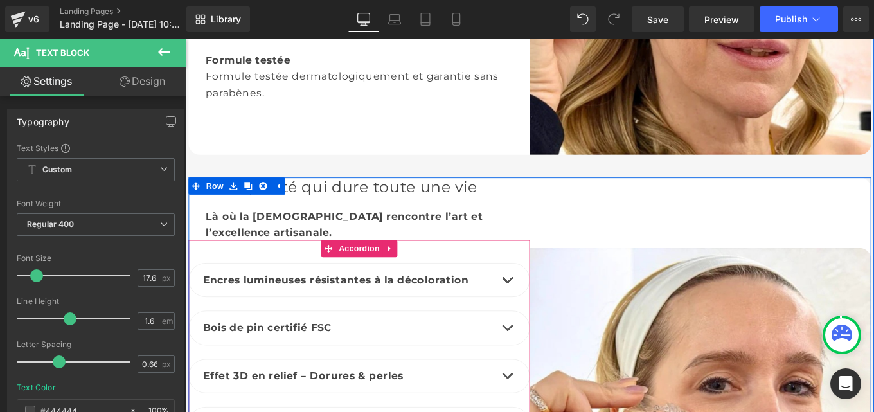
scroll to position [2230, 0]
click at [370, 267] on span "Accordion" at bounding box center [381, 276] width 53 height 19
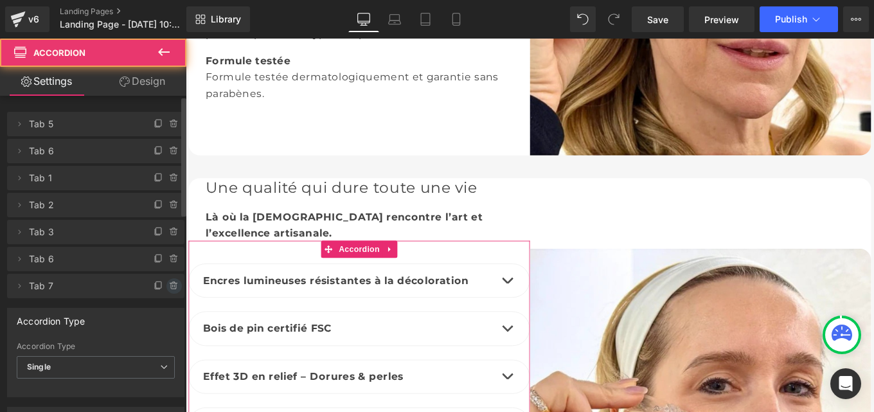
click at [169, 281] on icon at bounding box center [174, 286] width 10 height 10
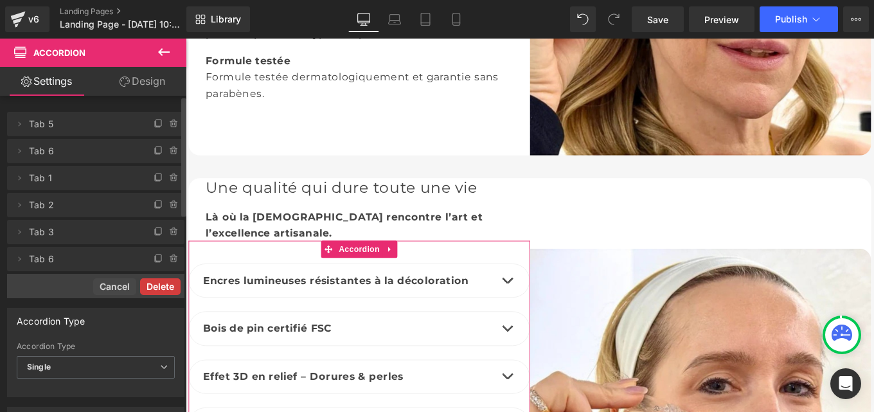
click at [155, 283] on button "Delete" at bounding box center [160, 286] width 40 height 17
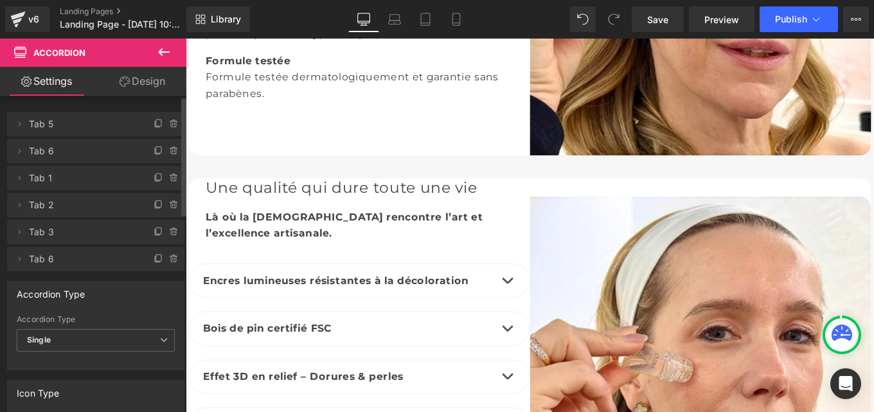
scroll to position [2423, 0]
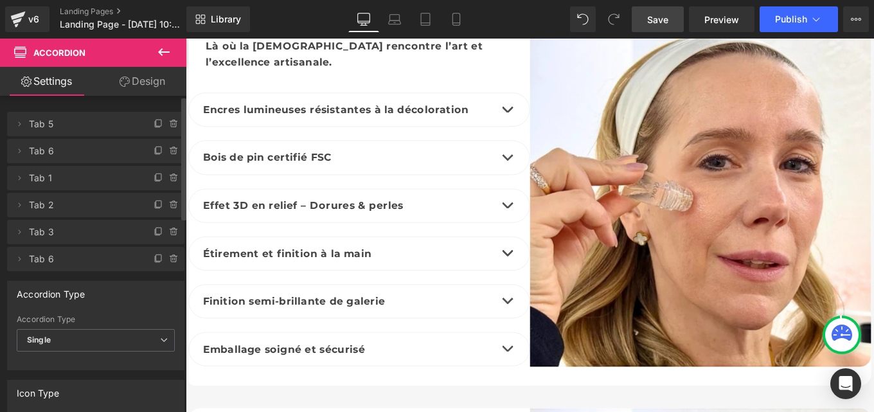
click at [661, 16] on span "Save" at bounding box center [657, 19] width 21 height 13
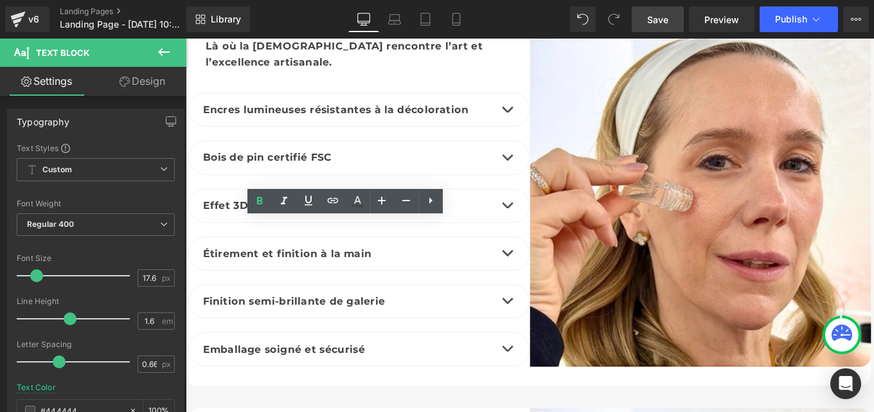
scroll to position [2779, 0]
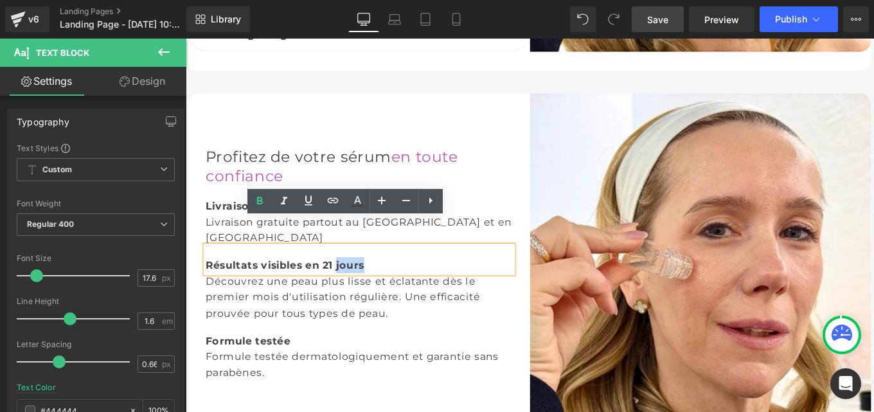
click at [456, 321] on div "Découvrez une peau plus lisse et éclatante dès le premier mois d'utilisation ré…" at bounding box center [381, 330] width 347 height 54
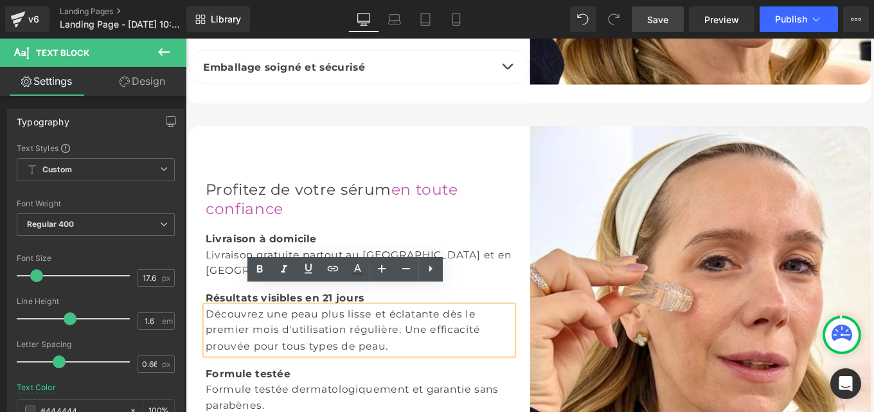
scroll to position [2699, 0]
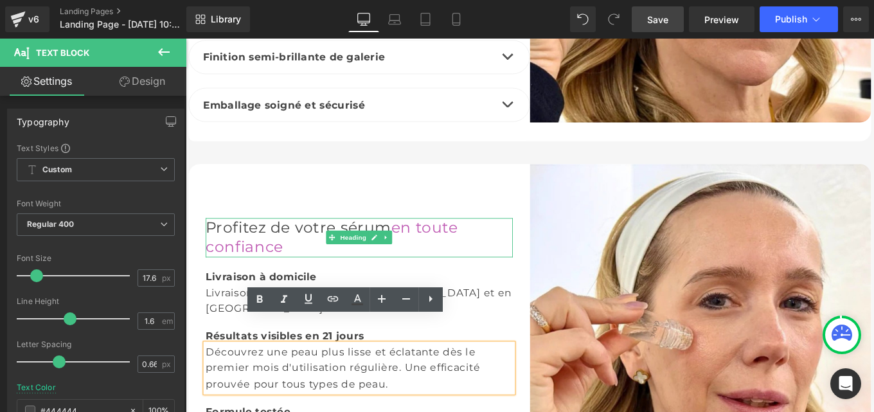
click at [272, 251] on font "Profitez de votre sérum" at bounding box center [313, 252] width 210 height 21
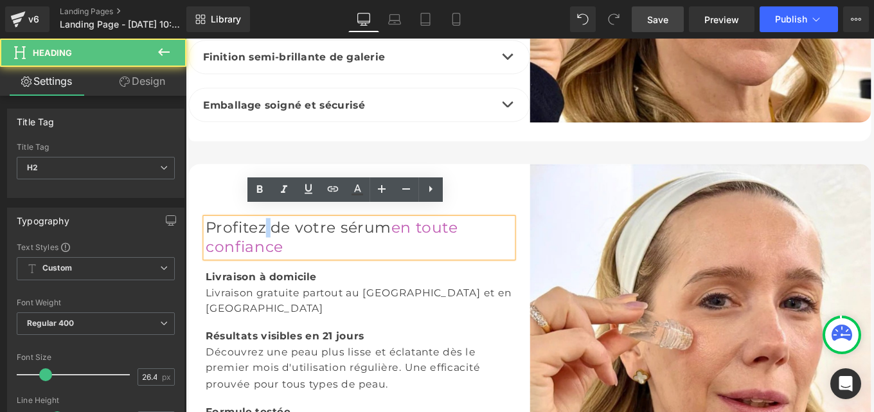
click at [272, 251] on font "Profitez de votre sérum" at bounding box center [313, 252] width 210 height 21
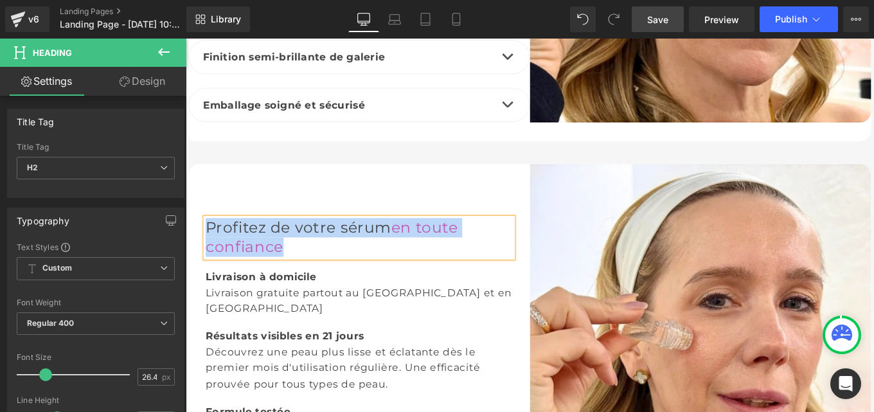
paste div
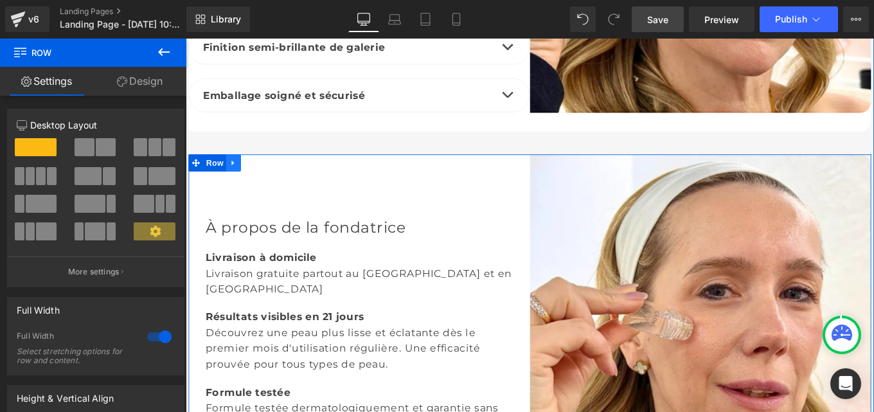
click at [238, 175] on icon at bounding box center [239, 180] width 9 height 10
click at [271, 175] on icon at bounding box center [273, 179] width 9 height 9
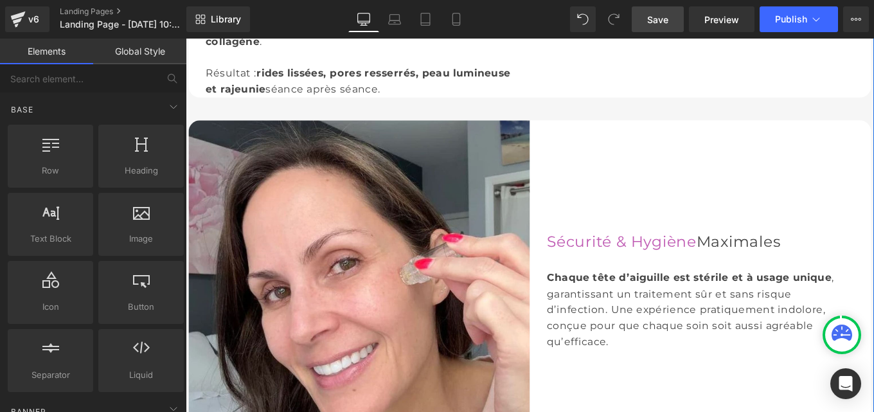
scroll to position [1472, 0]
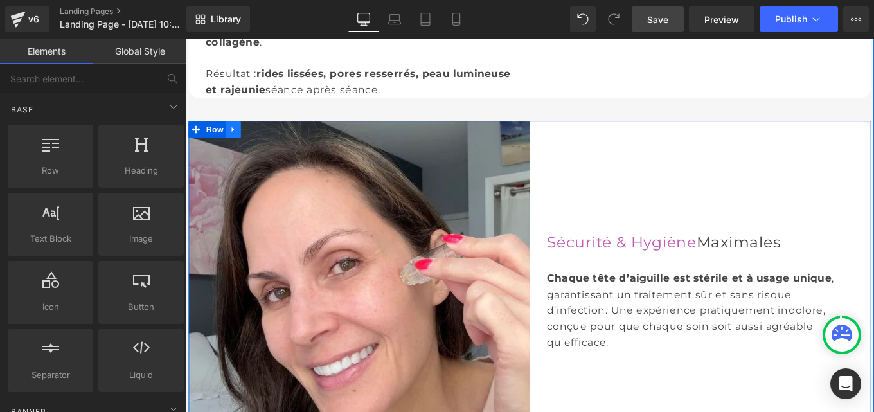
click at [238, 136] on icon at bounding box center [239, 141] width 9 height 10
click at [255, 141] on icon at bounding box center [256, 141] width 9 height 9
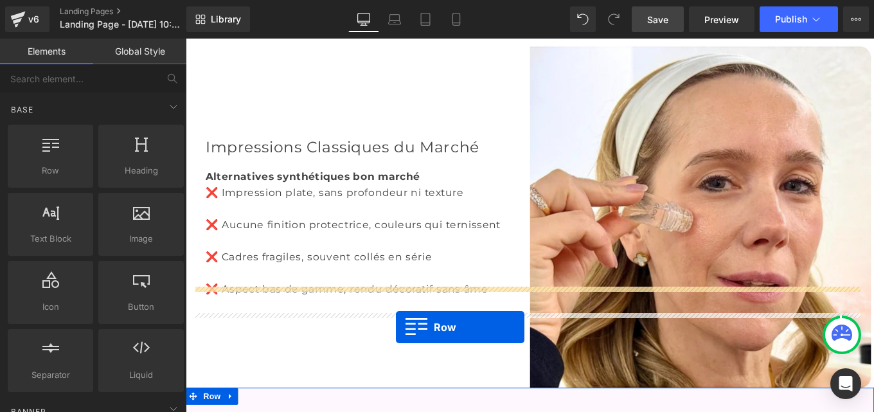
scroll to position [6345, 0]
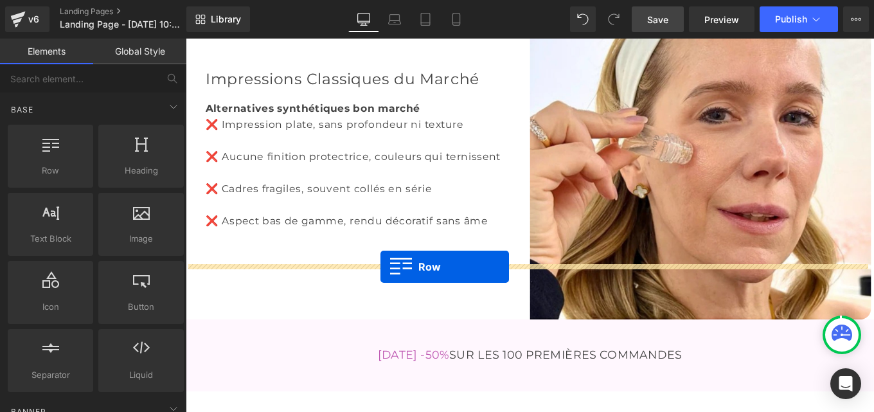
drag, startPoint x: 195, startPoint y: 101, endPoint x: 406, endPoint y: 296, distance: 287.0
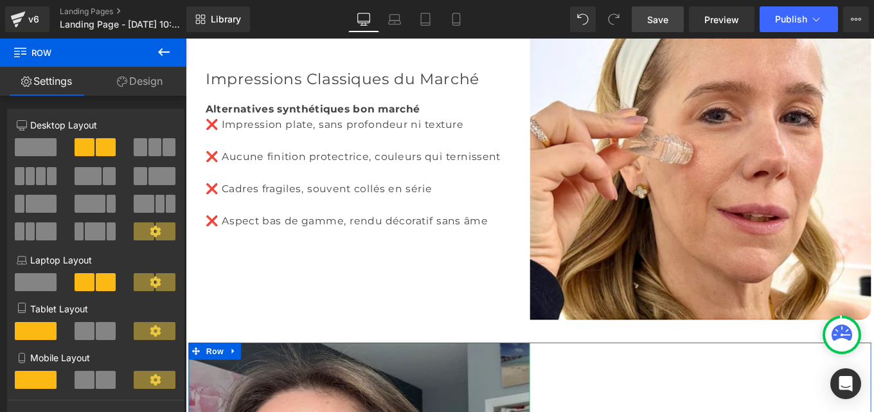
scroll to position [6497, 0]
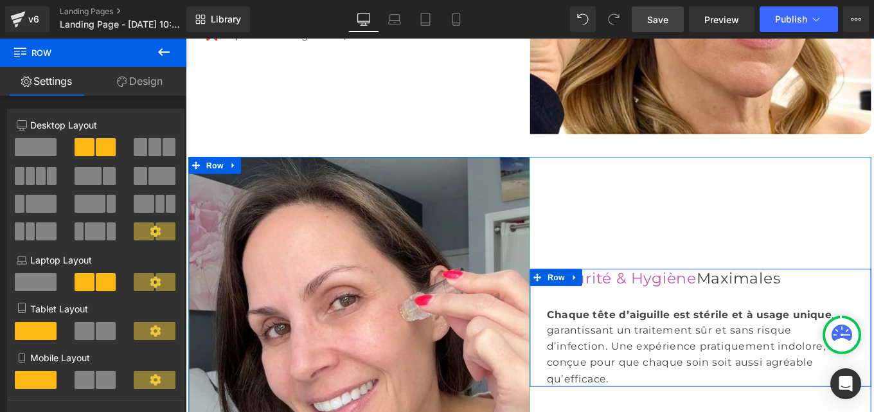
click at [597, 299] on span "Row" at bounding box center [604, 308] width 26 height 19
click at [656, 299] on font "Sécurité & Hygiène" at bounding box center [678, 309] width 169 height 21
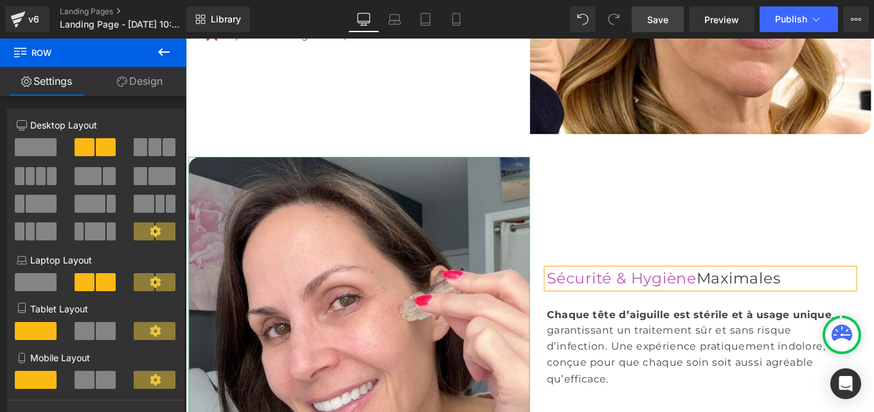
click at [656, 299] on font "Sécurité & Hygiène" at bounding box center [678, 309] width 169 height 21
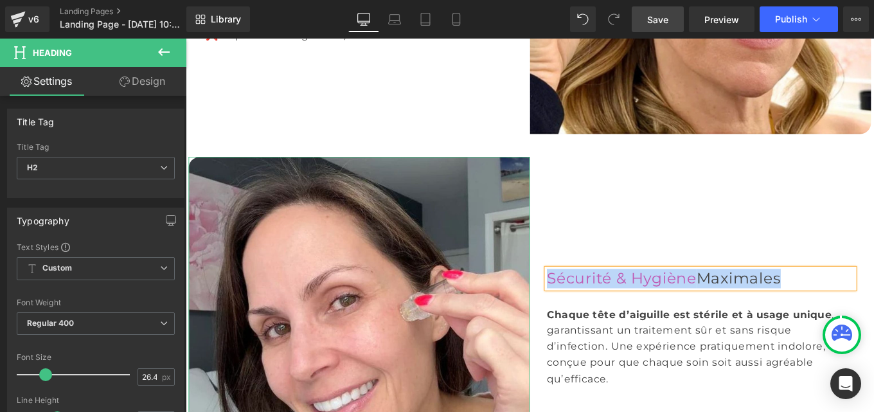
paste div
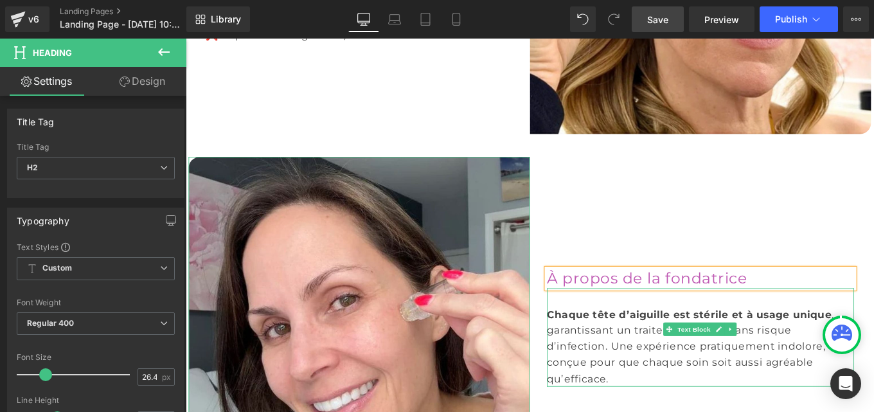
click at [617, 341] on div "Chaque tête d’aiguille est stérile et à usage unique , garantissant un traiteme…" at bounding box center [767, 386] width 347 height 91
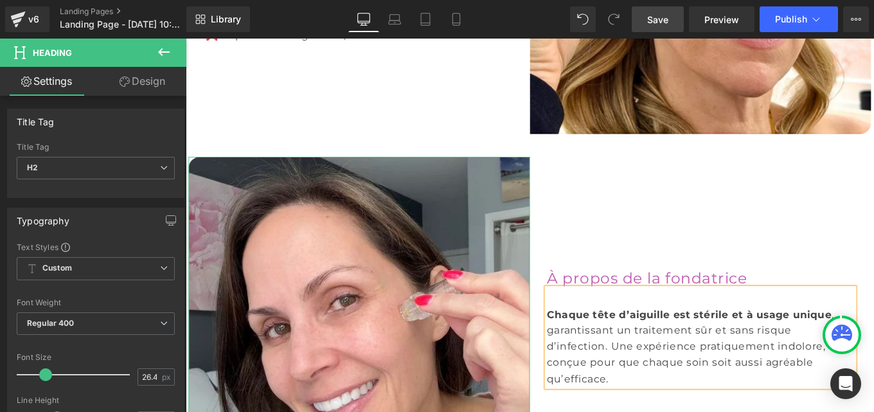
click at [617, 341] on div "Chaque tête d’aiguille est stérile et à usage unique , garantissant un traiteme…" at bounding box center [767, 386] width 347 height 91
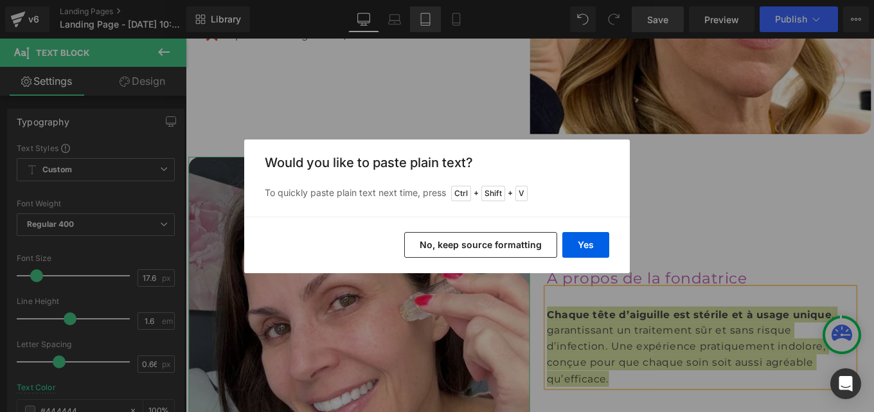
click at [583, 250] on button "Yes" at bounding box center [585, 245] width 47 height 26
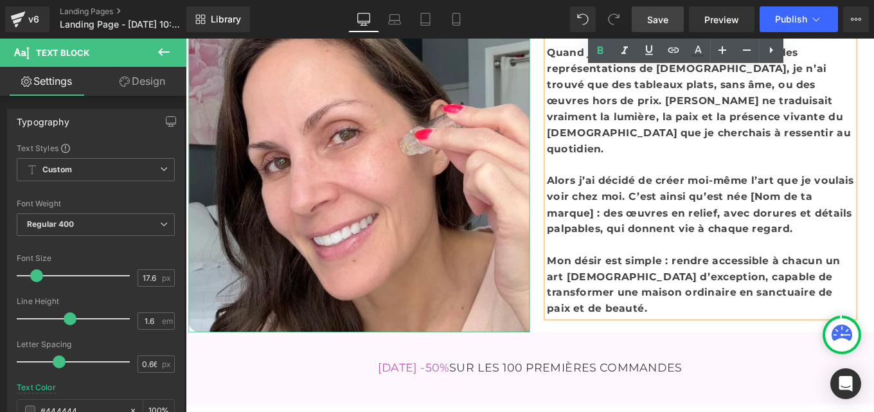
scroll to position [6684, 0]
click at [874, 280] on div "Mon désir est simple : rendre accessible à chacun un art sacré d’exception, cap…" at bounding box center [767, 316] width 347 height 73
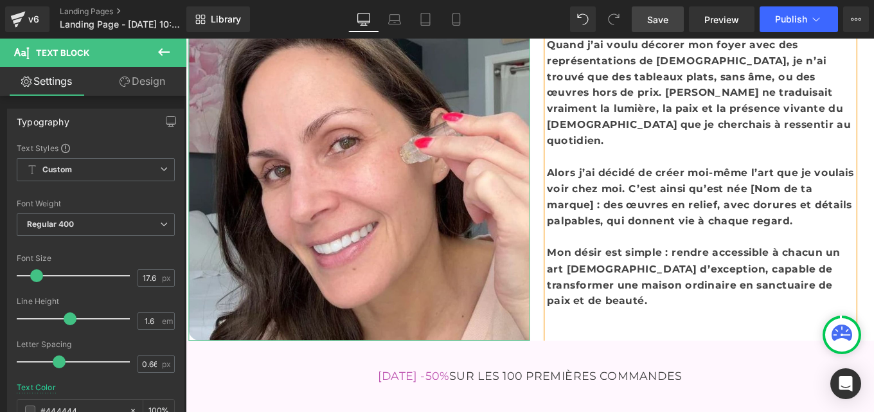
scroll to position [6666, 0]
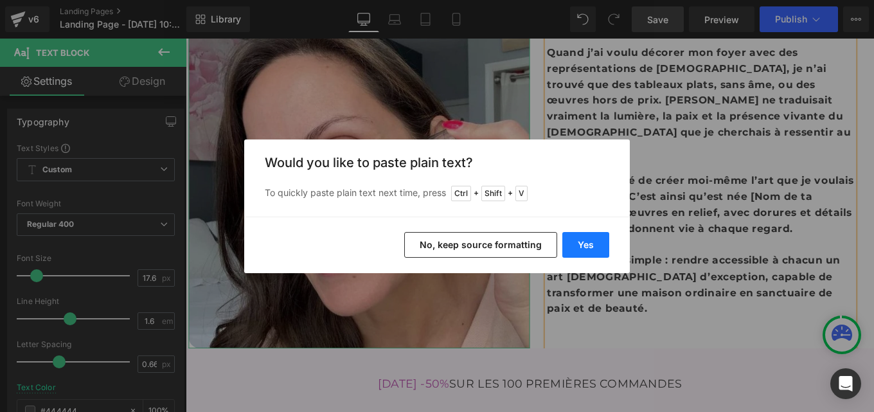
click at [566, 242] on button "Yes" at bounding box center [585, 245] width 47 height 26
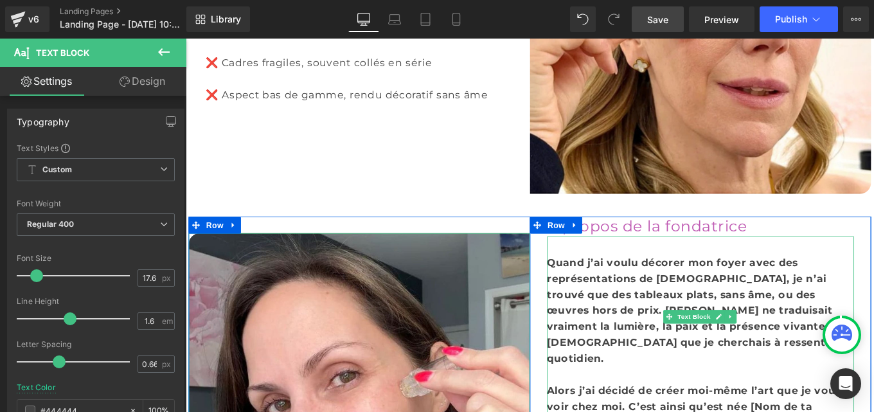
scroll to position [6424, 0]
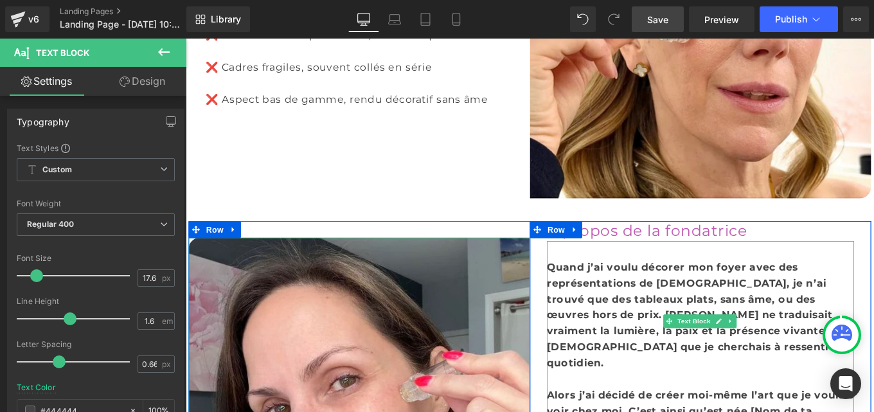
click at [658, 290] on b "Quand j’ai voulu décorer mon foyer avec des représentations de Jésus, je n’ai t…" at bounding box center [765, 351] width 343 height 122
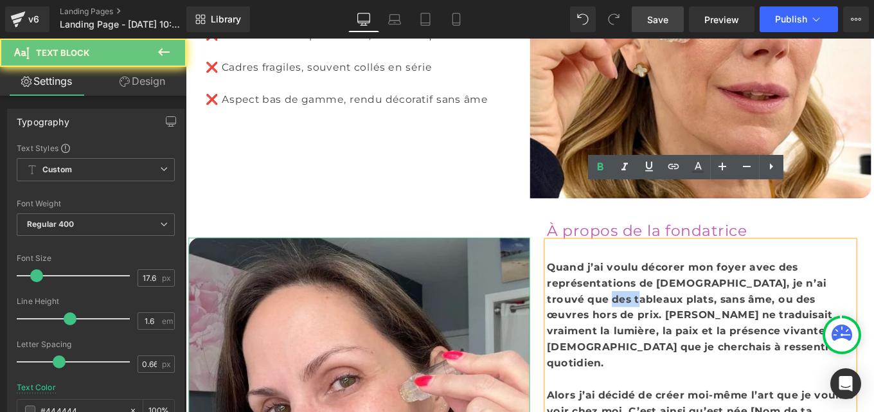
click at [658, 290] on b "Quand j’ai voulu décorer mon foyer avec des représentations de Jésus, je n’ai t…" at bounding box center [765, 351] width 343 height 122
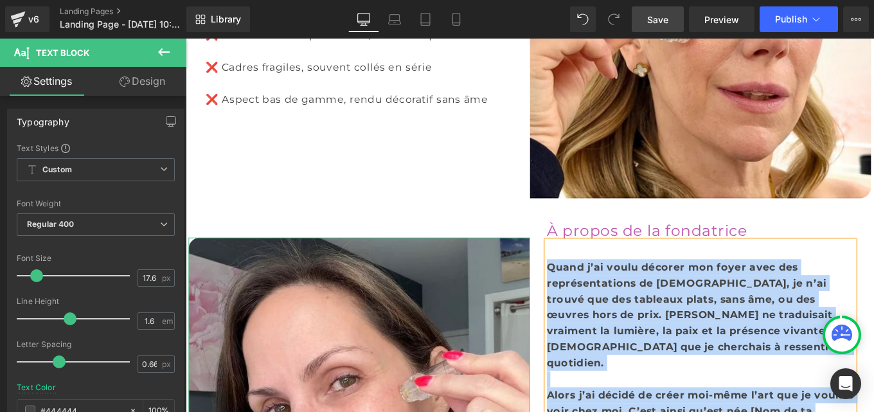
click at [649, 290] on b "Quand j’ai voulu décorer mon foyer avec des représentations de Jésus, je n’ai t…" at bounding box center [765, 351] width 343 height 122
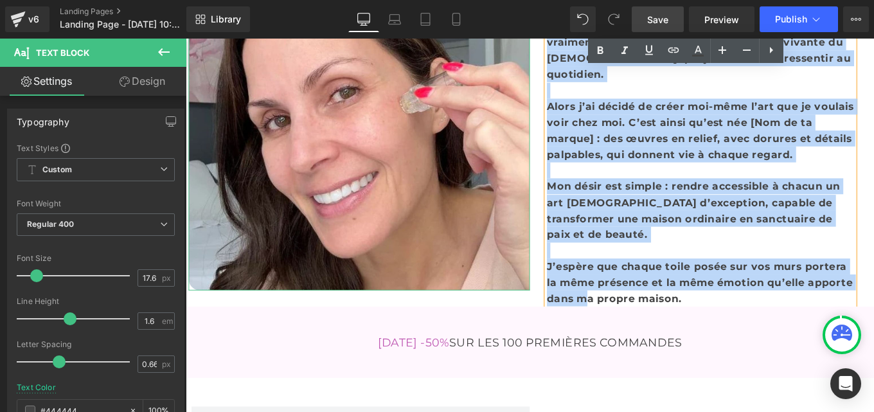
scroll to position [6780, 0]
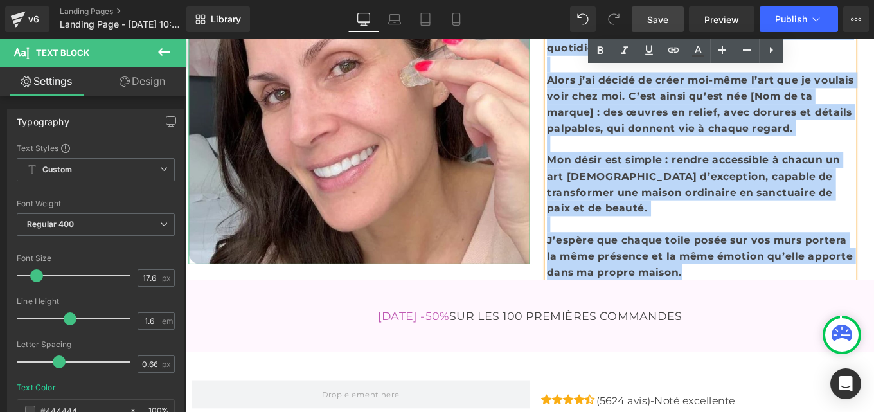
drag, startPoint x: 645, startPoint y: 293, endPoint x: 881, endPoint y: 204, distance: 252.0
click at [874, 204] on div "Quand j’ai voulu décorer mon foyer avec des représentations de Jésus, je n’ai t…" at bounding box center [767, 111] width 347 height 400
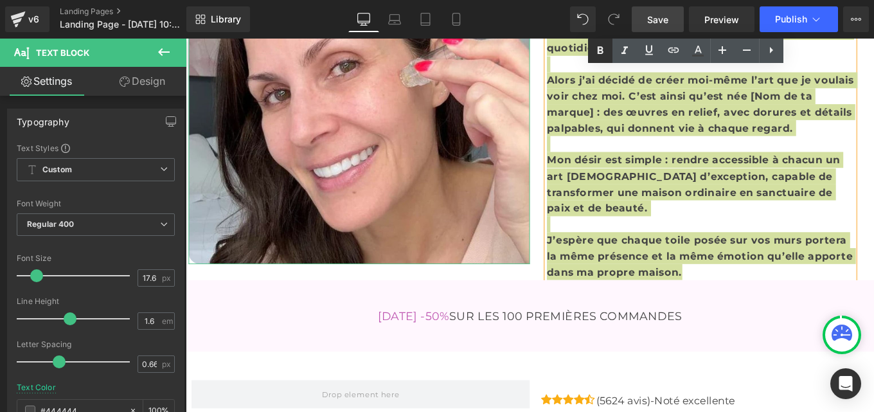
click at [602, 53] on icon at bounding box center [600, 50] width 6 height 8
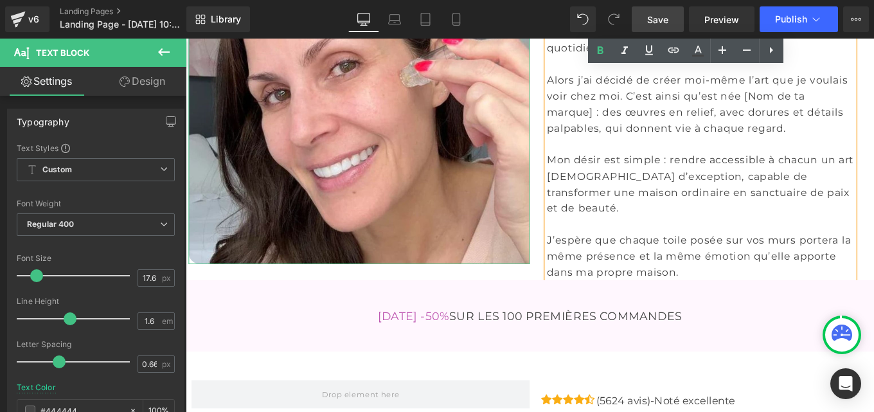
click at [695, 257] on div "J’espère que chaque toile posée sur vos murs portera la même présence et la mêm…" at bounding box center [767, 284] width 347 height 54
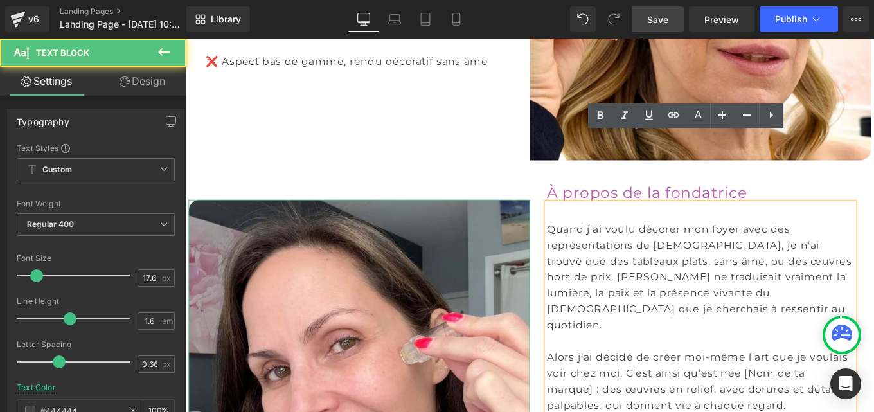
scroll to position [6466, 0]
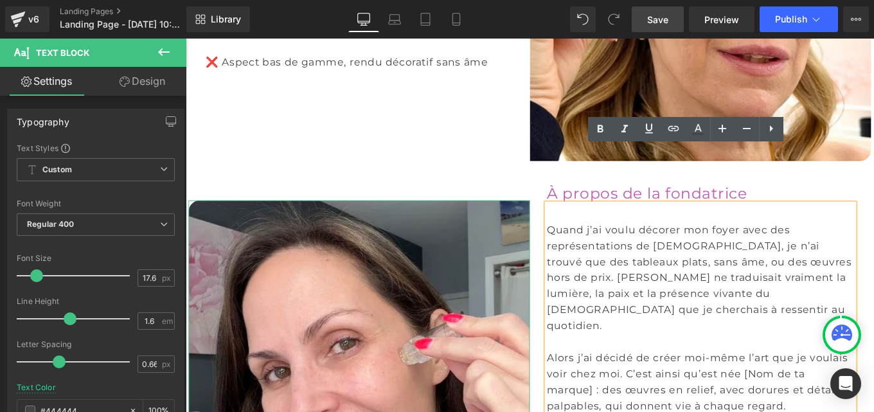
click at [658, 21] on span "Save" at bounding box center [657, 19] width 21 height 13
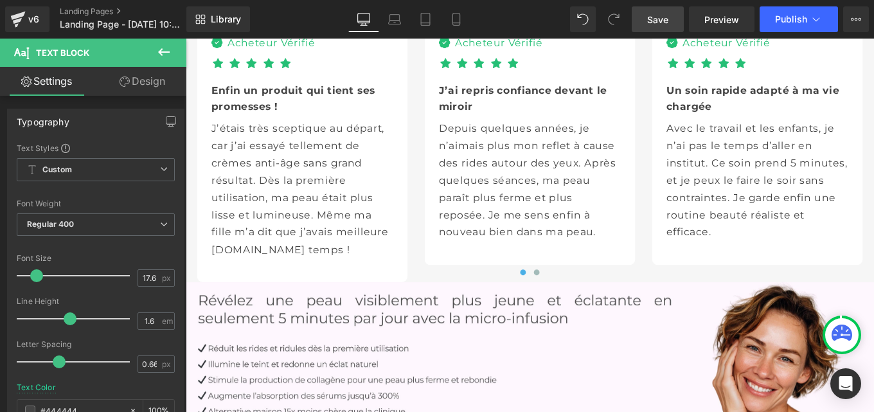
scroll to position [3955, 0]
click at [655, 23] on span "Save" at bounding box center [657, 19] width 21 height 13
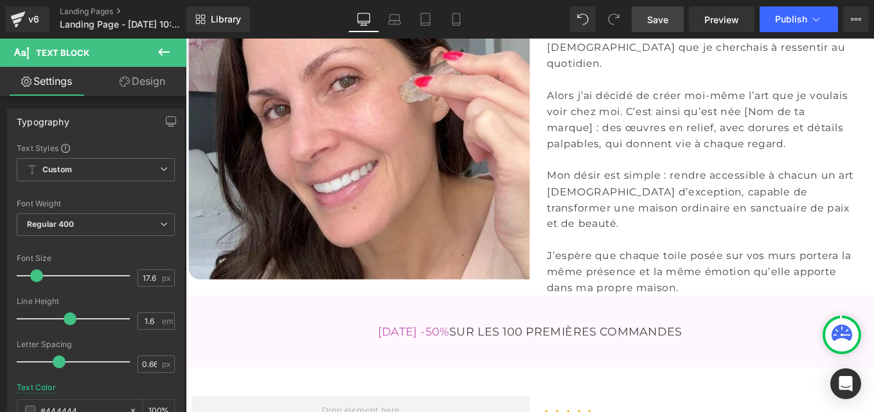
scroll to position [6763, 0]
click at [29, 29] on link "v6" at bounding box center [27, 19] width 44 height 26
